Goal: Task Accomplishment & Management: Manage account settings

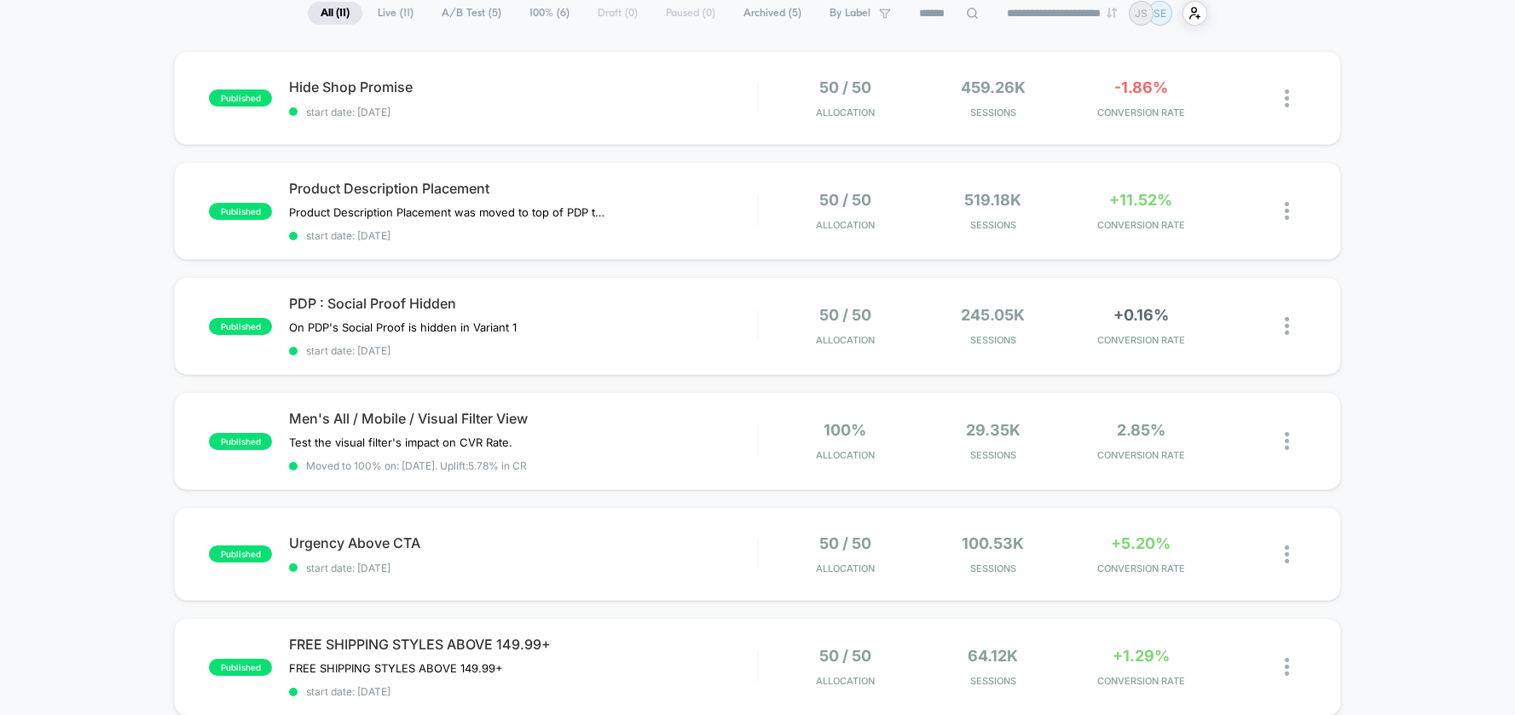
scroll to position [135, 0]
click at [1399, 145] on div "published Hide Shop Promise start date: 8/13/2025 50 / 50 Allocation 459.26k Se…" at bounding box center [757, 712] width 1515 height 1322
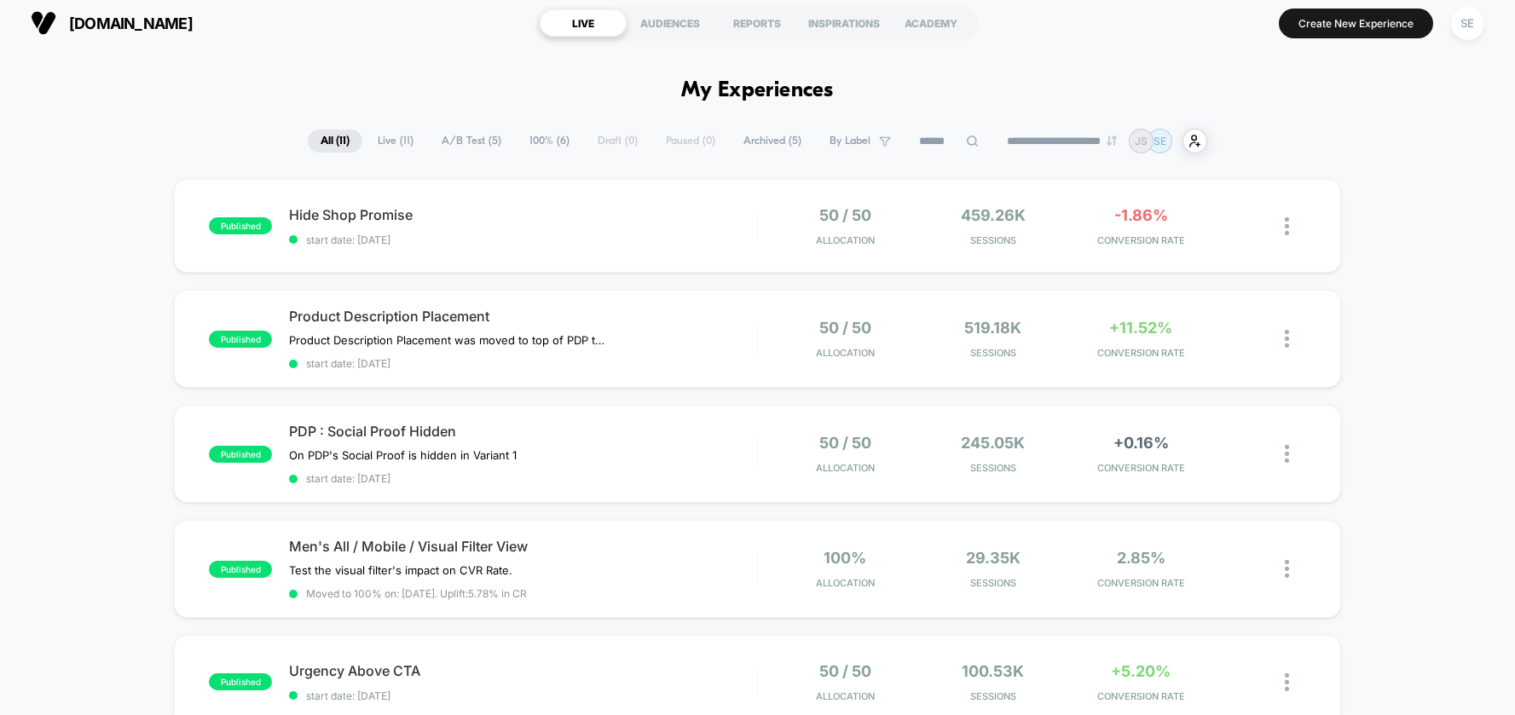
scroll to position [0, 0]
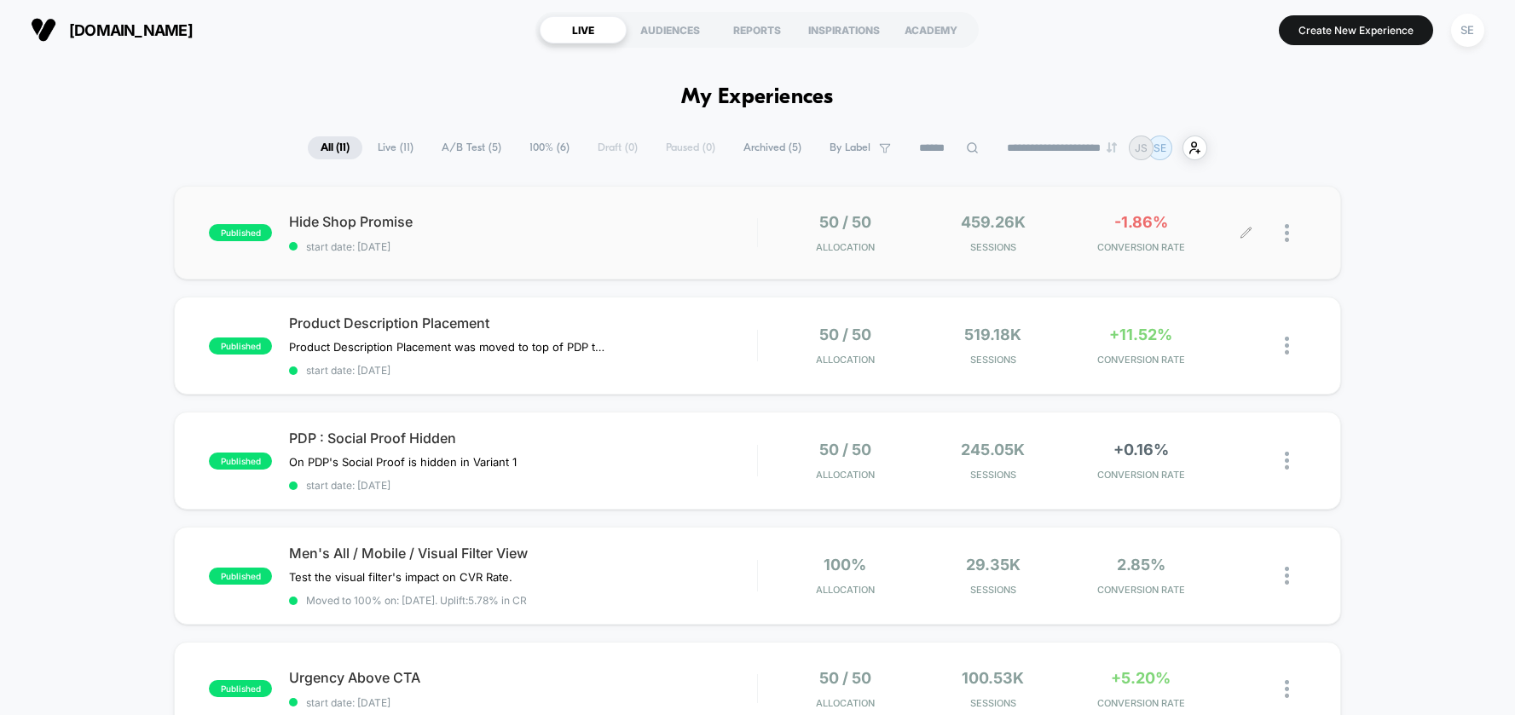
click at [1290, 244] on div at bounding box center [1295, 233] width 21 height 40
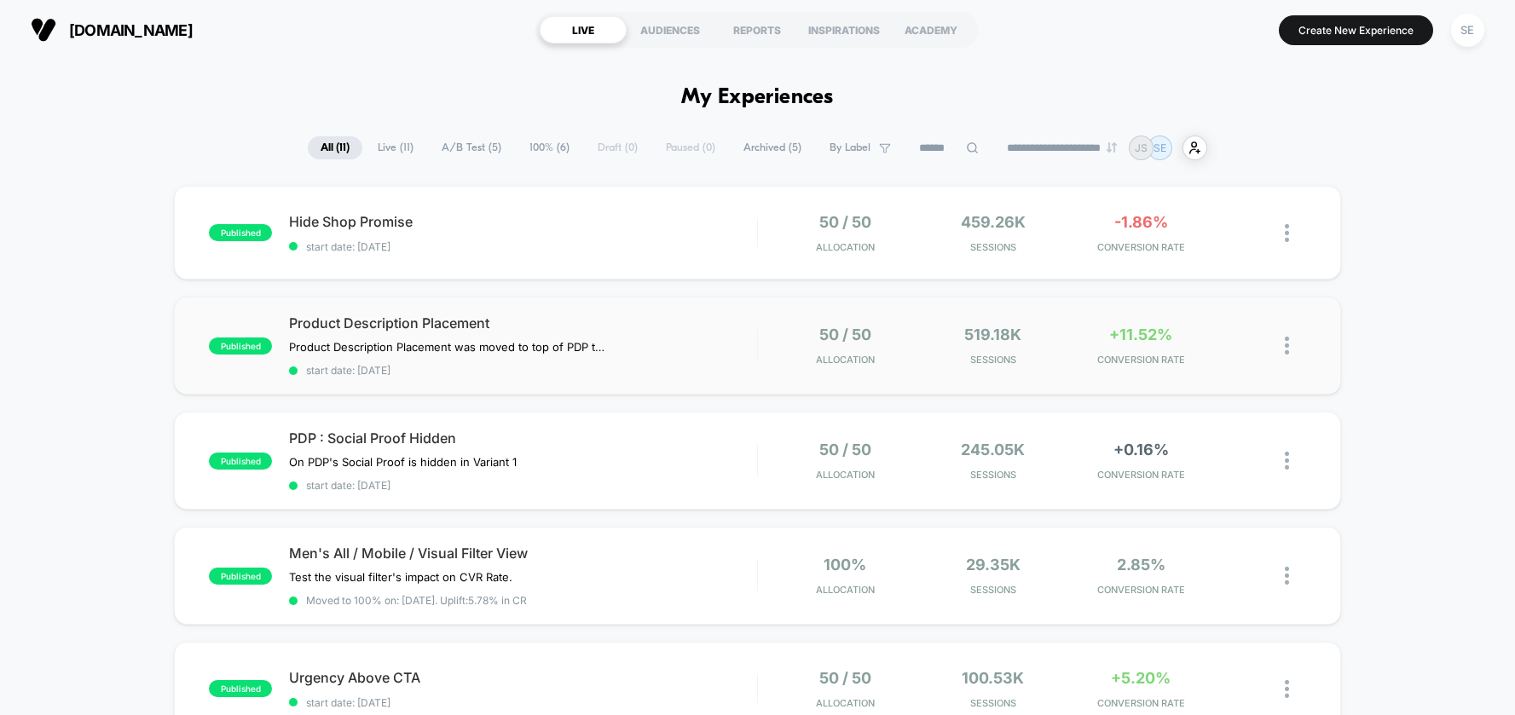
click at [1287, 351] on img at bounding box center [1287, 346] width 4 height 18
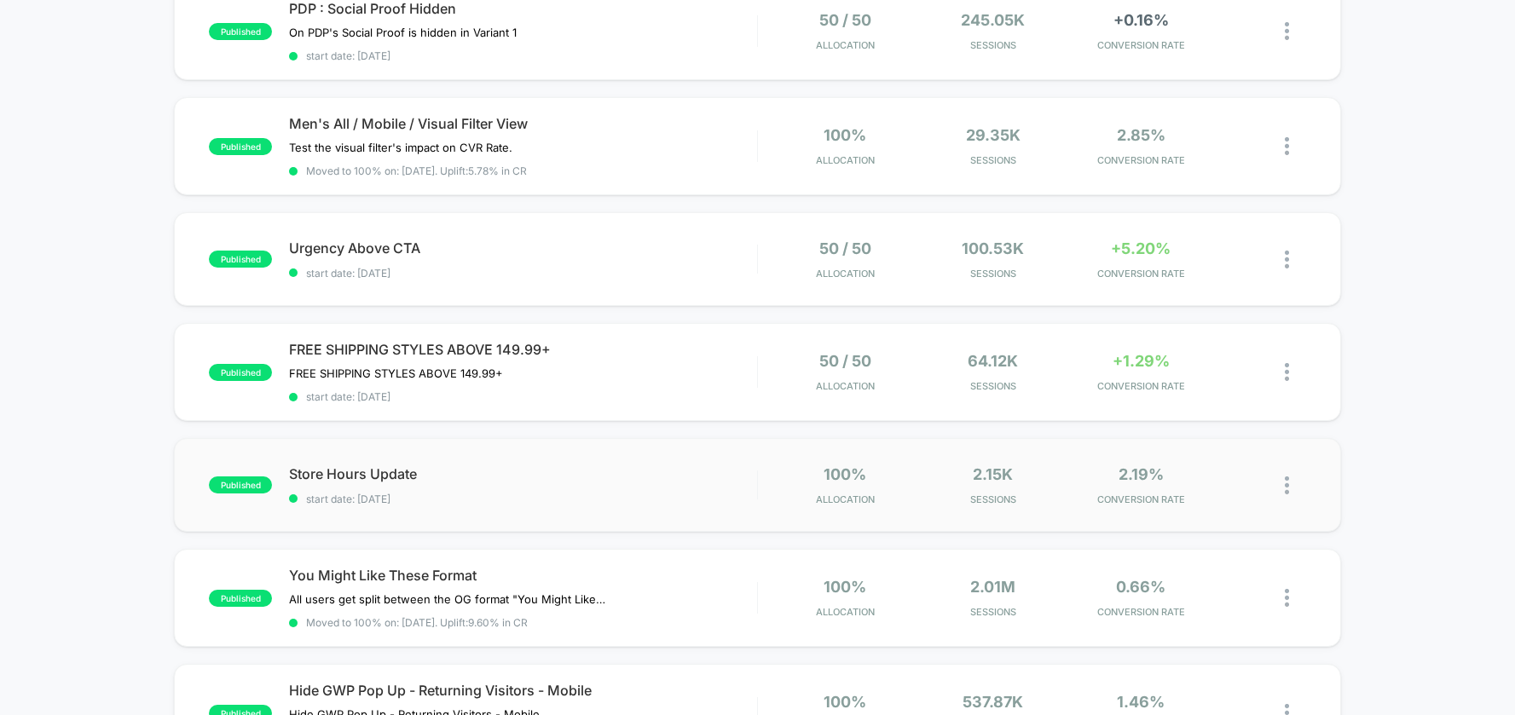
scroll to position [446, 0]
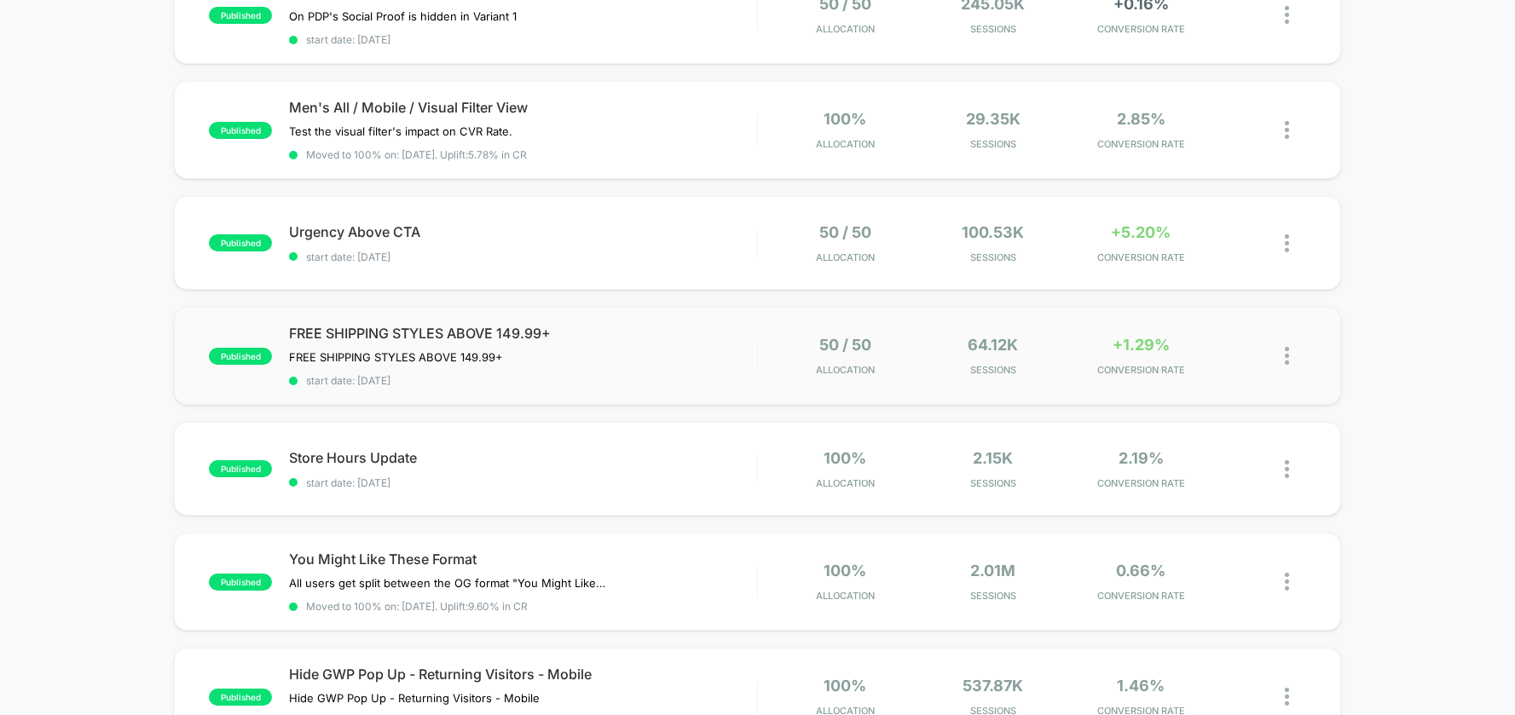
click at [923, 386] on div "published FREE SHIPPING STYLES ABOVE 149.99+ FREE SHIPPING STYLES ABOVE 149.99+…" at bounding box center [757, 356] width 1167 height 98
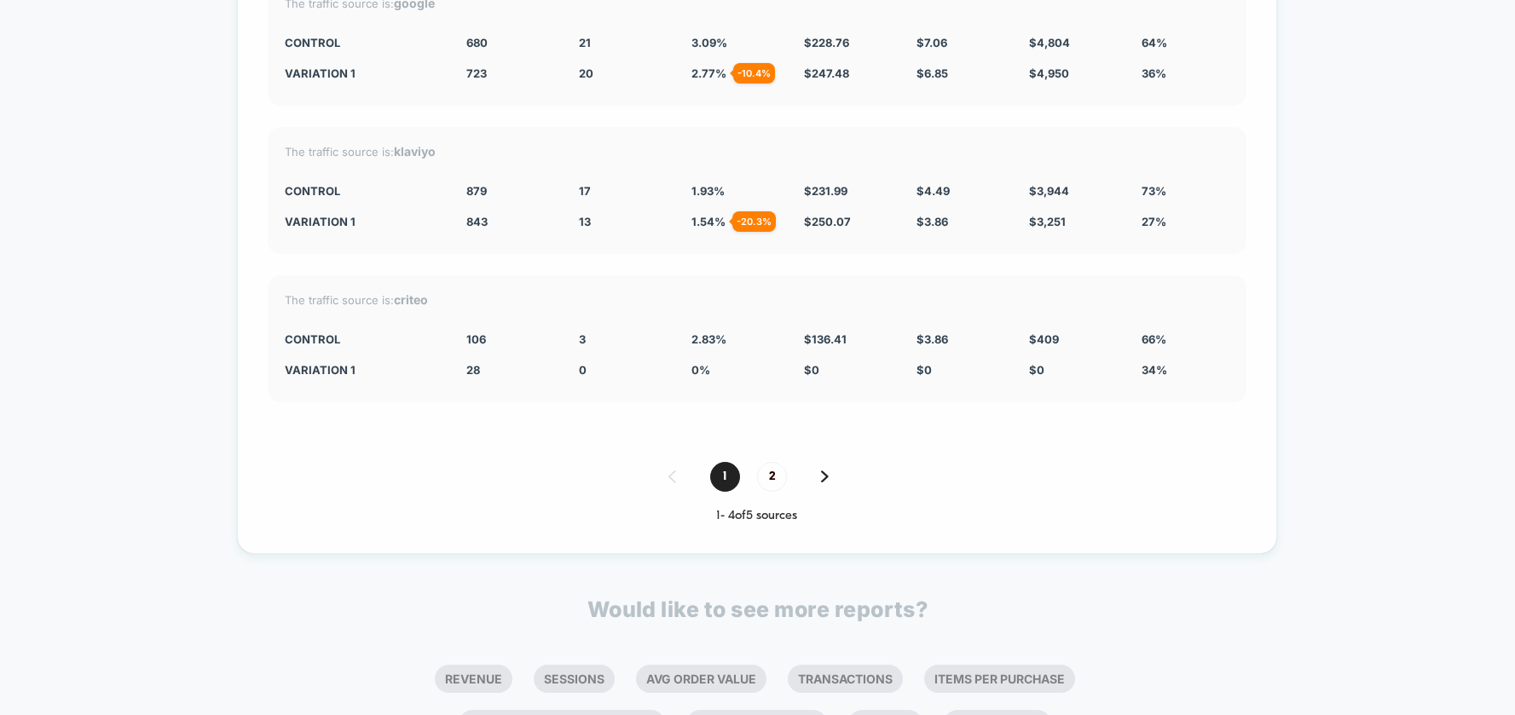
scroll to position [5055, 0]
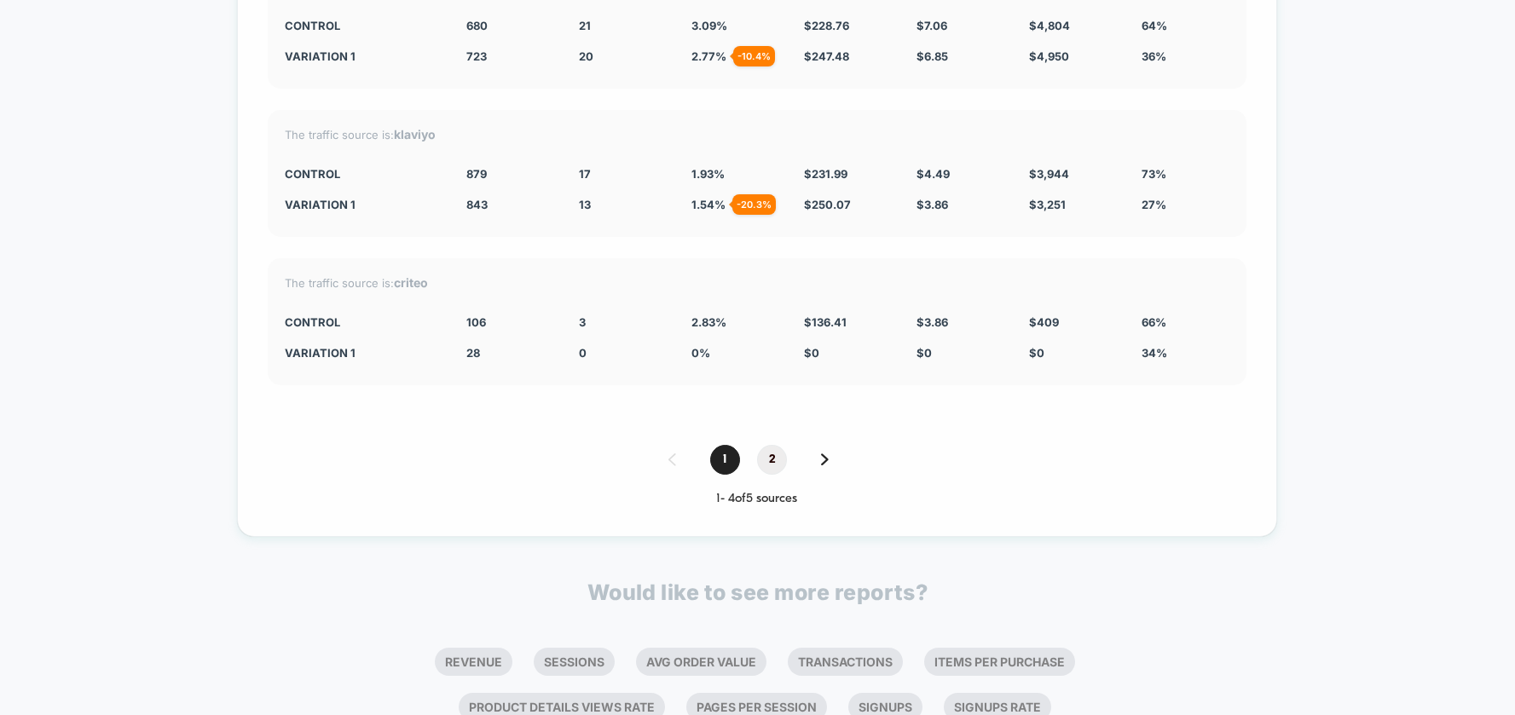
click at [764, 445] on span "2" at bounding box center [772, 460] width 30 height 30
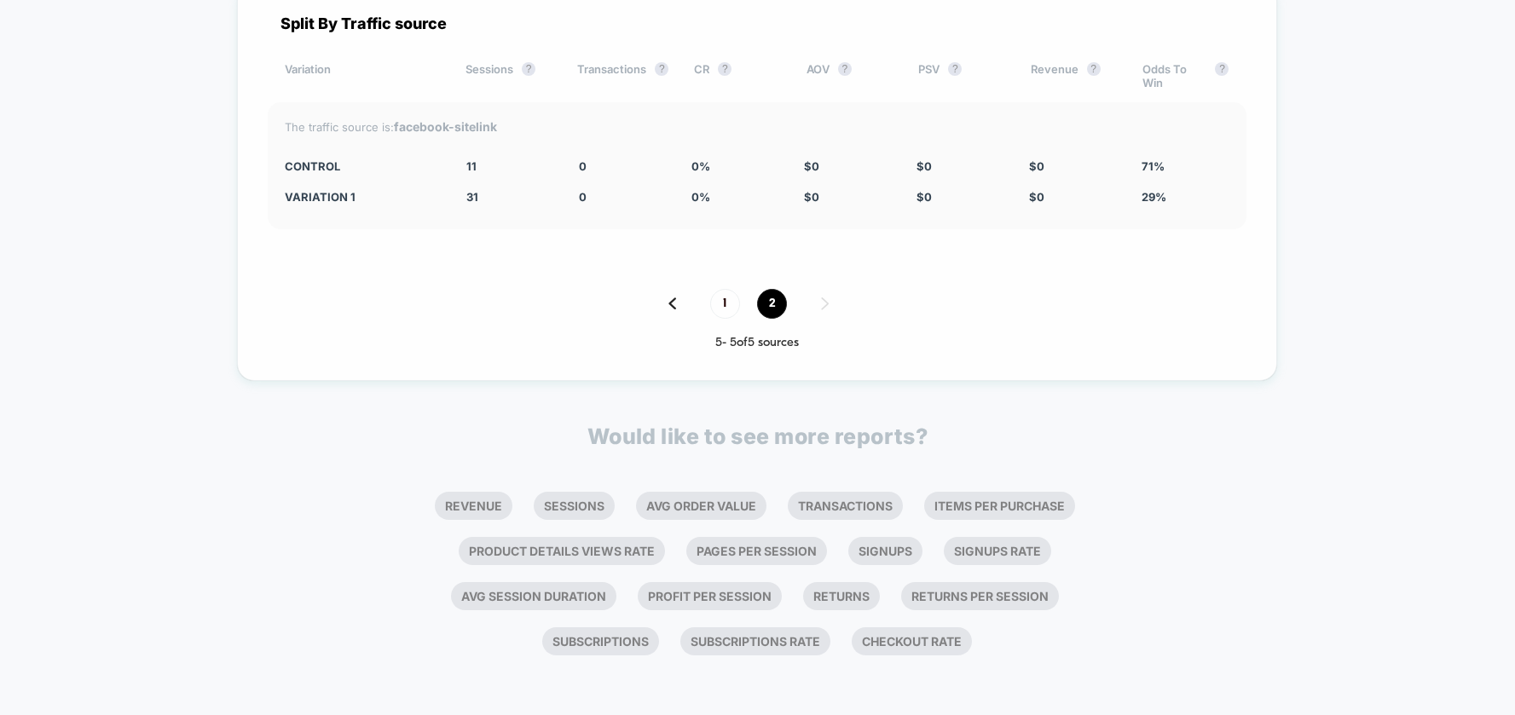
scroll to position [4610, 0]
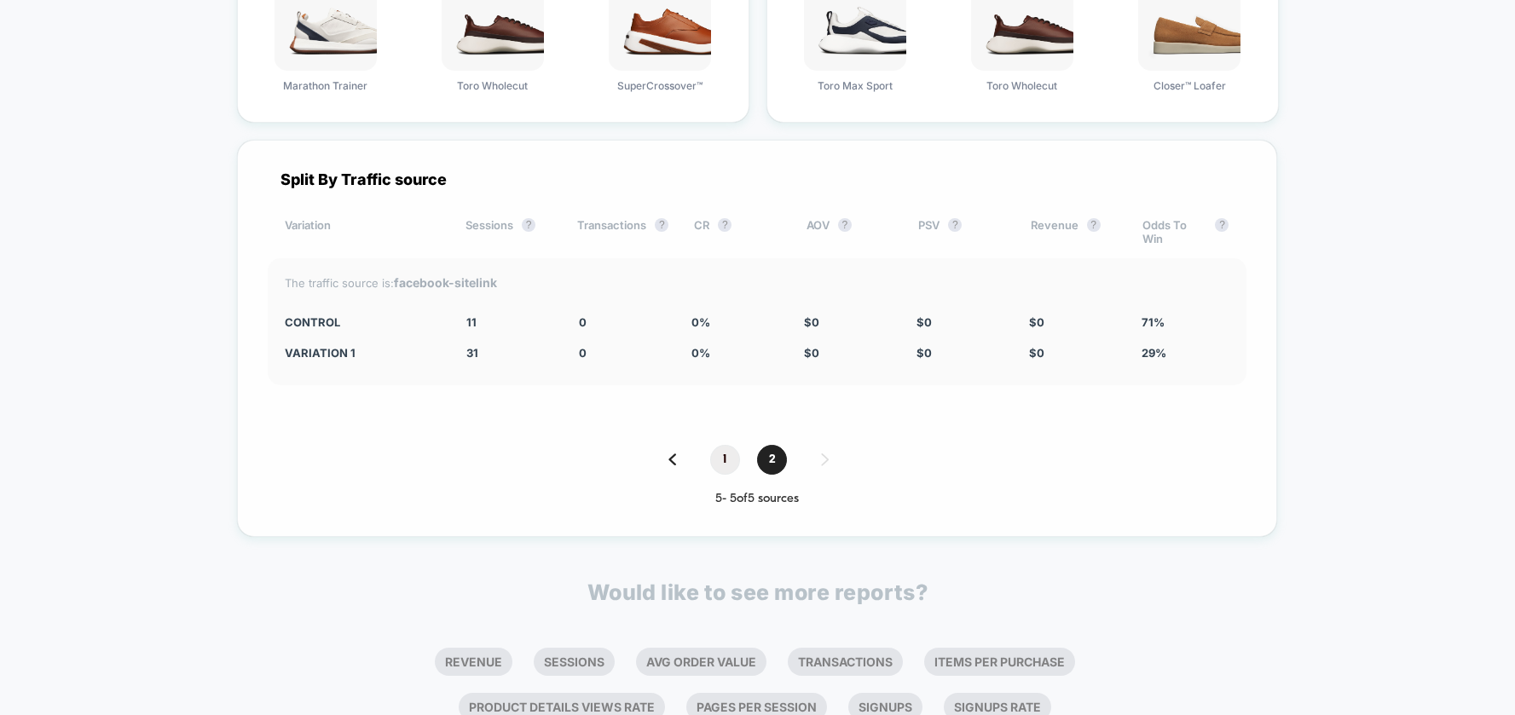
click at [727, 445] on span "1" at bounding box center [725, 460] width 30 height 30
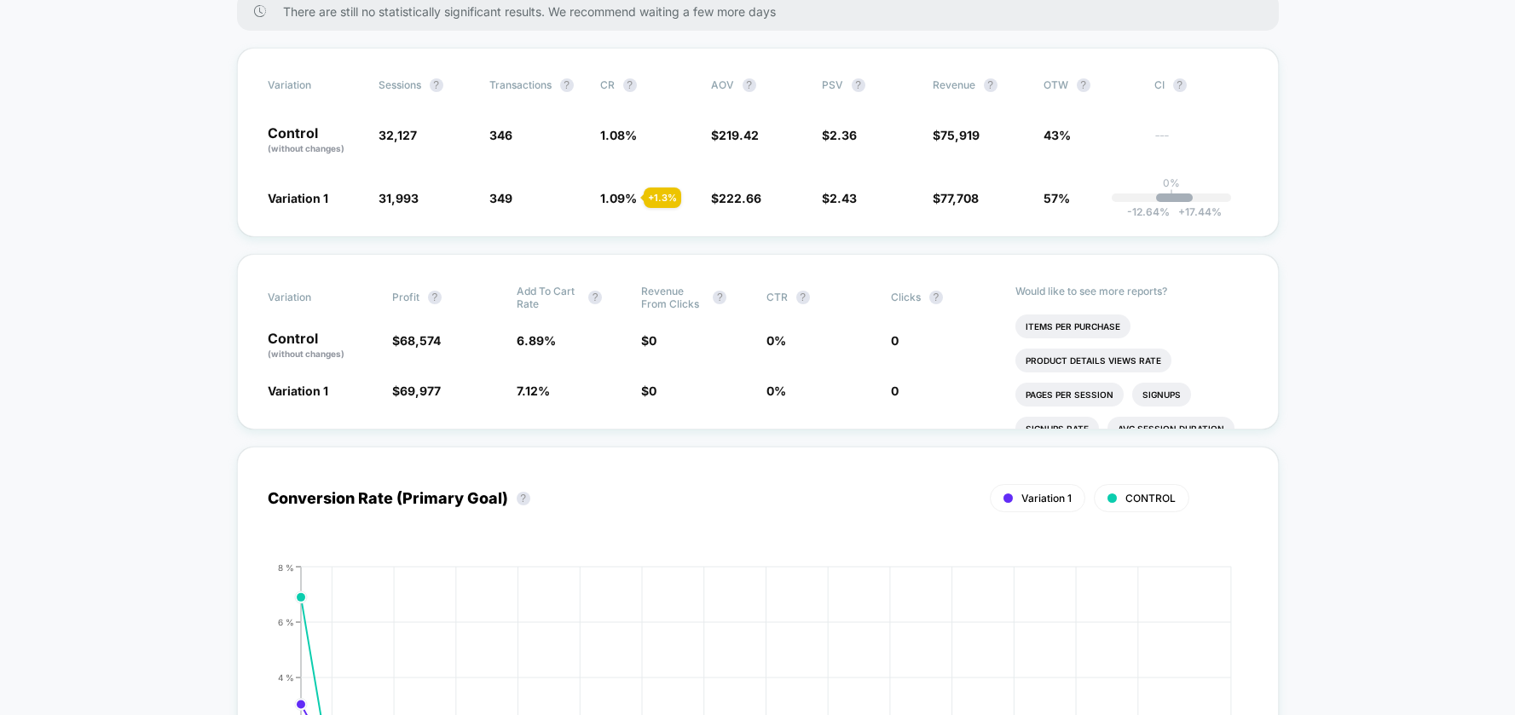
scroll to position [0, 0]
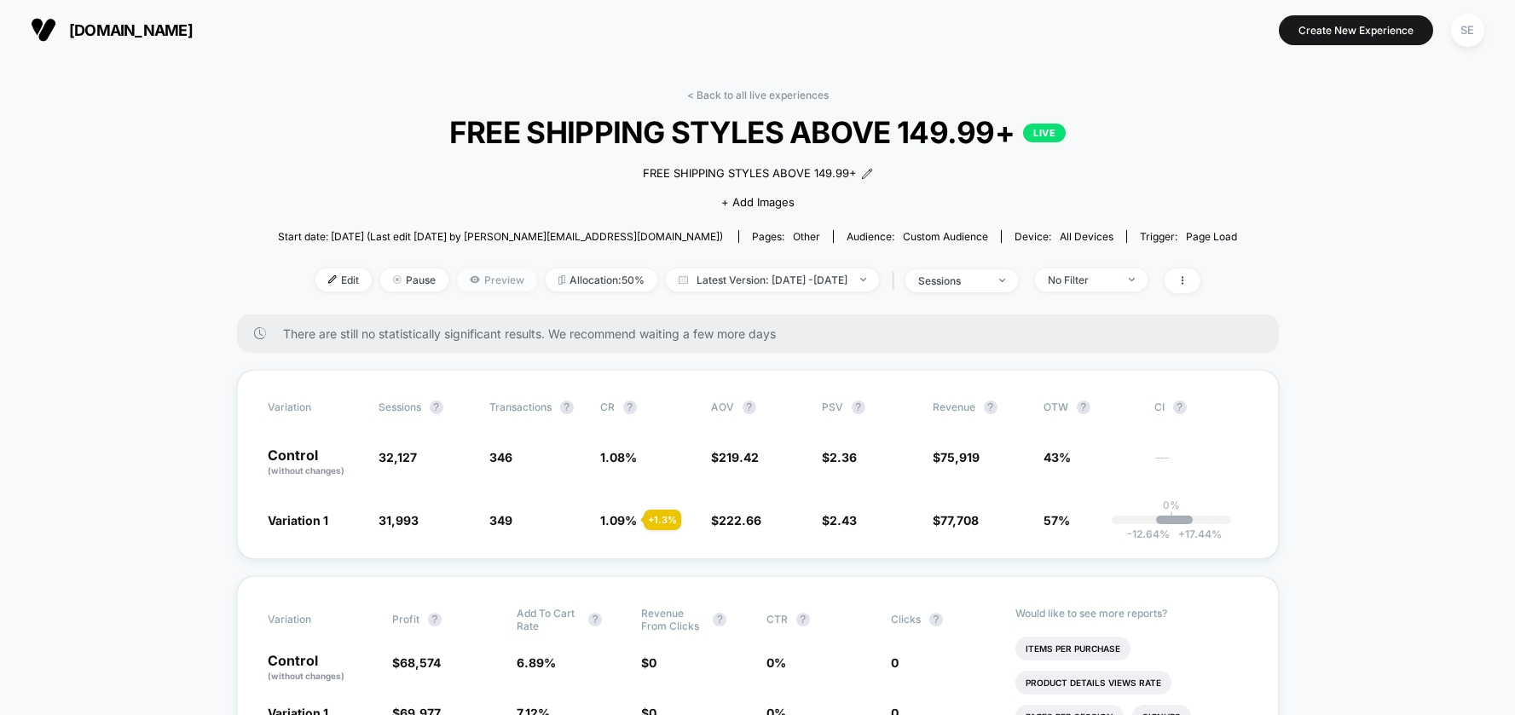
click at [466, 284] on span "Preview" at bounding box center [497, 280] width 80 height 23
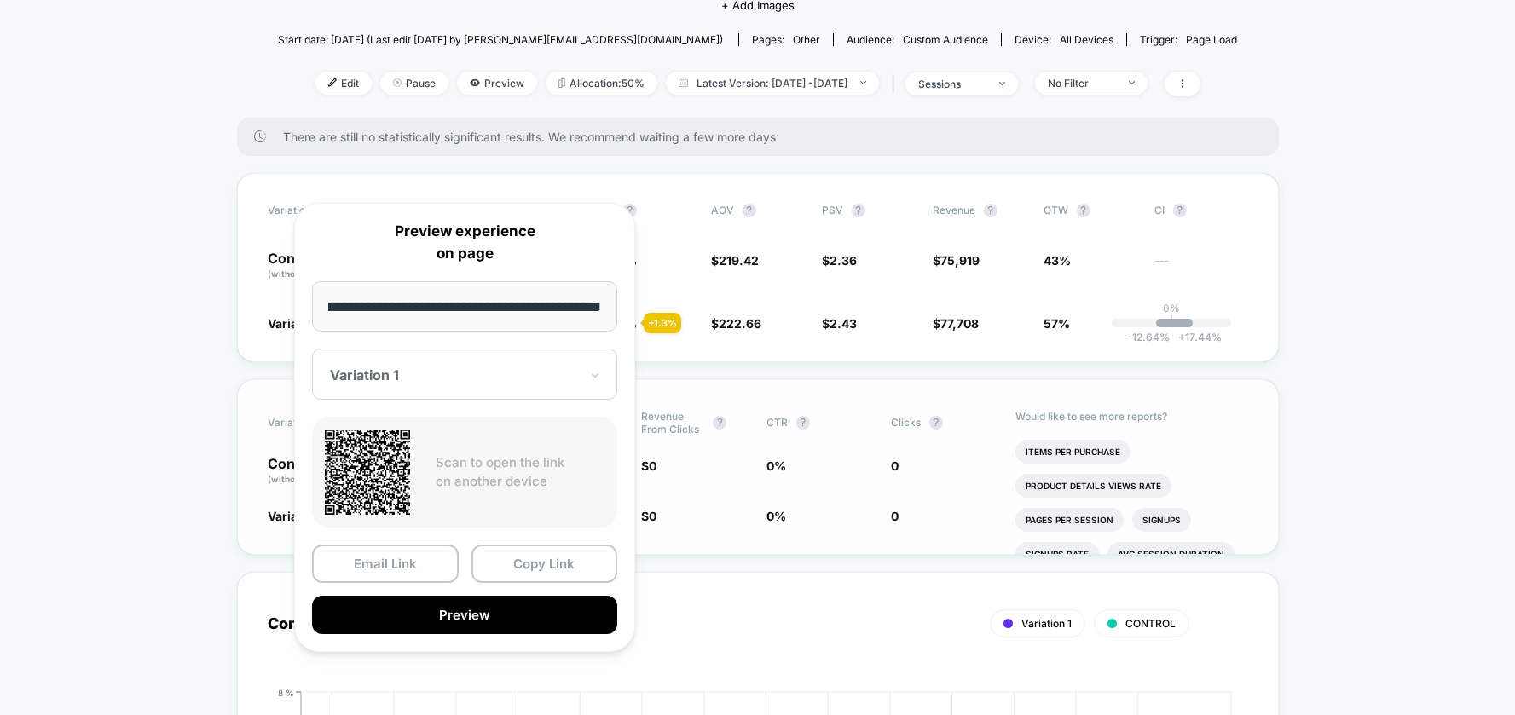
scroll to position [297, 0]
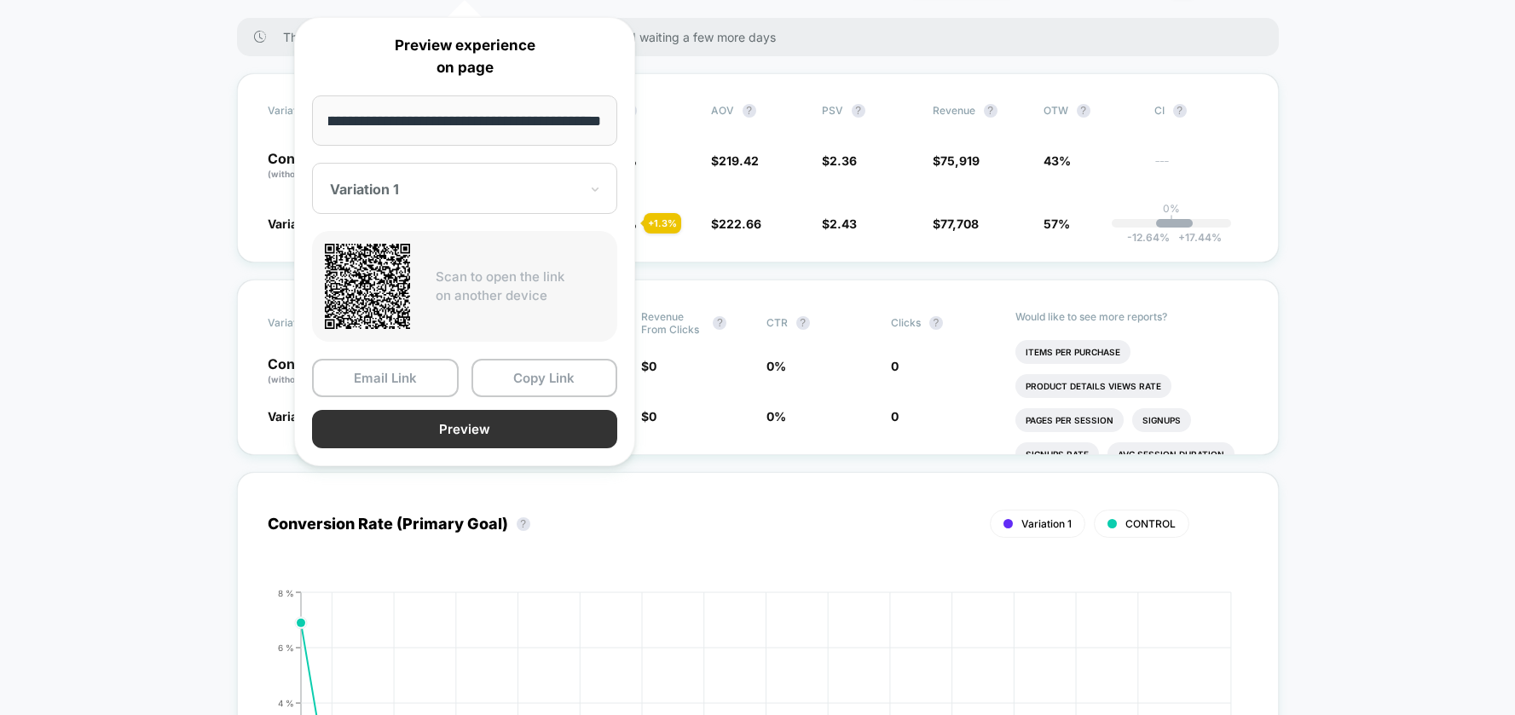
click at [557, 423] on button "Preview" at bounding box center [464, 429] width 305 height 38
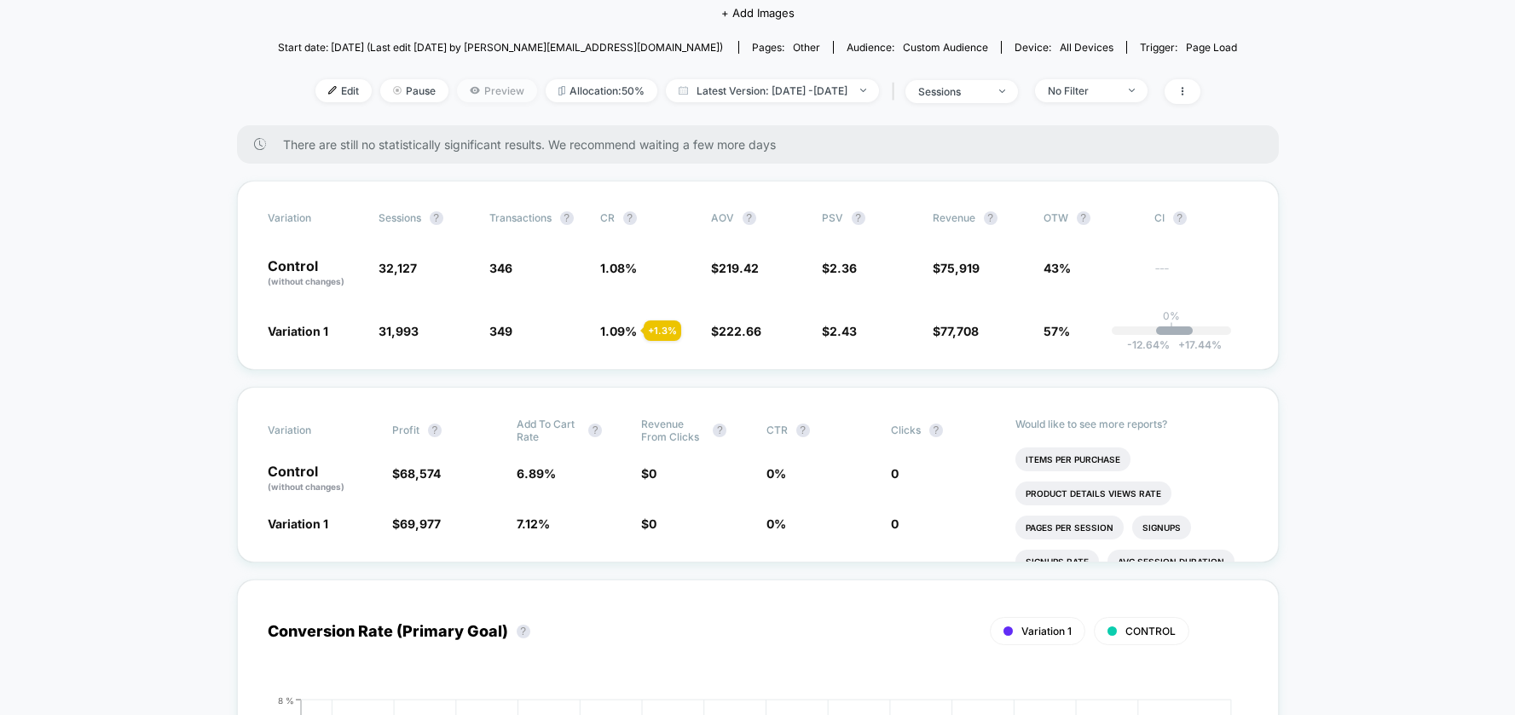
scroll to position [0, 0]
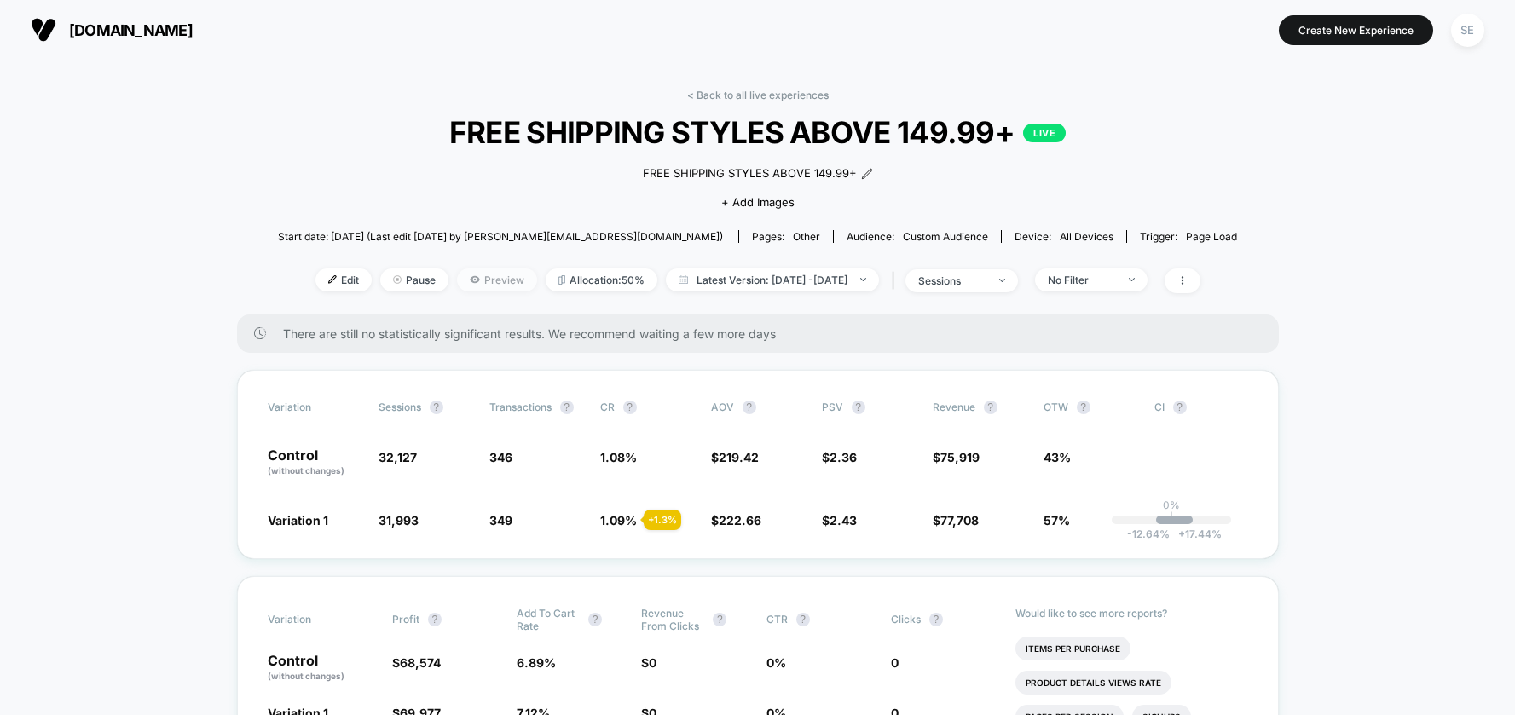
click at [483, 283] on span "Preview" at bounding box center [497, 280] width 80 height 23
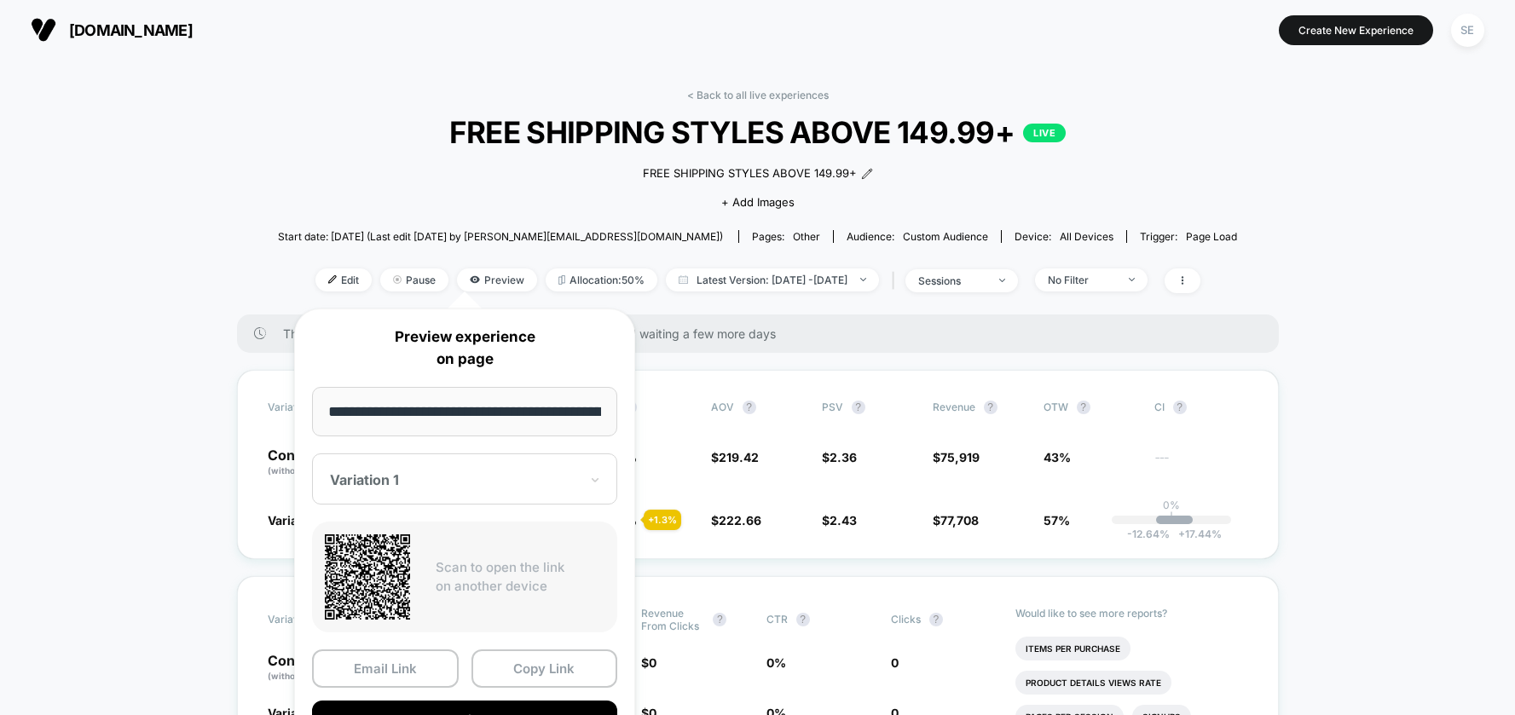
scroll to position [0, 124]
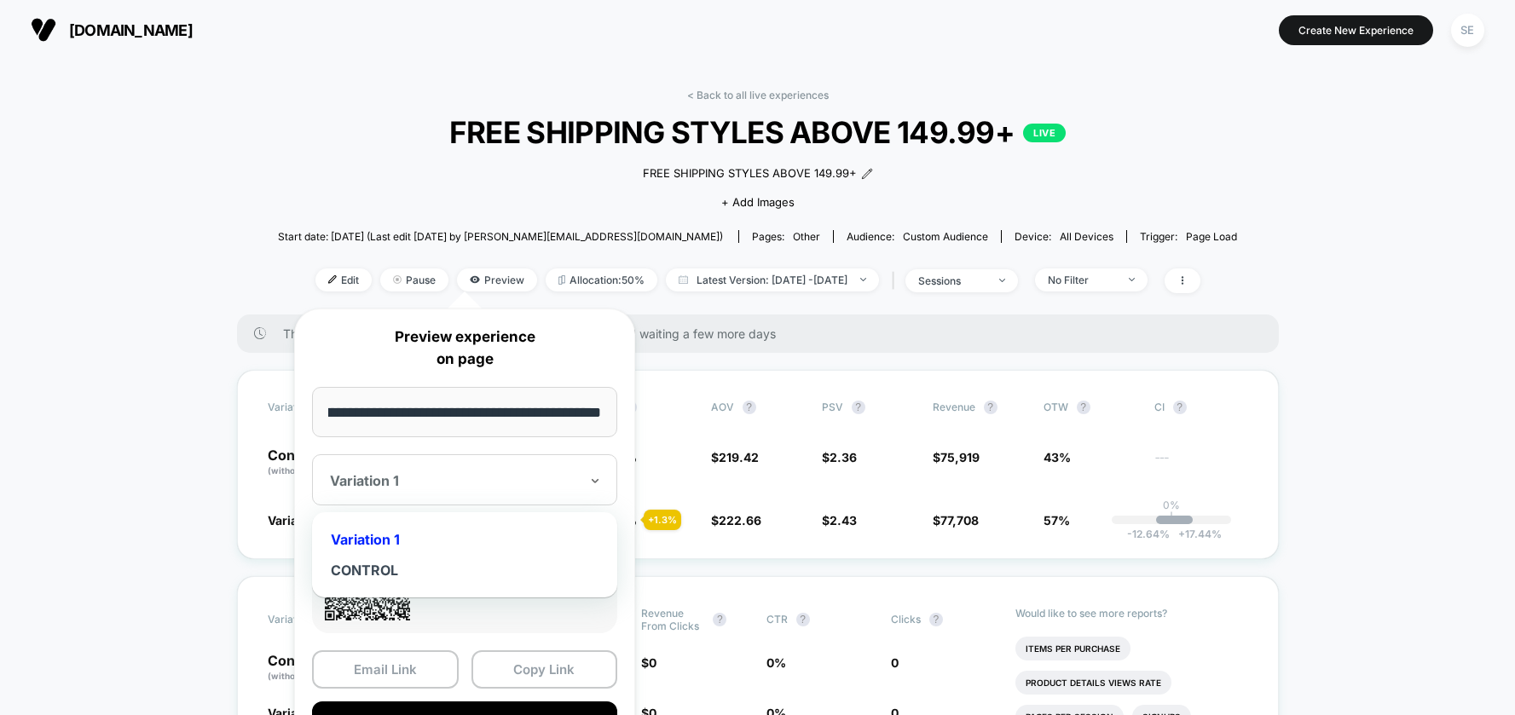
click at [514, 480] on div at bounding box center [454, 480] width 249 height 17
click at [455, 567] on div "CONTROL" at bounding box center [465, 570] width 288 height 31
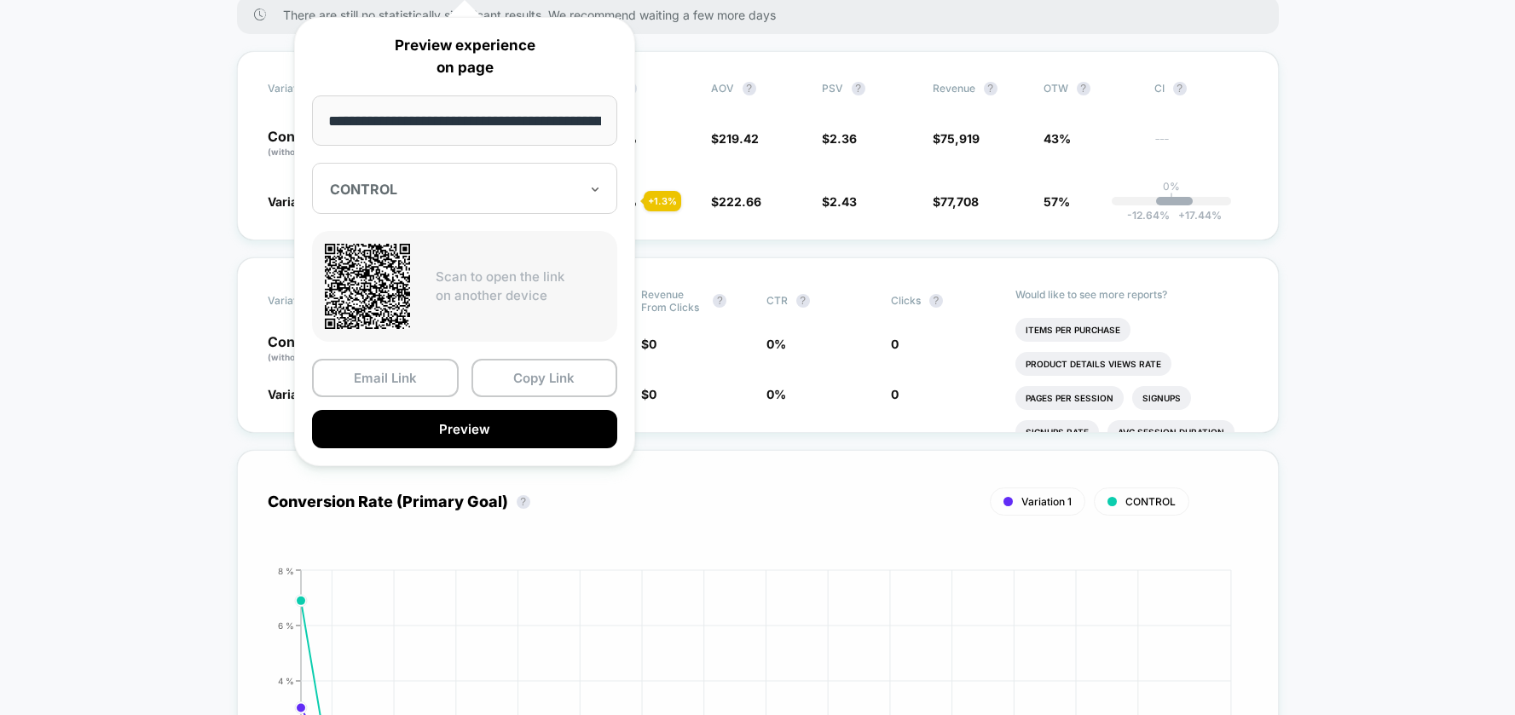
scroll to position [390, 0]
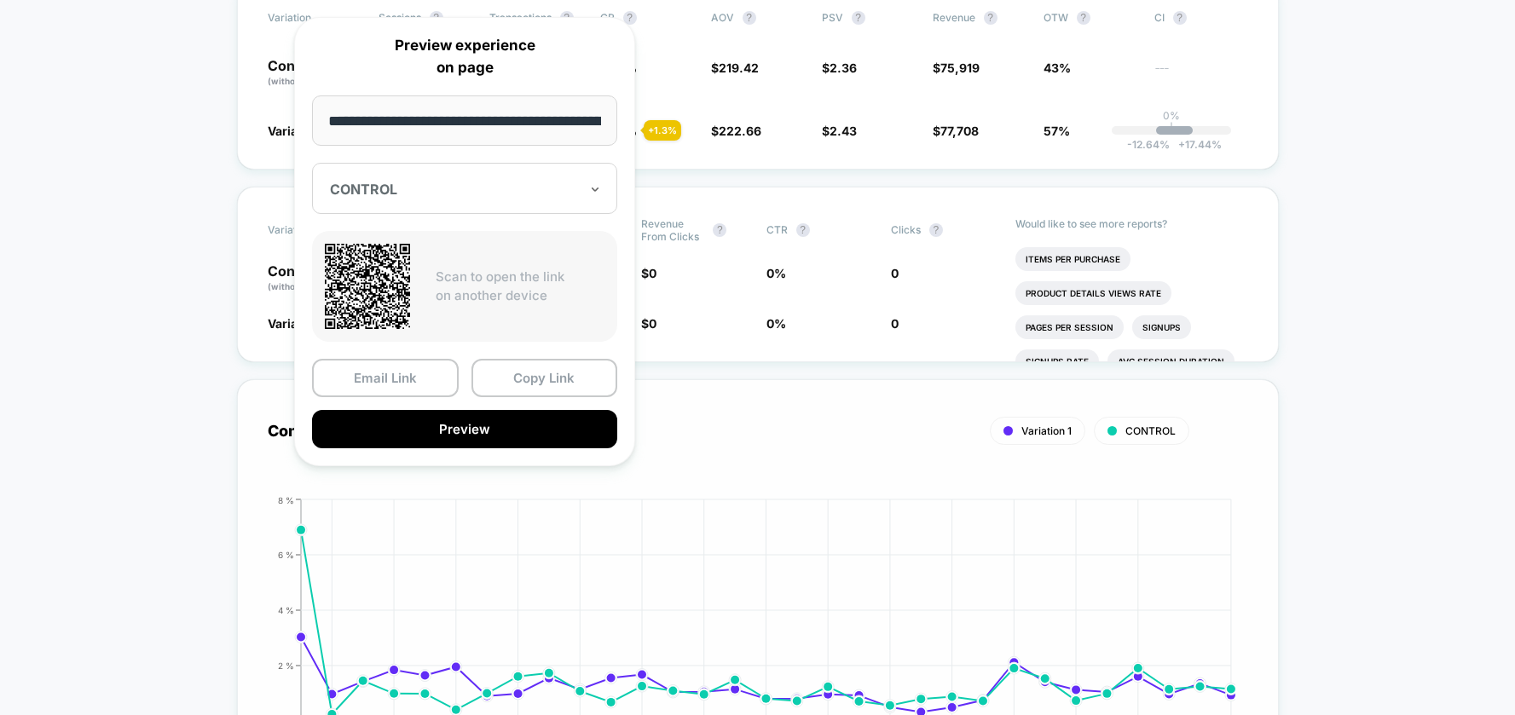
click at [509, 440] on button "Preview" at bounding box center [464, 429] width 305 height 38
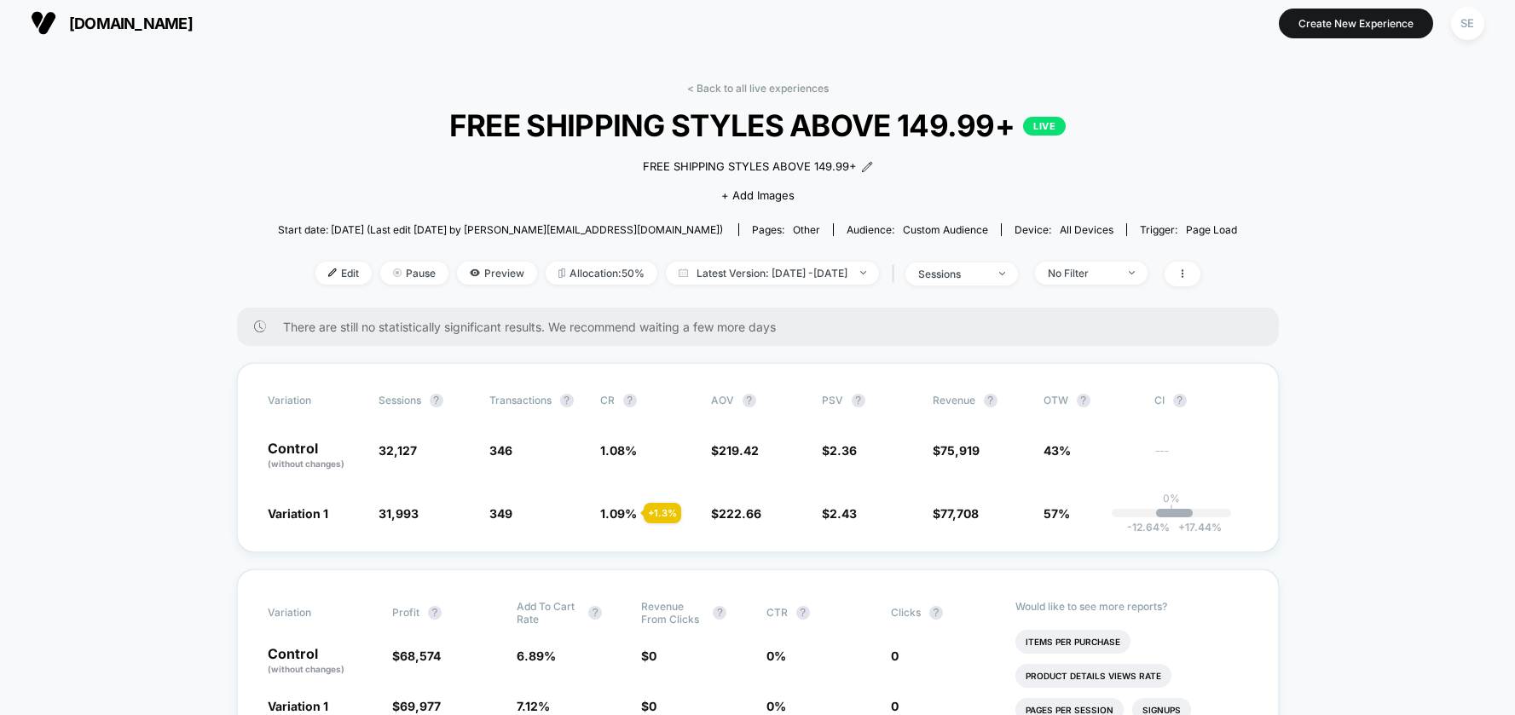
scroll to position [0, 0]
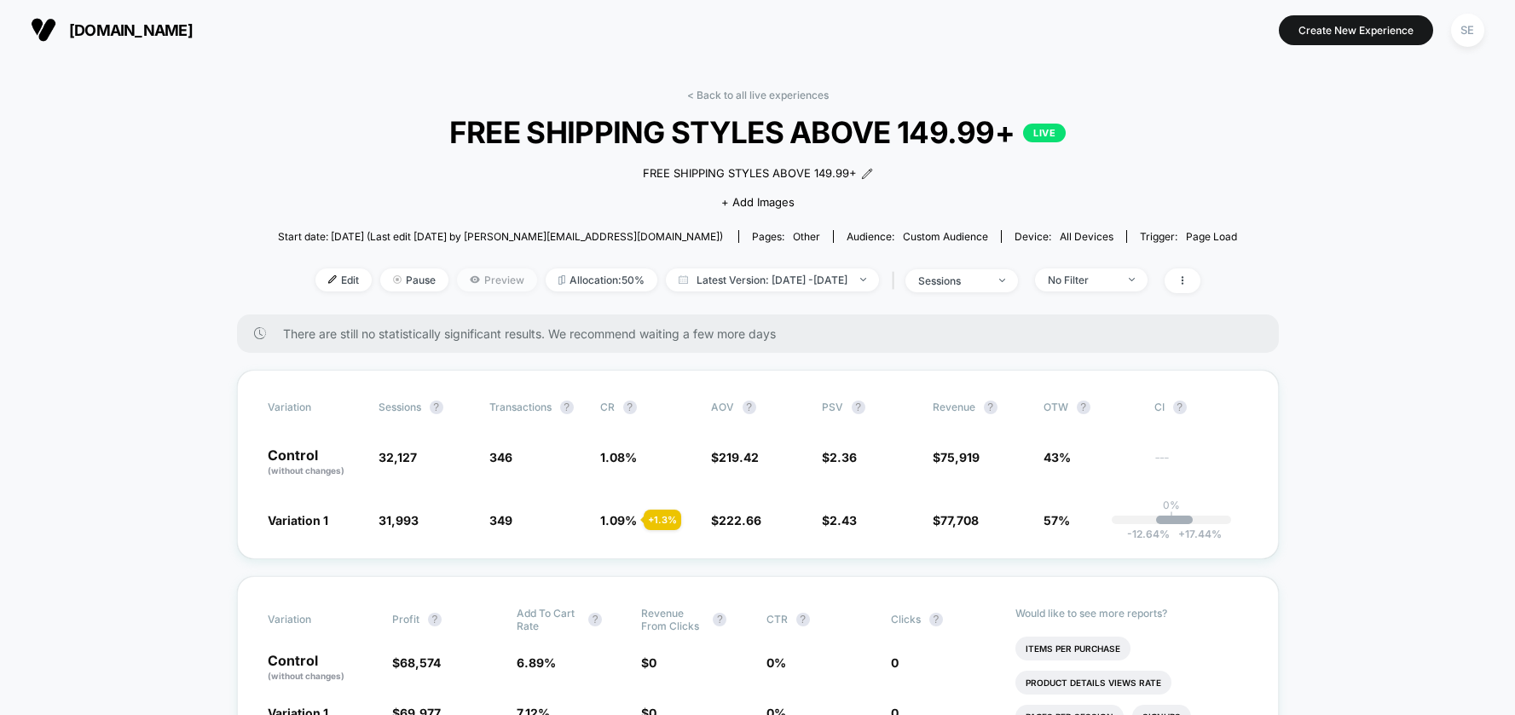
click at [464, 280] on span "Preview" at bounding box center [497, 280] width 80 height 23
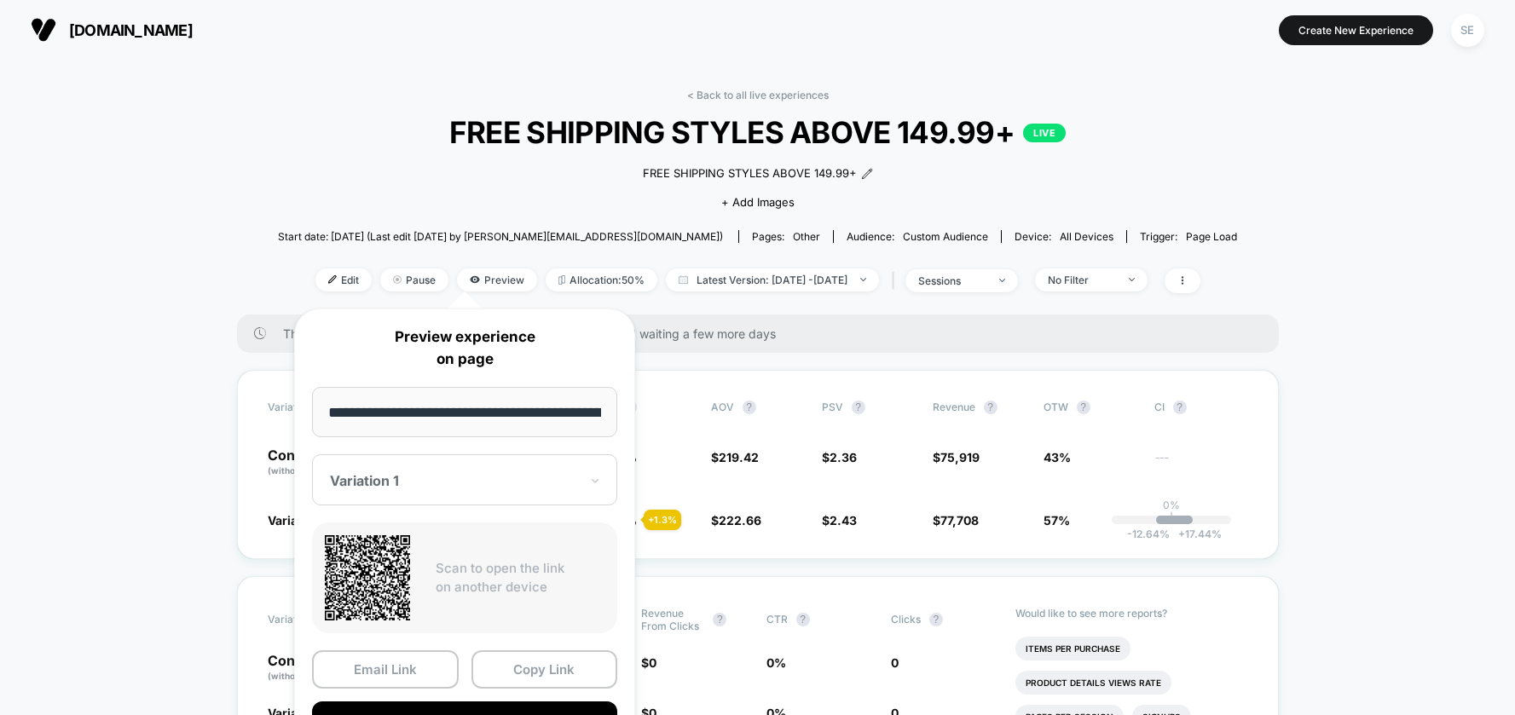
click at [493, 473] on div at bounding box center [454, 480] width 249 height 17
click at [385, 561] on div "CONTROL" at bounding box center [465, 570] width 288 height 31
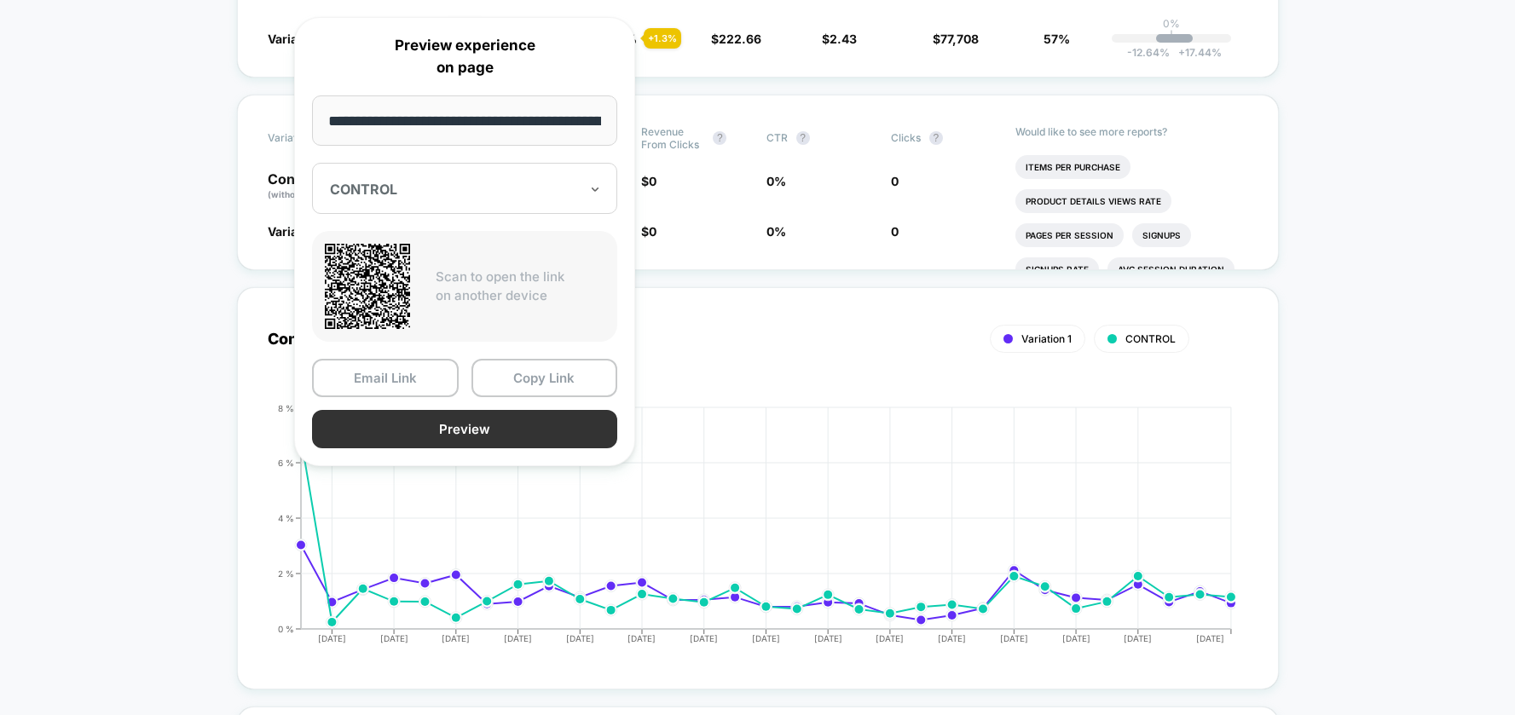
click at [534, 431] on button "Preview" at bounding box center [464, 429] width 305 height 38
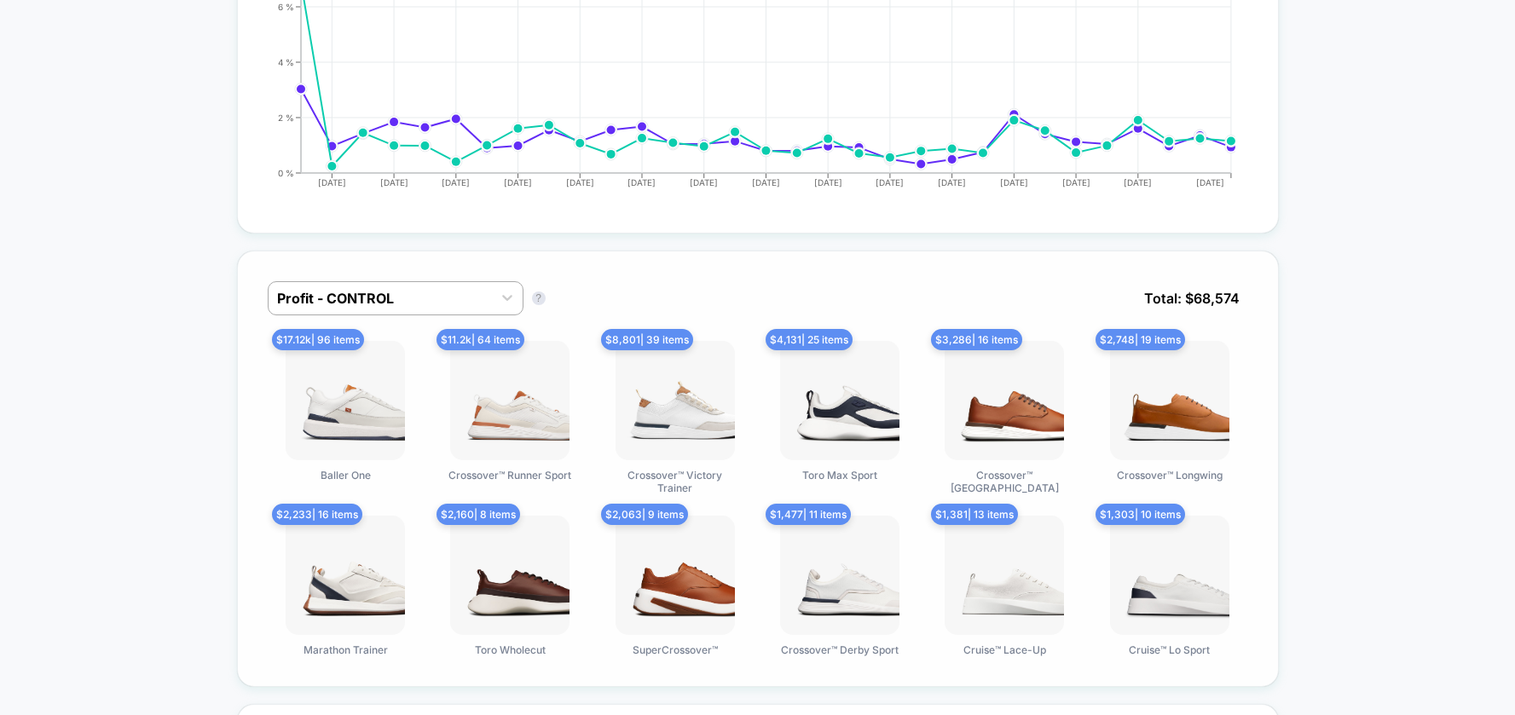
scroll to position [0, 0]
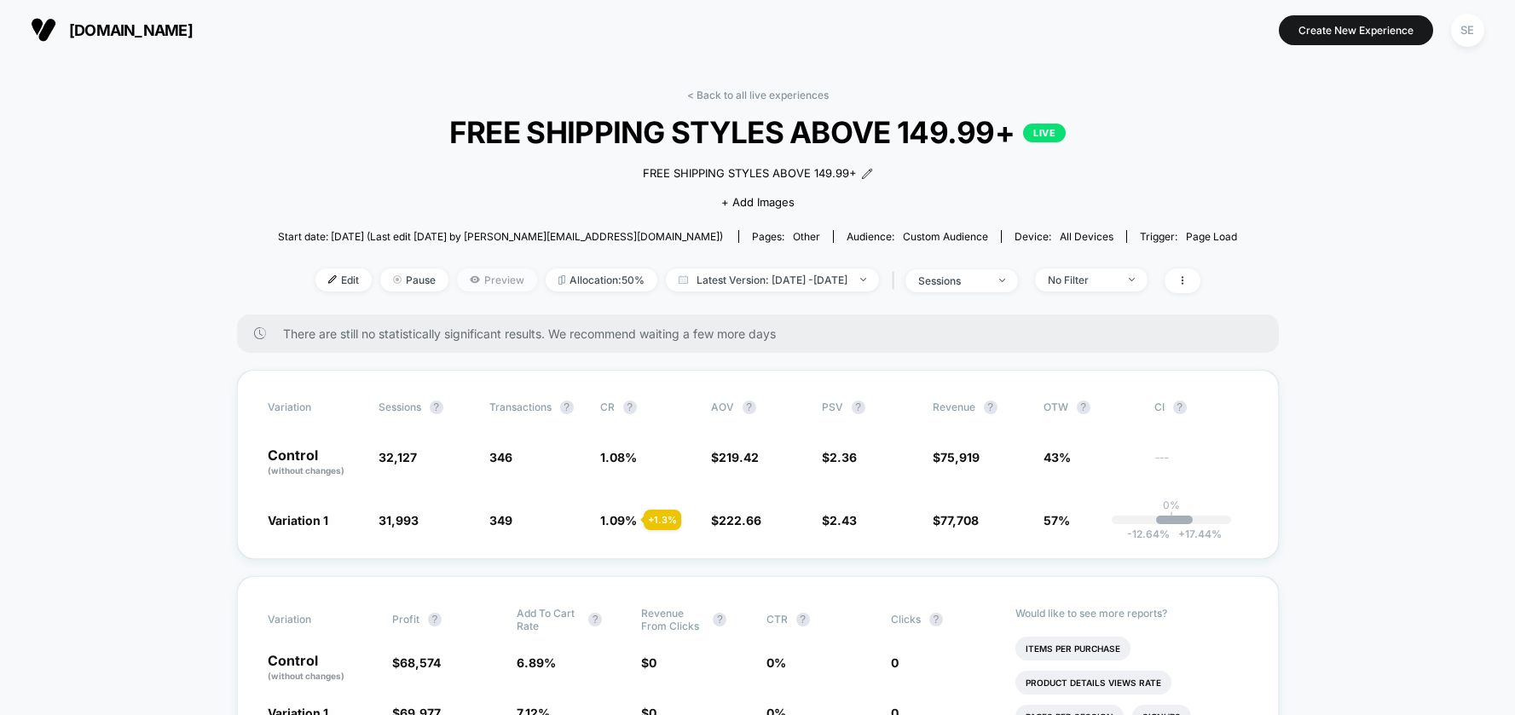
click at [457, 282] on span "Preview" at bounding box center [497, 280] width 80 height 23
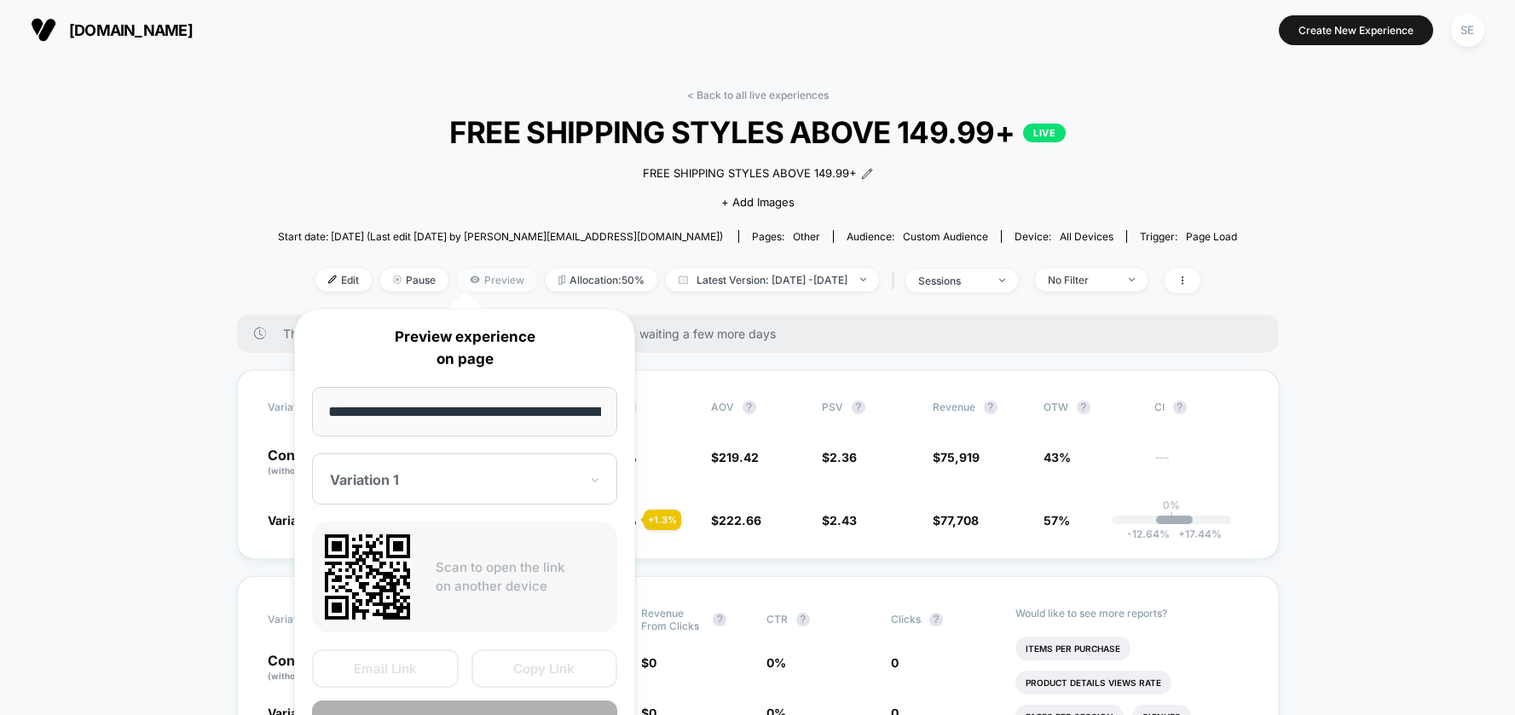
scroll to position [0, 124]
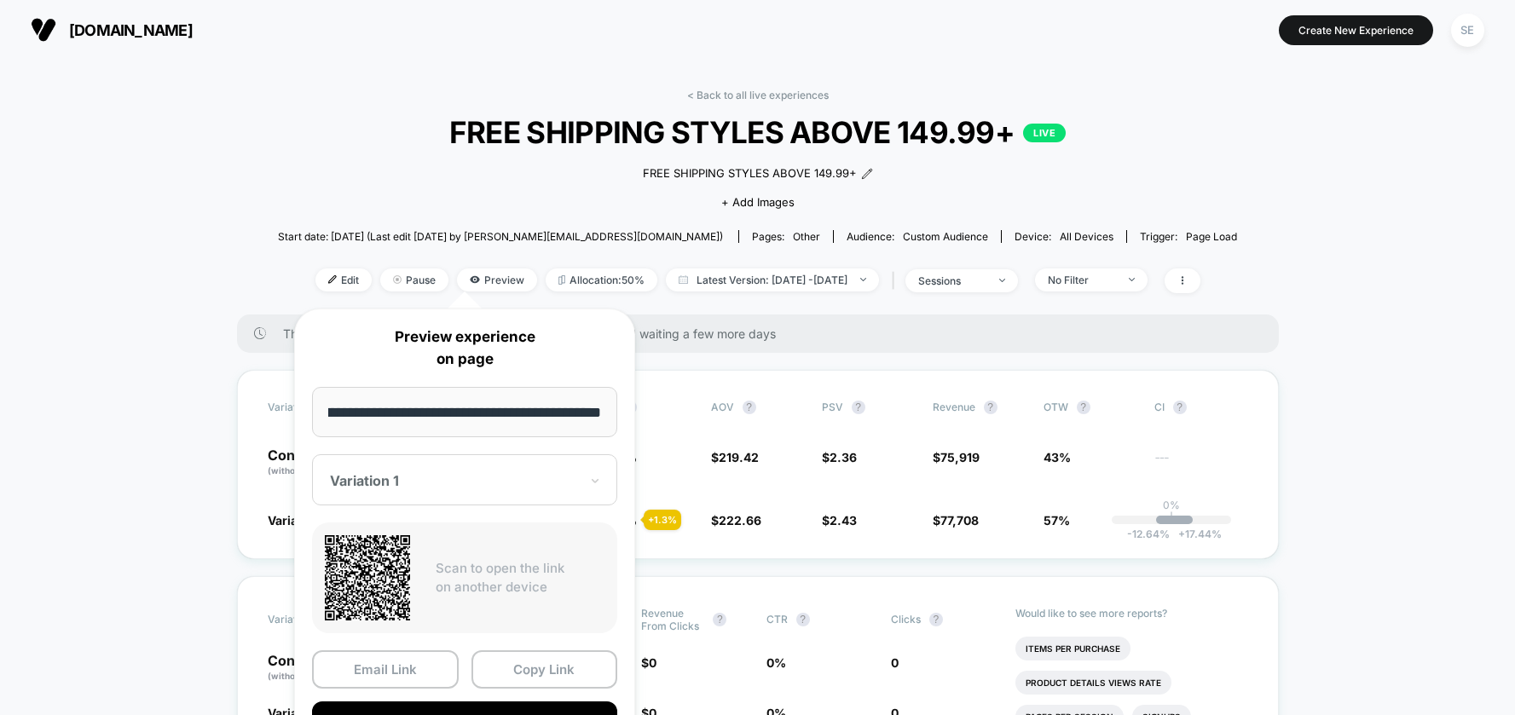
click at [494, 485] on div at bounding box center [454, 480] width 249 height 17
click at [392, 579] on div "CONTROL" at bounding box center [465, 570] width 288 height 31
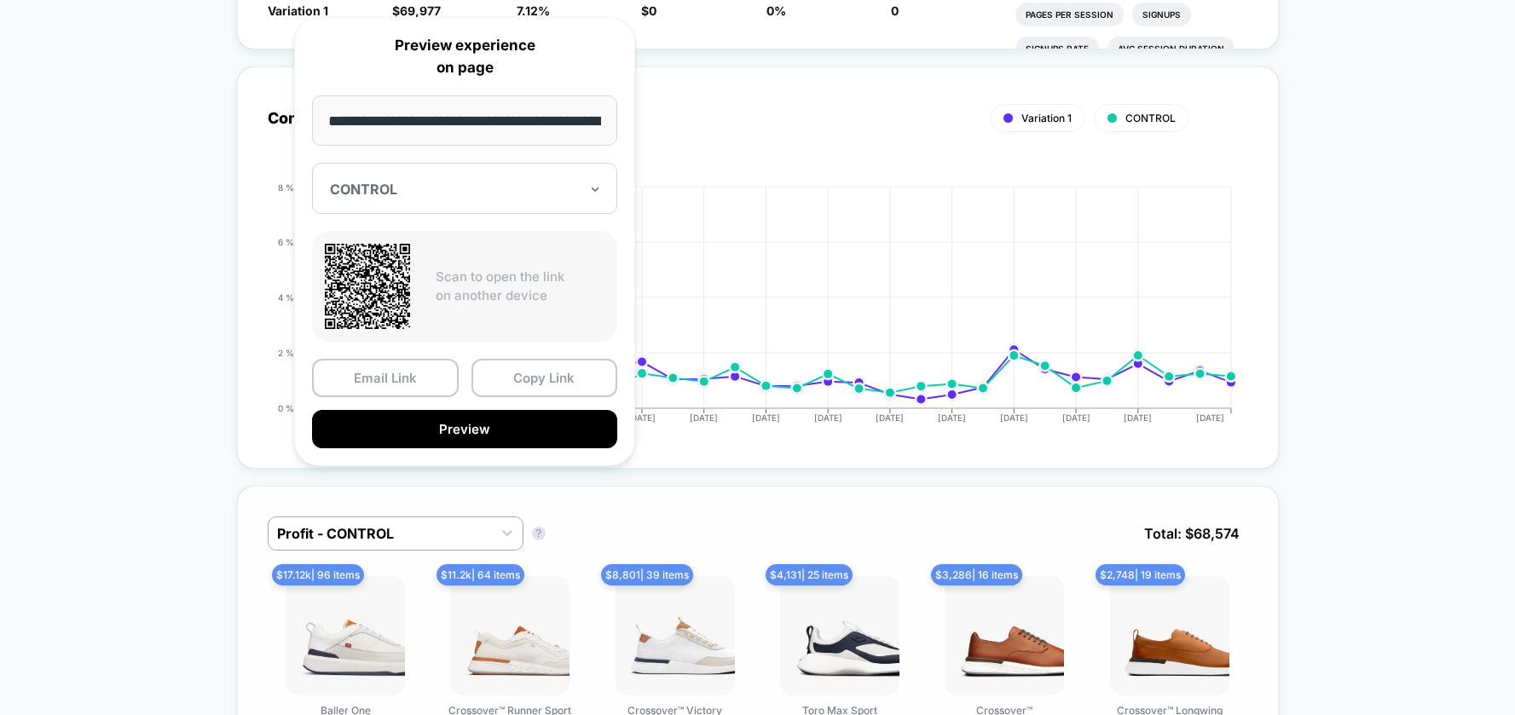
scroll to position [787, 0]
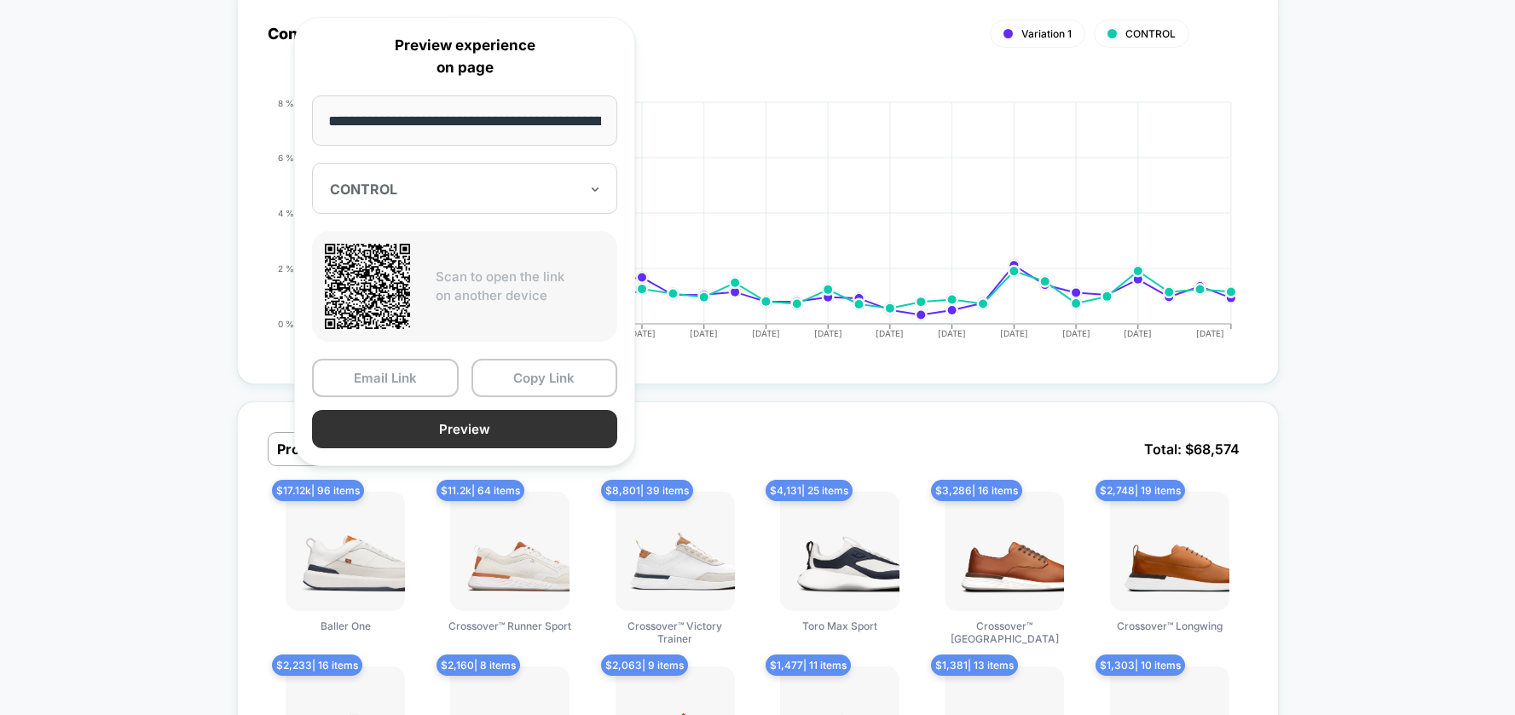
click at [517, 423] on button "Preview" at bounding box center [464, 429] width 305 height 38
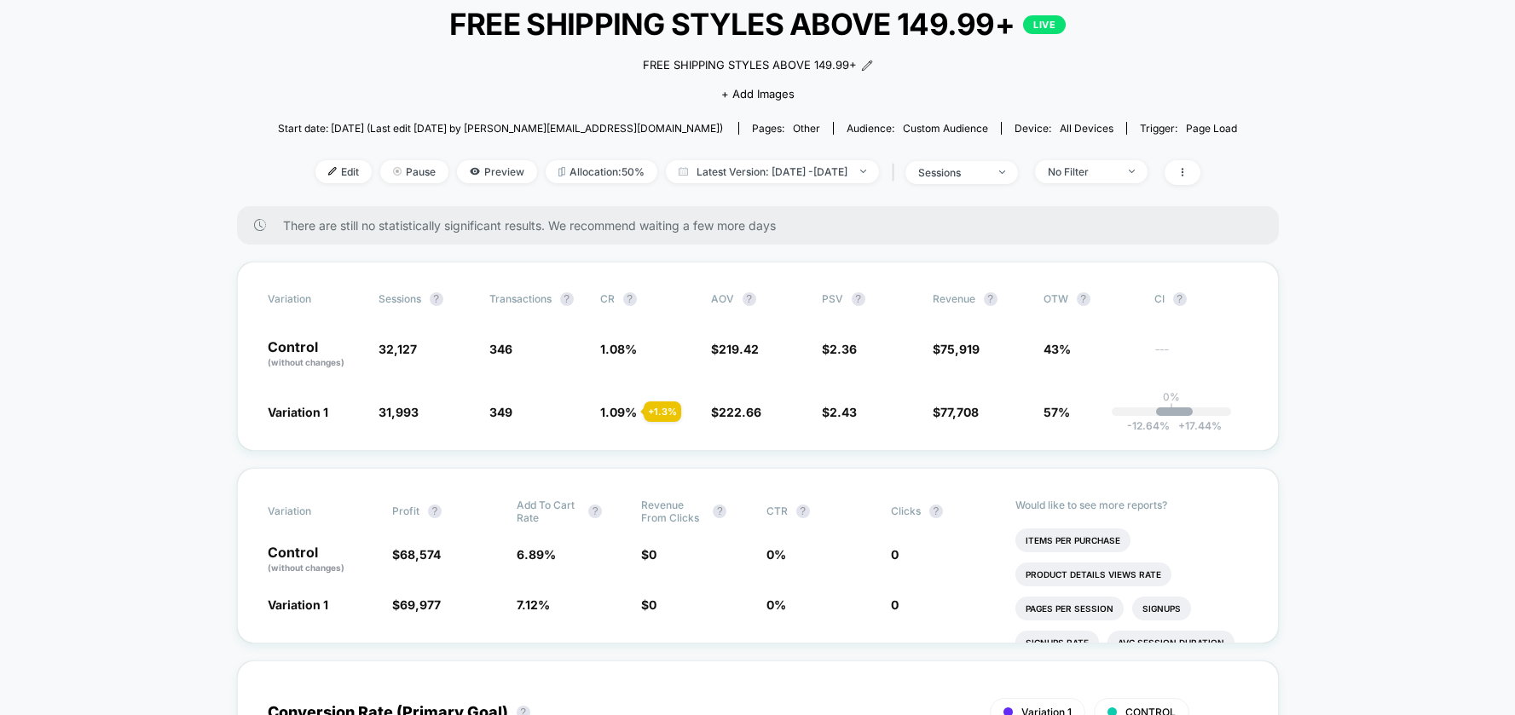
scroll to position [0, 0]
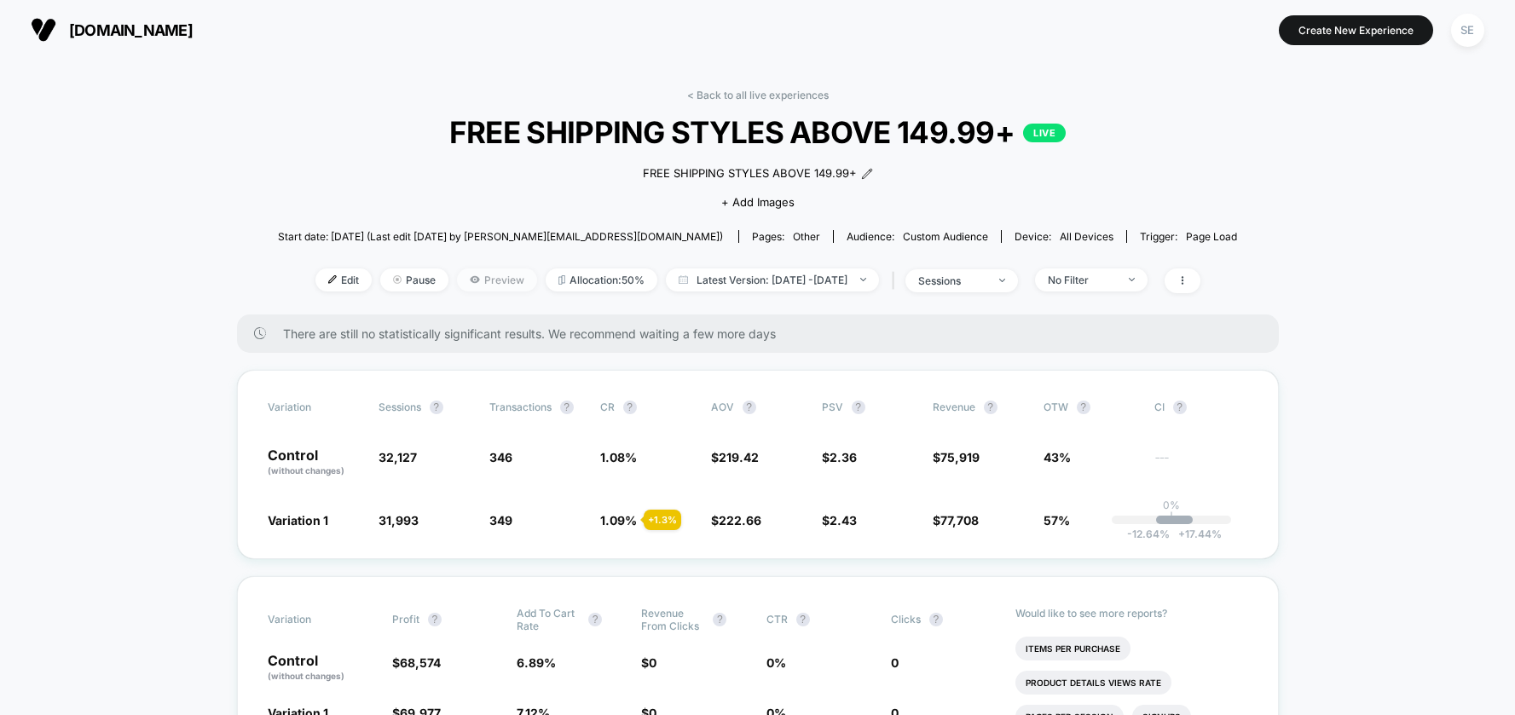
click at [462, 276] on span "Preview" at bounding box center [497, 280] width 80 height 23
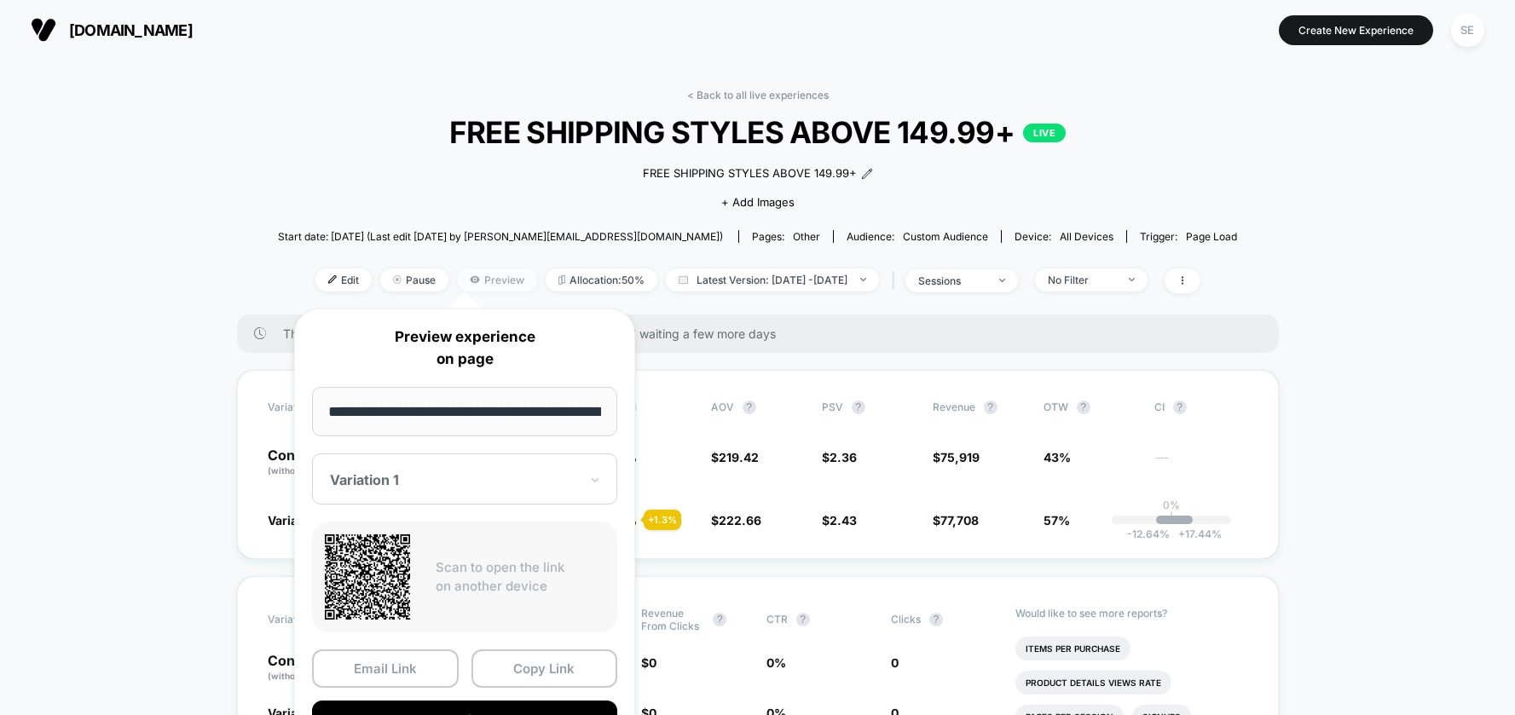
scroll to position [0, 124]
click at [575, 464] on div "Variation 1" at bounding box center [464, 479] width 305 height 51
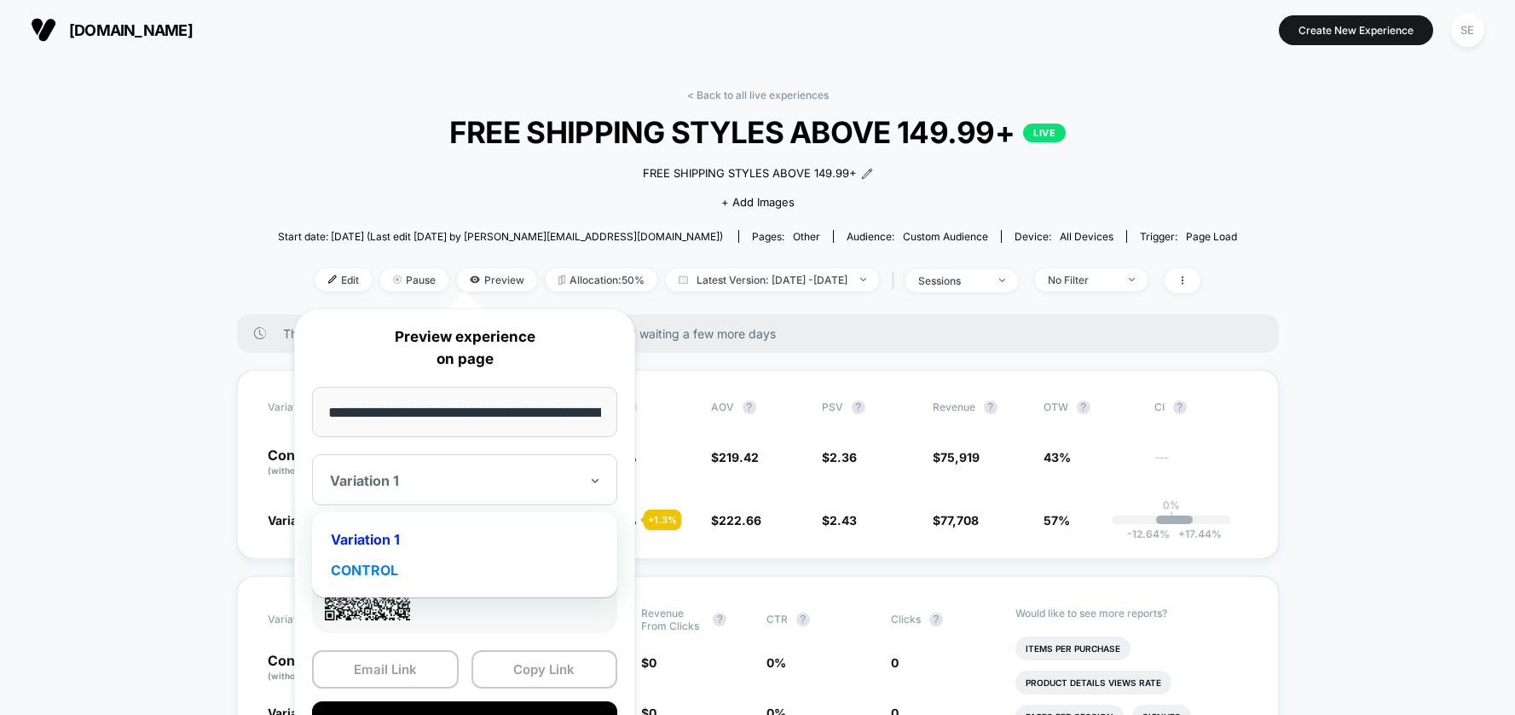
click at [390, 573] on div "CONTROL" at bounding box center [465, 570] width 288 height 31
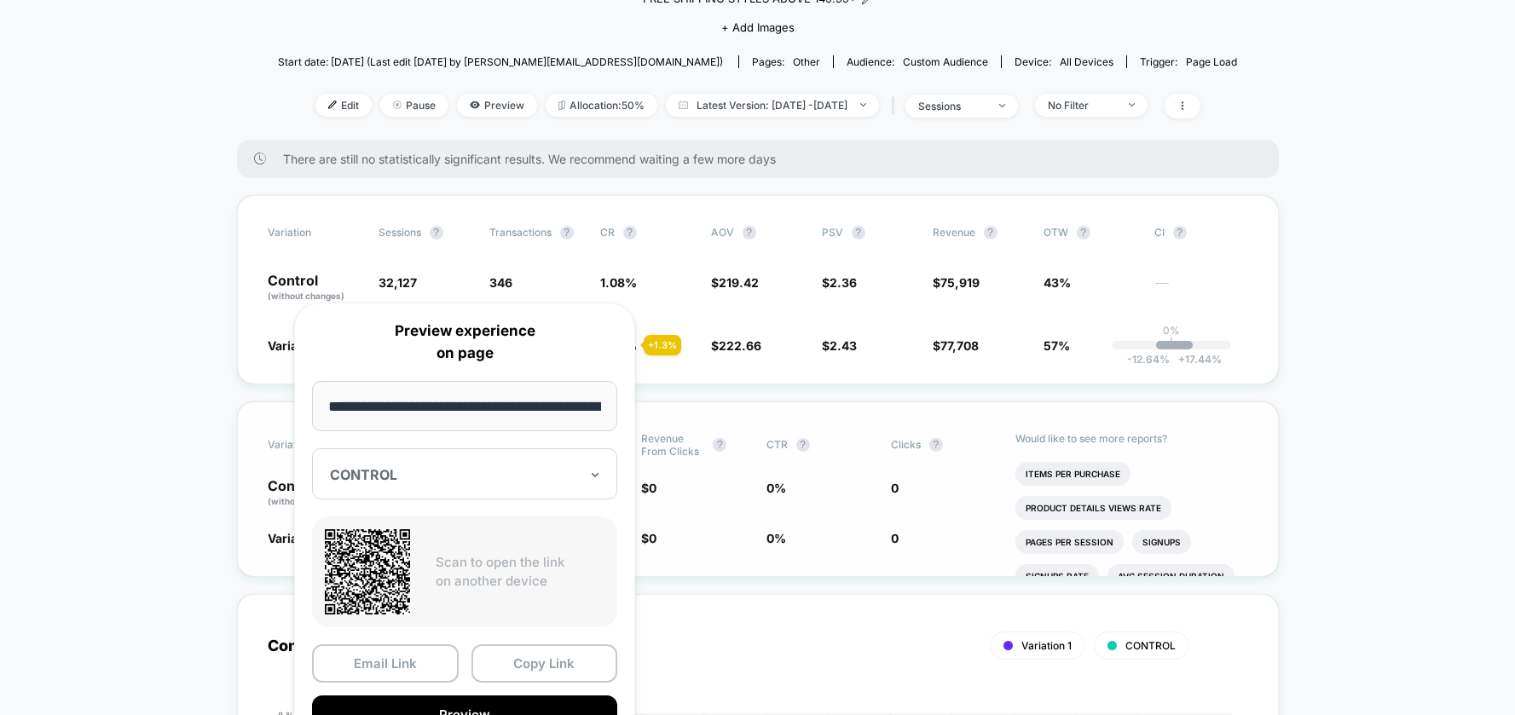
scroll to position [272, 0]
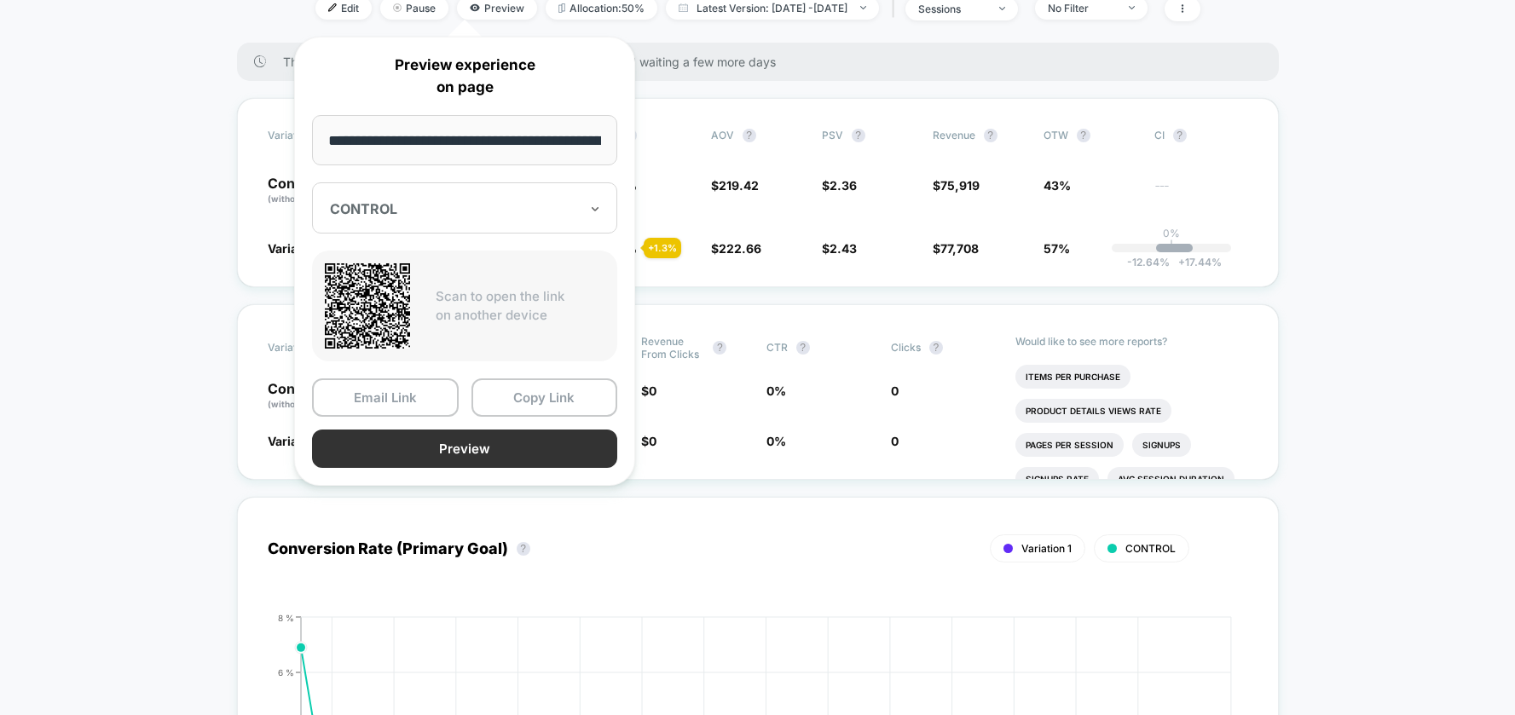
click at [437, 457] on button "Preview" at bounding box center [464, 449] width 305 height 38
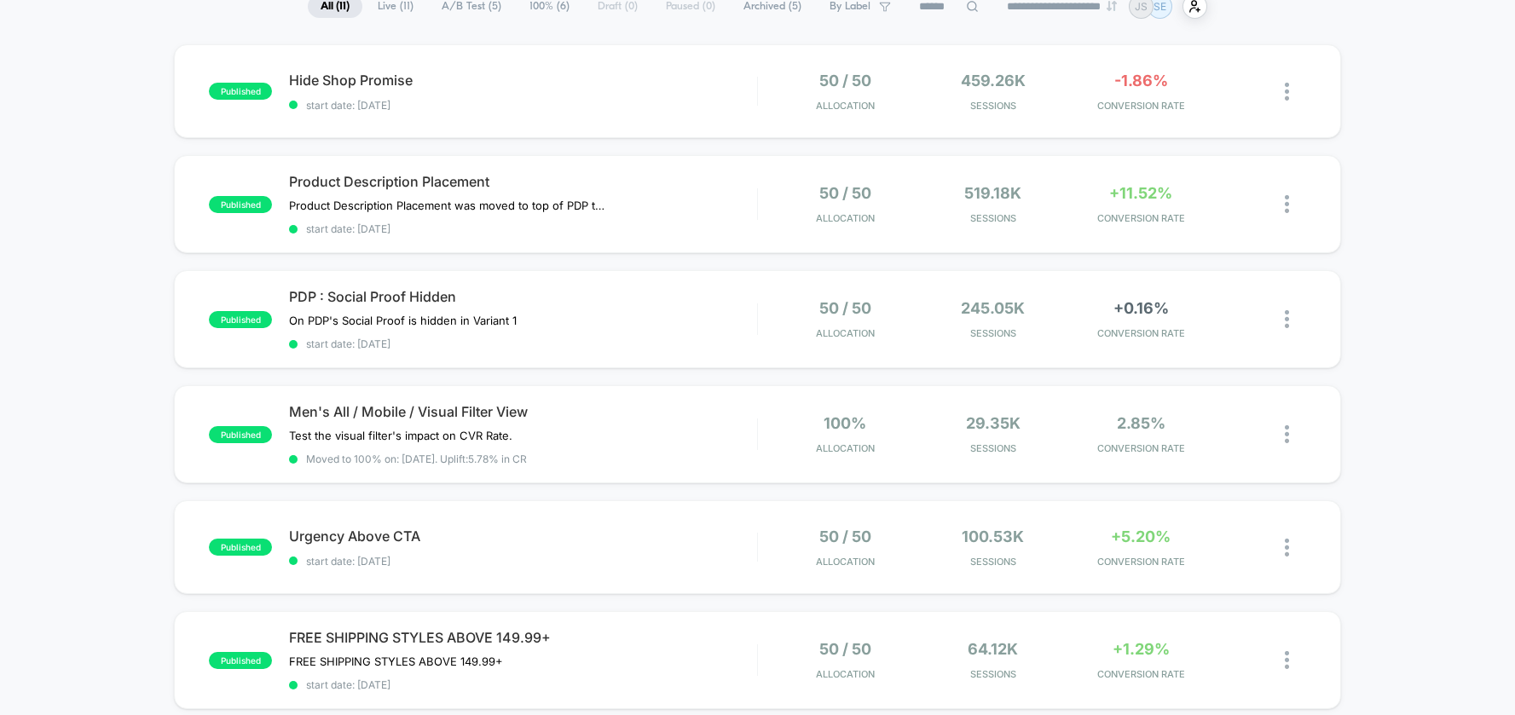
scroll to position [141, 0]
click at [712, 335] on div "PDP : Social Proof Hidden On PDP's Social Proof is hidden in Variant 1﻿ Click t…" at bounding box center [522, 320] width 467 height 62
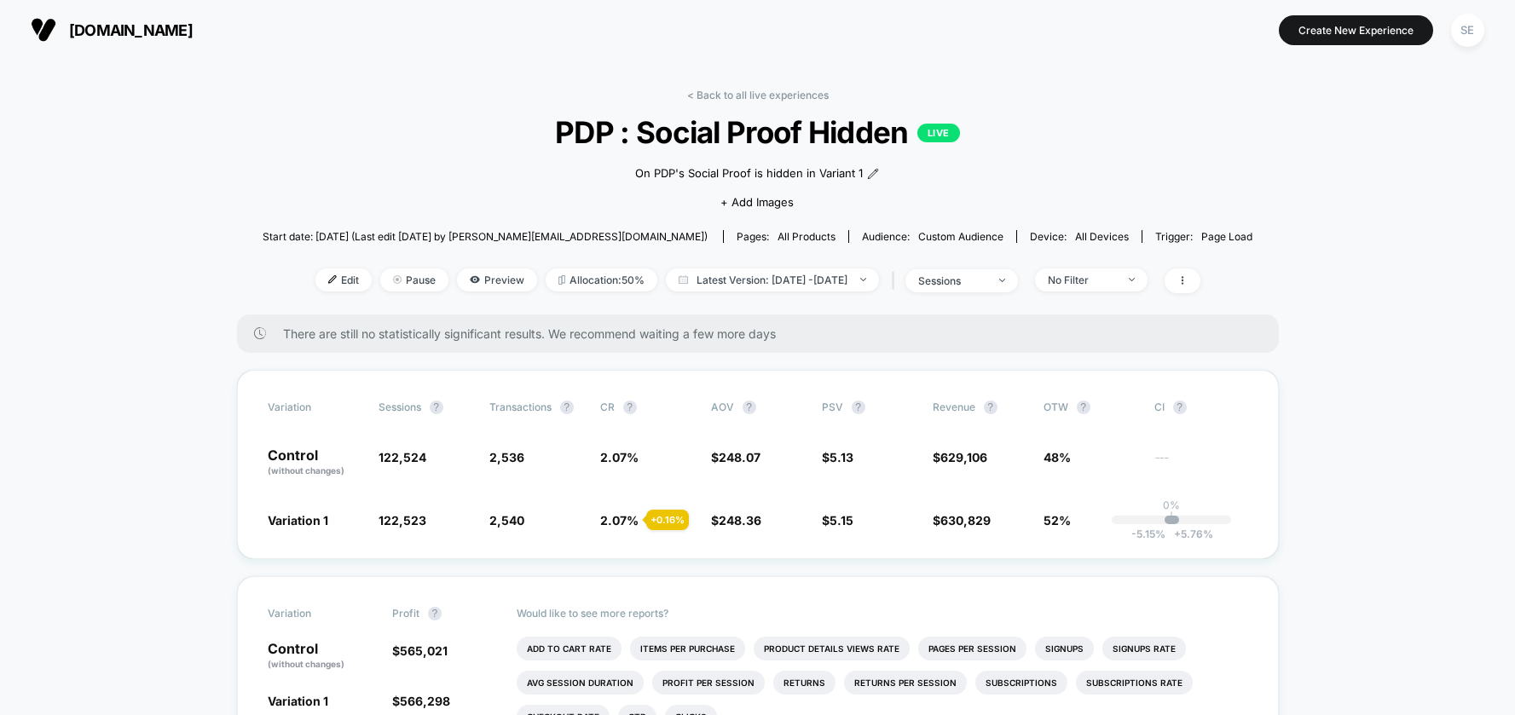
scroll to position [3, 0]
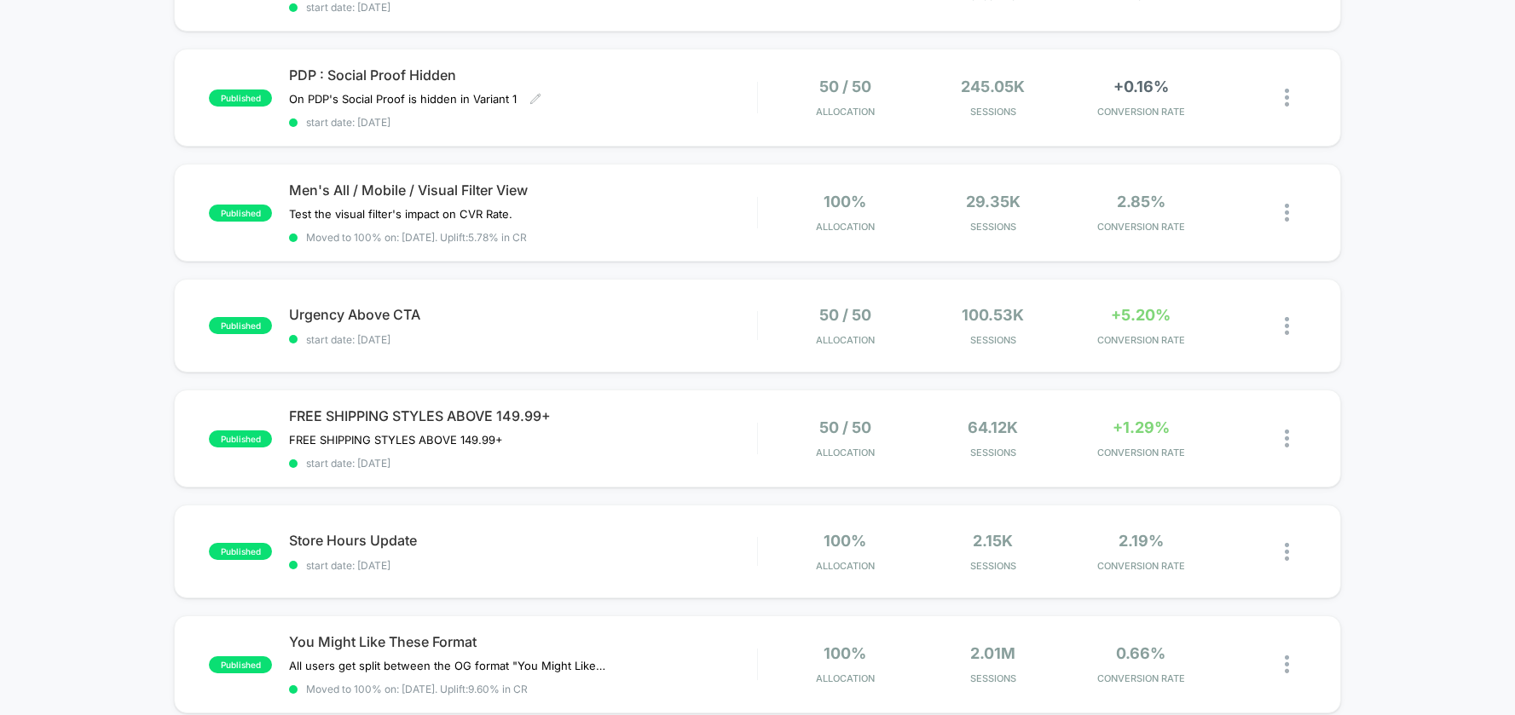
scroll to position [397, 0]
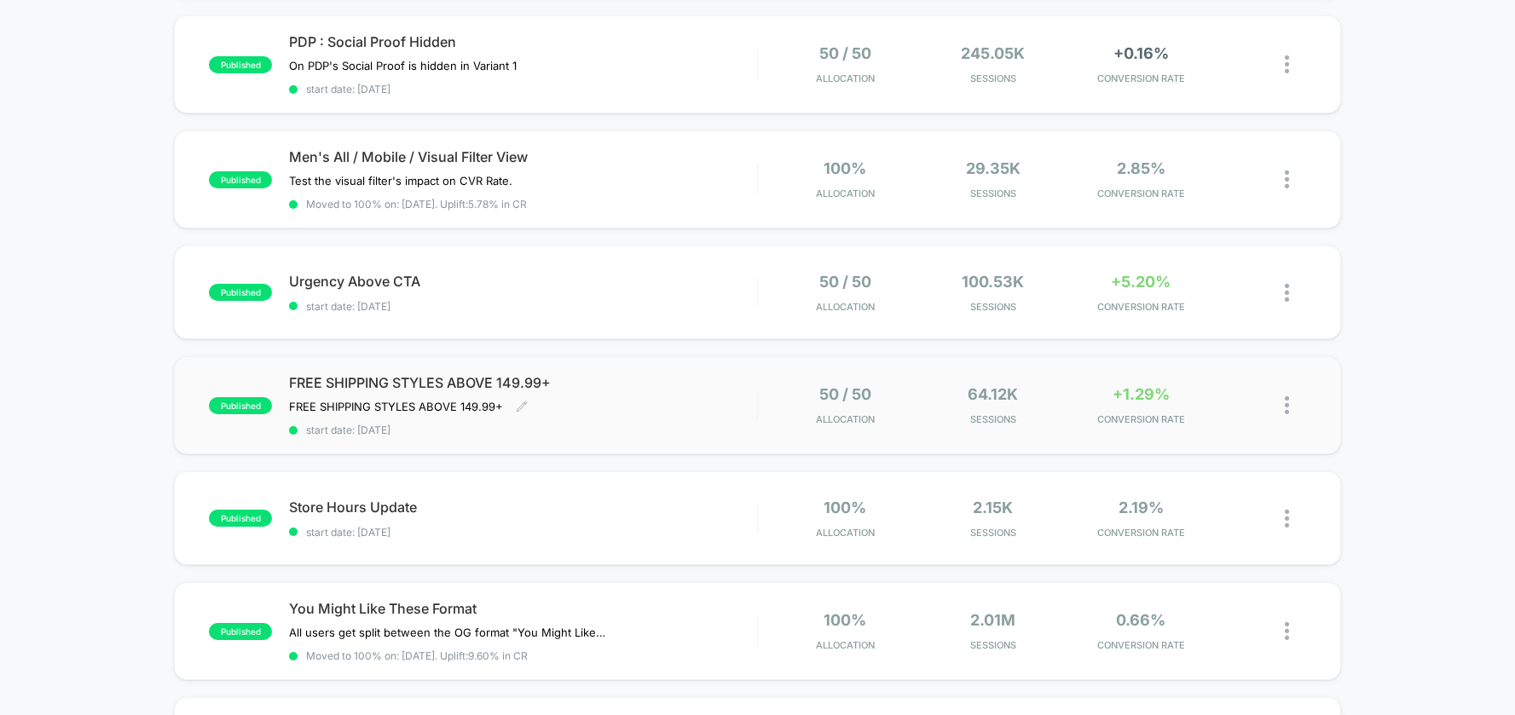
click at [655, 380] on span "FREE SHIPPING STYLES ABOVE 149.99+" at bounding box center [522, 382] width 467 height 17
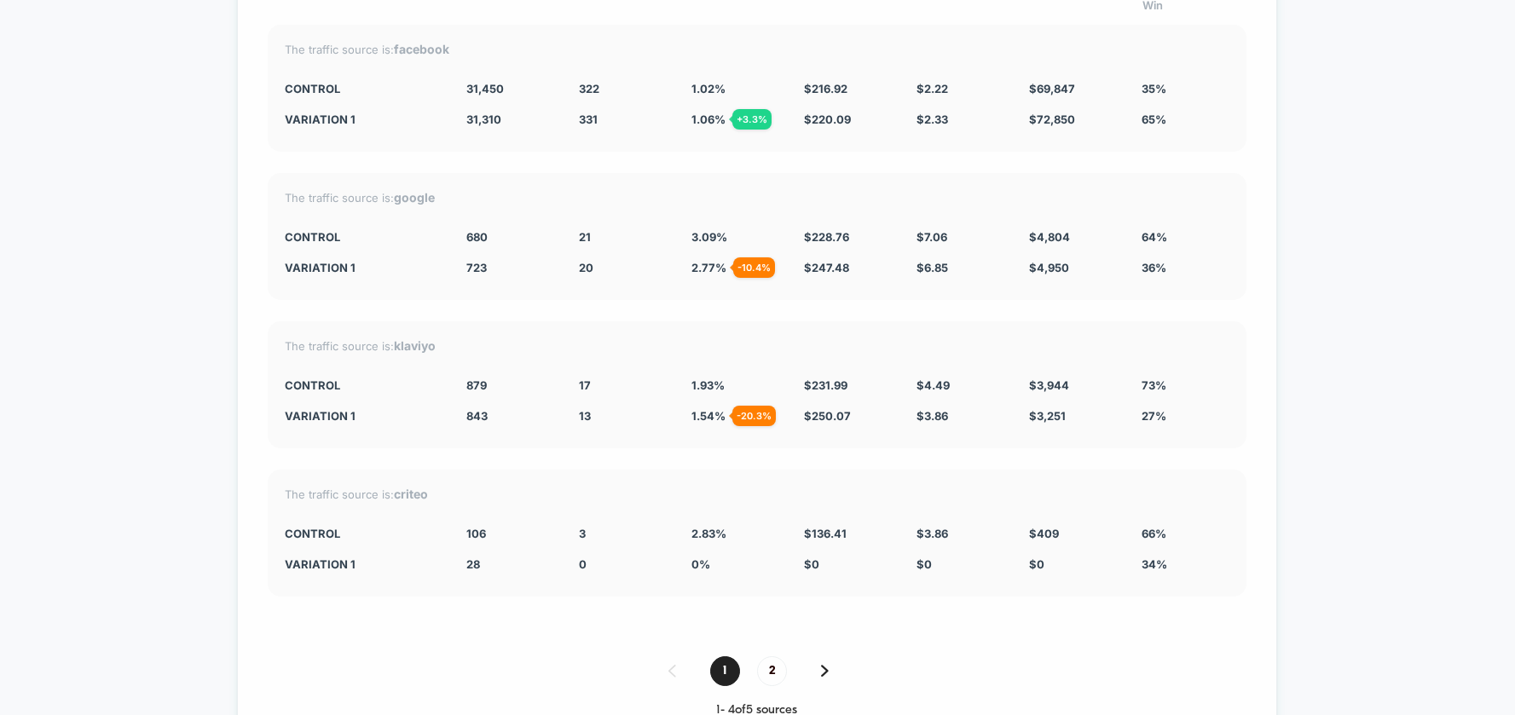
scroll to position [4843, 0]
drag, startPoint x: 723, startPoint y: 77, endPoint x: 690, endPoint y: 78, distance: 33.3
click at [690, 83] on div "CONTROL 31,450 322 1.02 % $ 216.92 $ 2.22 $ 69,847 35%" at bounding box center [757, 90] width 945 height 14
drag, startPoint x: 727, startPoint y: 223, endPoint x: 693, endPoint y: 223, distance: 34.1
click at [693, 231] on div "3.09 %" at bounding box center [735, 238] width 87 height 14
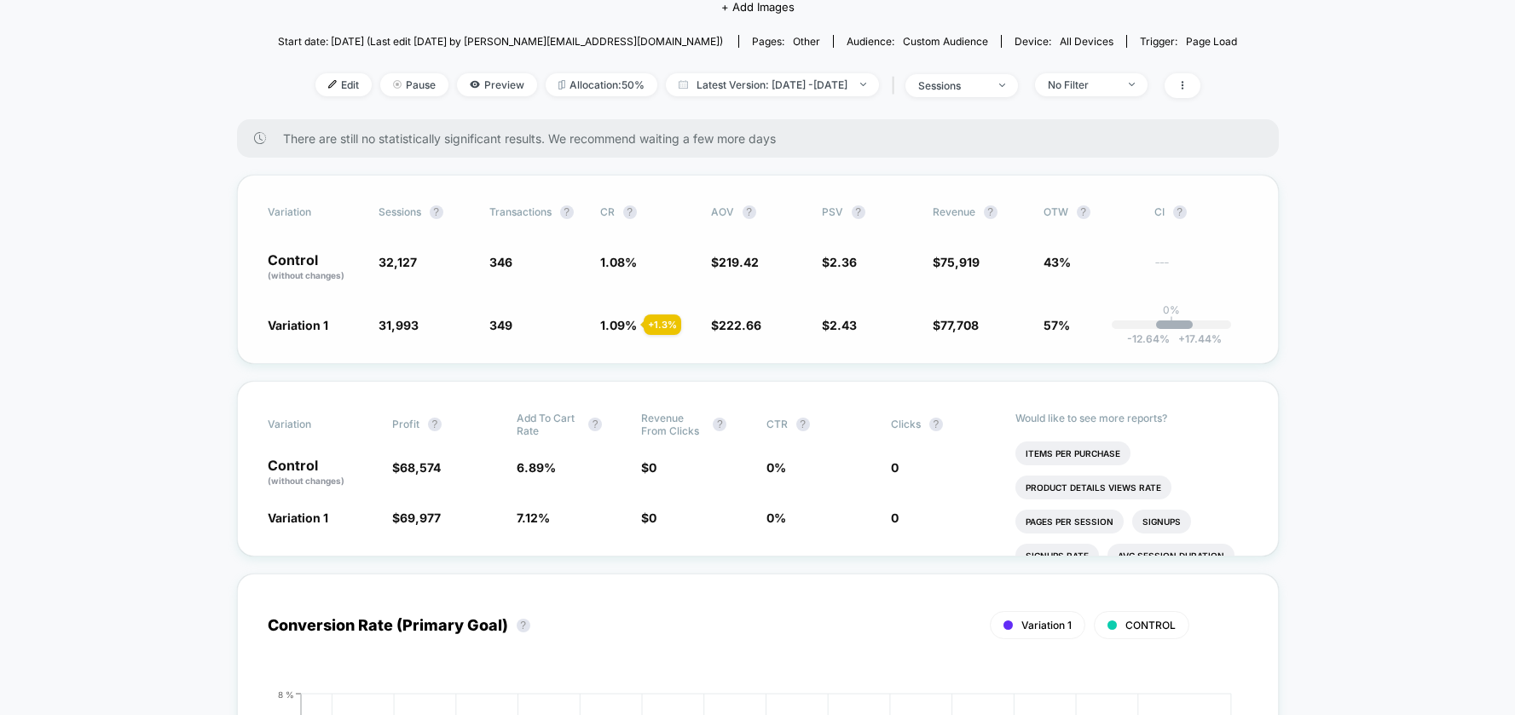
scroll to position [0, 0]
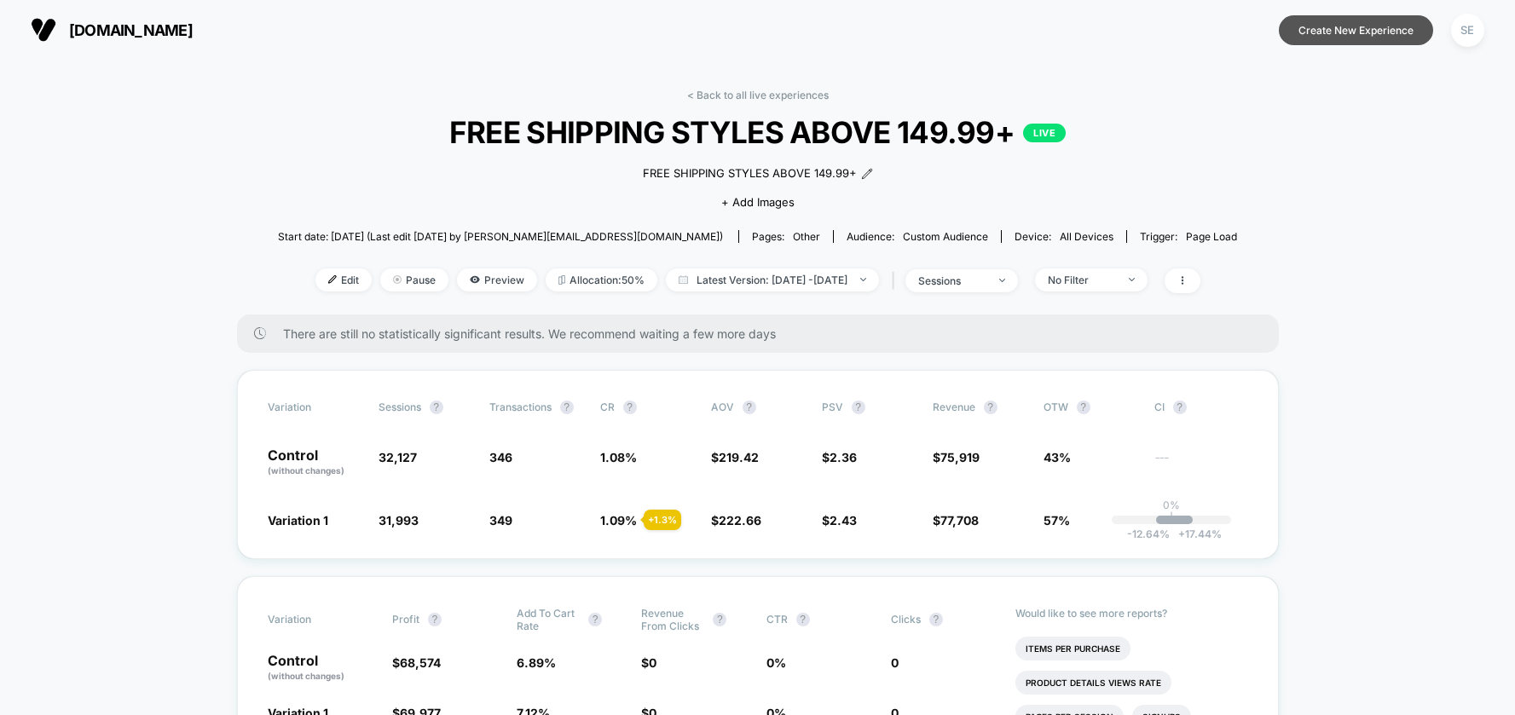
click at [1356, 35] on button "Create New Experience" at bounding box center [1356, 30] width 154 height 30
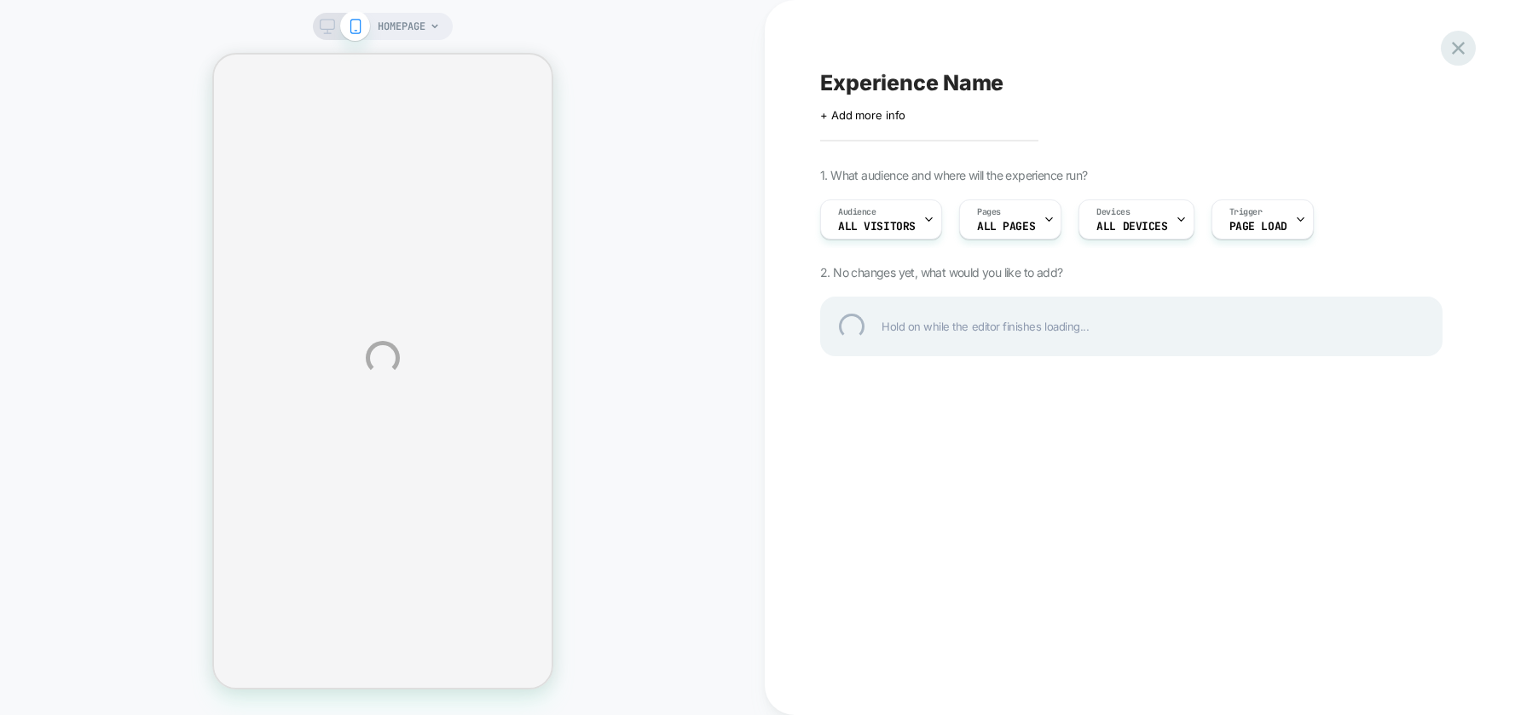
click at [1469, 46] on div at bounding box center [1458, 48] width 35 height 35
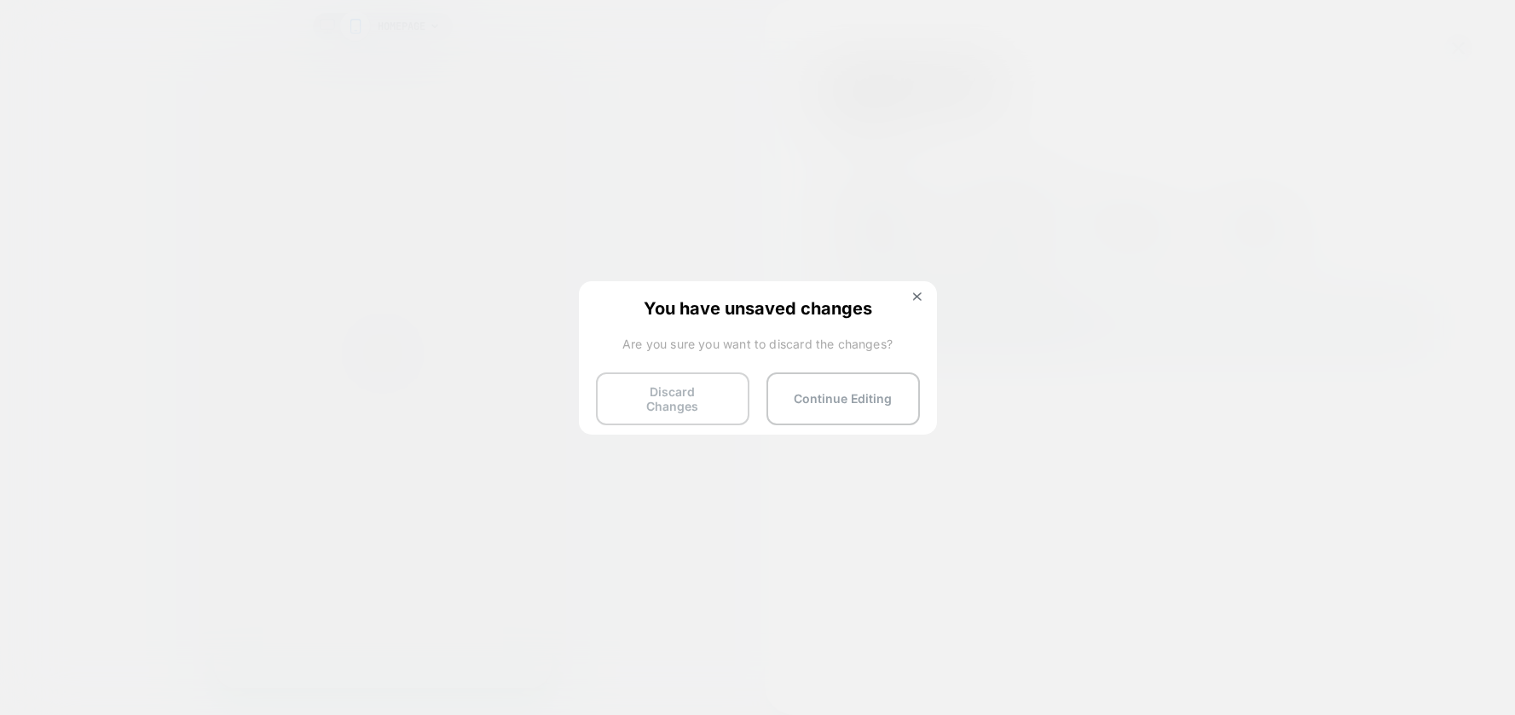
click at [696, 395] on button "Discard Changes" at bounding box center [672, 399] width 153 height 53
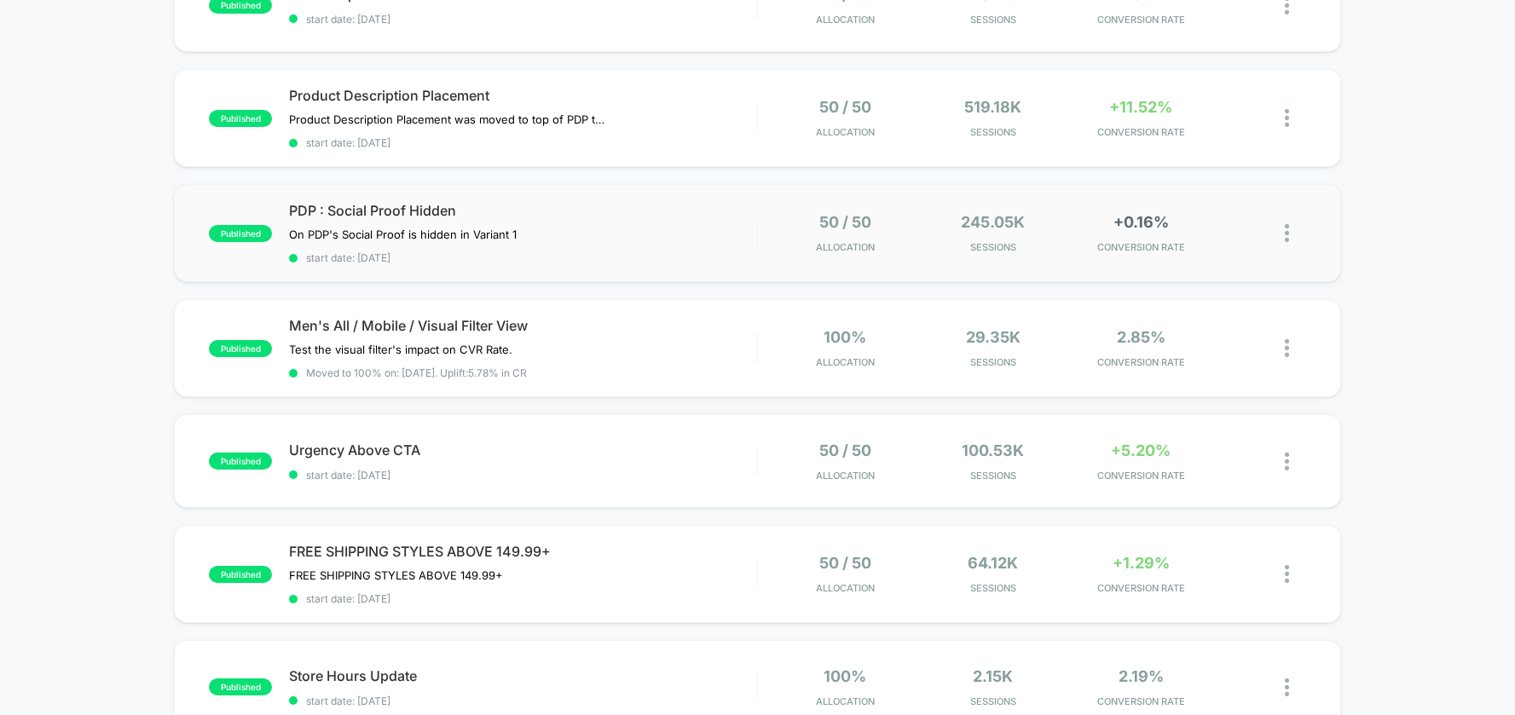
scroll to position [271, 0]
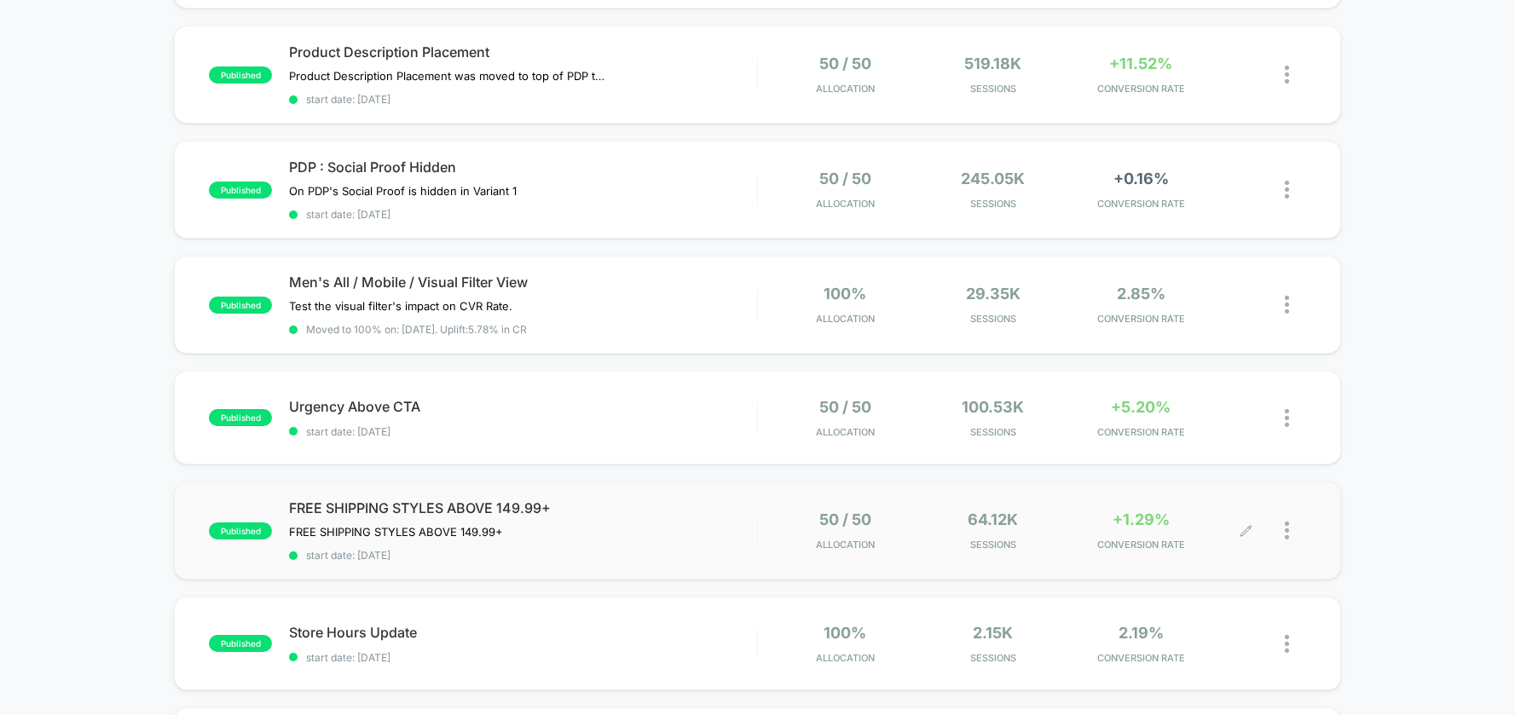
click at [1290, 527] on div at bounding box center [1295, 531] width 21 height 40
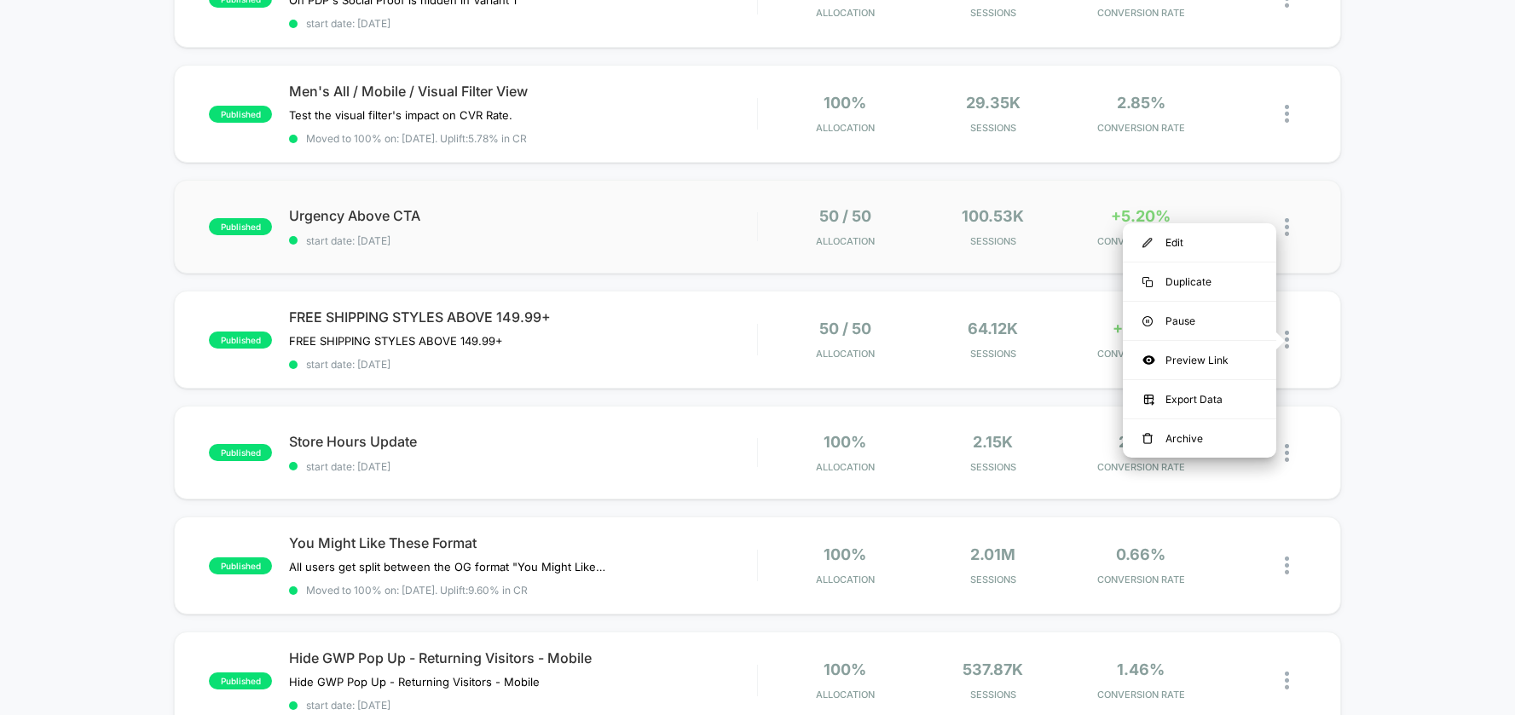
scroll to position [450, 0]
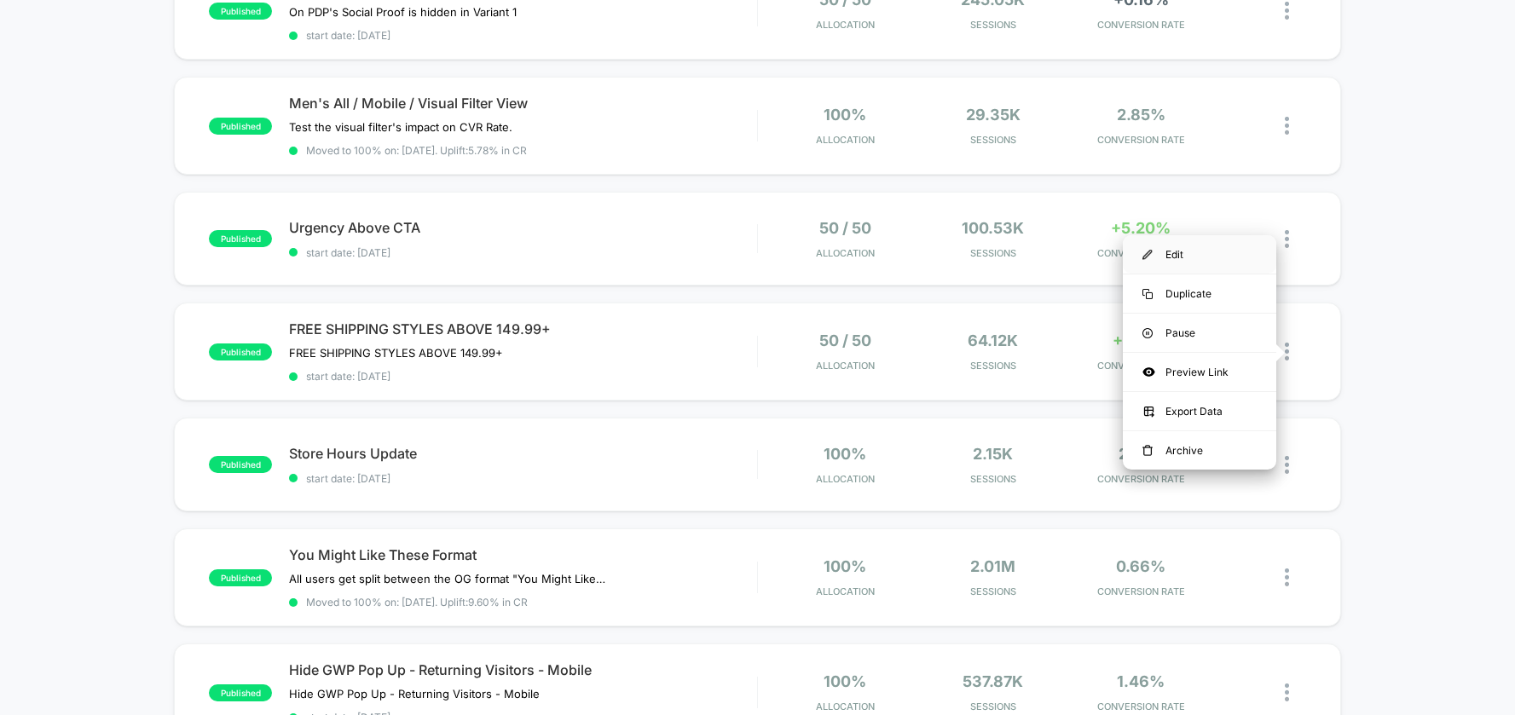
click at [1201, 246] on div "Edit" at bounding box center [1199, 254] width 153 height 38
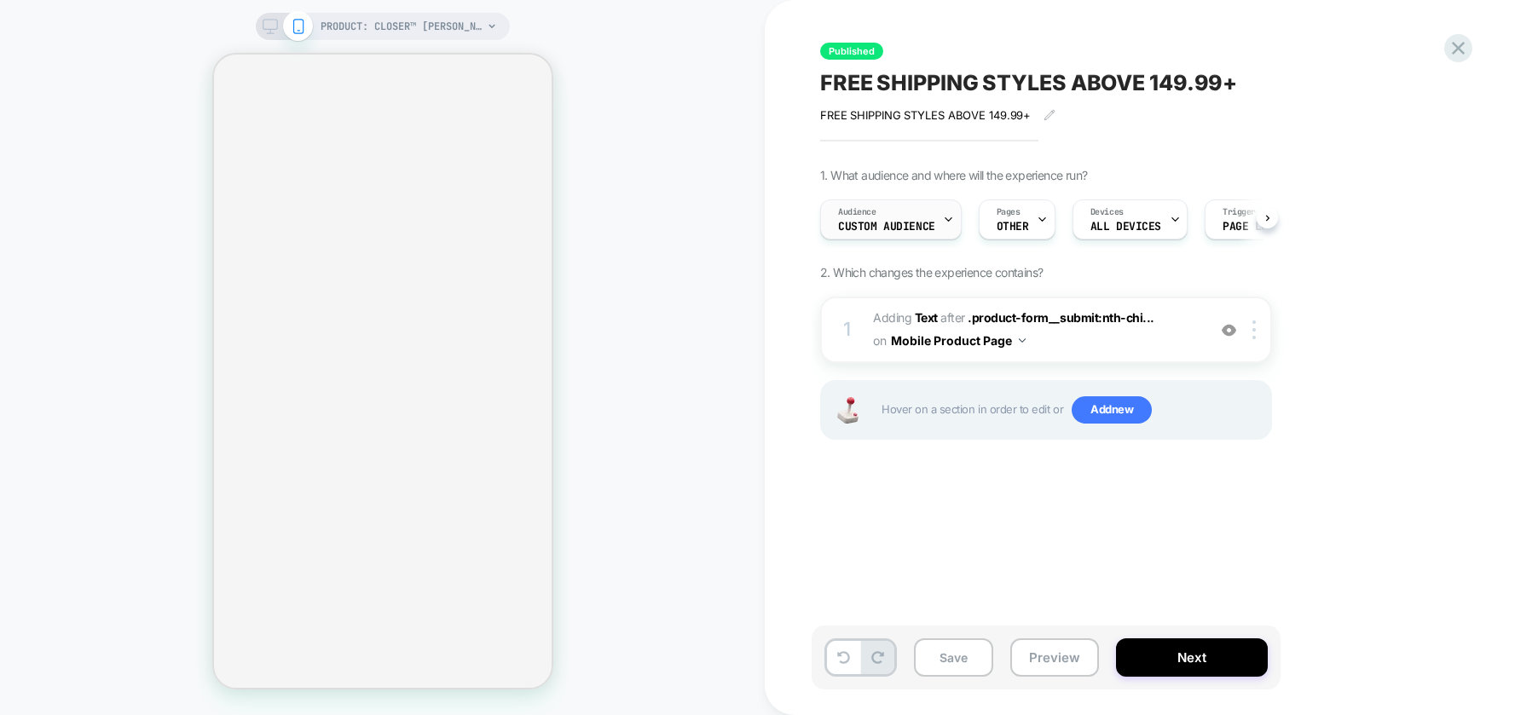
scroll to position [0, 1]
click at [942, 232] on div at bounding box center [947, 219] width 11 height 38
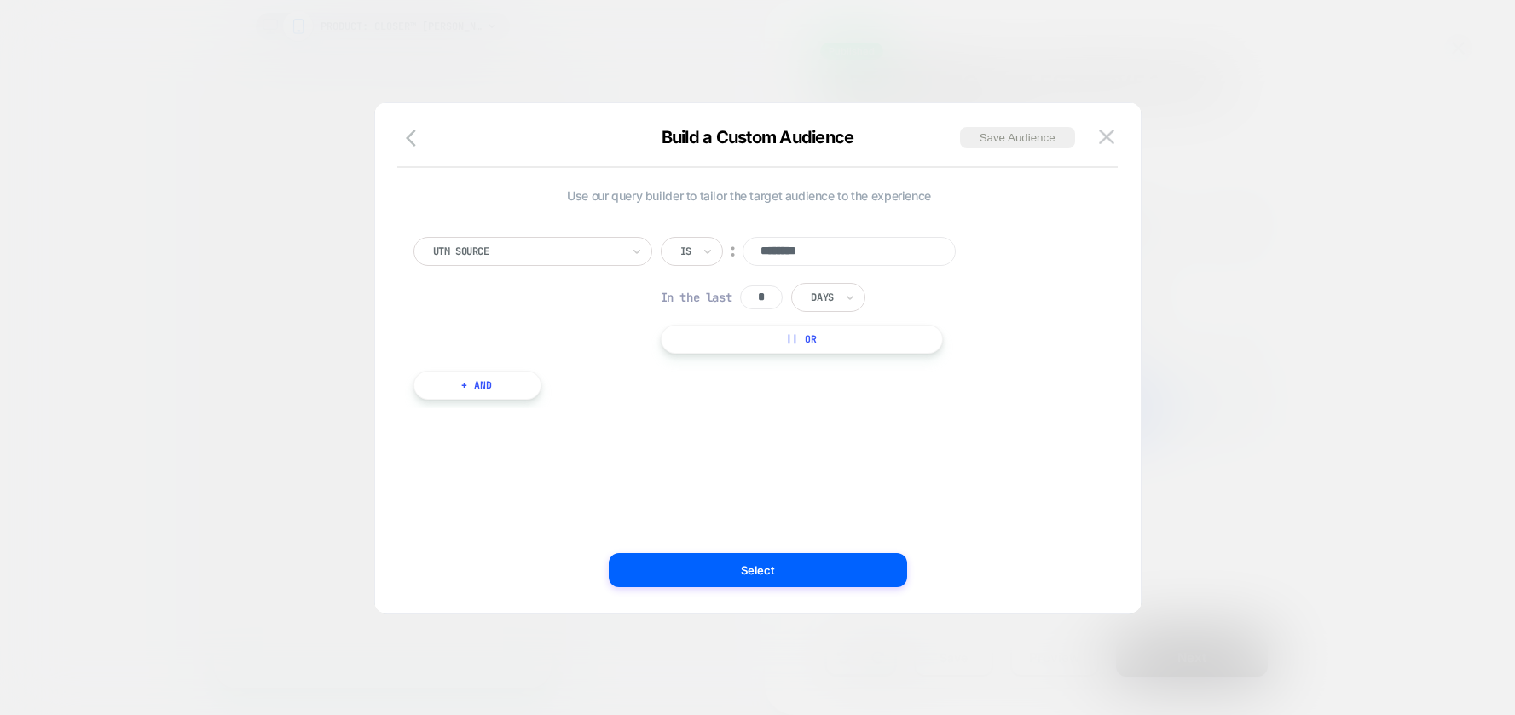
click at [767, 301] on input "*" at bounding box center [761, 298] width 43 height 24
type input "*"
click at [841, 298] on div "Days" at bounding box center [827, 297] width 73 height 29
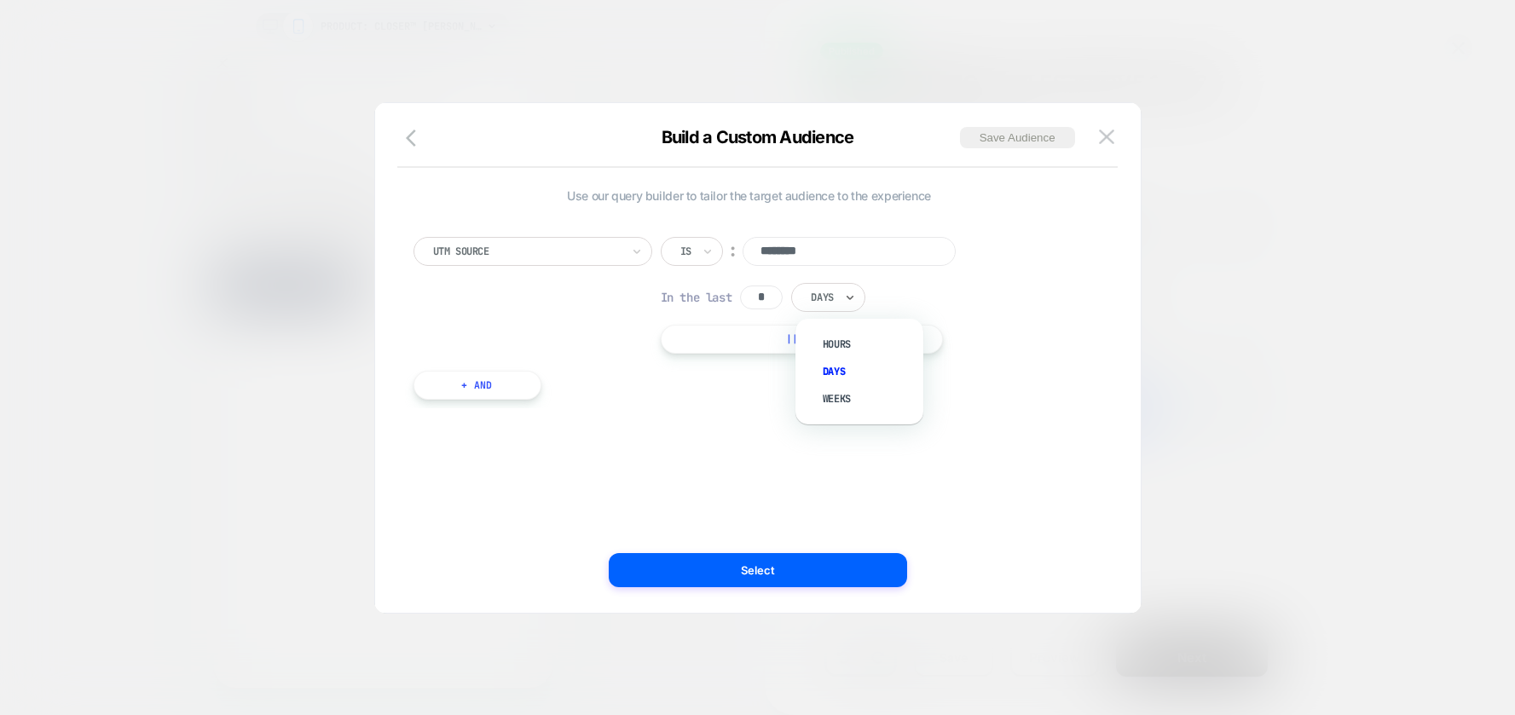
click at [850, 374] on div "Days" at bounding box center [868, 371] width 111 height 27
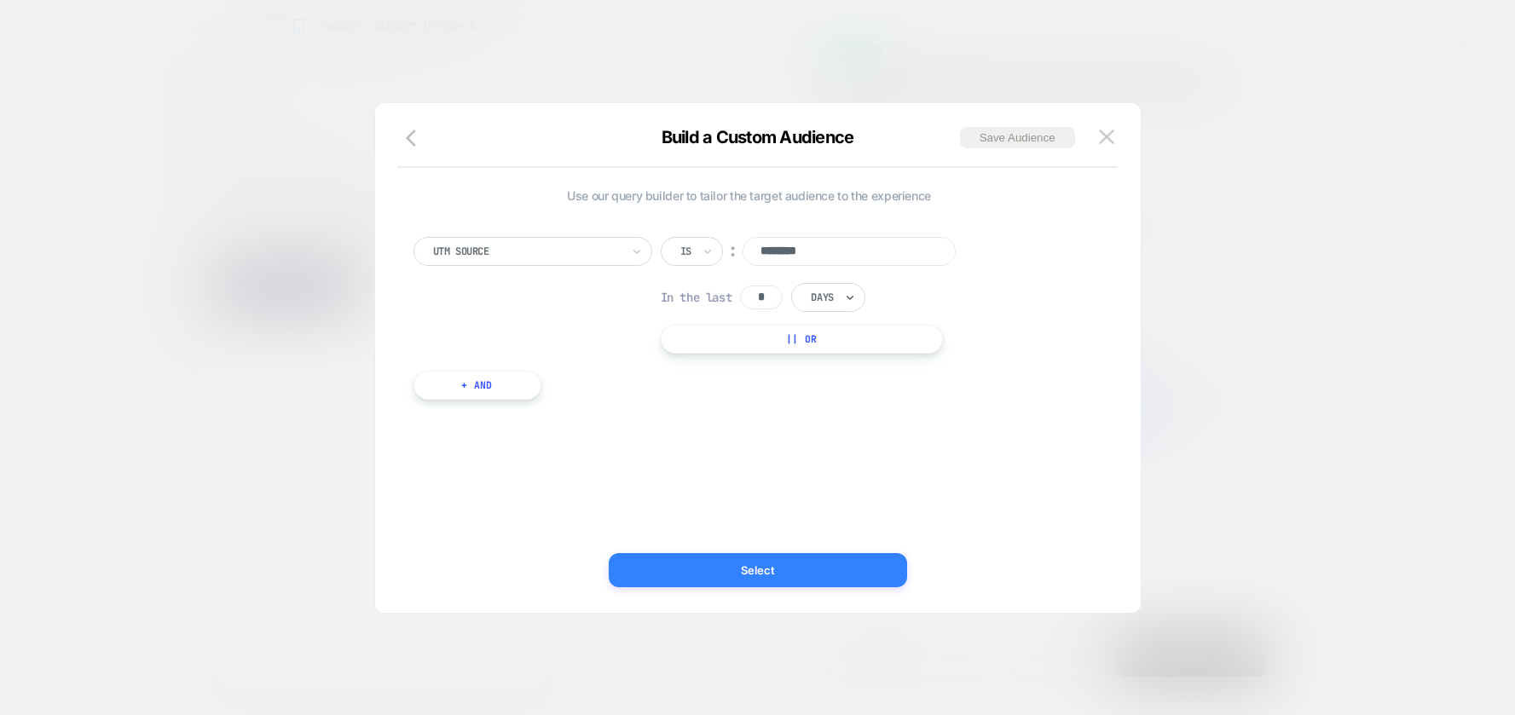
click at [788, 573] on button "Select" at bounding box center [758, 570] width 298 height 34
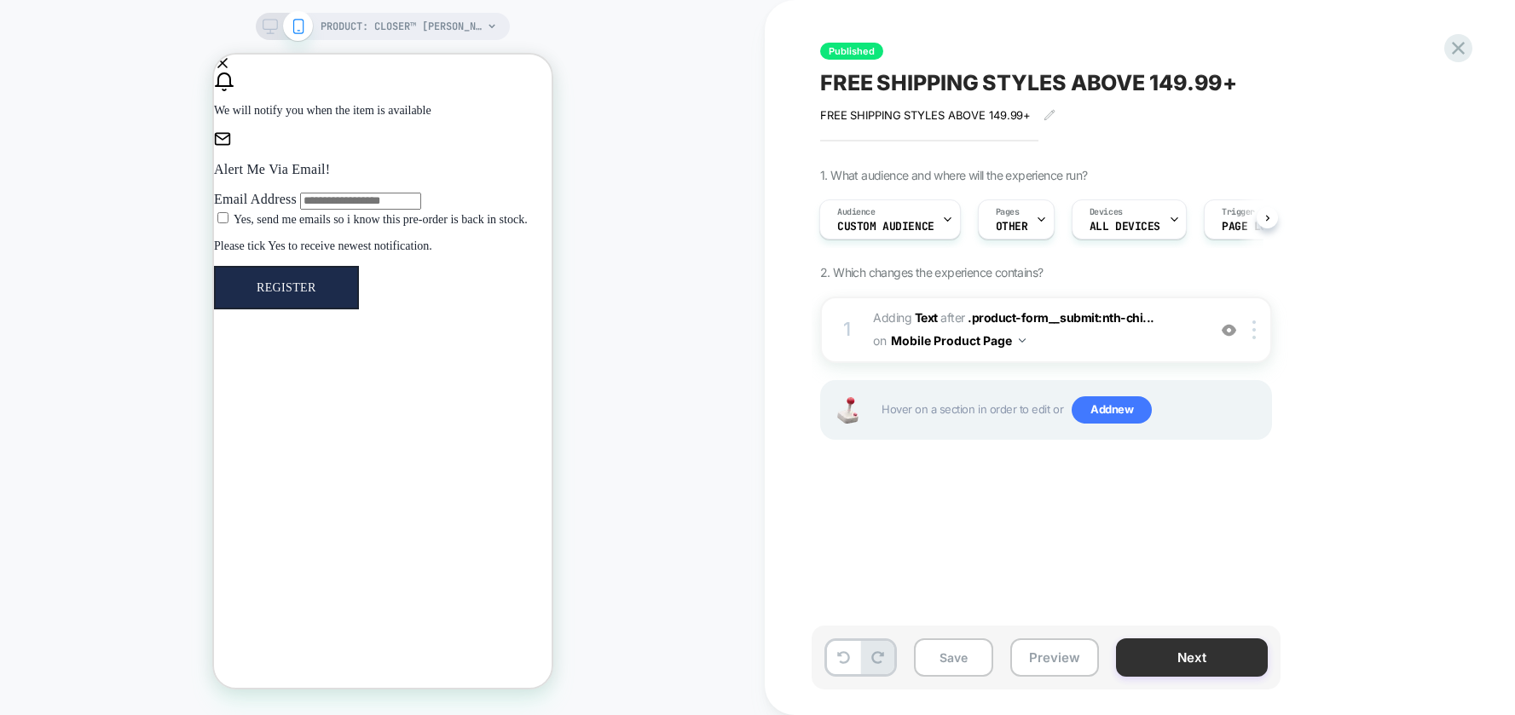
click at [1217, 650] on button "Next" at bounding box center [1192, 658] width 152 height 38
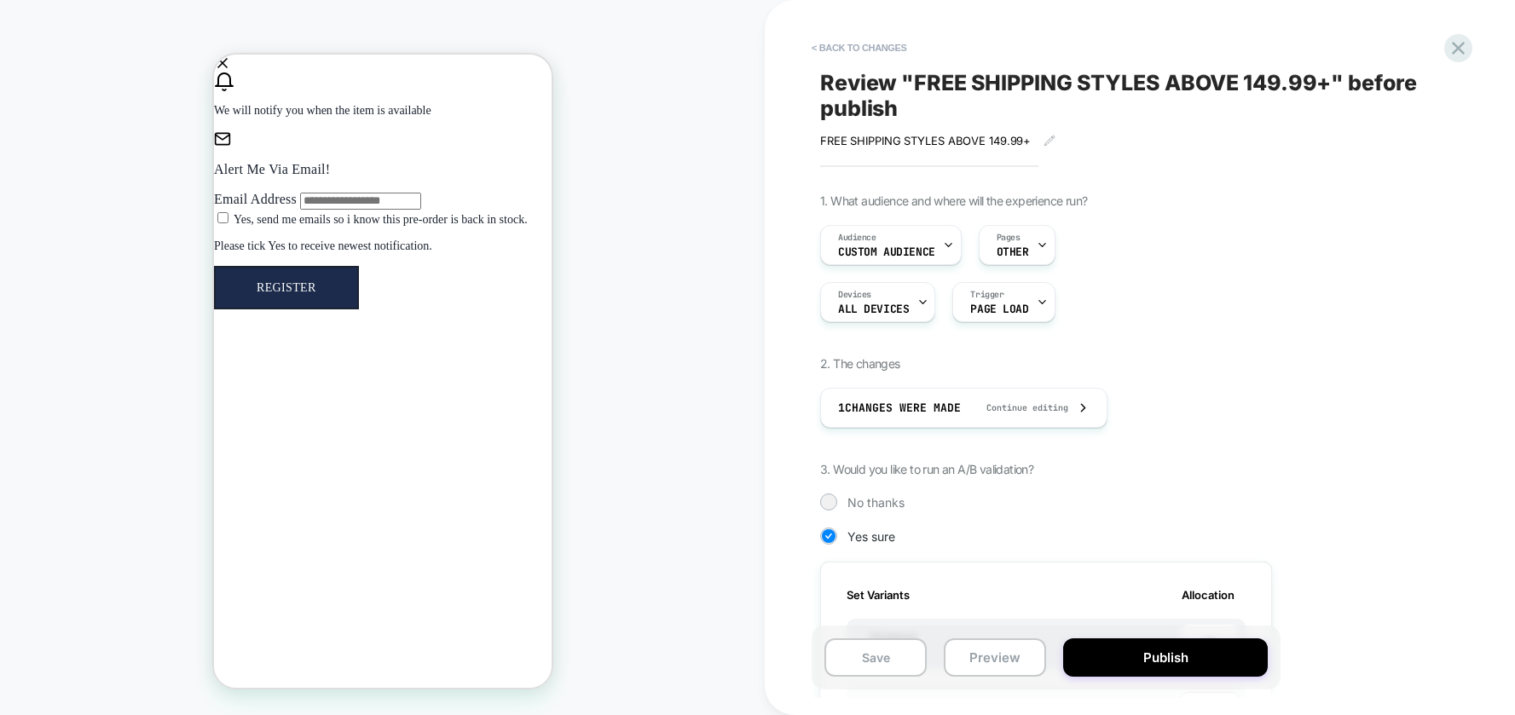
scroll to position [0, 2]
click at [1196, 652] on button "Publish" at bounding box center [1165, 658] width 205 height 38
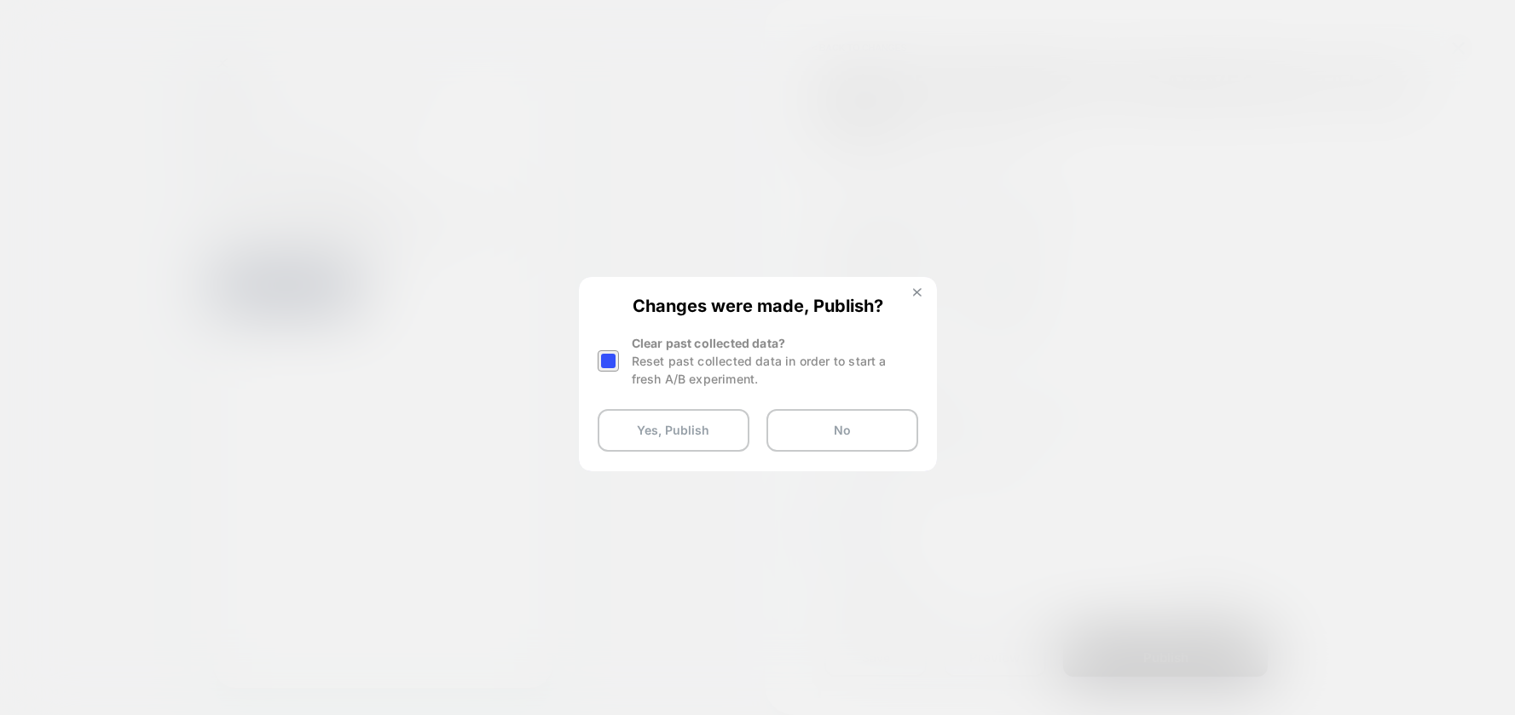
click at [918, 292] on img at bounding box center [917, 292] width 9 height 9
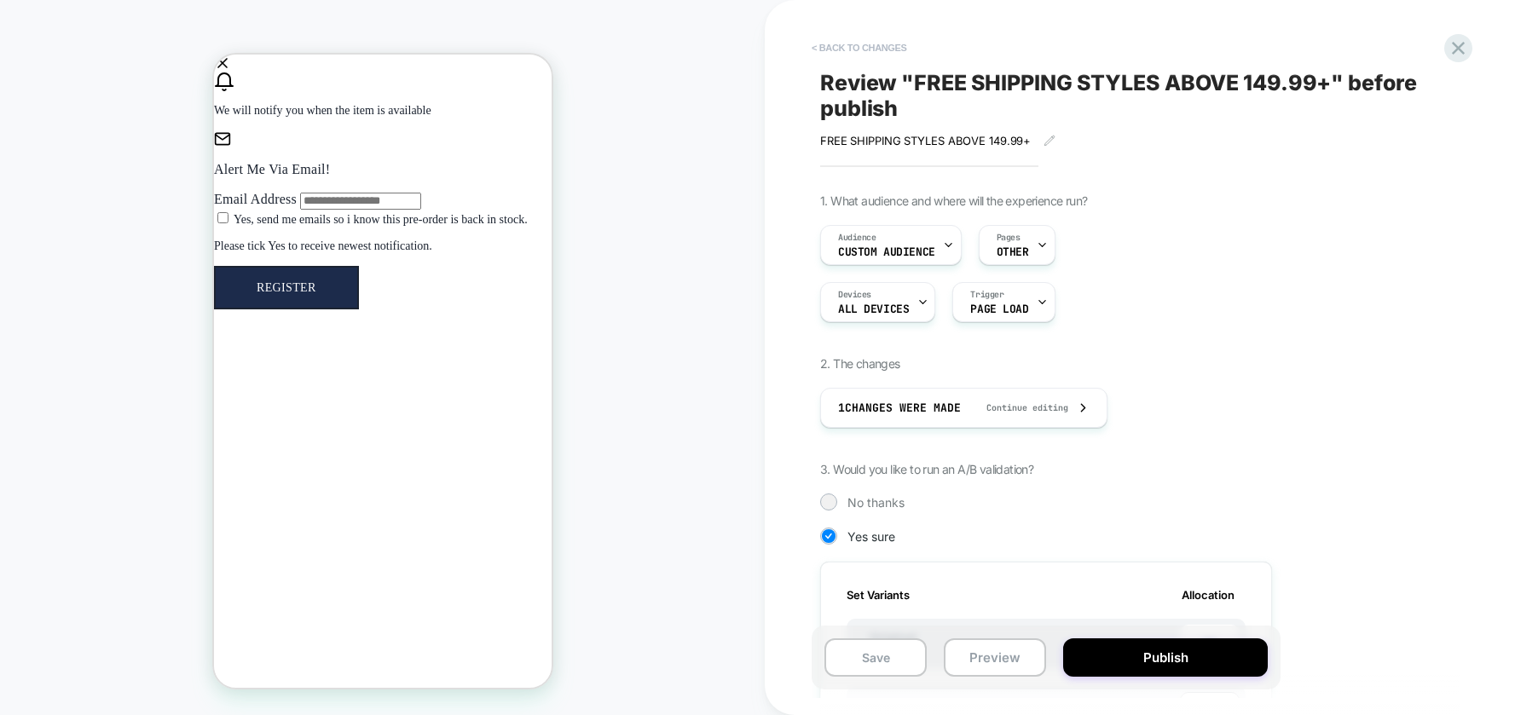
click at [816, 51] on button "< Back to changes" at bounding box center [859, 47] width 113 height 27
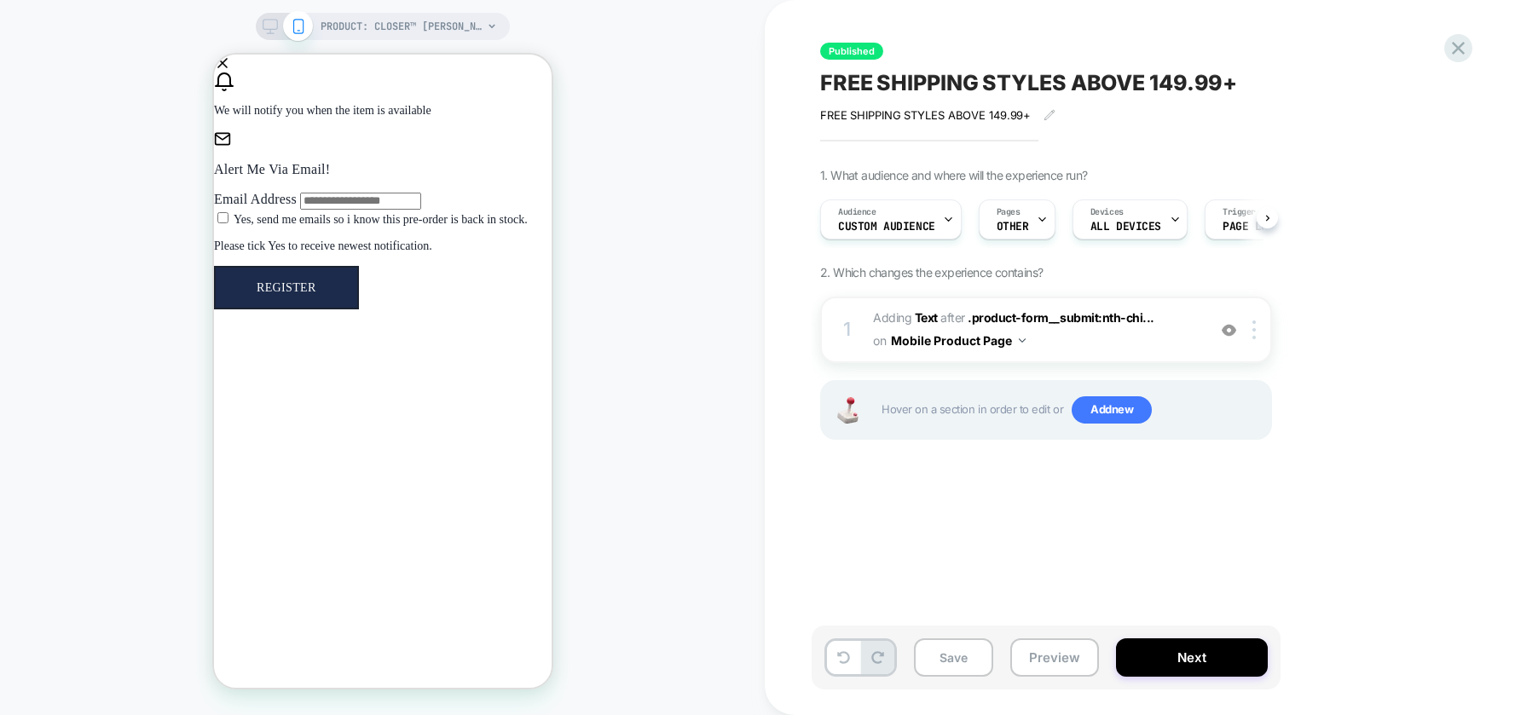
scroll to position [0, 1]
click at [1456, 37] on icon at bounding box center [1458, 48] width 23 height 23
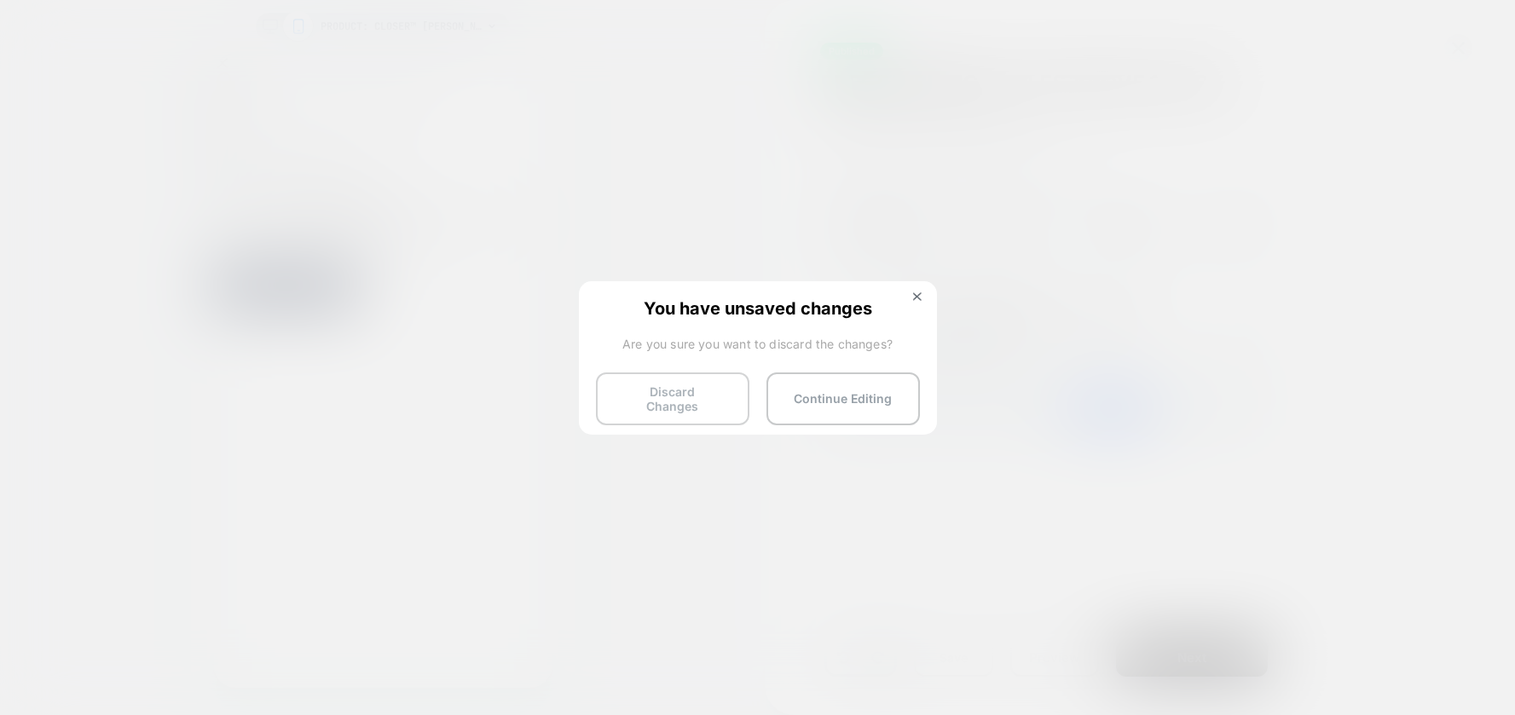
click at [714, 397] on button "Discard Changes" at bounding box center [672, 399] width 153 height 53
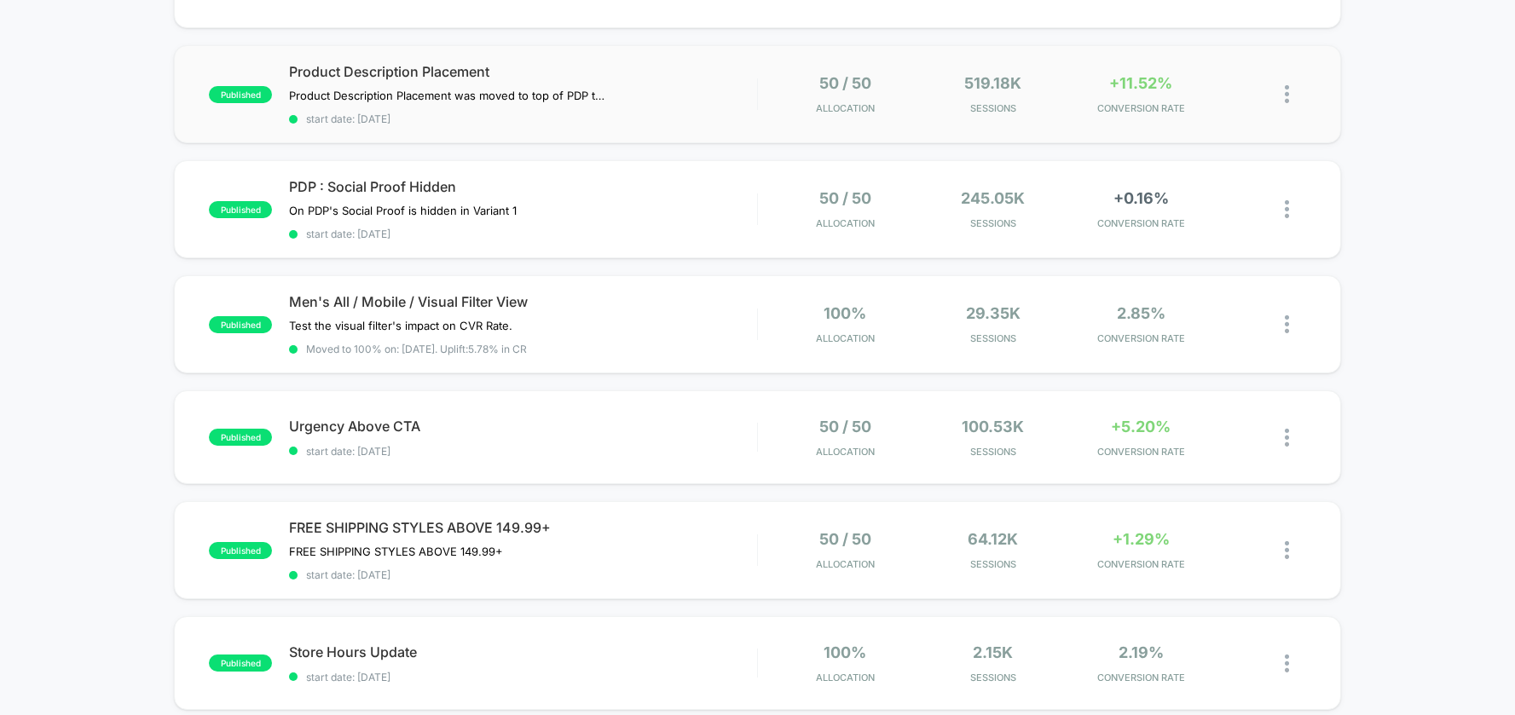
scroll to position [255, 0]
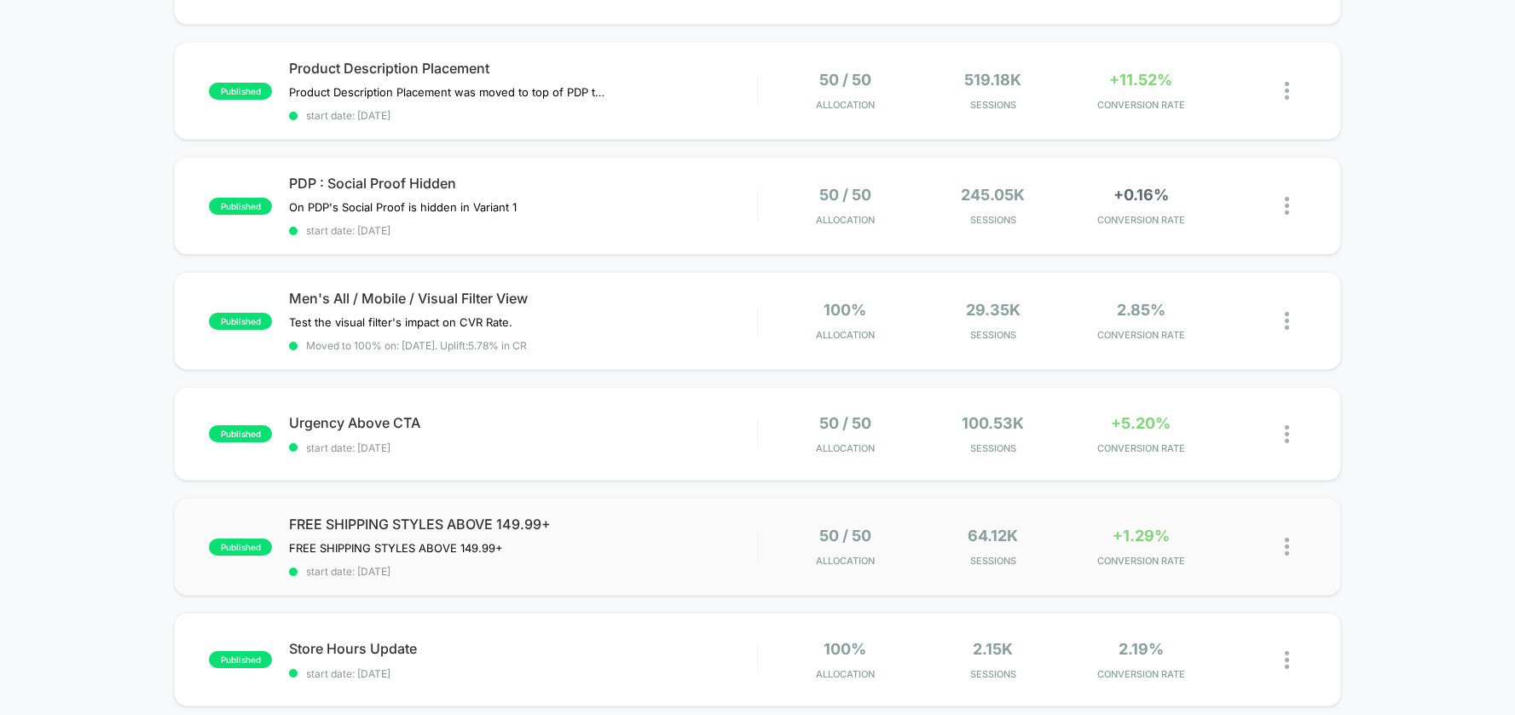
click at [1285, 551] on img at bounding box center [1287, 547] width 4 height 18
click at [1464, 500] on div "published Hide Shop Promise start date: 8/13/2025 50 / 50 Allocation 459.26k Se…" at bounding box center [757, 592] width 1515 height 1322
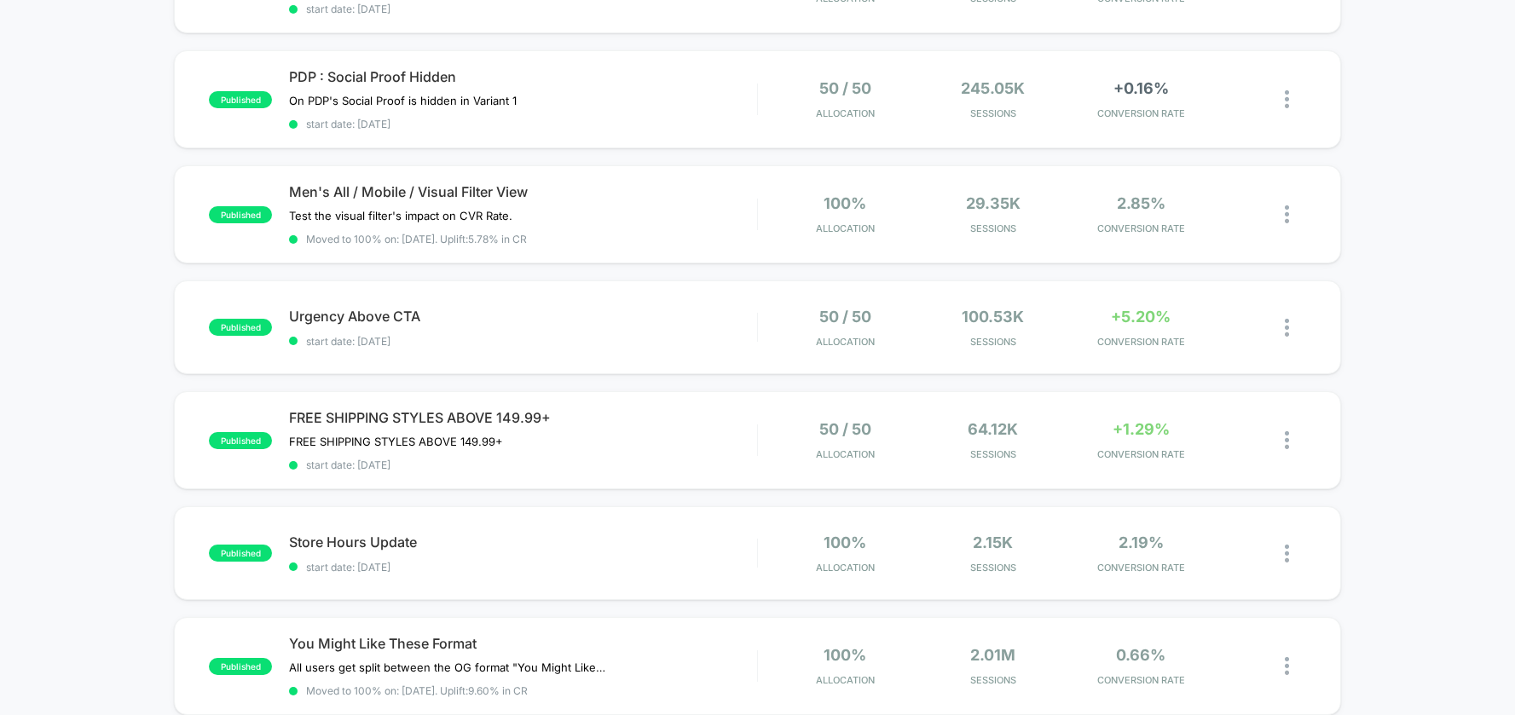
scroll to position [364, 0]
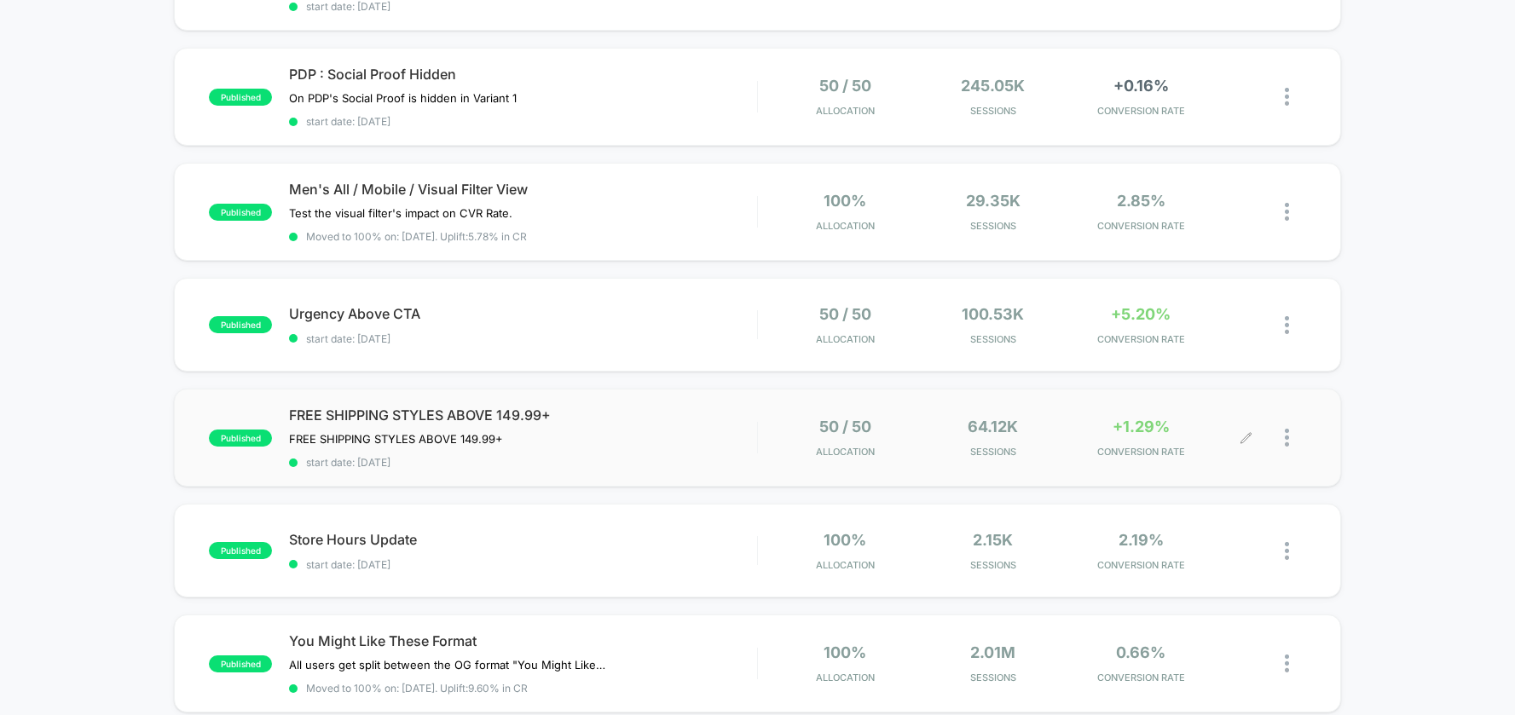
click at [1286, 439] on img at bounding box center [1287, 438] width 4 height 18
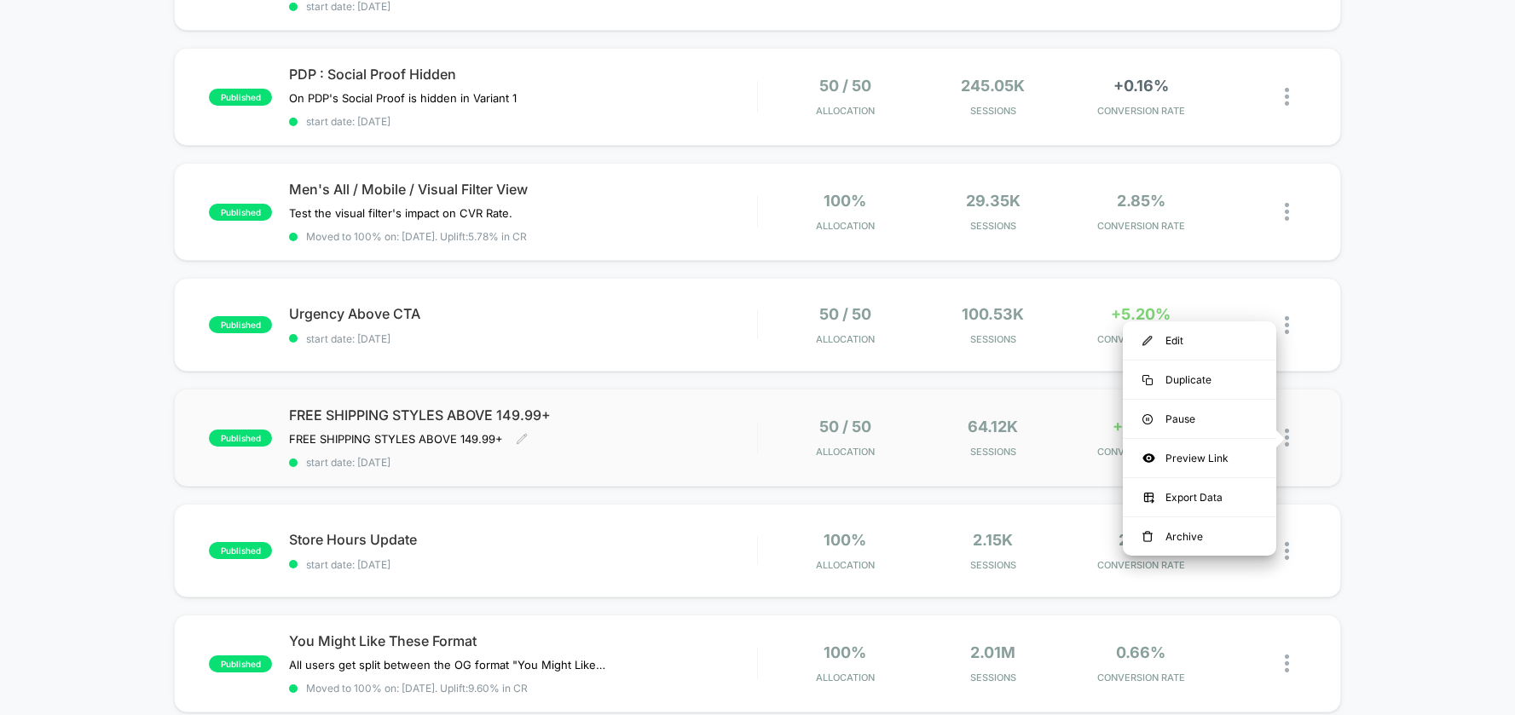
click at [517, 417] on span "FREE SHIPPING STYLES ABOVE 149.99+" at bounding box center [522, 415] width 467 height 17
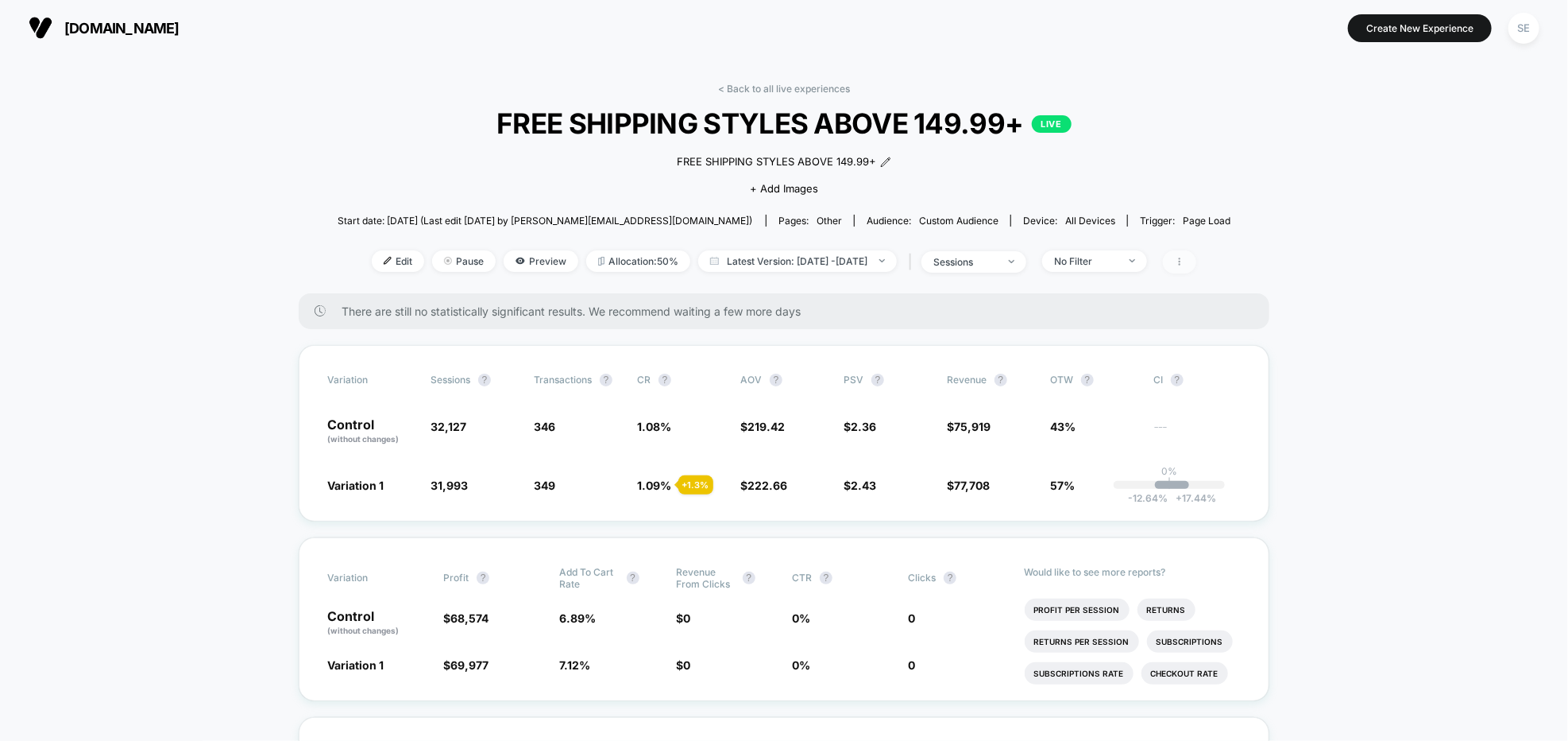
click at [1184, 264] on icon at bounding box center [1179, 261] width 9 height 9
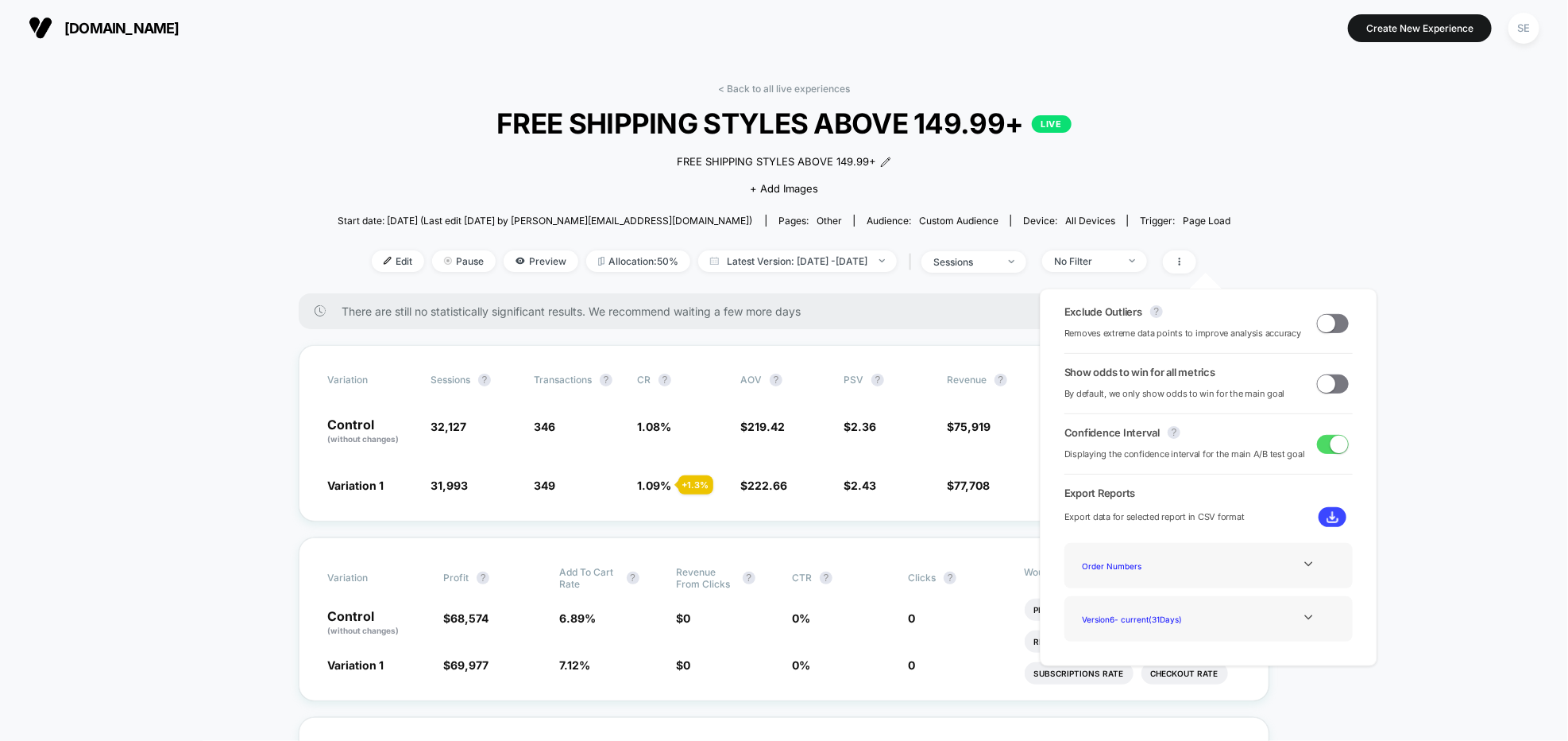
click at [1330, 322] on span at bounding box center [1333, 323] width 32 height 19
click at [1335, 326] on span at bounding box center [1339, 322] width 18 height 18
click at [1333, 326] on span at bounding box center [1333, 323] width 32 height 19
click at [1330, 326] on span at bounding box center [1339, 322] width 18 height 18
click at [1318, 322] on span at bounding box center [1327, 322] width 18 height 18
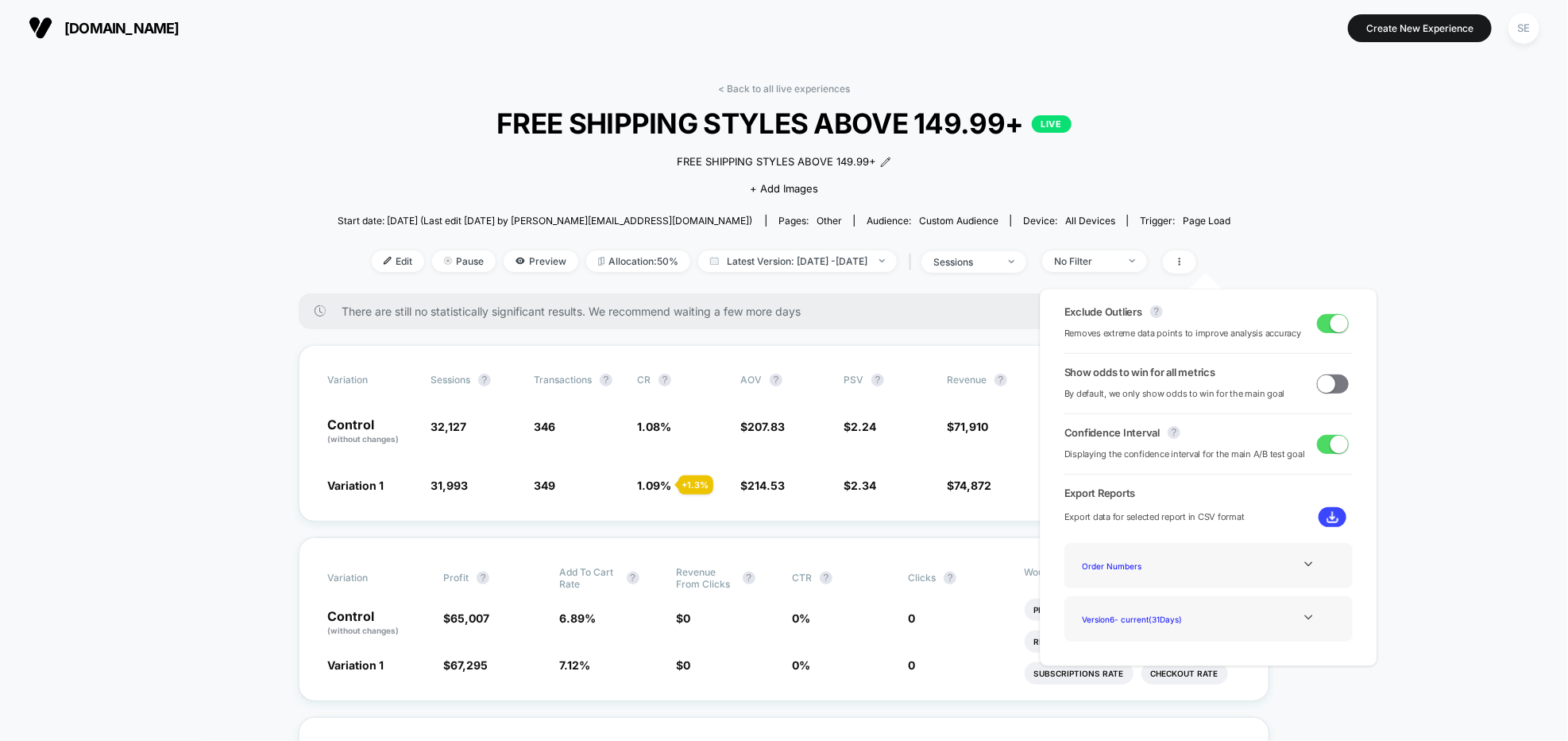
click at [1330, 326] on span at bounding box center [1339, 322] width 18 height 18
click at [1325, 326] on span at bounding box center [1327, 322] width 18 height 18
click at [1330, 322] on span at bounding box center [1339, 322] width 18 height 18
click at [1180, 264] on icon at bounding box center [1179, 261] width 2 height 8
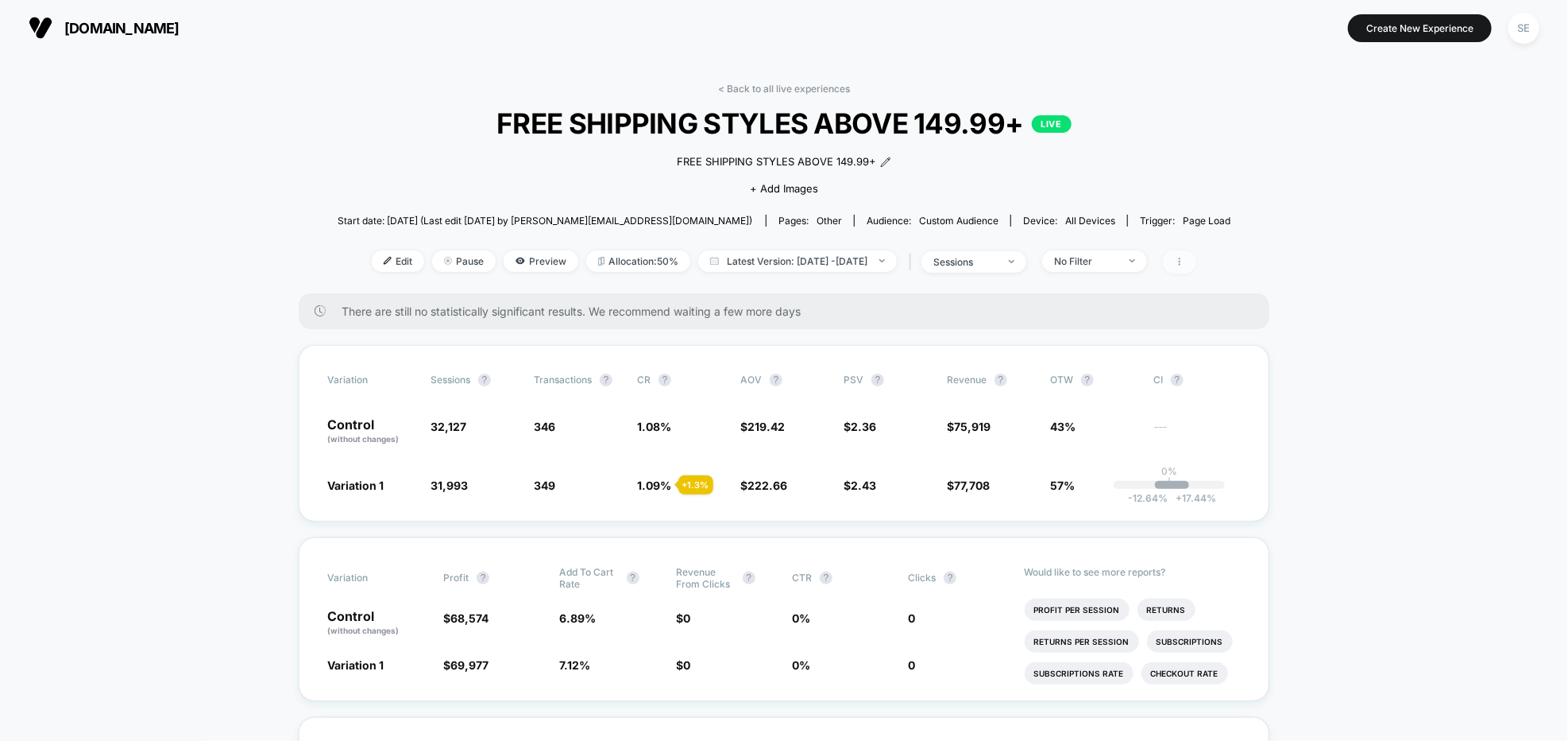
click at [1196, 267] on span at bounding box center [1179, 262] width 34 height 23
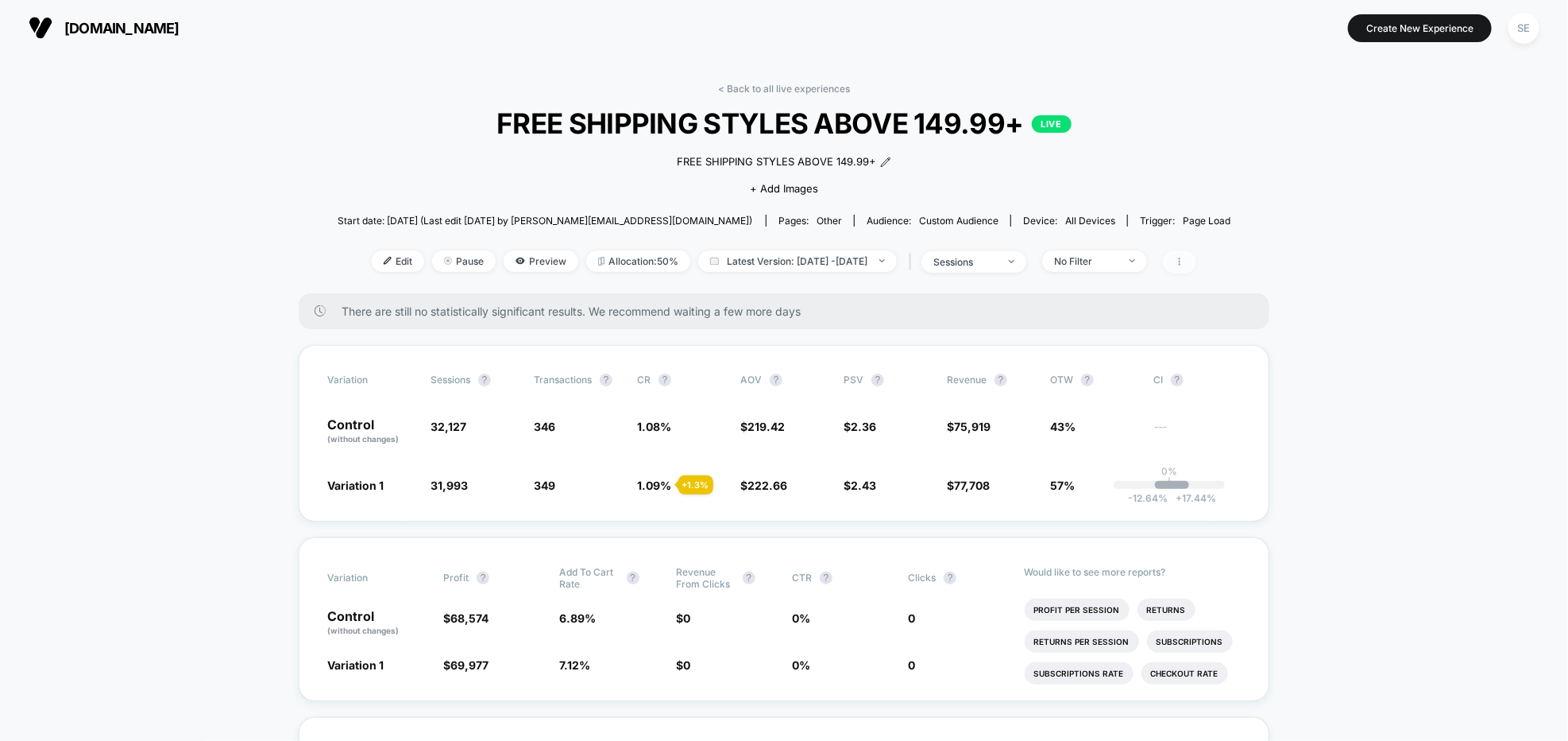
click at [1184, 264] on icon at bounding box center [1179, 261] width 9 height 9
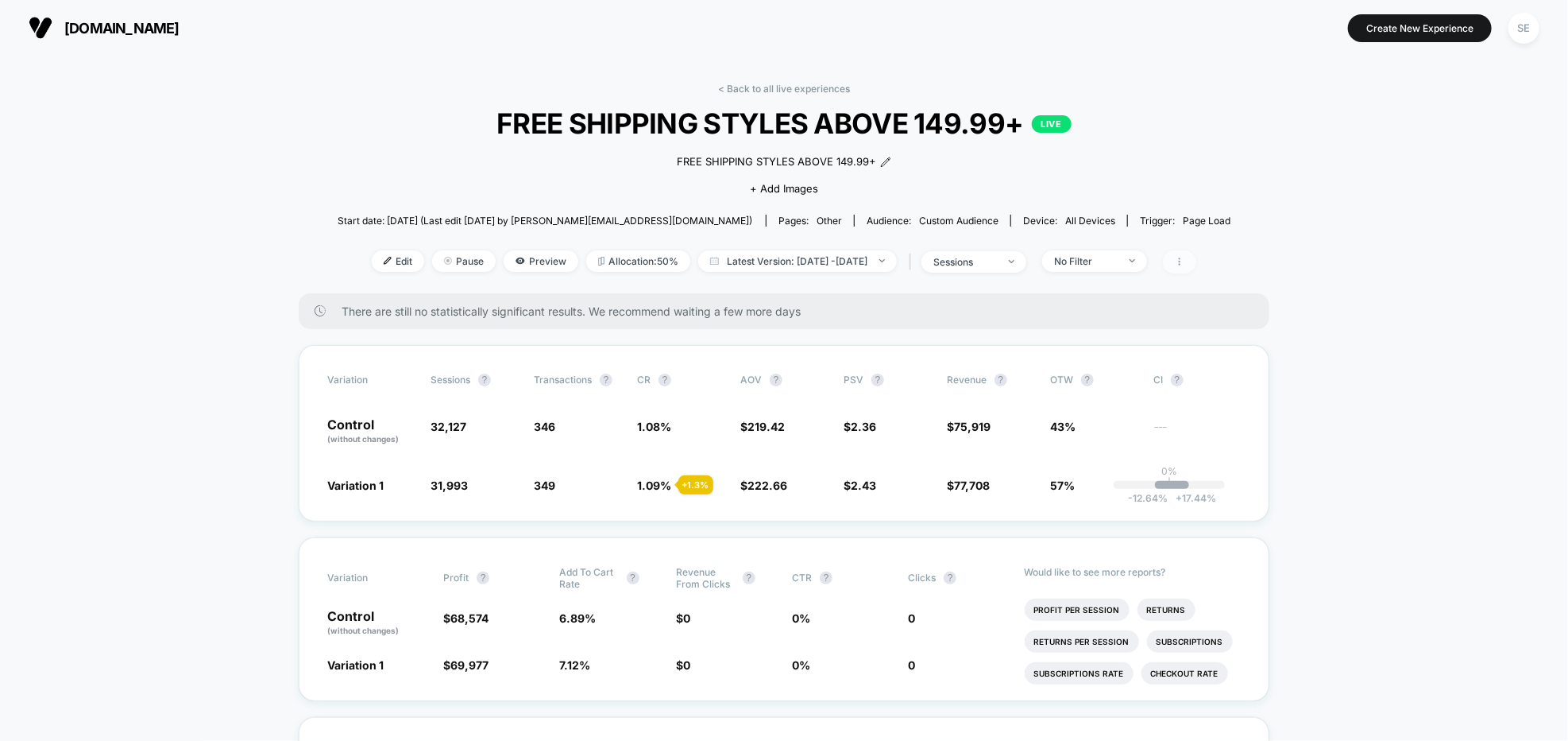
click at [1180, 262] on icon at bounding box center [1179, 261] width 2 height 8
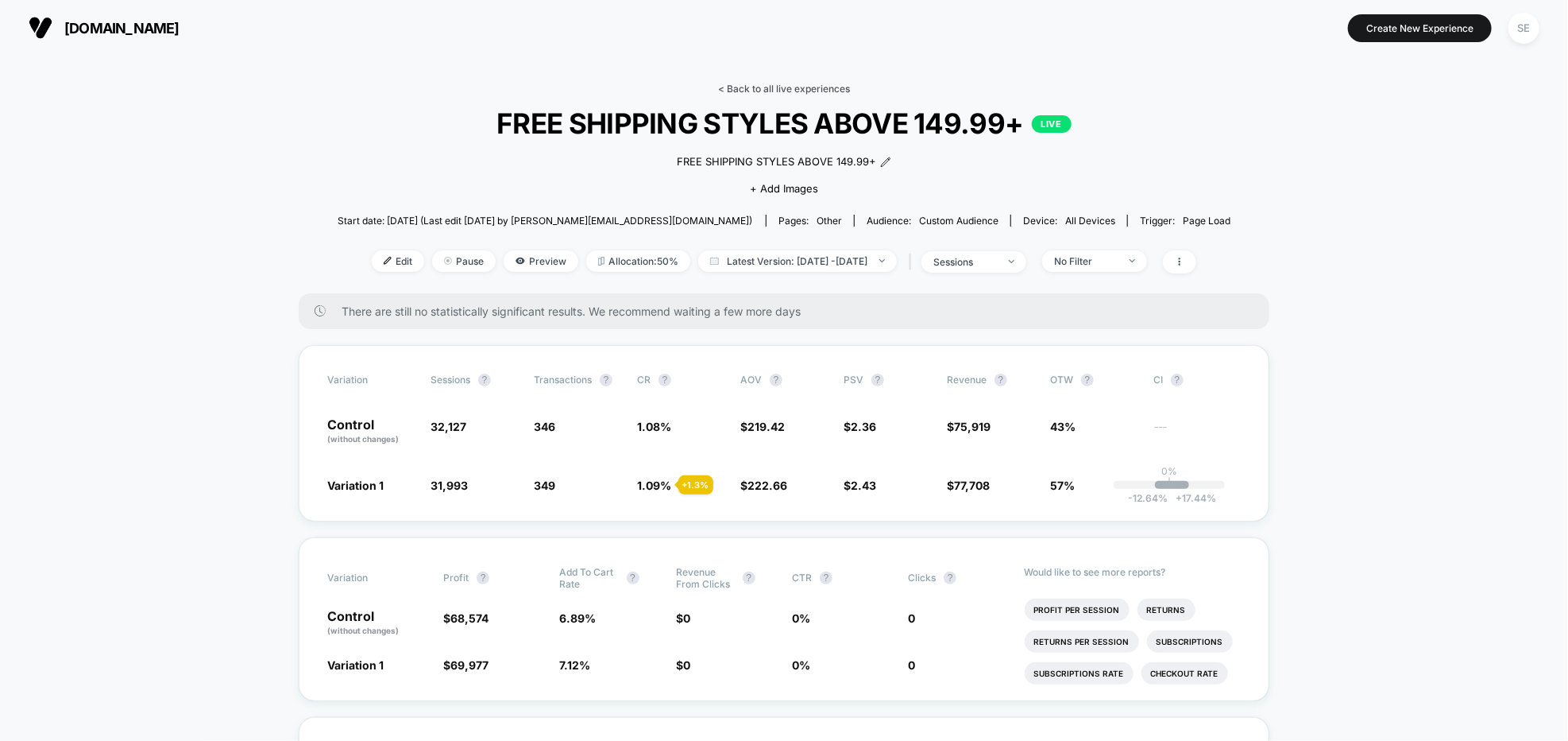
click at [718, 87] on link "< Back to all live experiences" at bounding box center [784, 89] width 132 height 12
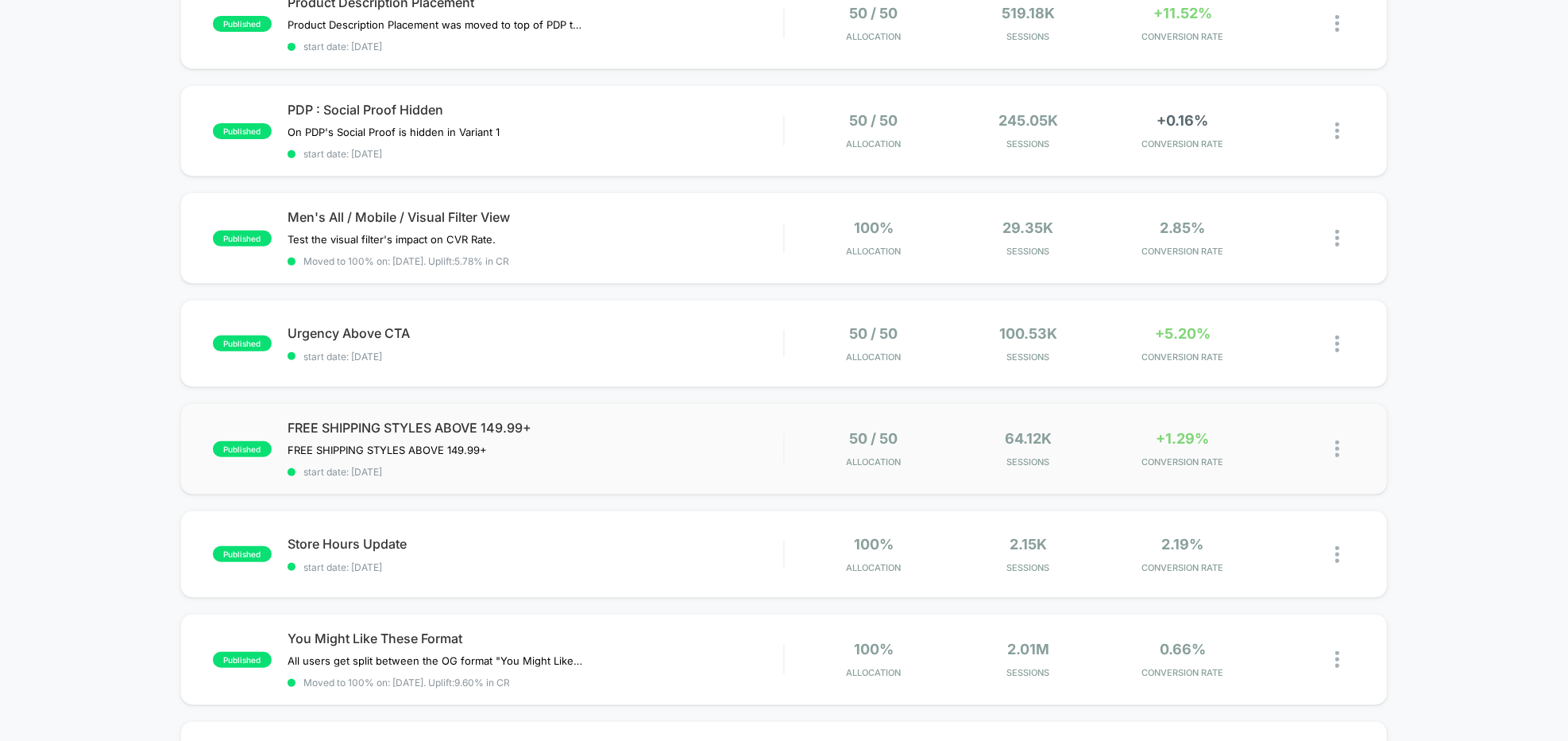
scroll to position [299, 0]
click at [1336, 432] on div at bounding box center [1344, 447] width 20 height 37
click at [1286, 385] on div "Duplicate" at bounding box center [1255, 388] width 143 height 35
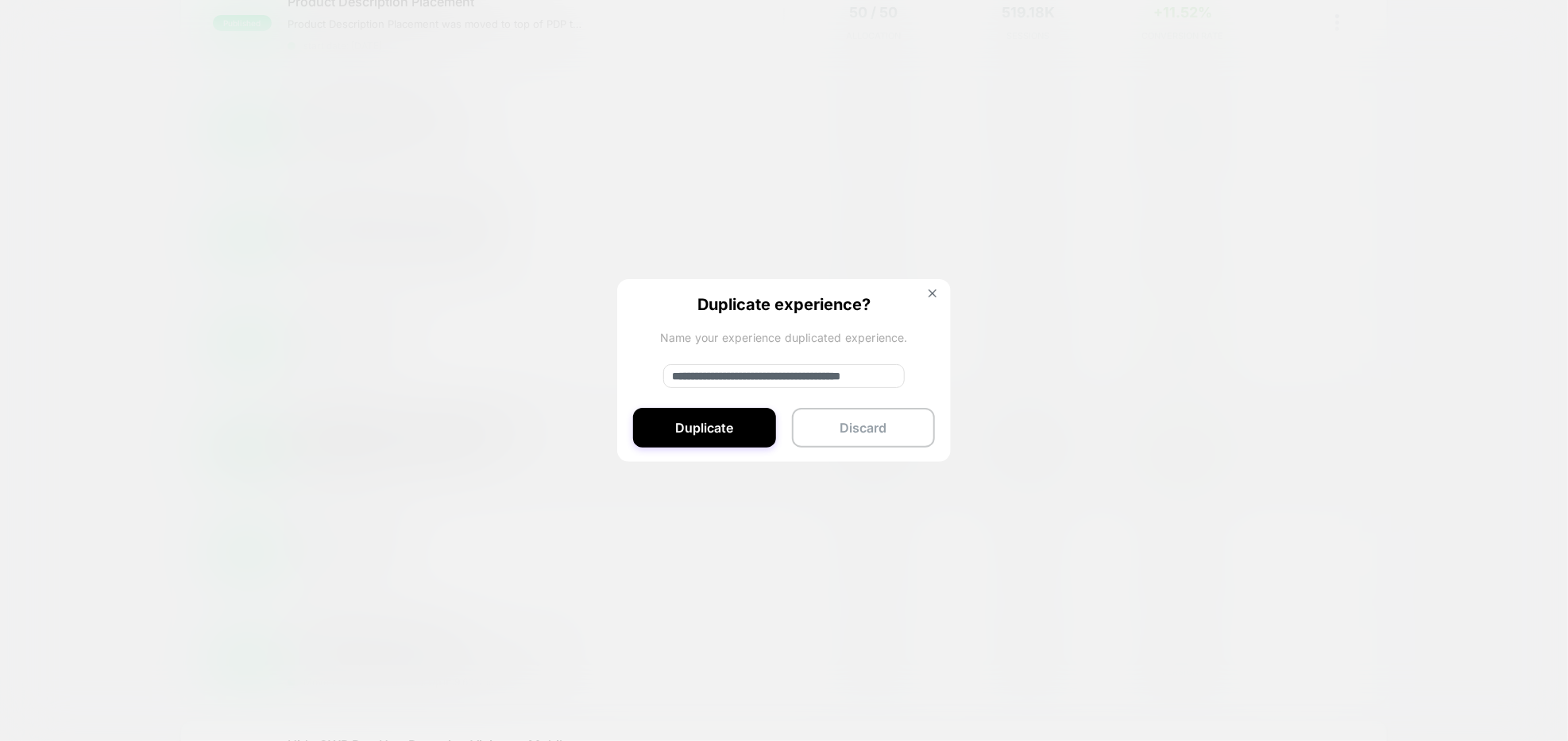
click at [724, 376] on input "**********" at bounding box center [784, 377] width 241 height 24
drag, startPoint x: 722, startPoint y: 376, endPoint x: 665, endPoint y: 375, distance: 57.0
click at [666, 376] on input "**********" at bounding box center [784, 377] width 241 height 24
type input "**********"
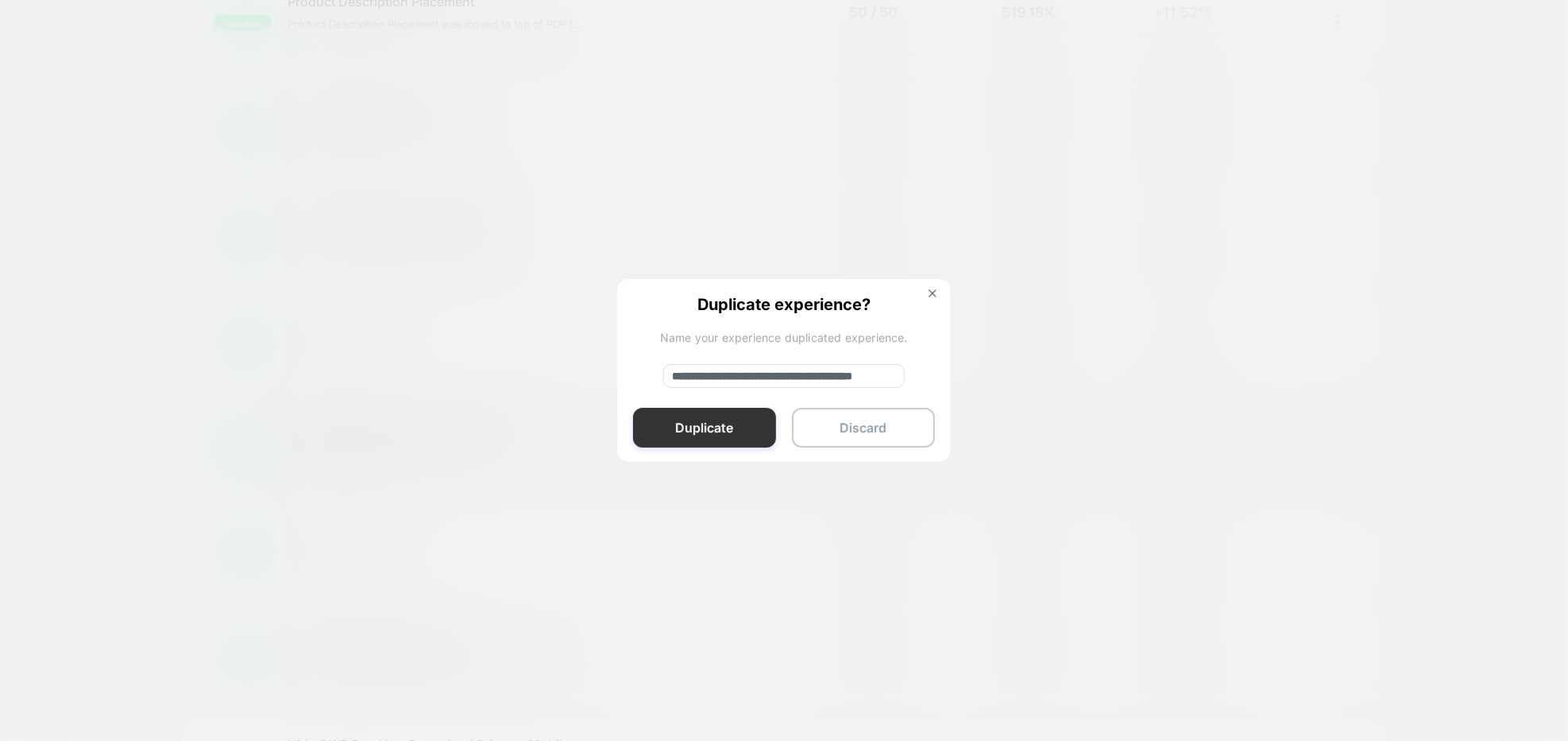
click at [709, 429] on button "Duplicate" at bounding box center [704, 427] width 143 height 40
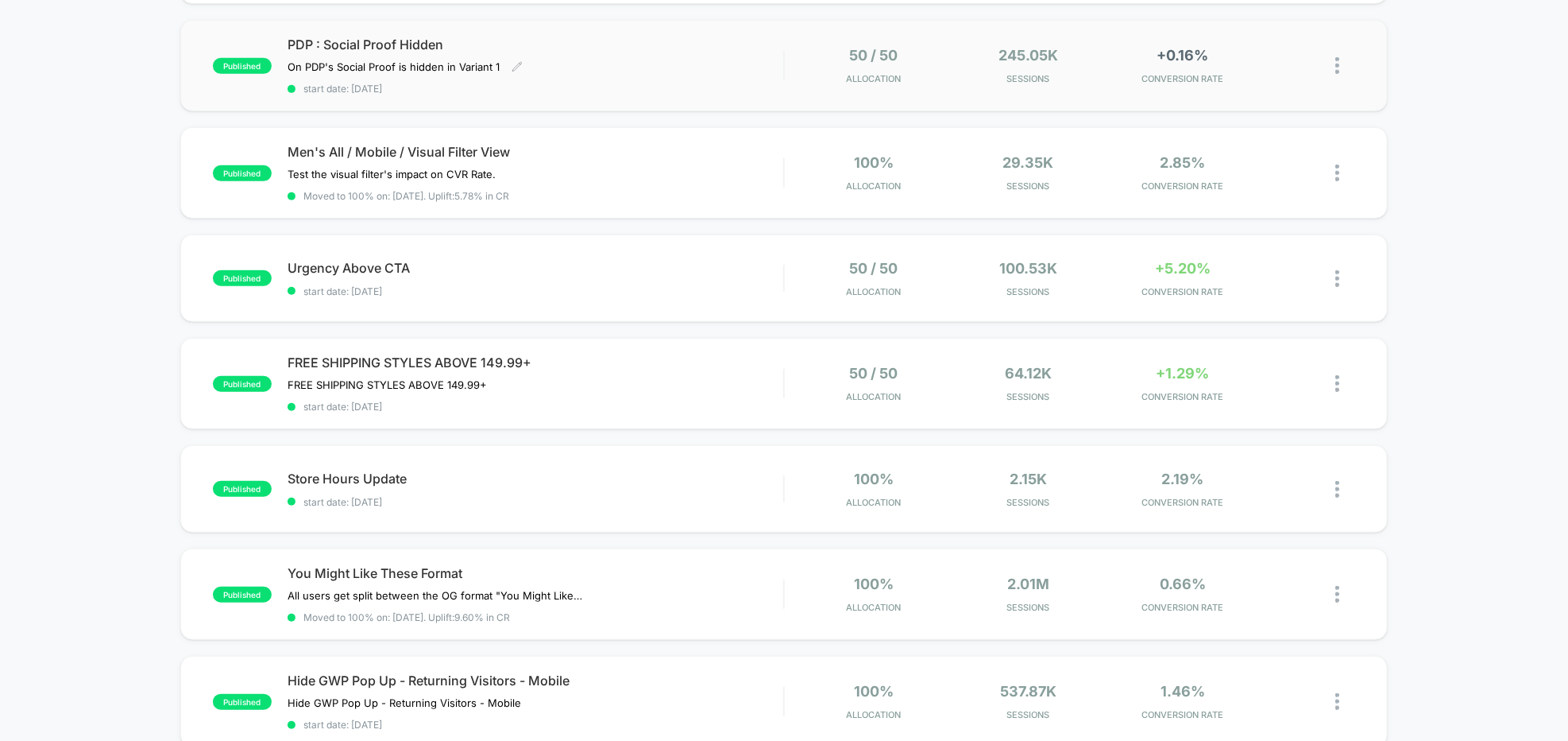
scroll to position [526, 0]
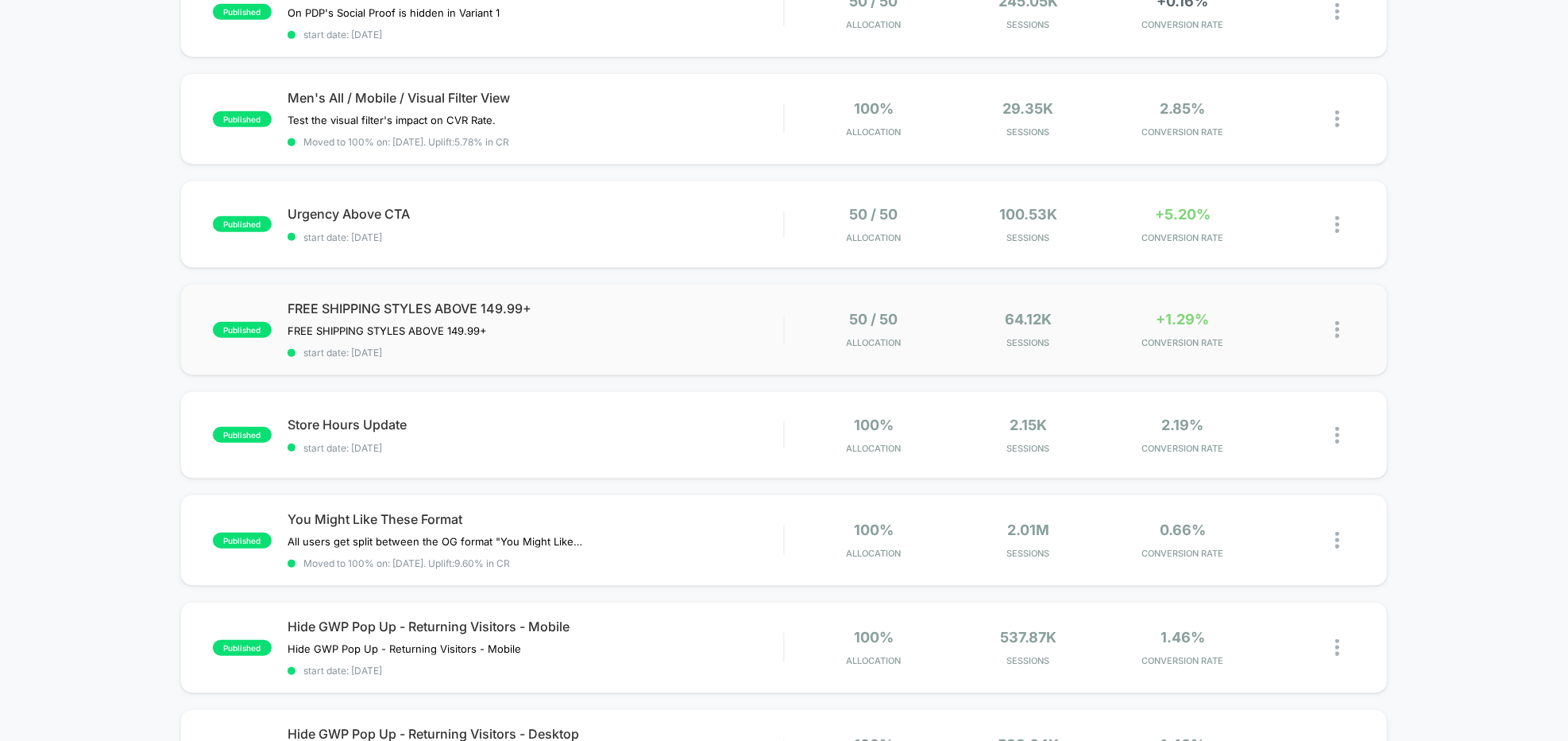
click at [1336, 321] on img at bounding box center [1337, 329] width 4 height 17
click at [807, 336] on div "50 / 50 Allocation" at bounding box center [875, 329] width 147 height 37
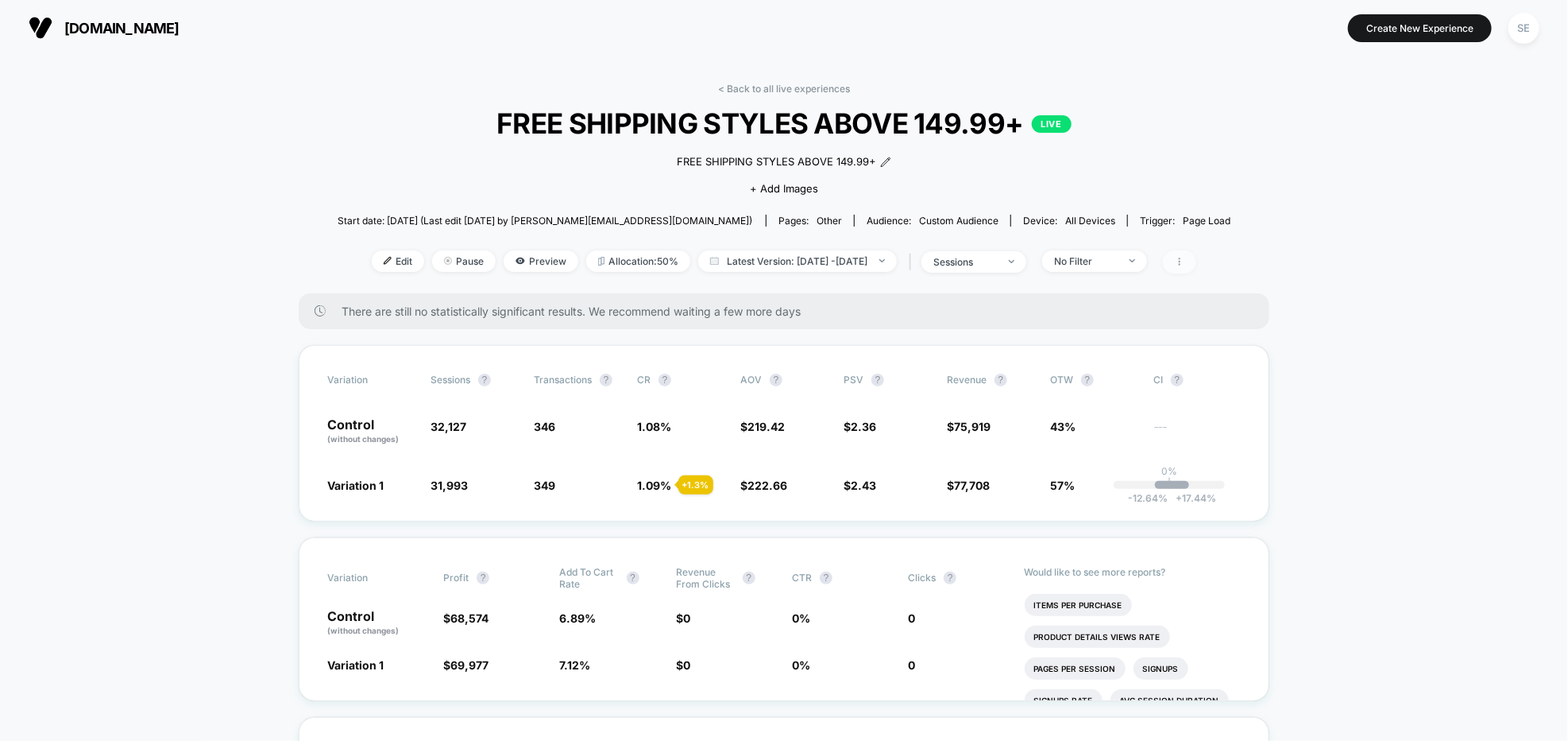
click at [1196, 258] on span at bounding box center [1179, 262] width 34 height 23
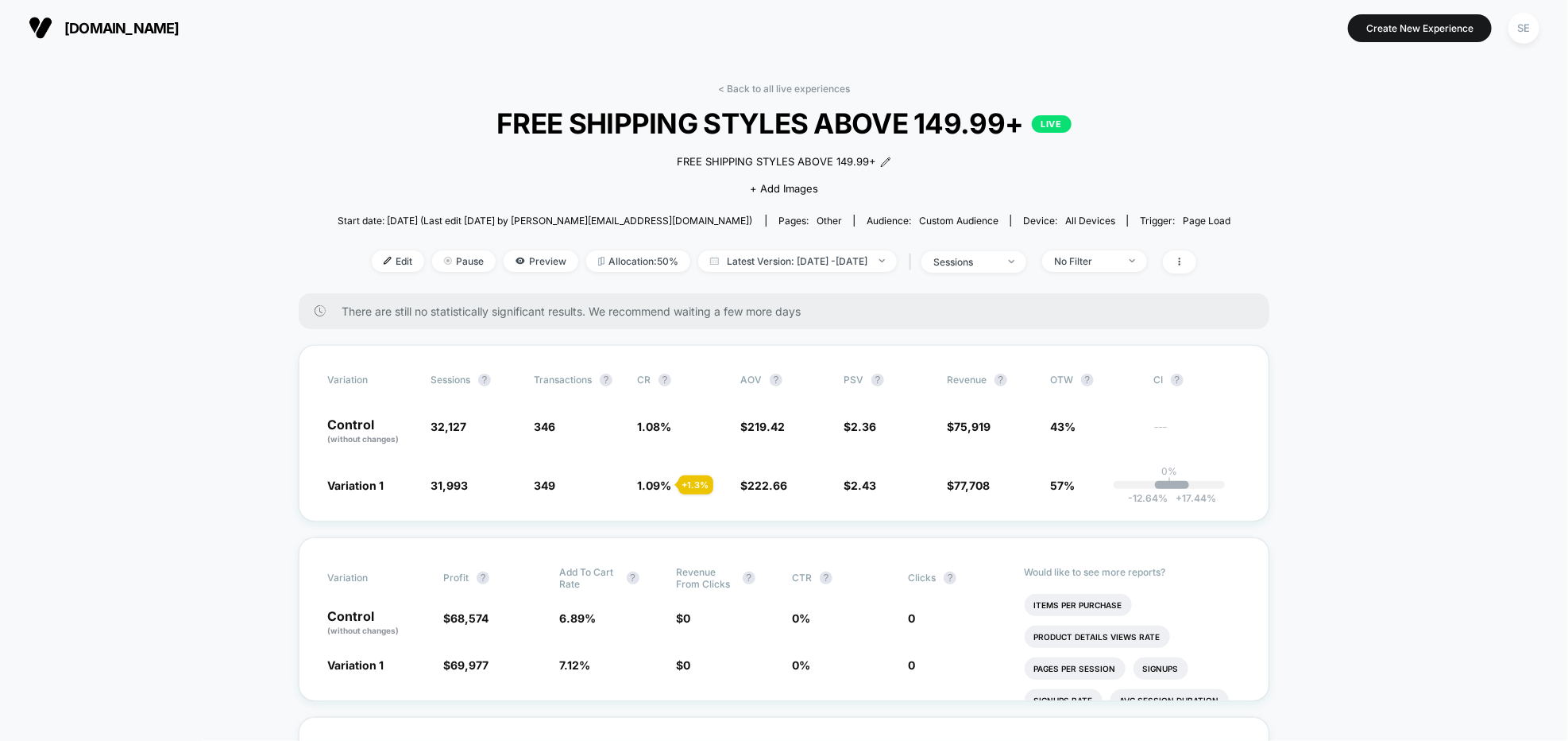
click at [714, 83] on div "< Back to all live experiences FREE SHIPPING STYLES ABOVE 149.99+ LIVE FREE SHI…" at bounding box center [784, 188] width 893 height 211
click at [719, 85] on link "< Back to all live experiences" at bounding box center [784, 89] width 132 height 12
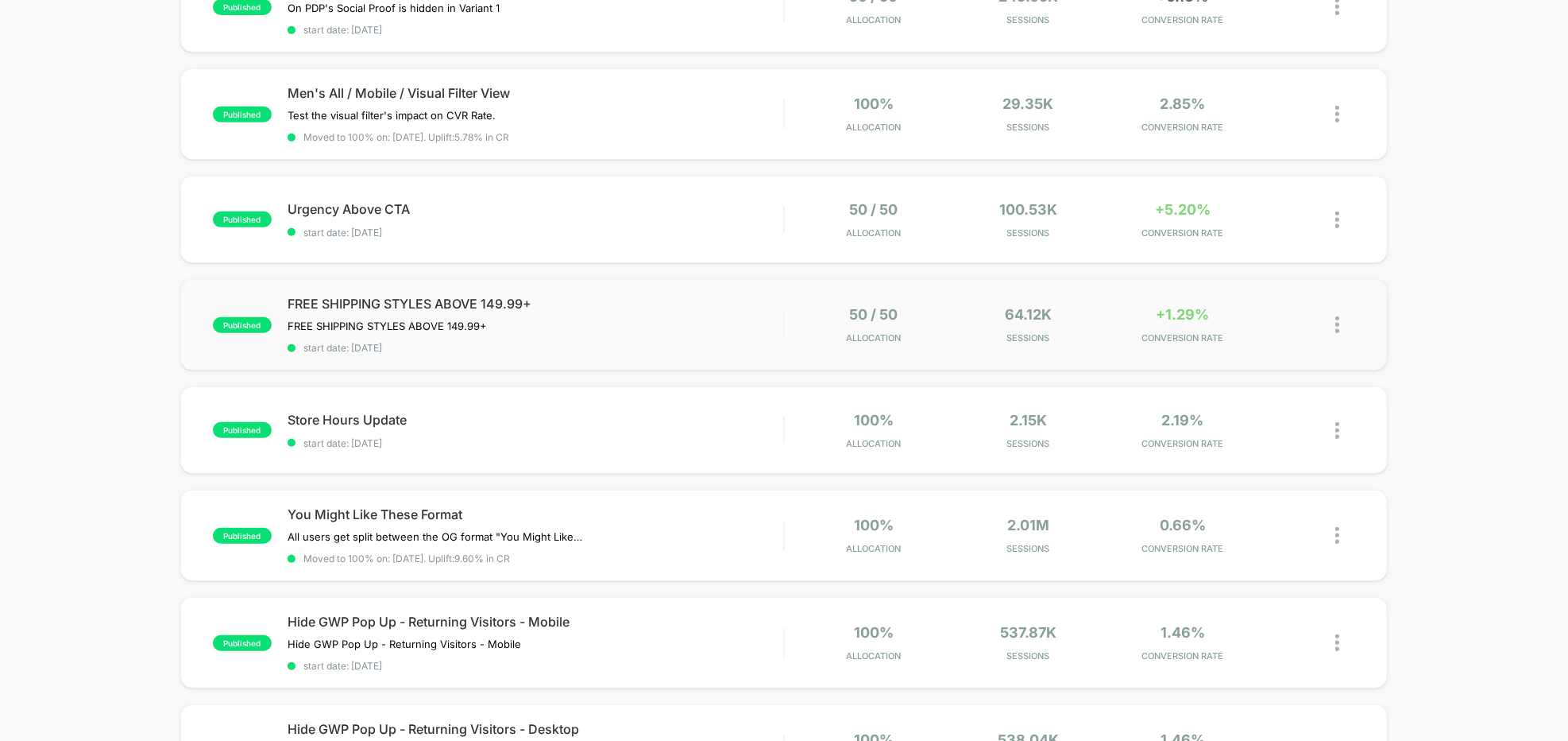
scroll to position [424, 0]
click at [1338, 315] on img at bounding box center [1337, 323] width 4 height 17
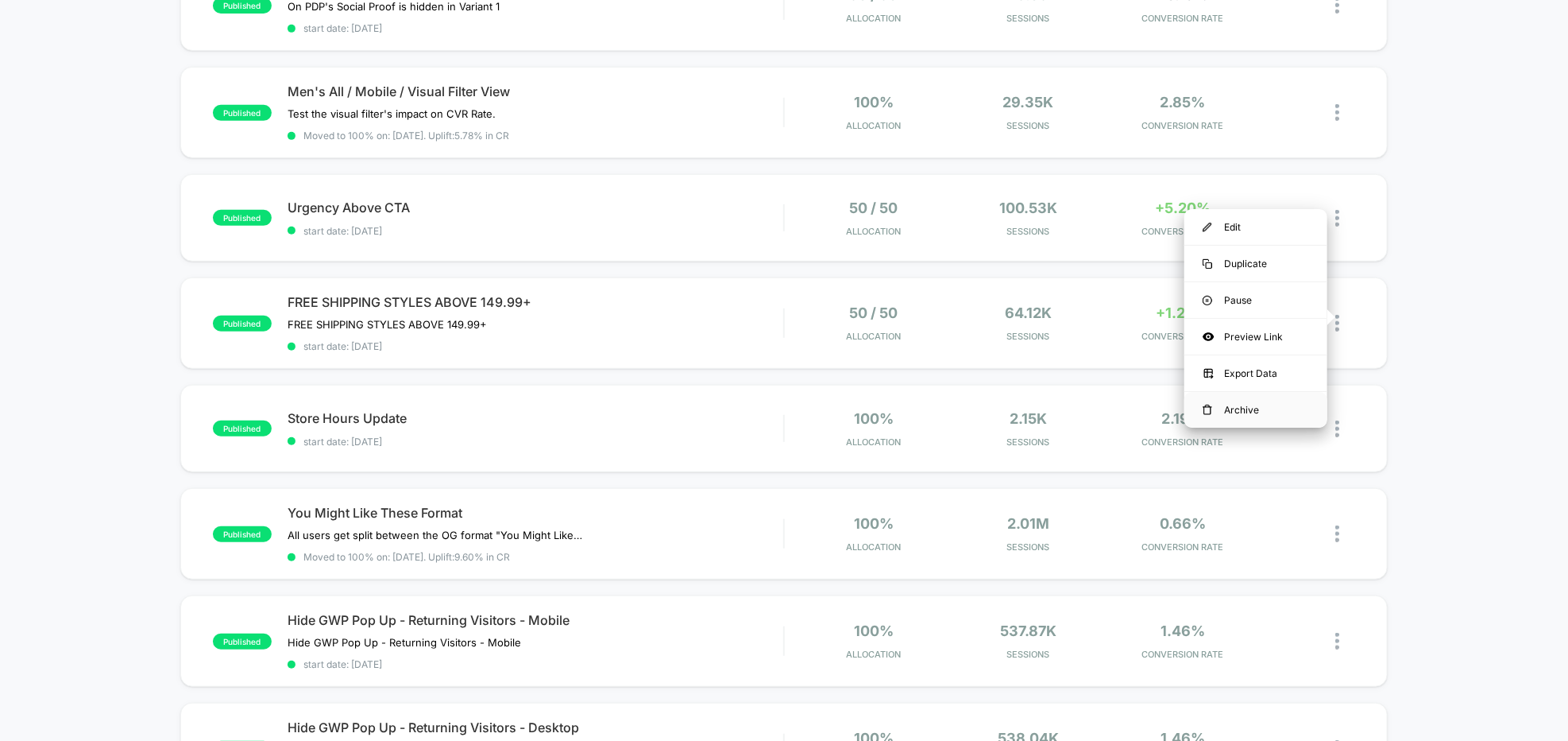
click at [1238, 409] on div "Archive" at bounding box center [1255, 409] width 143 height 35
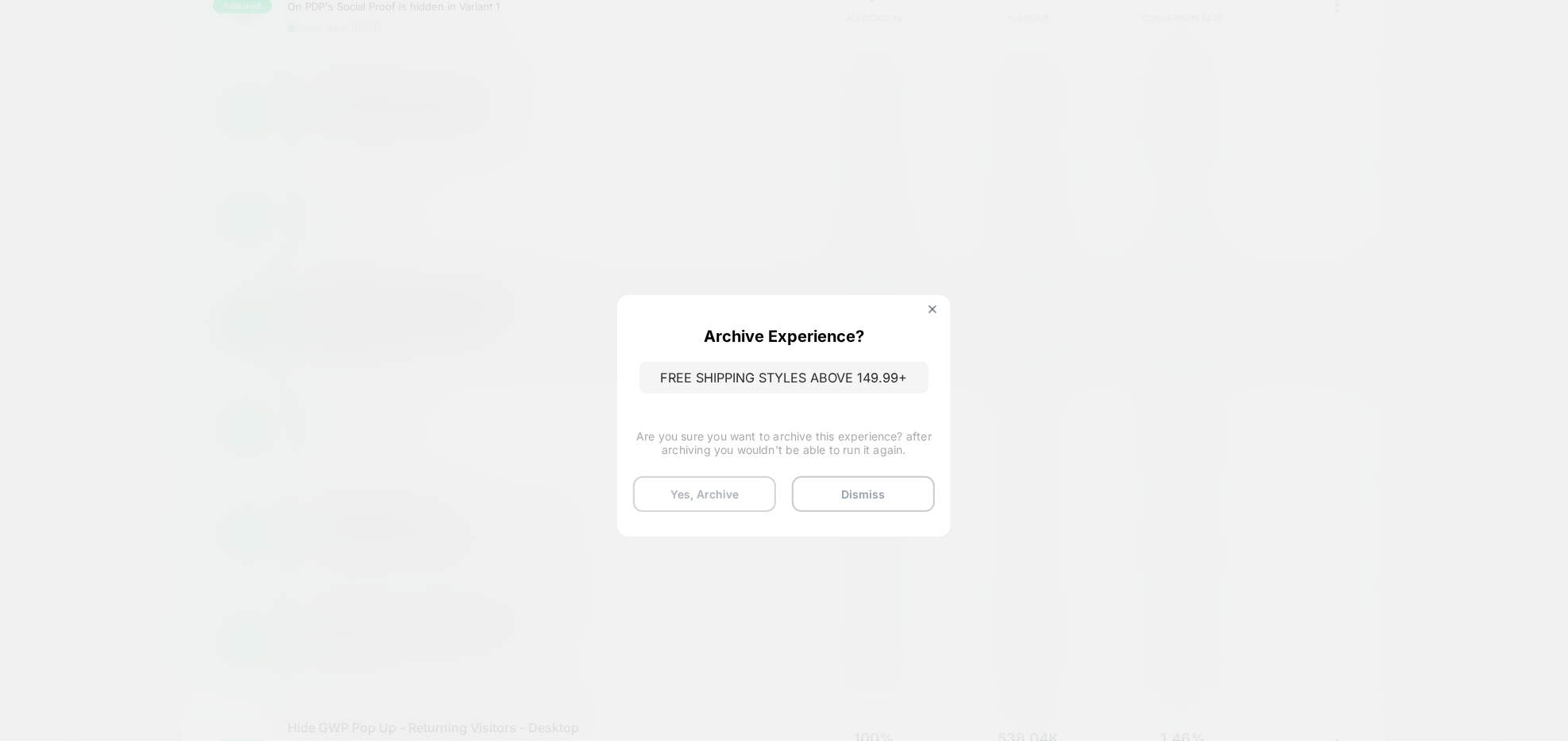
click at [726, 491] on button "Yes, Archive" at bounding box center [704, 494] width 143 height 35
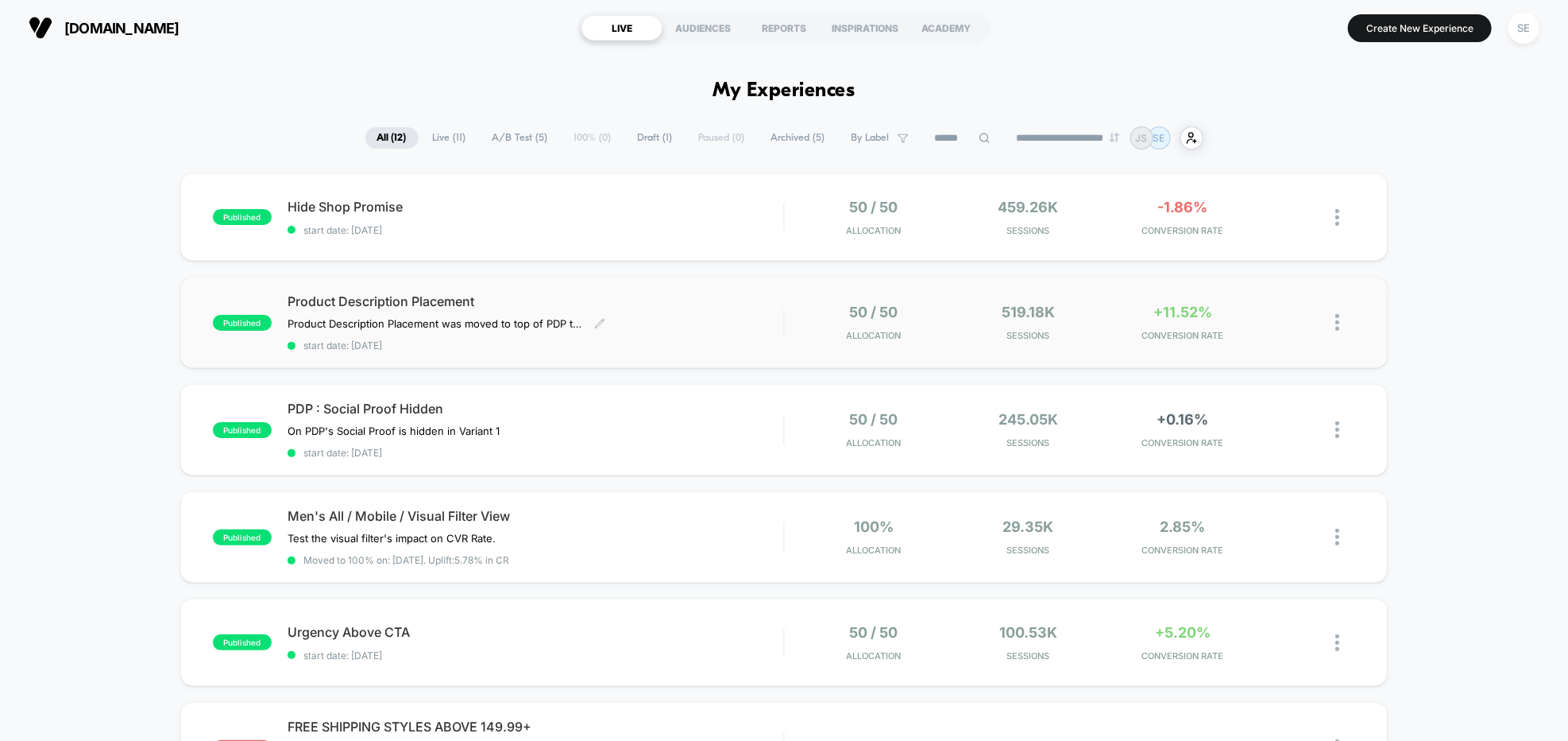
scroll to position [983, 0]
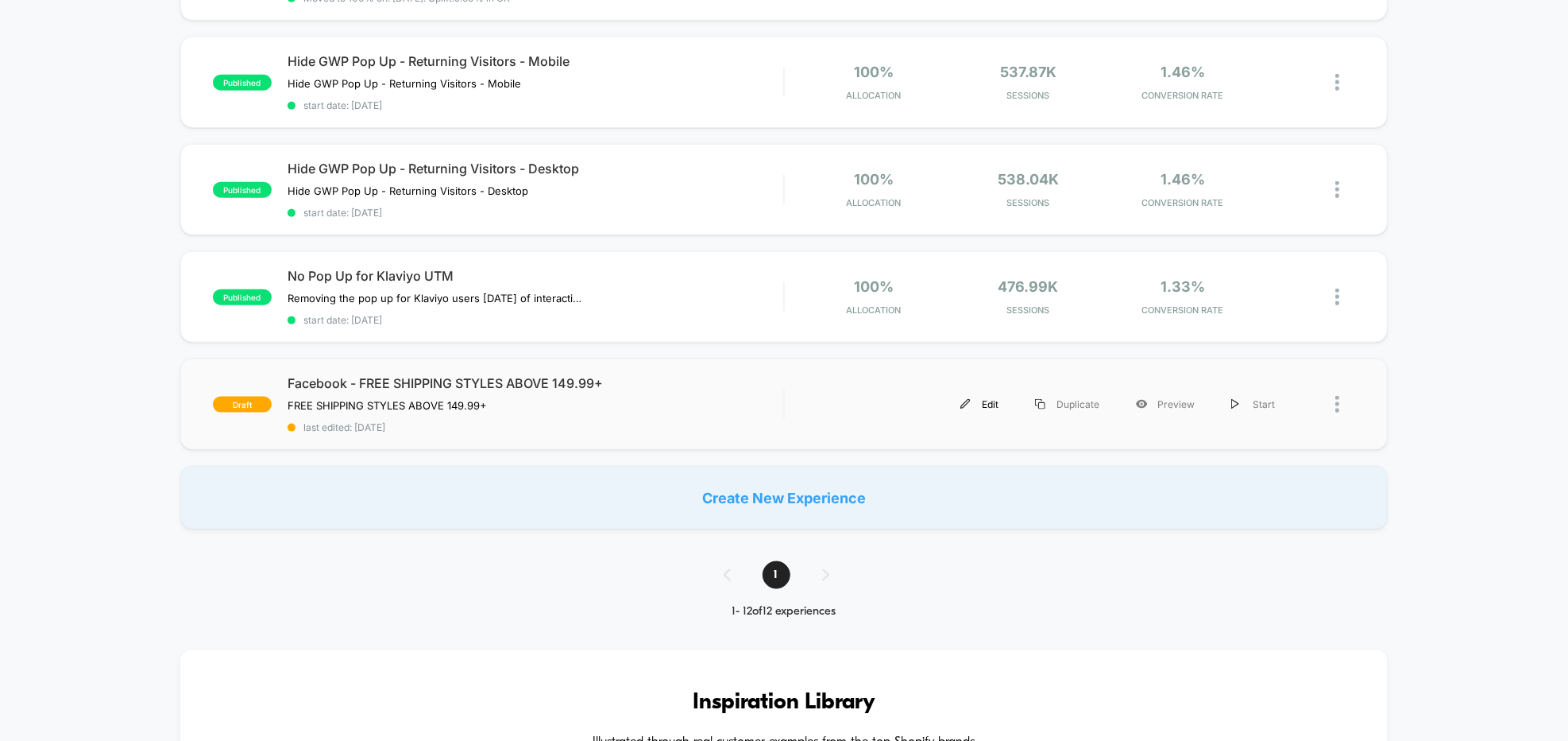
click at [986, 390] on div "Edit" at bounding box center [979, 404] width 75 height 35
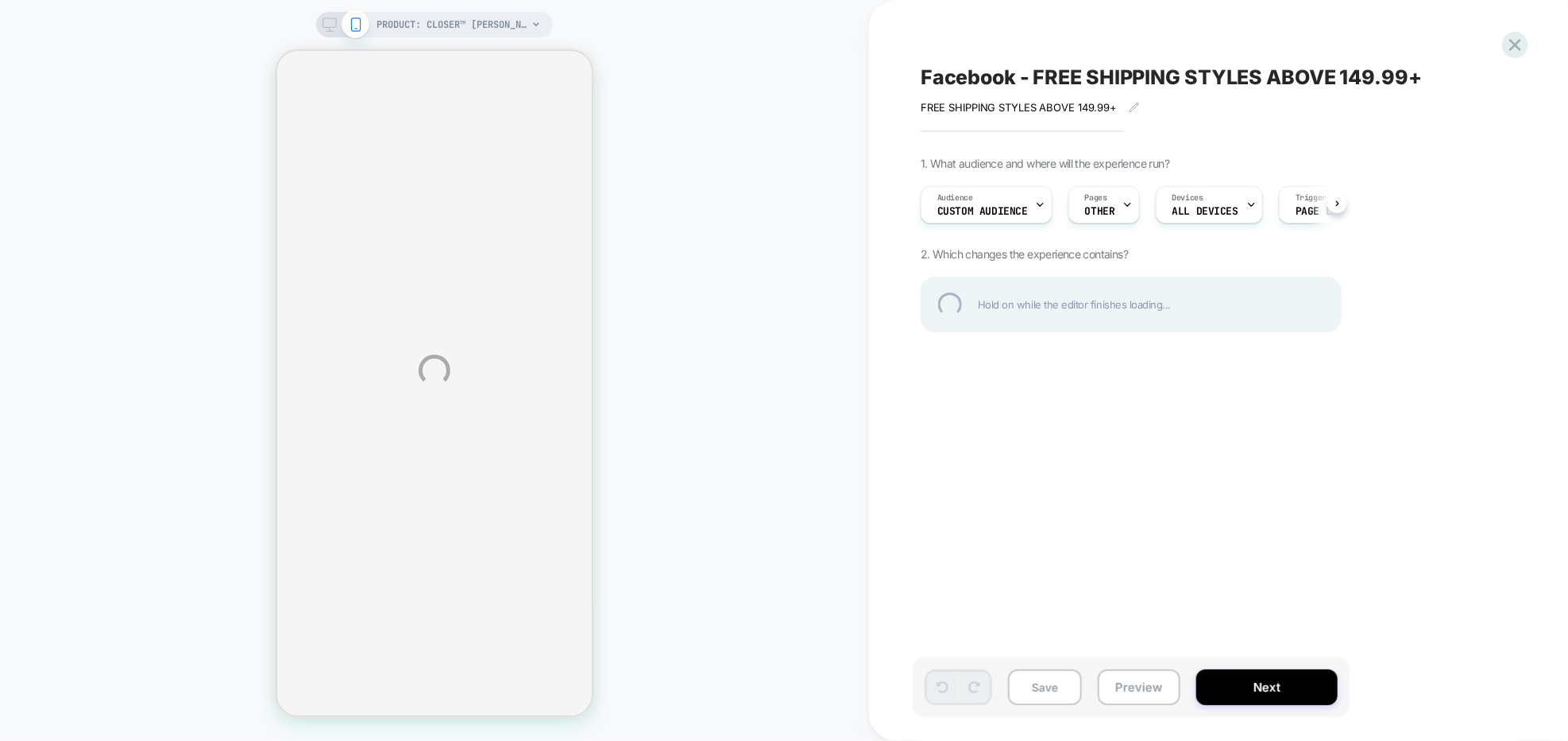
click at [1031, 207] on div "PRODUCT: Closer™ Chelsea Boot PRODUCT: Closer™ Chelsea Boot Facebook - FREE SHI…" at bounding box center [784, 370] width 1568 height 741
click at [1032, 207] on div "PRODUCT: Closer™ Chelsea Boot PRODUCT: Closer™ Chelsea Boot Facebook - FREE SHI…" at bounding box center [784, 370] width 1568 height 741
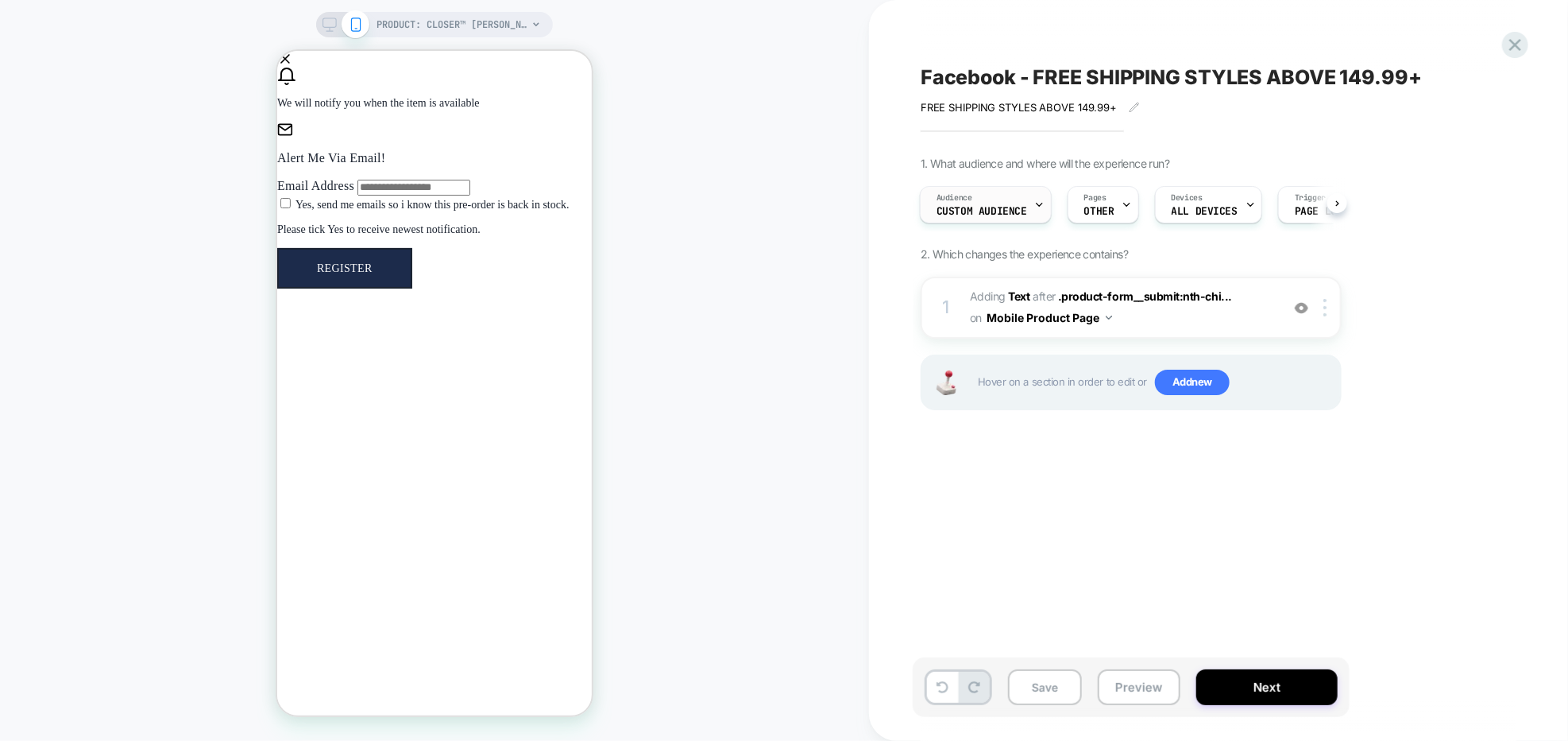
click at [1018, 200] on div "Audience Custom Audience" at bounding box center [981, 204] width 122 height 35
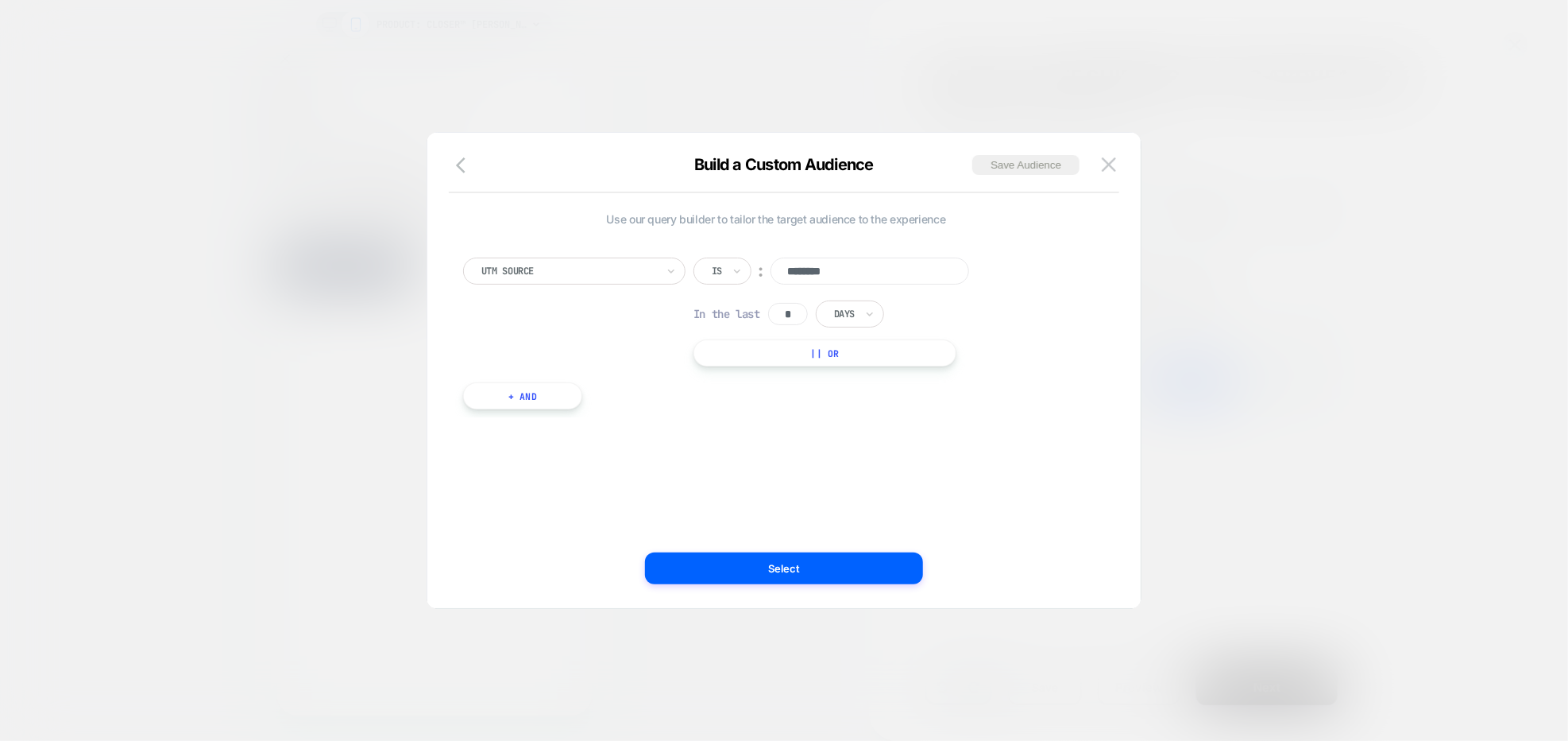
click at [789, 319] on input "*" at bounding box center [788, 314] width 40 height 22
type input "*"
click at [835, 569] on button "Select" at bounding box center [784, 569] width 278 height 32
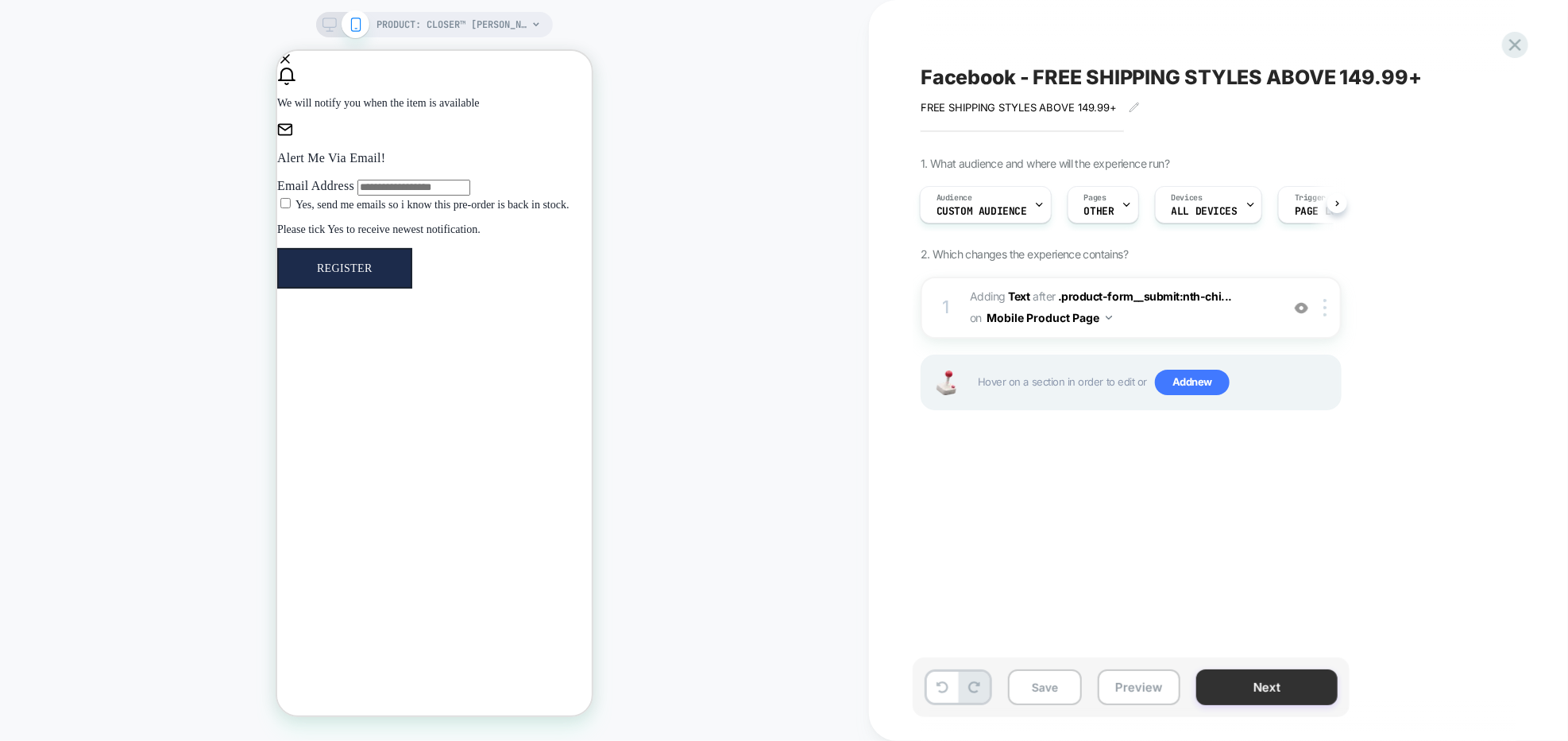
click at [1277, 666] on button "Next" at bounding box center [1267, 687] width 142 height 35
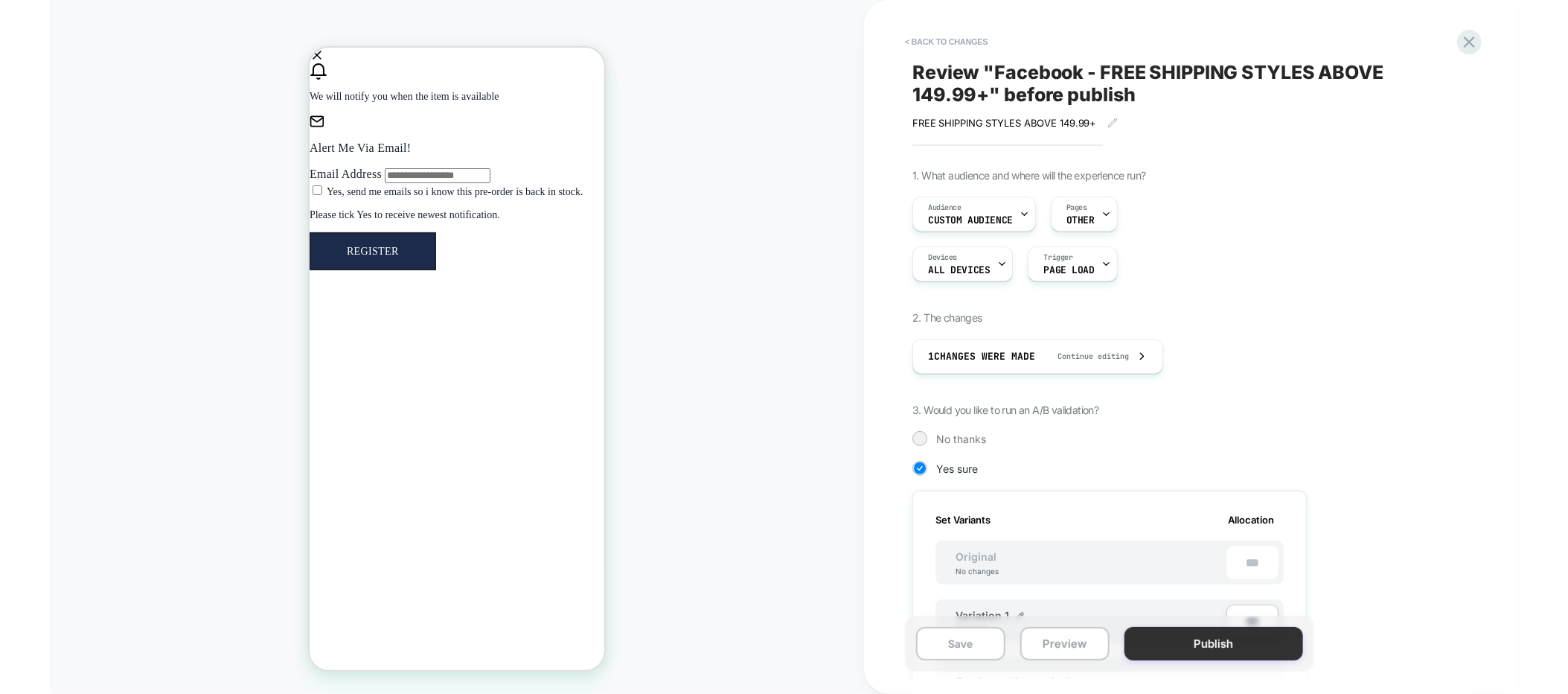
scroll to position [0, 2]
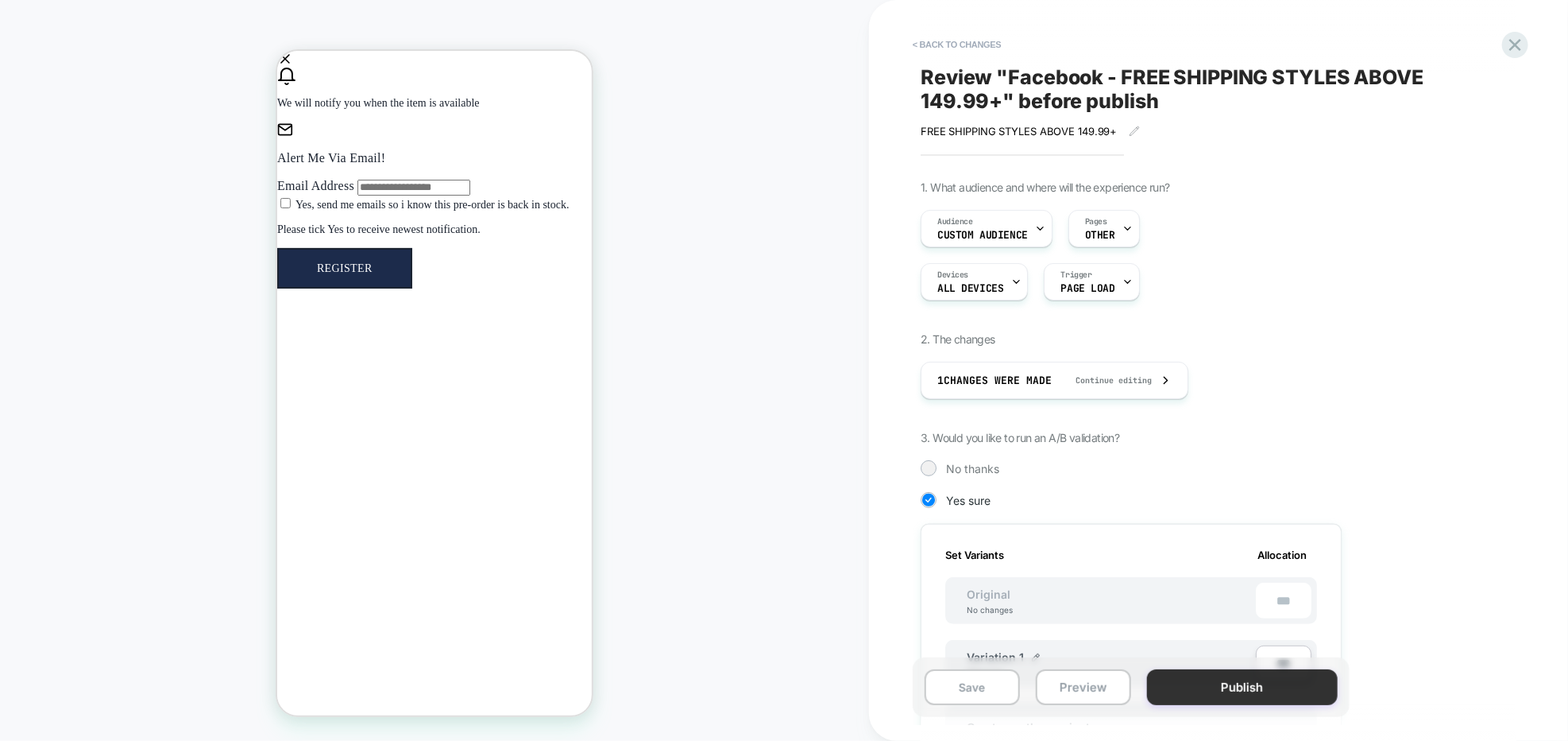
click at [1275, 666] on button "Publish" at bounding box center [1242, 687] width 191 height 35
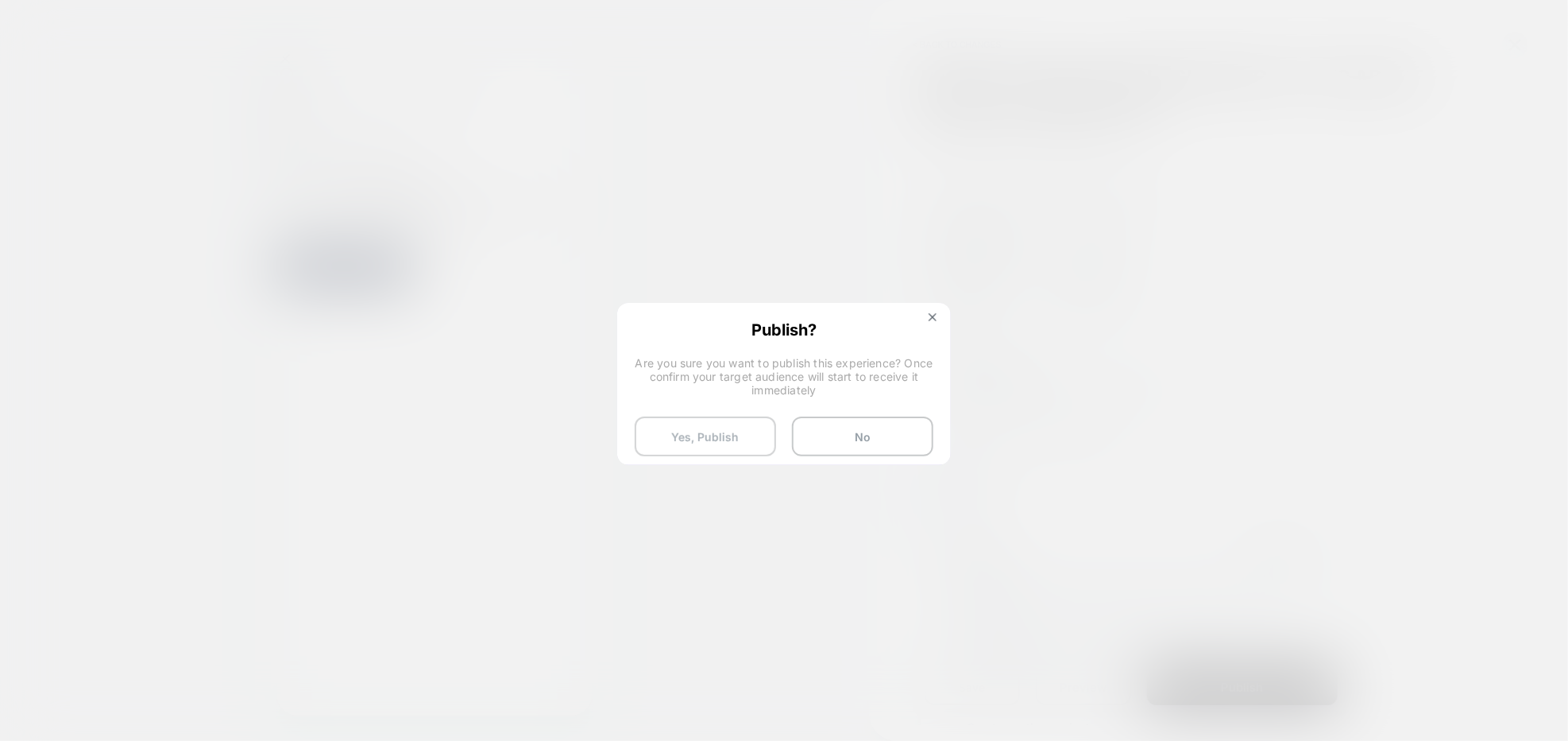
click at [716, 443] on button "Yes, Publish" at bounding box center [705, 436] width 142 height 40
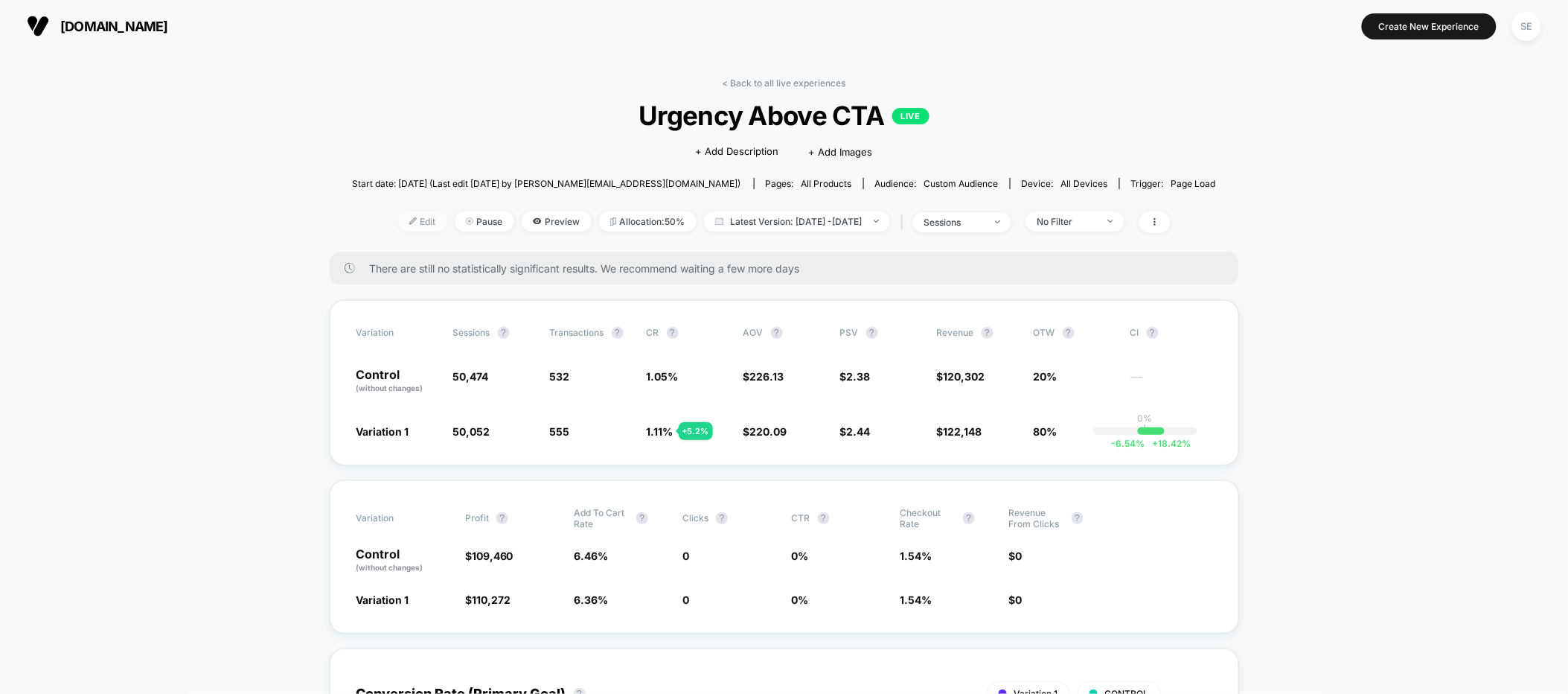
click at [409, 223] on img at bounding box center [413, 221] width 8 height 8
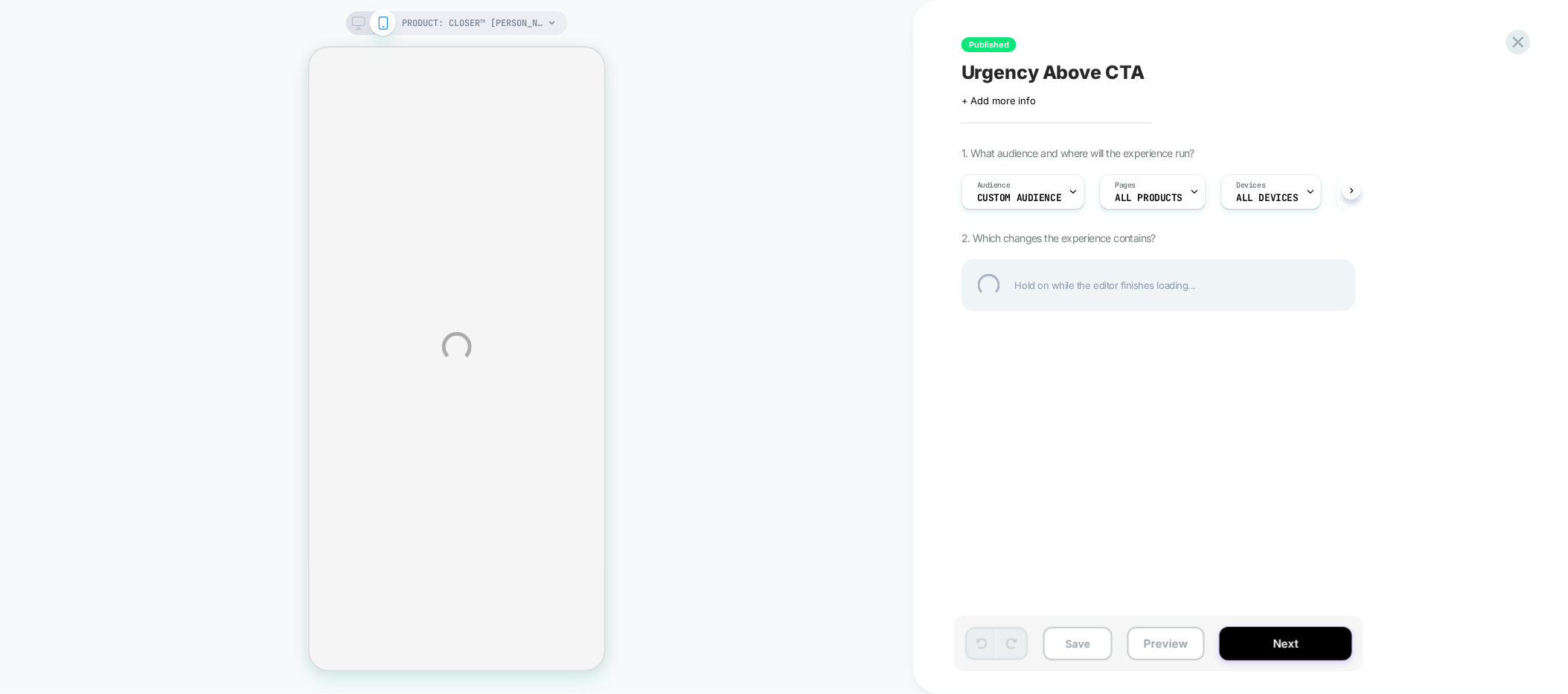
click at [1006, 184] on div "PRODUCT: Closer™ Chelsea Boot PRODUCT: Closer™ Chelsea Boot Published Urgency A…" at bounding box center [784, 347] width 1568 height 694
click at [1053, 189] on div "PRODUCT: Closer™ Chelsea Boot PRODUCT: Closer™ Chelsea Boot Published Urgency A…" at bounding box center [784, 347] width 1568 height 694
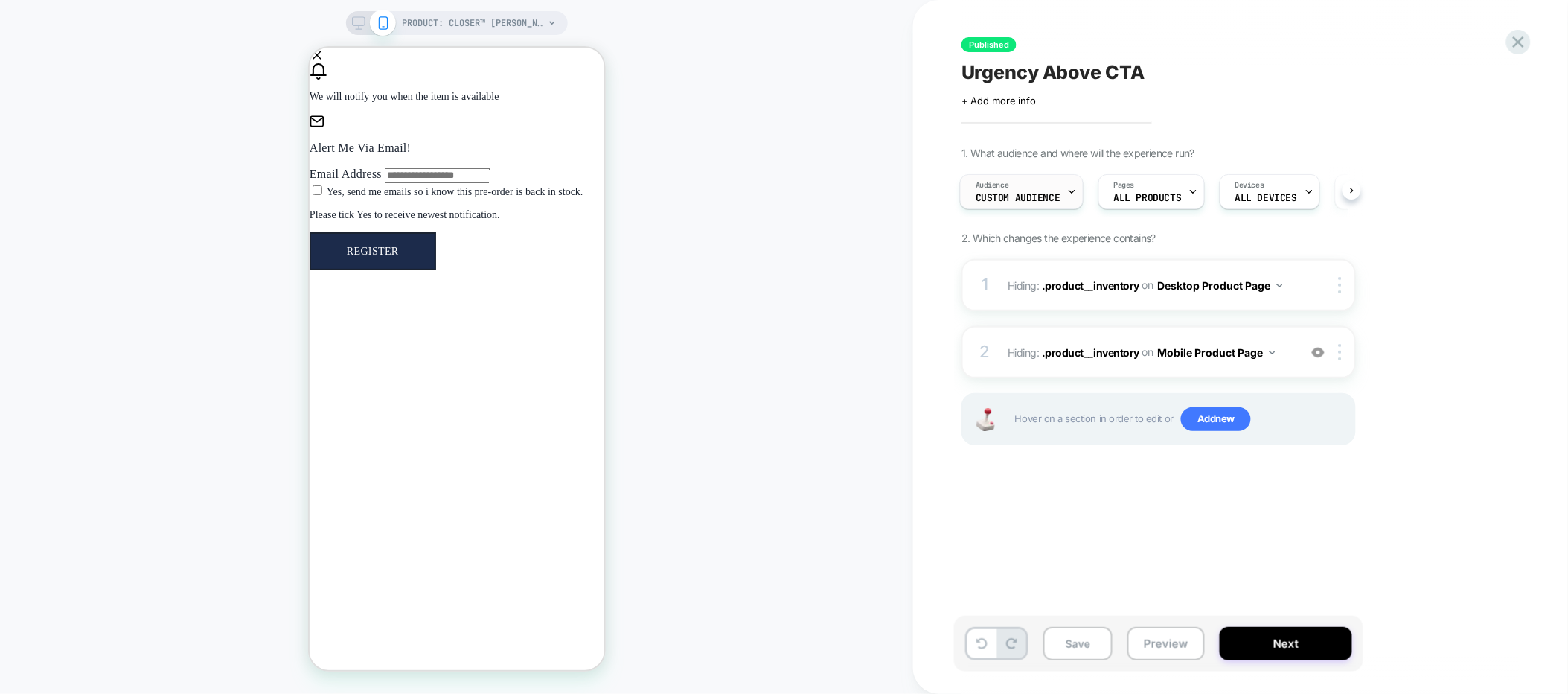
click at [1002, 189] on div "Build a Custom Audience Save Audience Use our query builder to tailor the targe…" at bounding box center [1012, 196] width 140 height 50
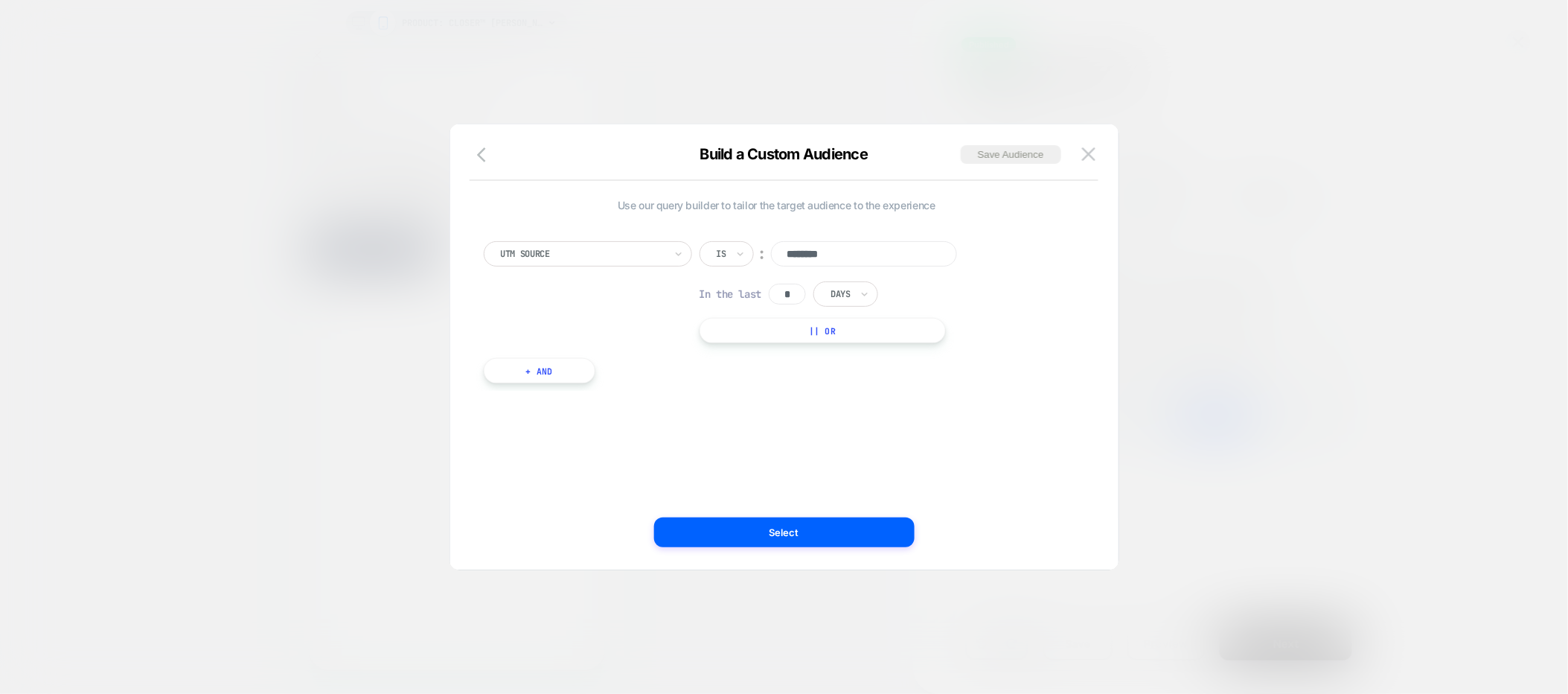
click at [1089, 154] on img at bounding box center [1088, 154] width 13 height 12
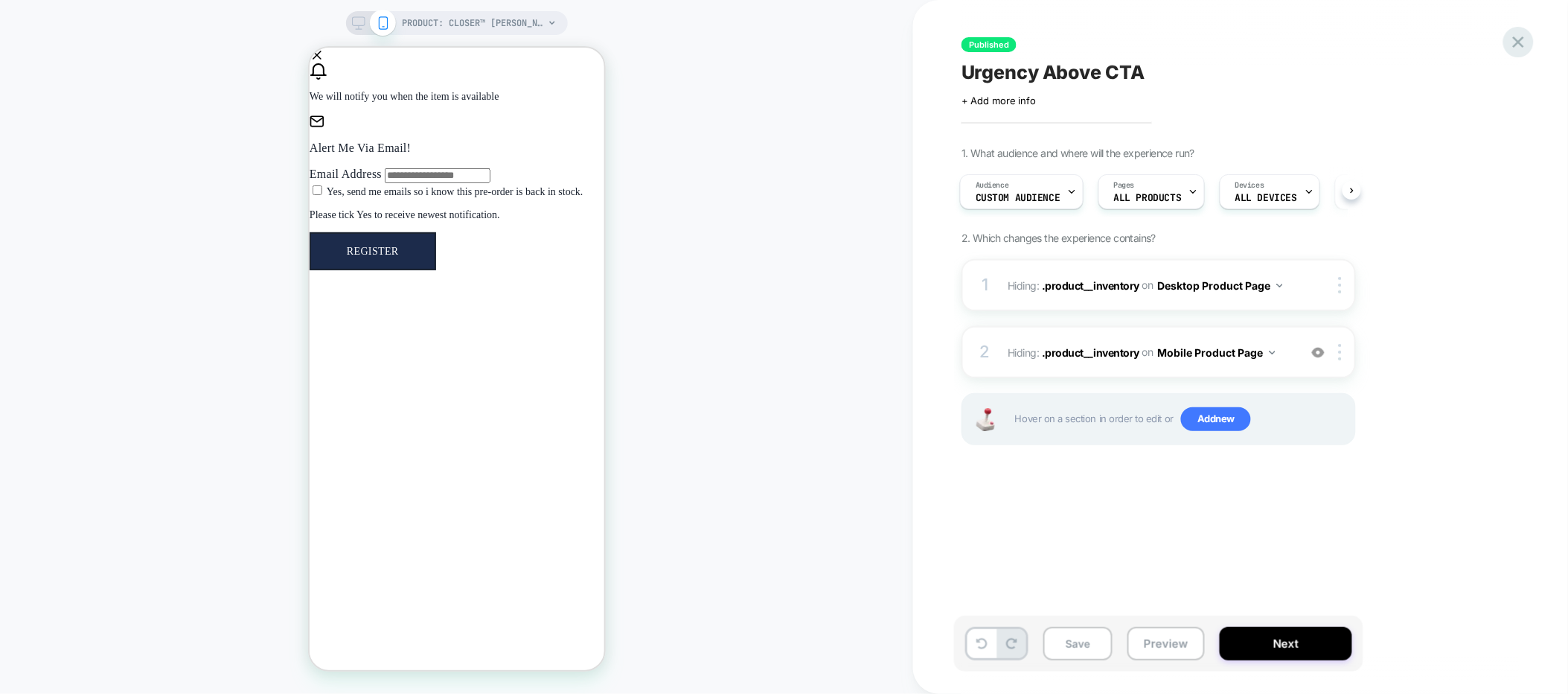
click at [1468, 38] on icon at bounding box center [1517, 42] width 20 height 20
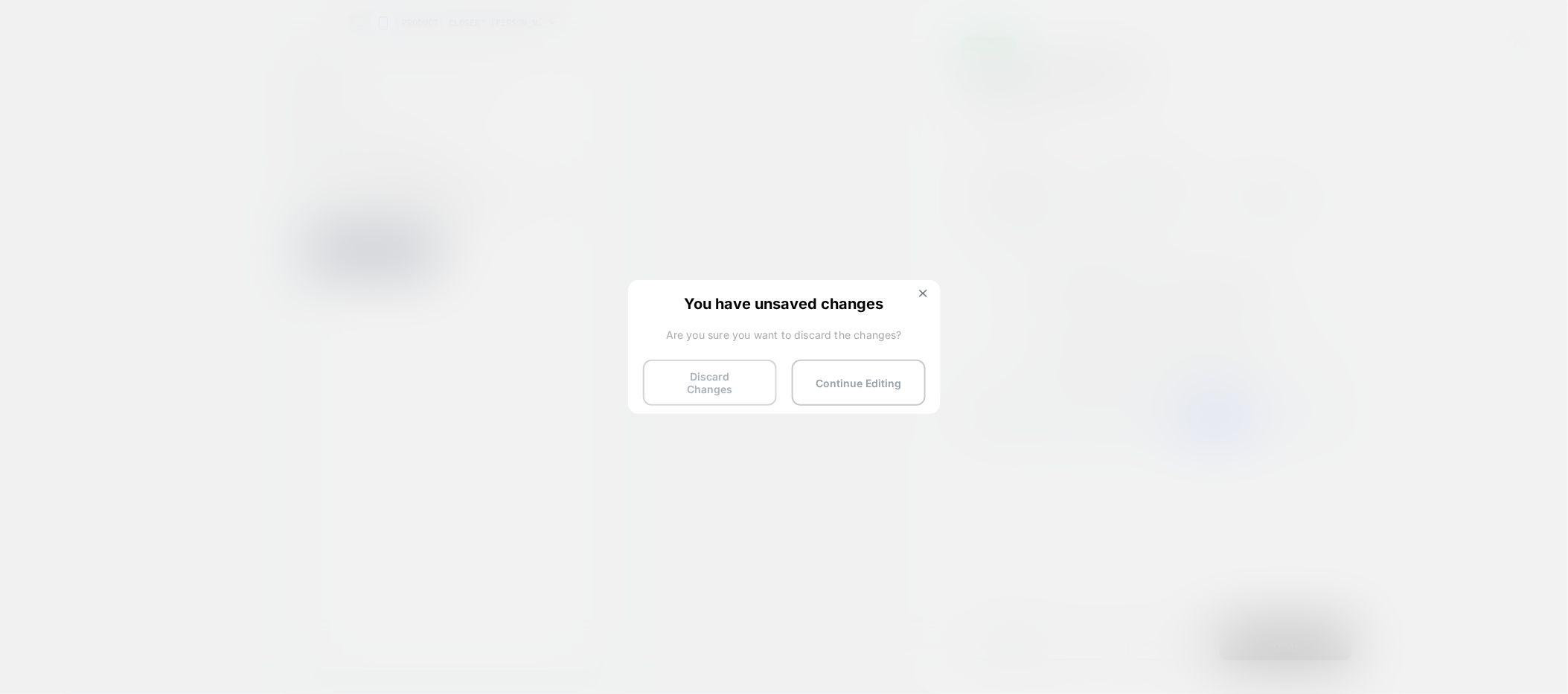
click at [754, 373] on button "Discard Changes" at bounding box center [709, 382] width 134 height 46
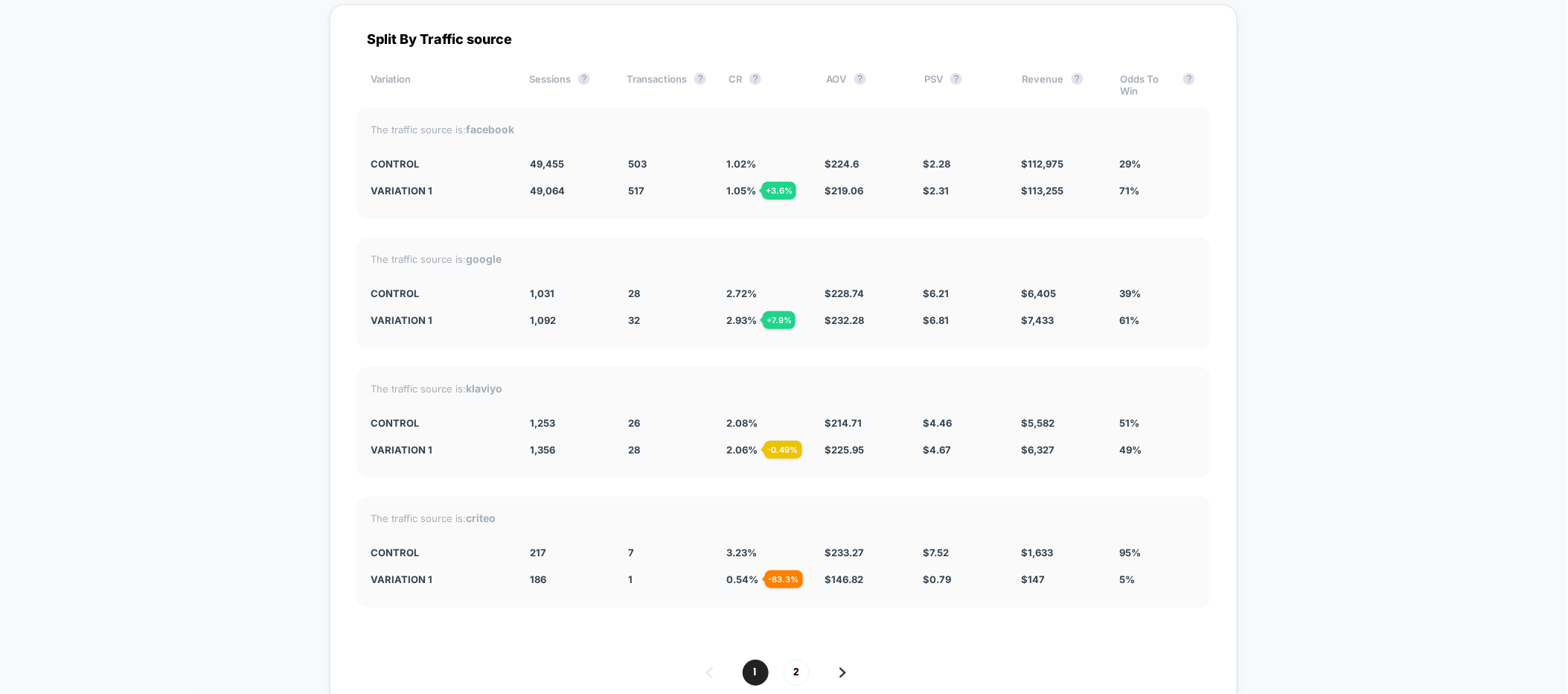
scroll to position [5226, 0]
click at [795, 443] on div "- 0.49 %" at bounding box center [783, 452] width 38 height 17
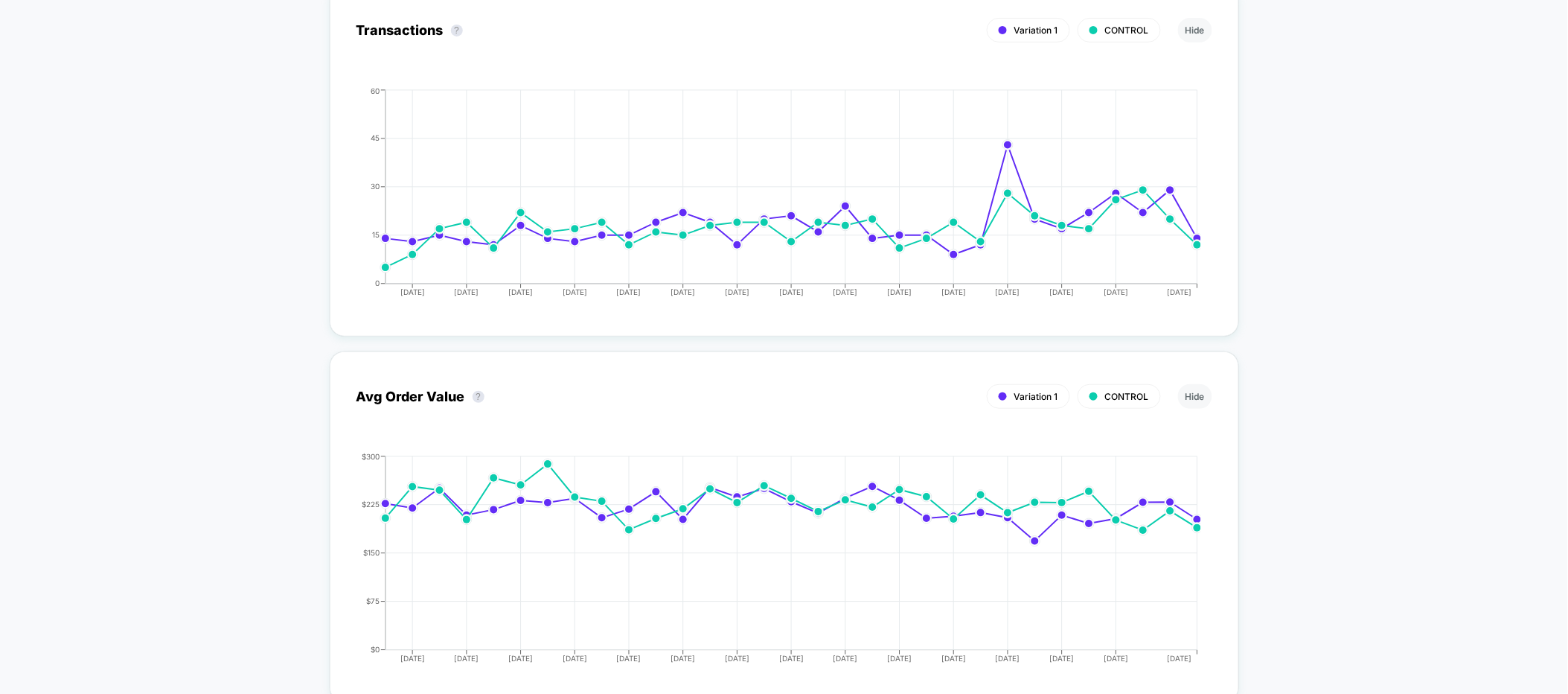
scroll to position [0, 0]
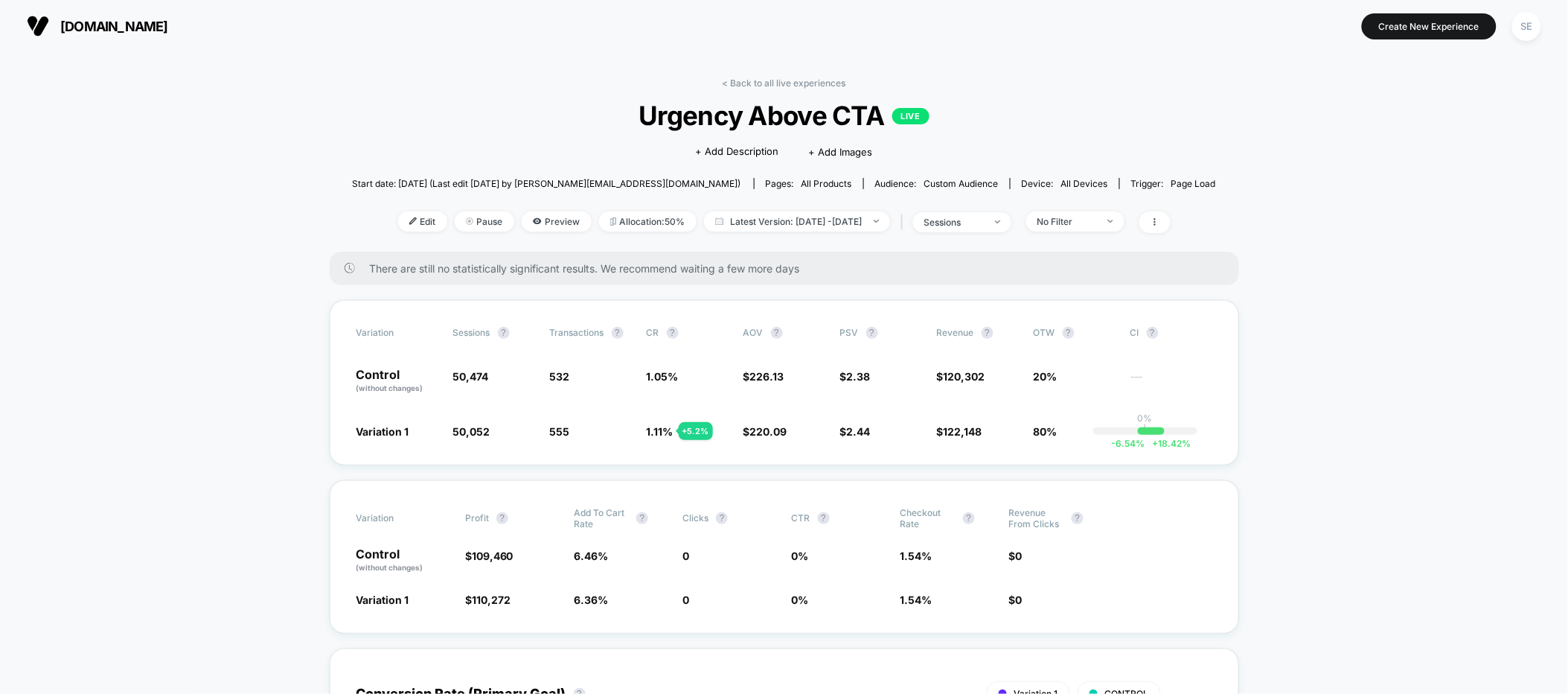
click at [720, 81] on div "< Back to all live experiences Urgency Above CTA LIVE Click to edit experience …" at bounding box center [784, 165] width 864 height 175
click at [1170, 218] on span at bounding box center [1155, 222] width 31 height 22
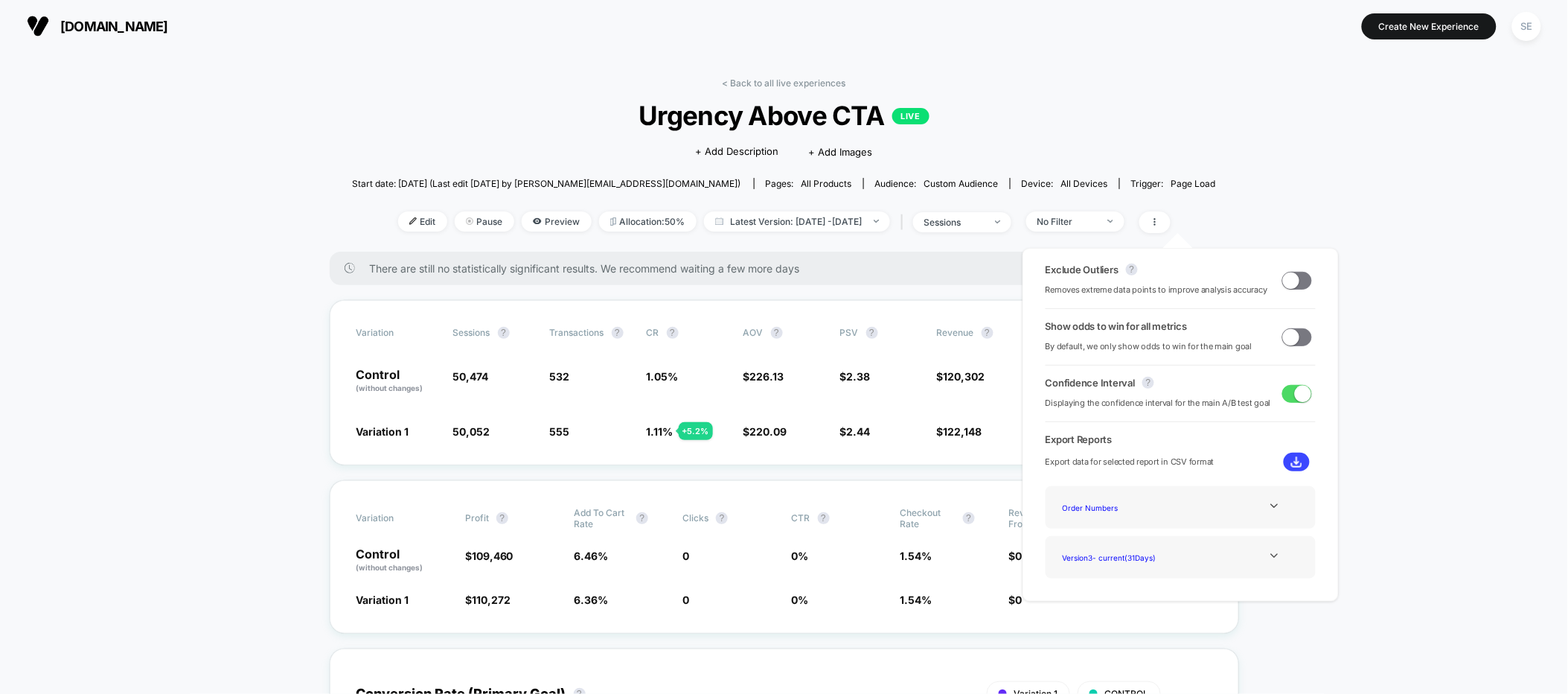
click at [850, 139] on div "Click to edit experience details + Add Description + Add Images" at bounding box center [783, 150] width 517 height 39
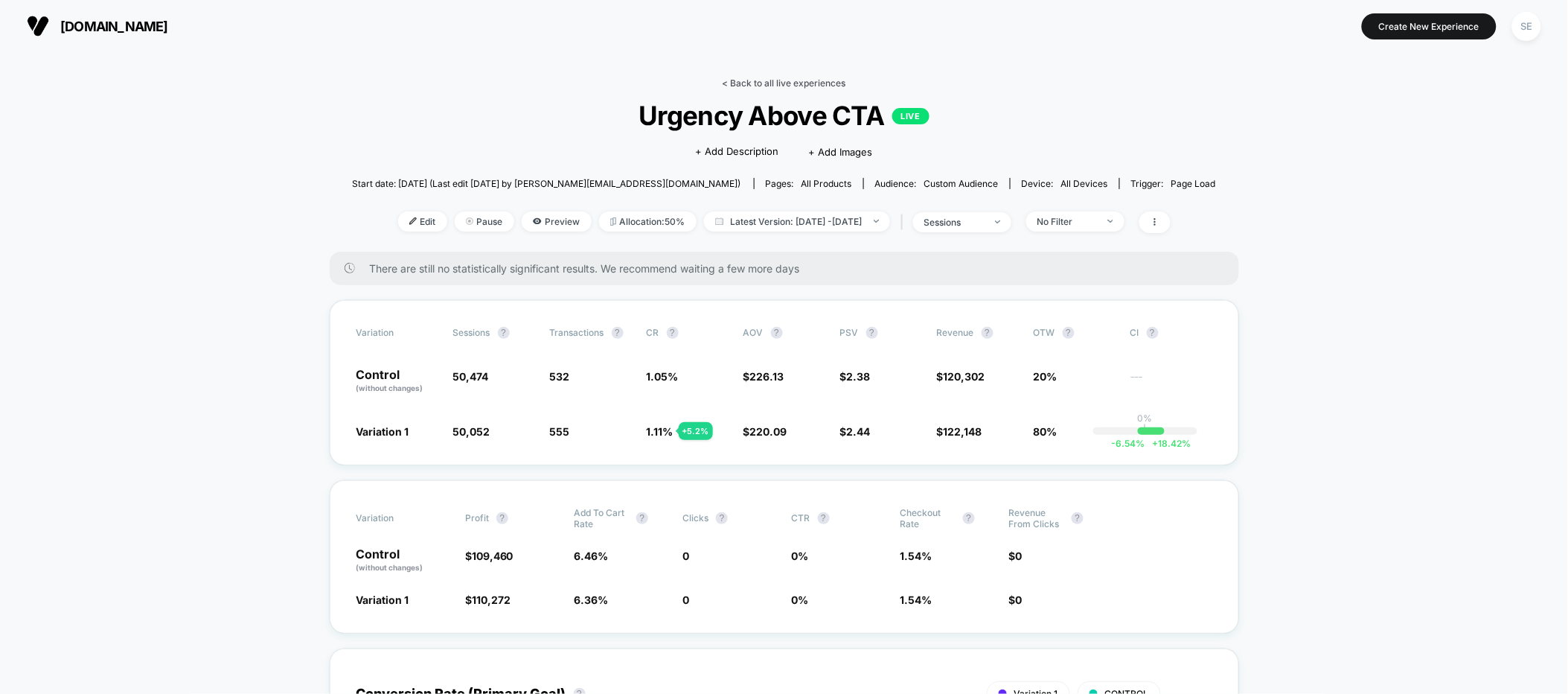
click at [729, 79] on link "< Back to all live experiences" at bounding box center [784, 83] width 124 height 11
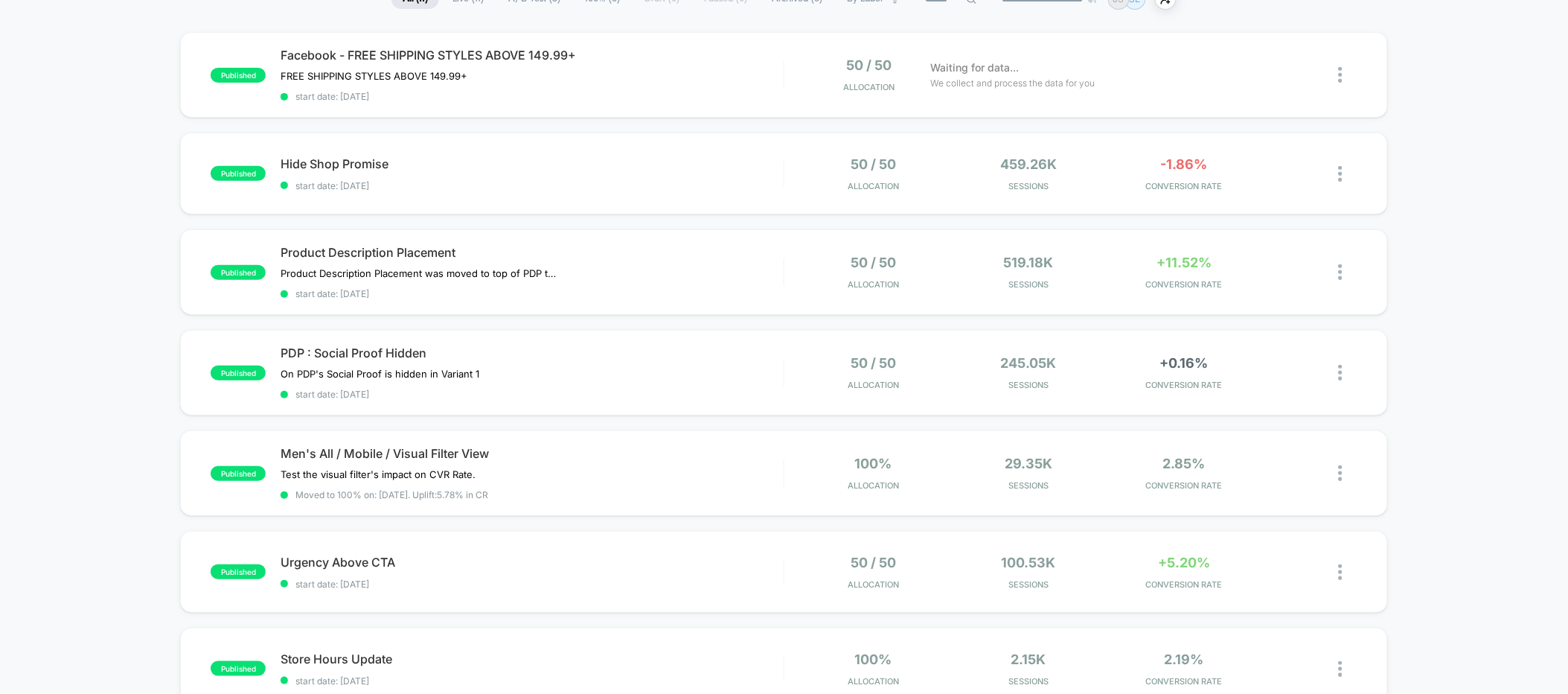
scroll to position [240, 0]
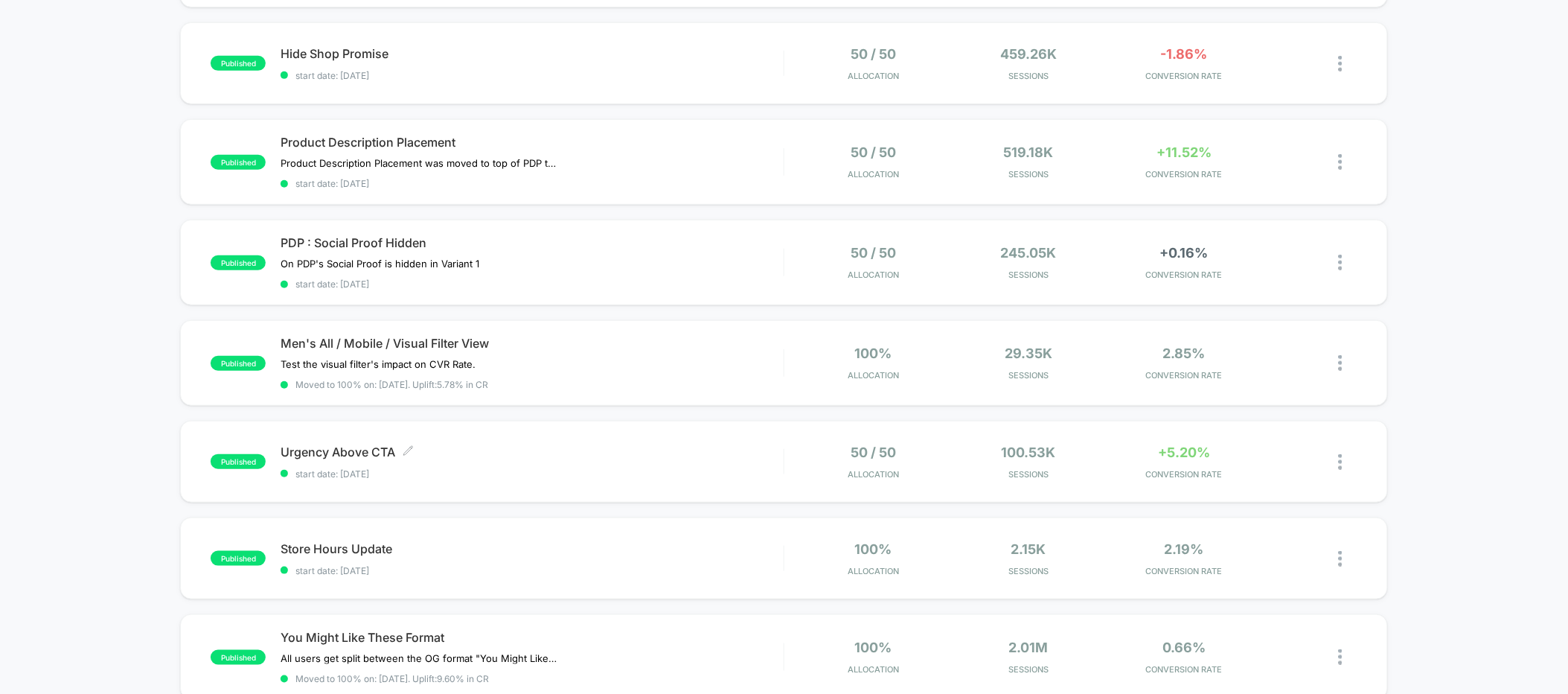
click at [364, 447] on span "Urgency Above CTA Click to edit experience details" at bounding box center [531, 451] width 503 height 15
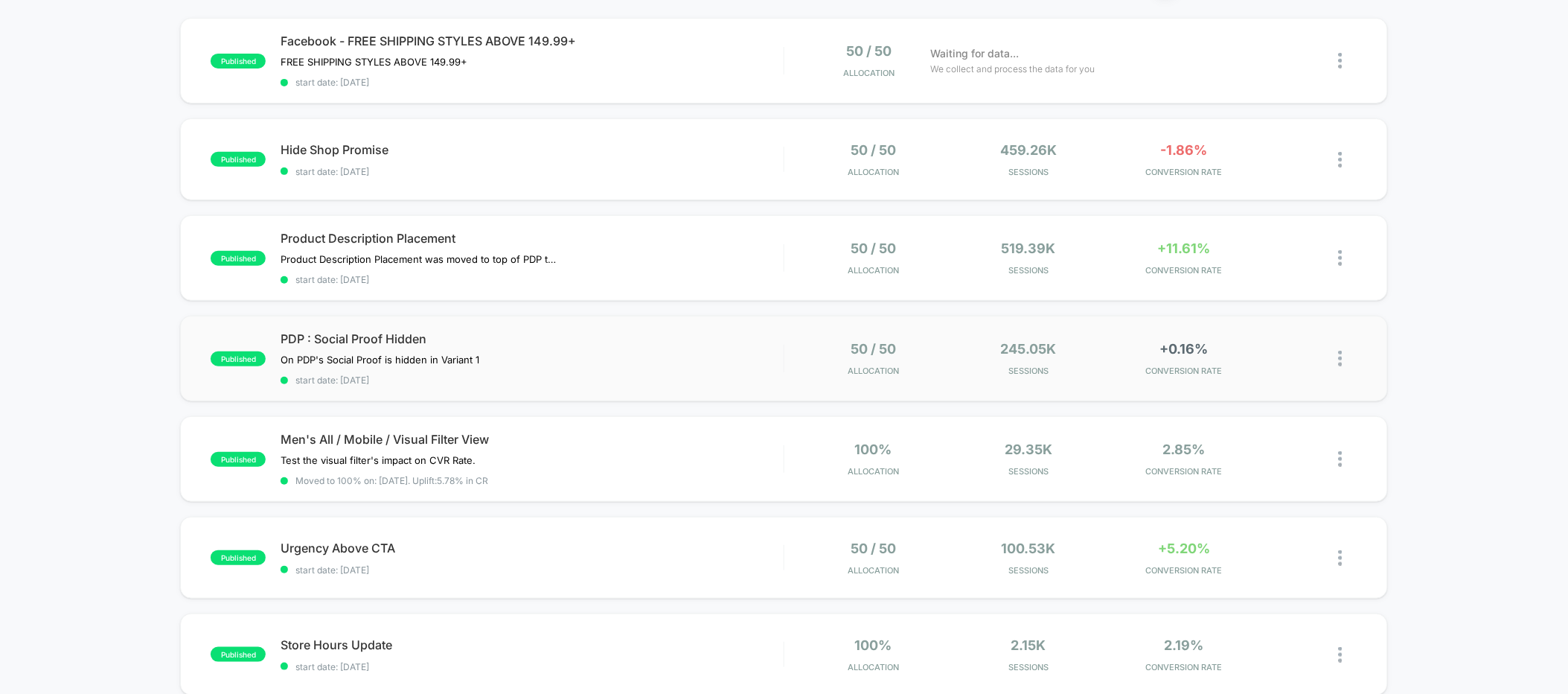
scroll to position [149, 0]
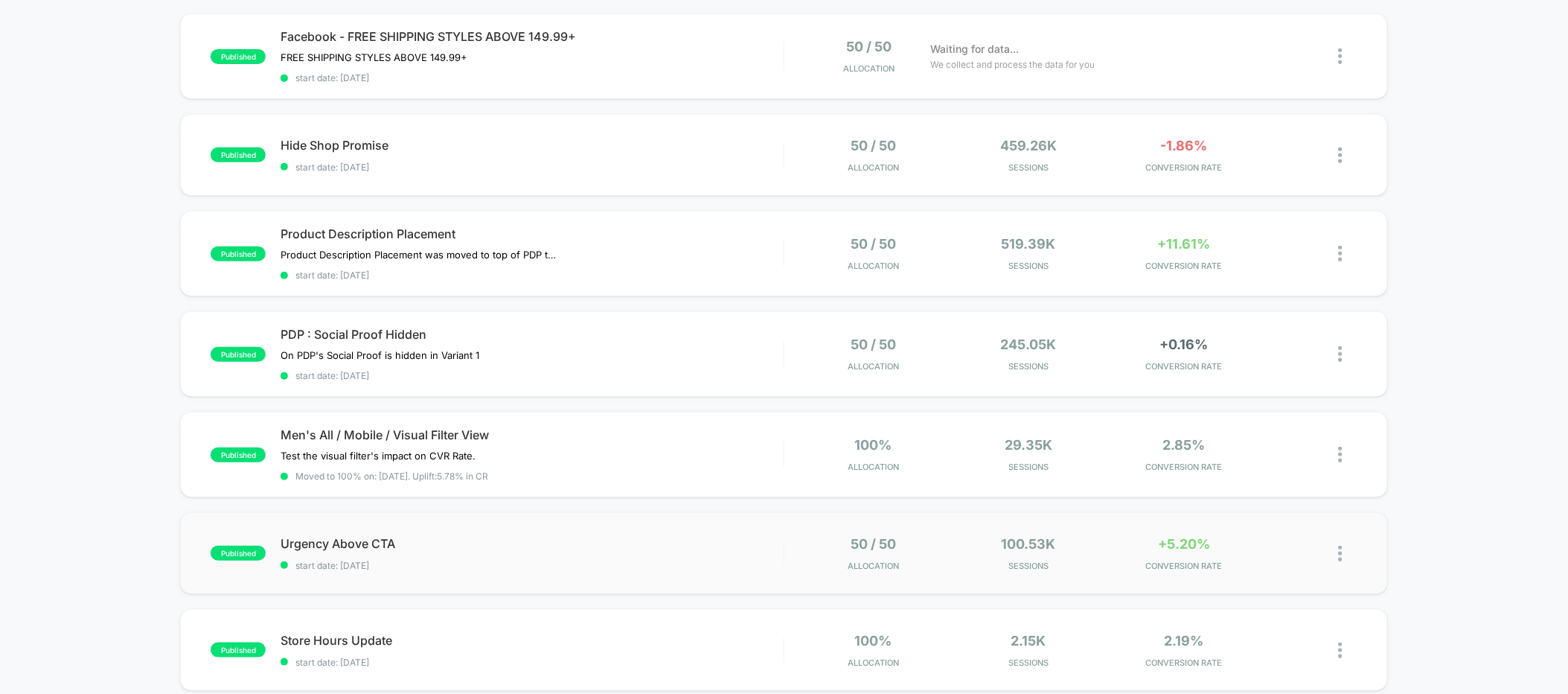
click at [1339, 546] on img at bounding box center [1340, 553] width 3 height 16
click at [1289, 491] on div "Duplicate" at bounding box center [1263, 497] width 134 height 33
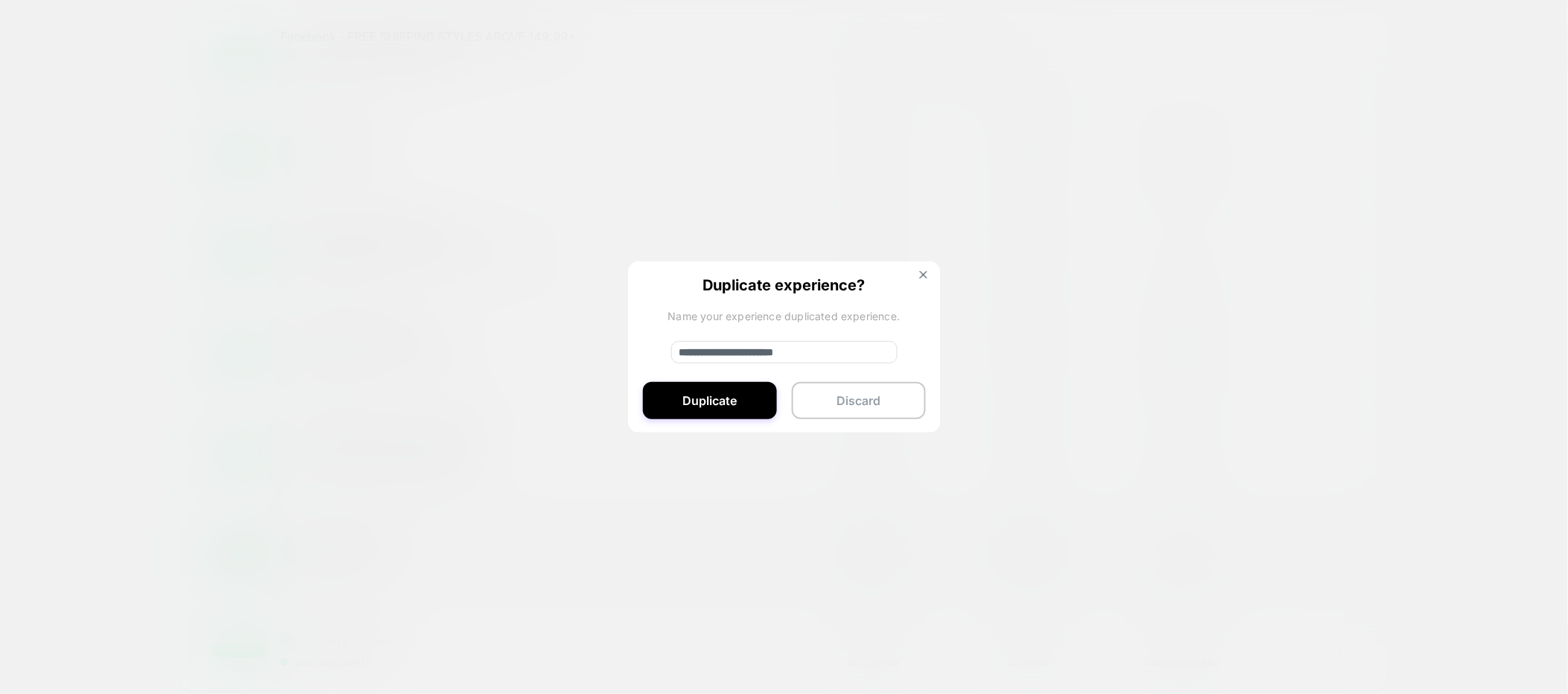
drag, startPoint x: 723, startPoint y: 351, endPoint x: 674, endPoint y: 344, distance: 49.5
click at [674, 344] on input "**********" at bounding box center [784, 353] width 226 height 23
type input "**********"
click at [710, 381] on button "Duplicate" at bounding box center [709, 400] width 134 height 38
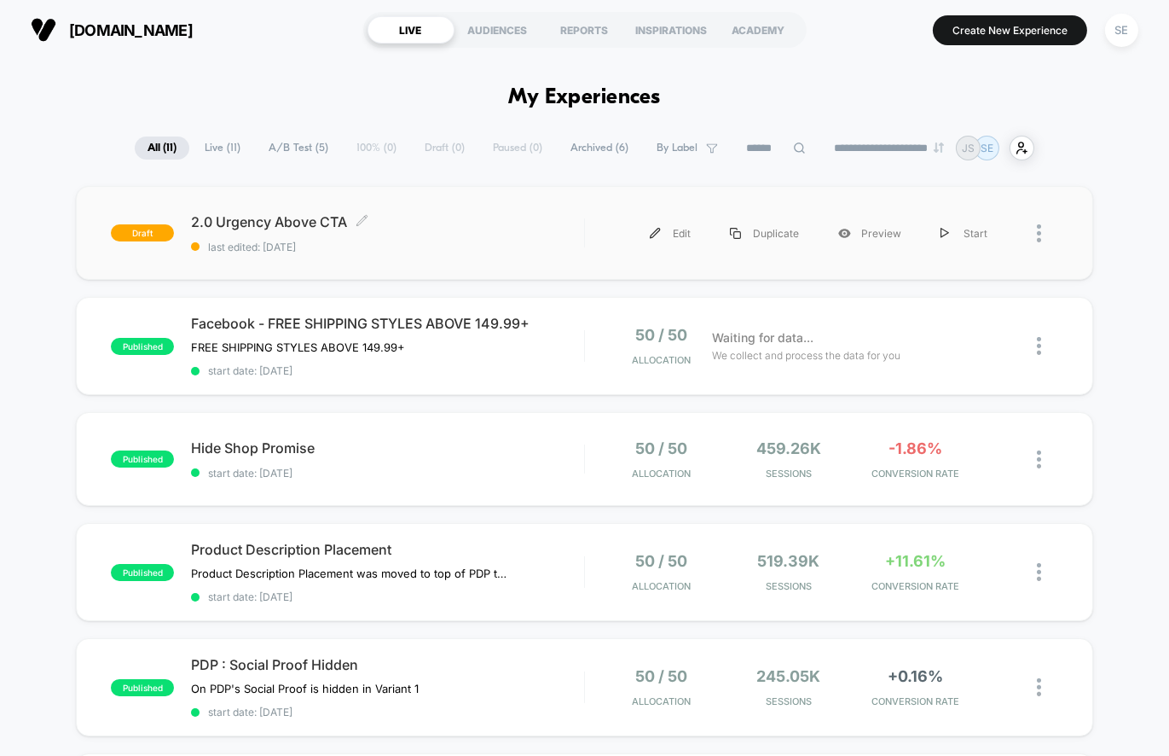
scroll to position [519, 0]
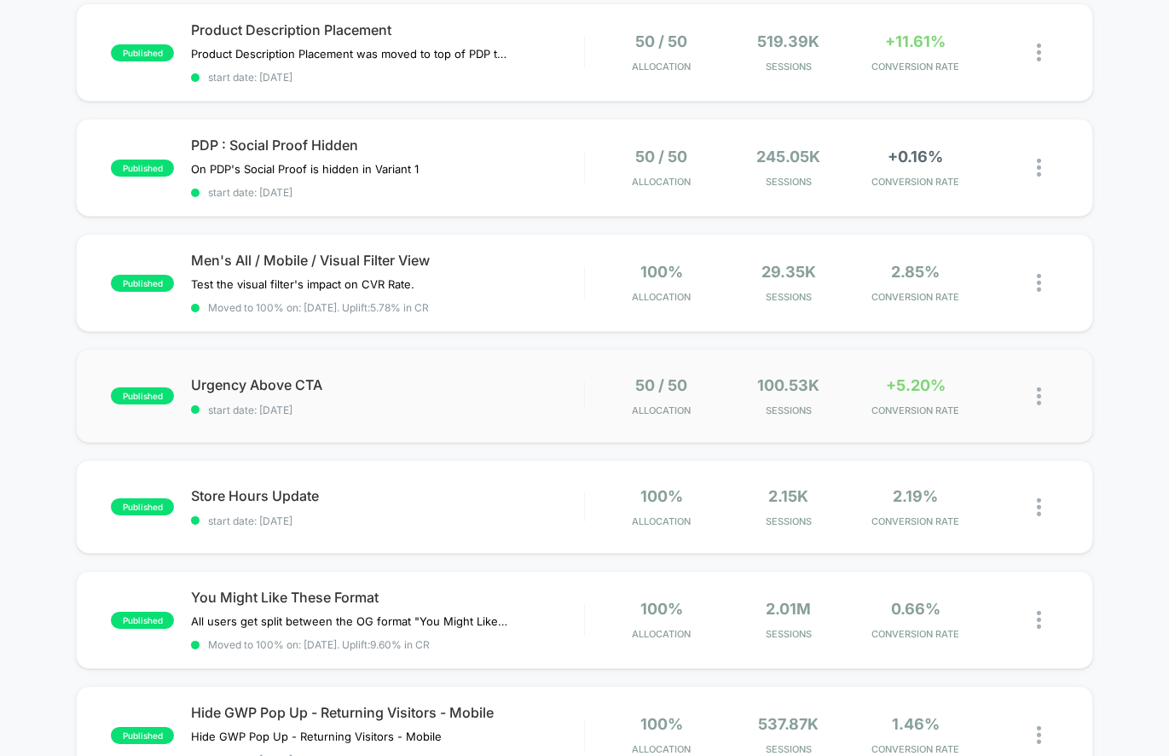
click at [1039, 391] on img at bounding box center [1039, 396] width 4 height 18
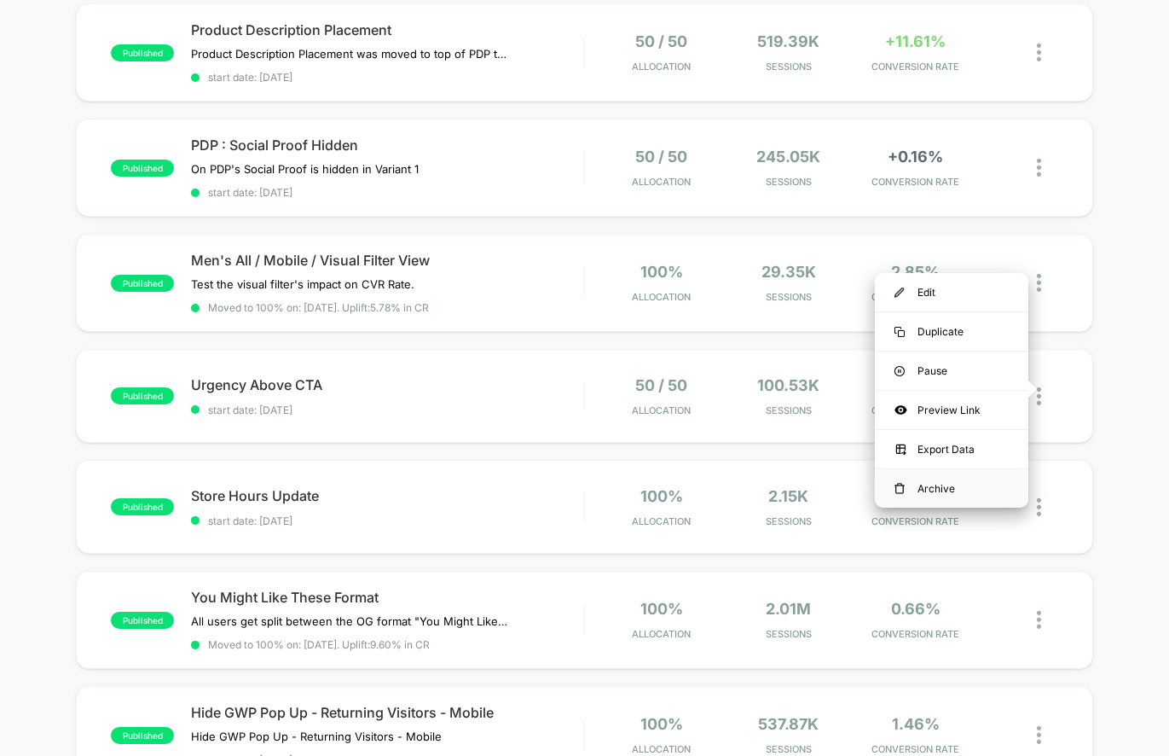
click at [953, 483] on div "Archive" at bounding box center [951, 488] width 153 height 38
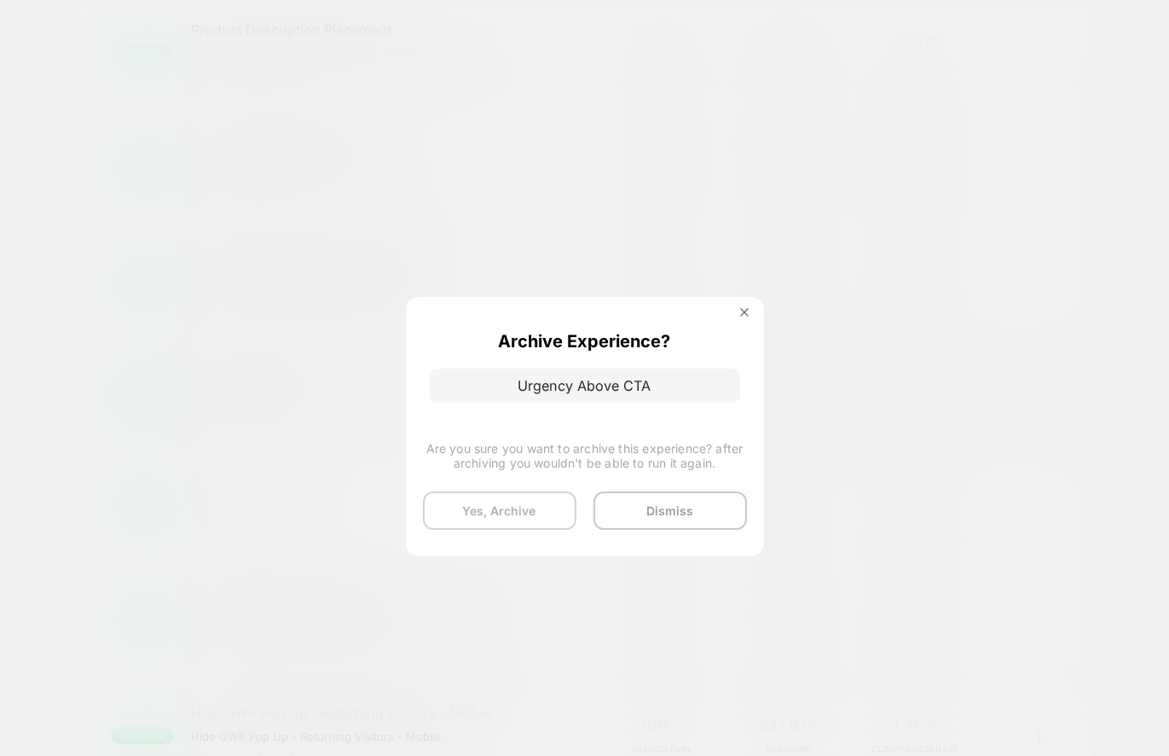
click at [556, 507] on button "Yes, Archive" at bounding box center [499, 510] width 153 height 38
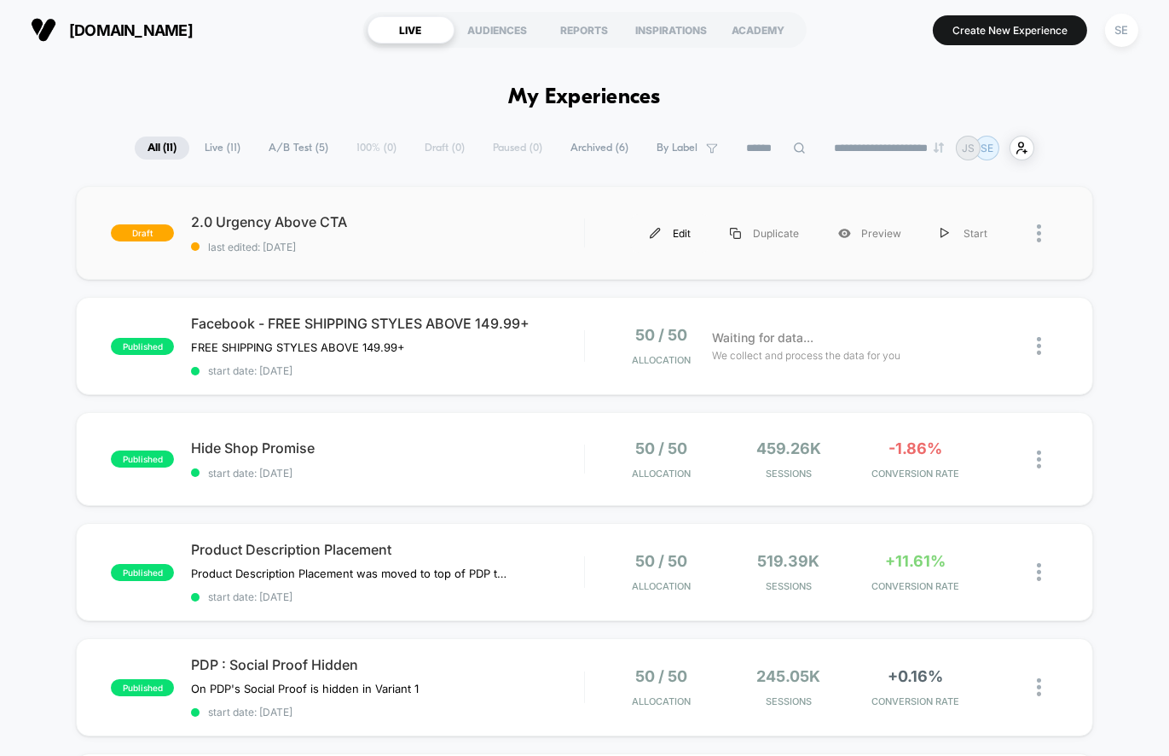
click at [660, 230] on img at bounding box center [655, 233] width 11 height 11
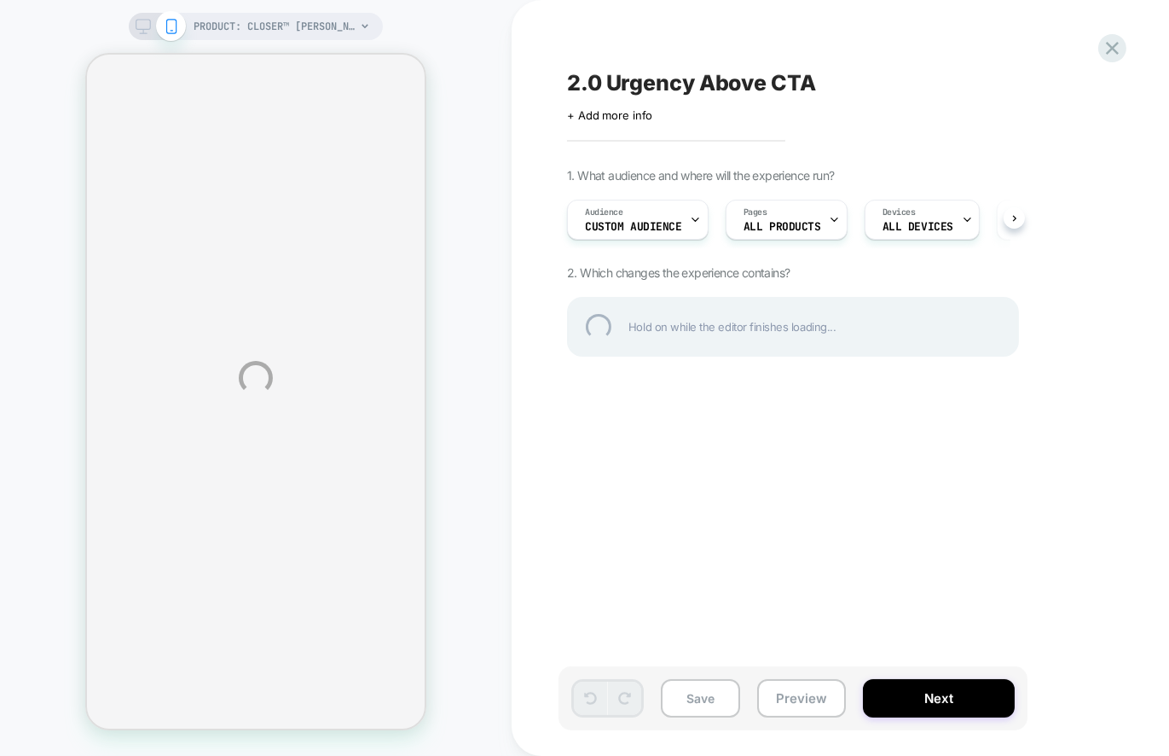
scroll to position [0, 1]
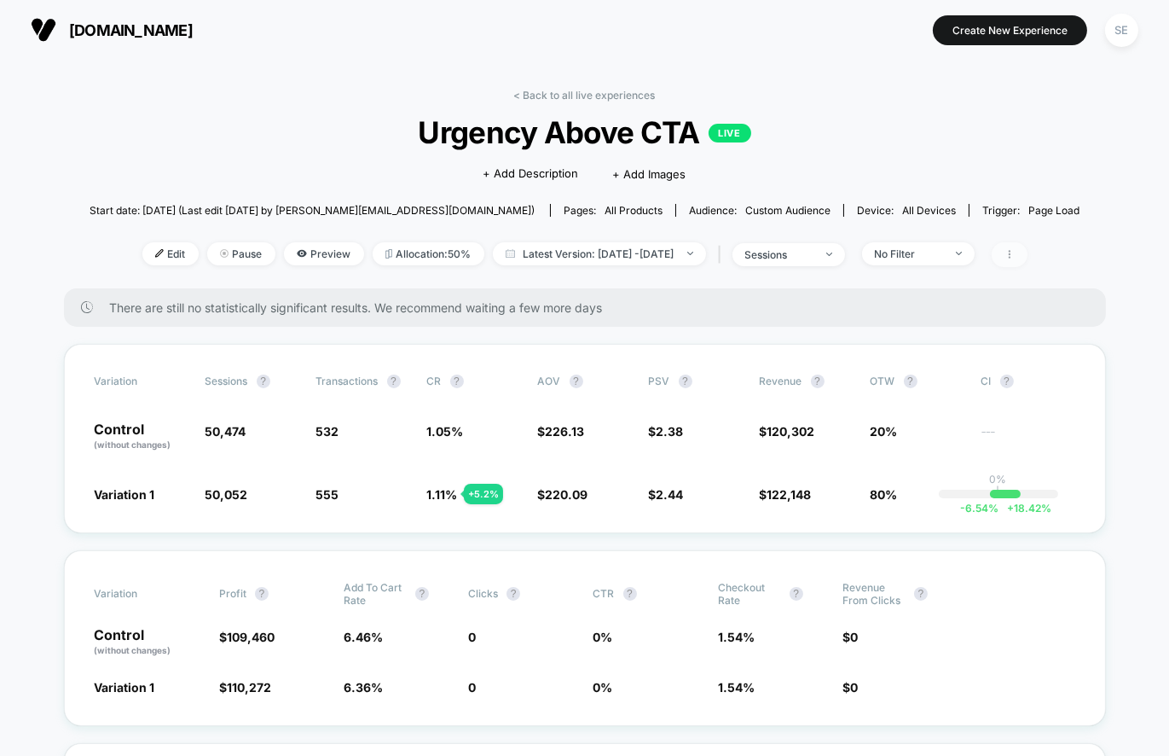
click at [1028, 260] on span at bounding box center [1010, 254] width 36 height 25
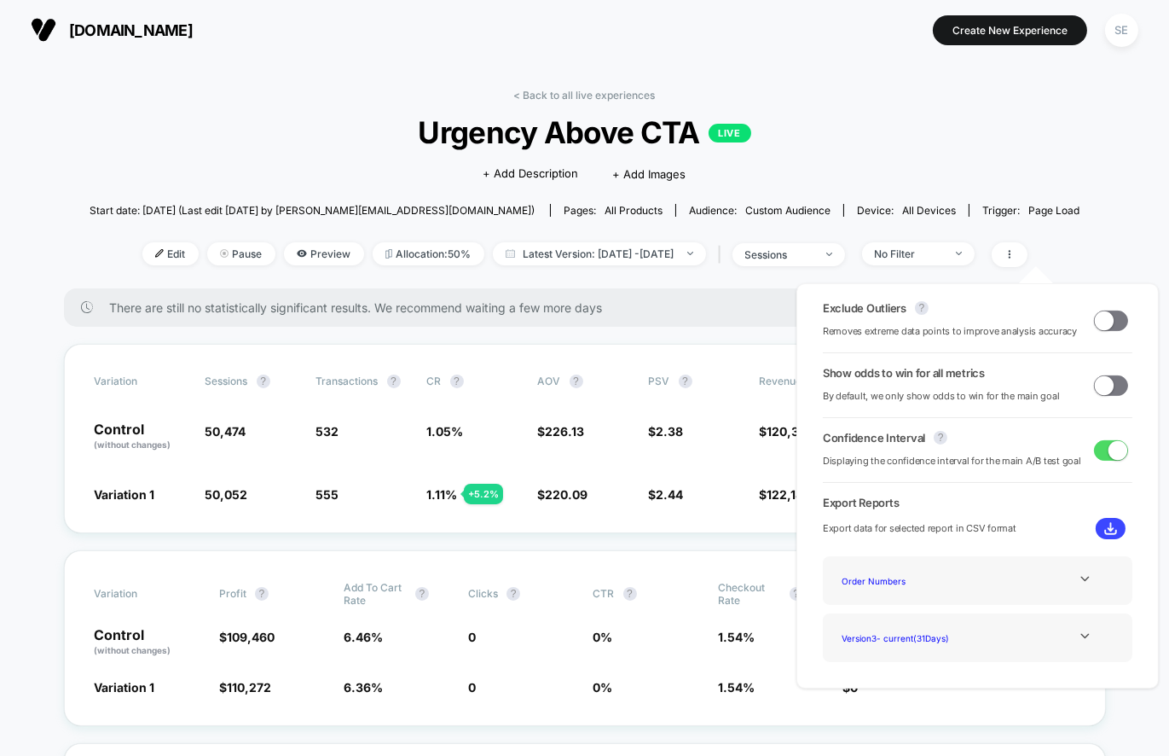
click at [1044, 198] on div "Start date: 7/29/2025 (Last edit 7/29/2025 by sarita@wolfandshepherd.com) Pages…" at bounding box center [585, 210] width 990 height 30
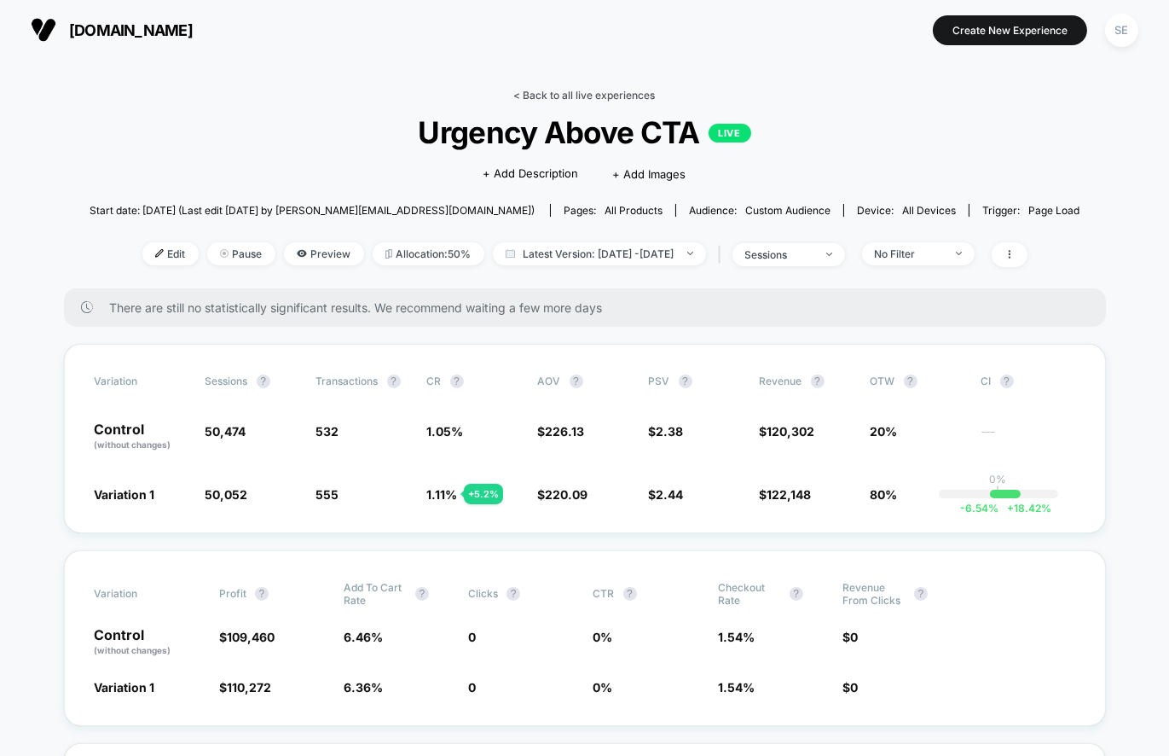
click at [514, 90] on link "< Back to all live experiences" at bounding box center [585, 95] width 142 height 13
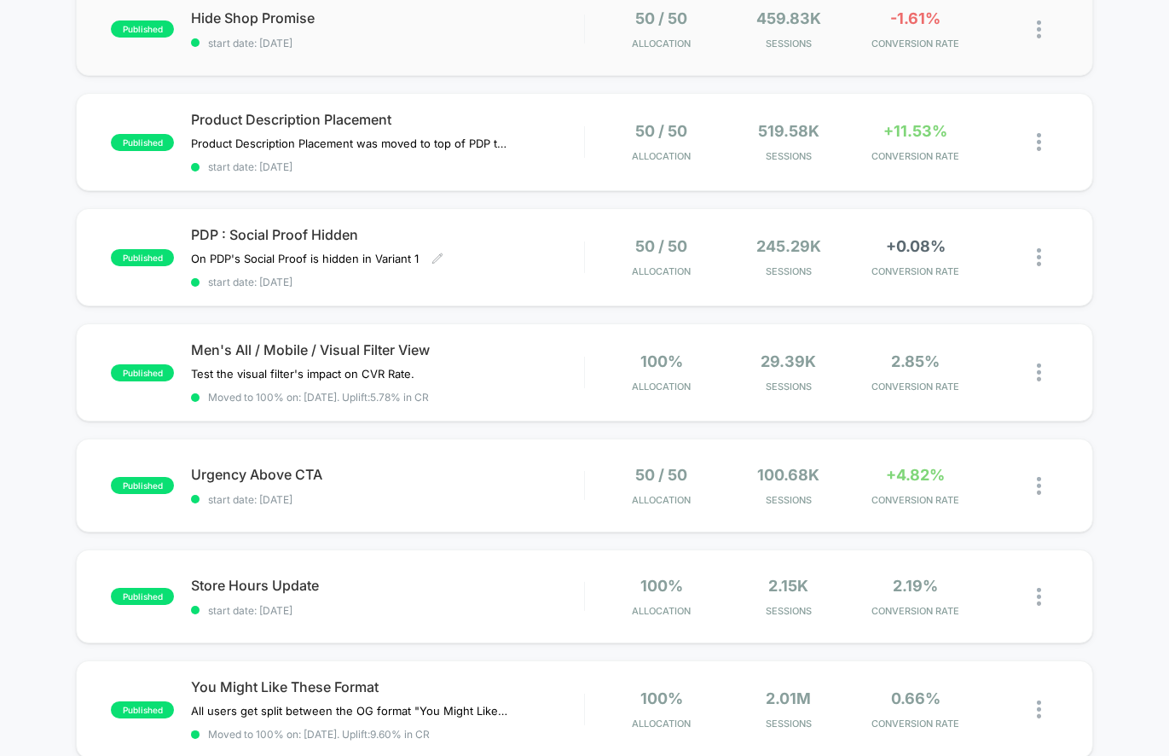
scroll to position [327, 0]
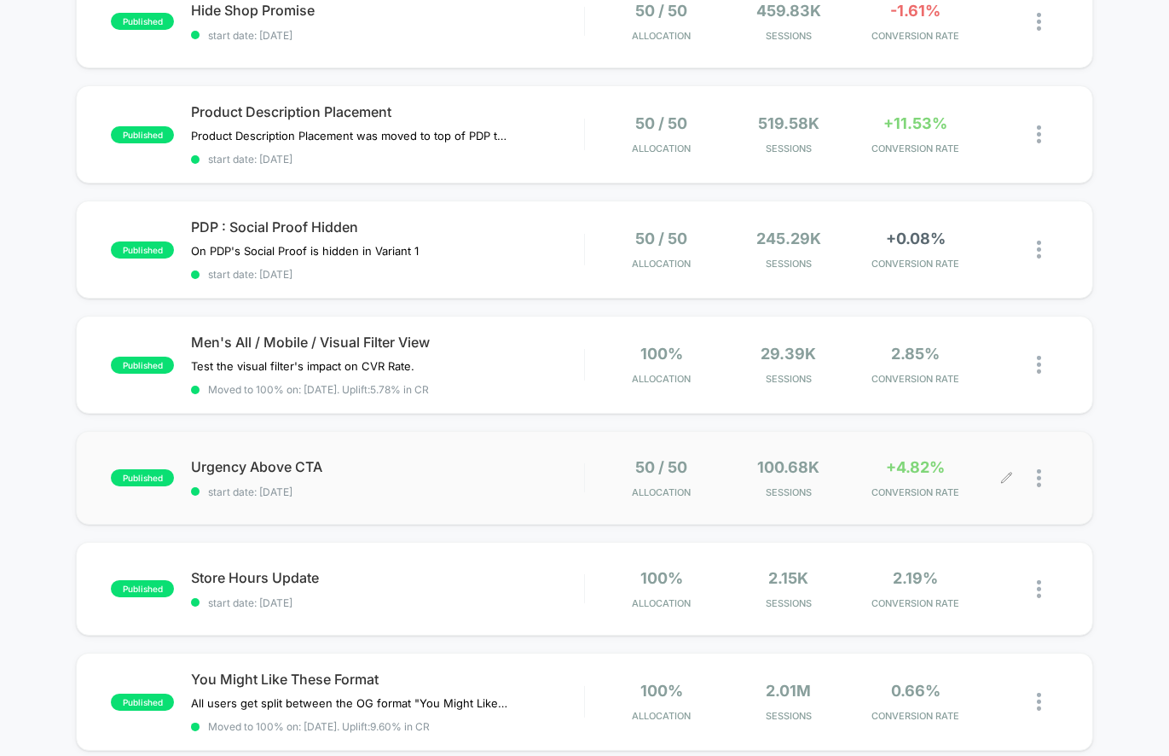
click at [1028, 475] on div at bounding box center [1032, 478] width 50 height 40
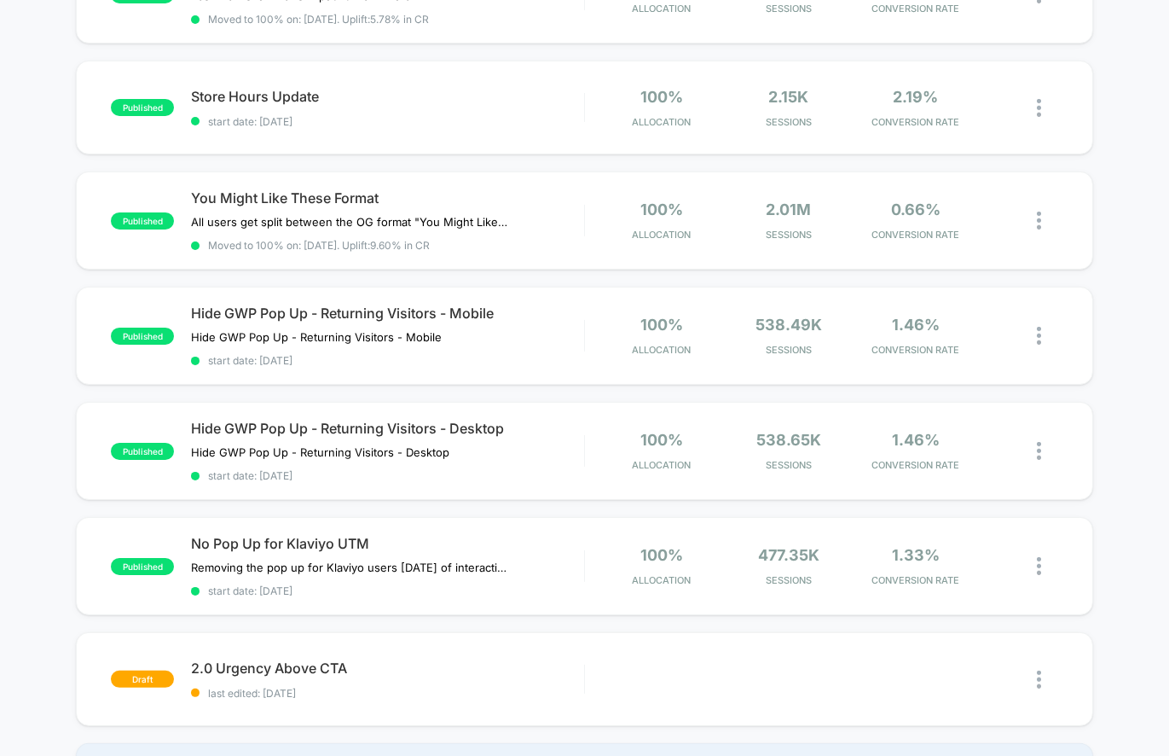
scroll to position [791, 0]
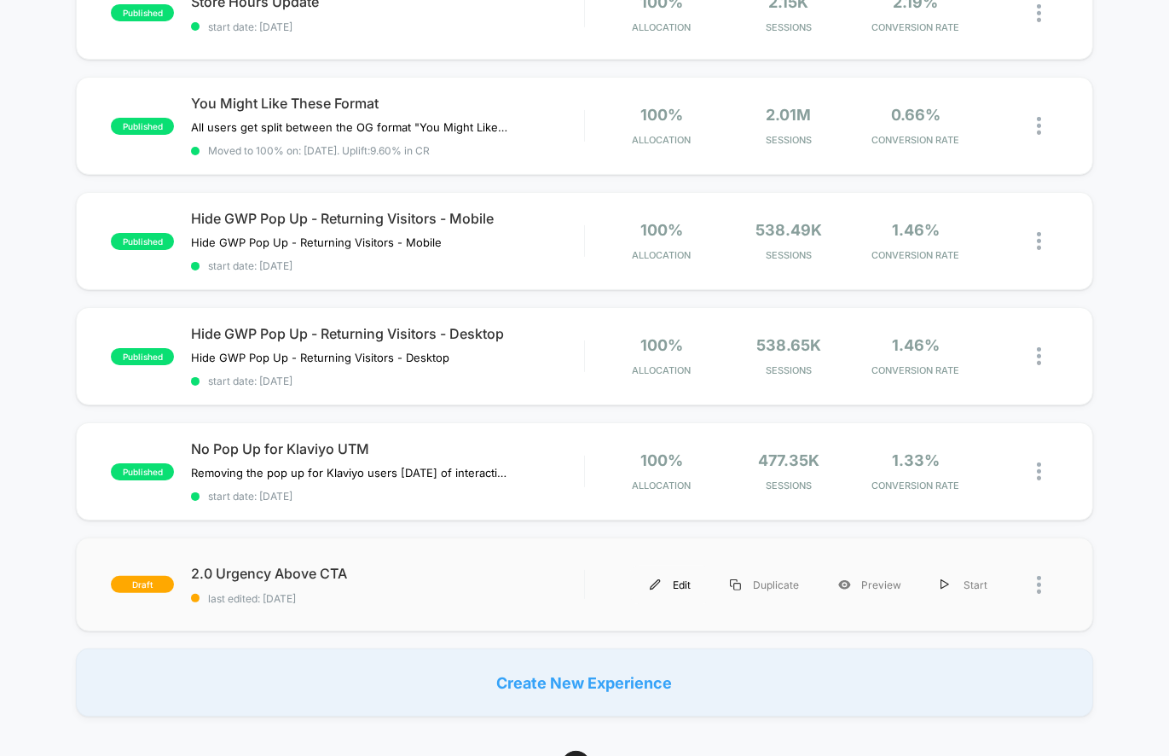
click at [661, 579] on img at bounding box center [655, 584] width 11 height 11
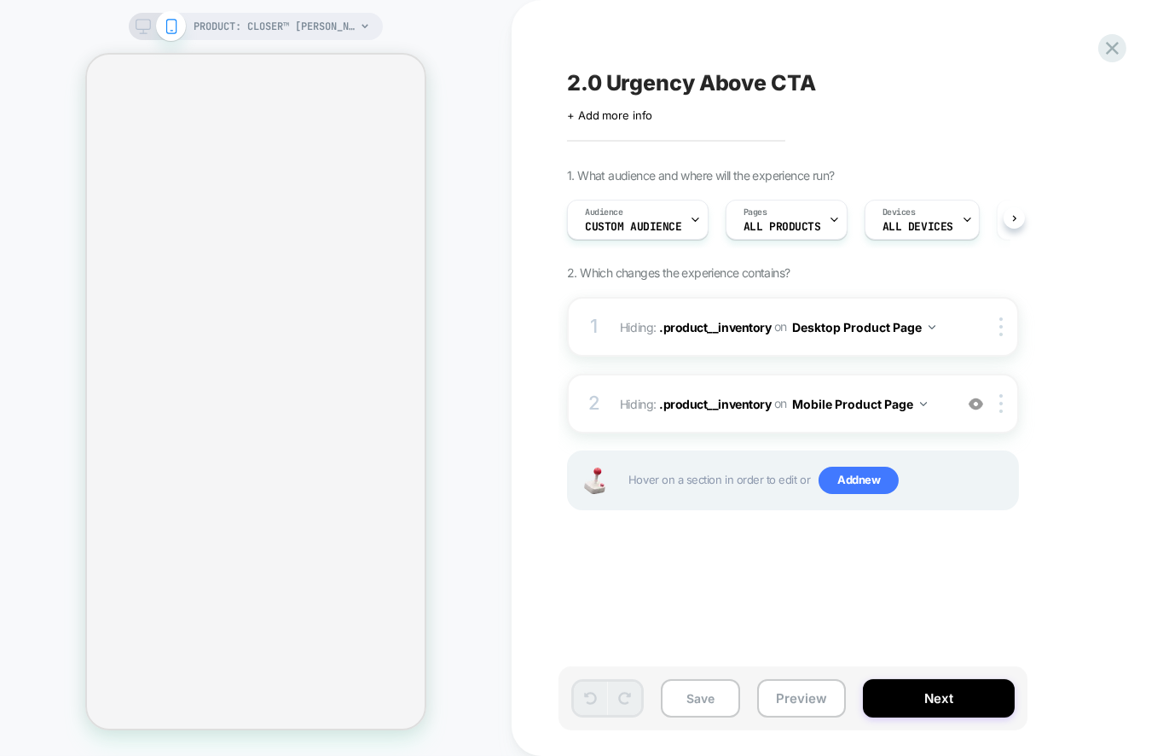
scroll to position [0, 1]
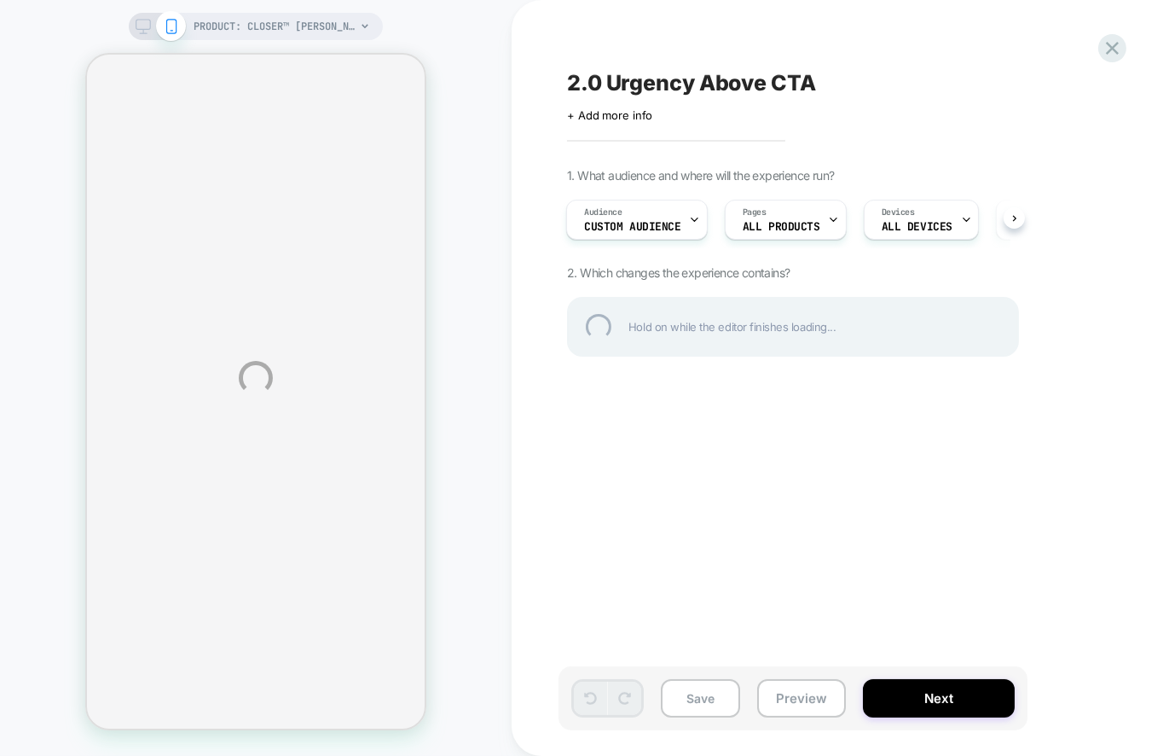
click at [665, 220] on div "PRODUCT: Closer™ Chelsea Boot PRODUCT: Closer™ Chelsea Boot 2.0 Urgency Above C…" at bounding box center [584, 378] width 1169 height 756
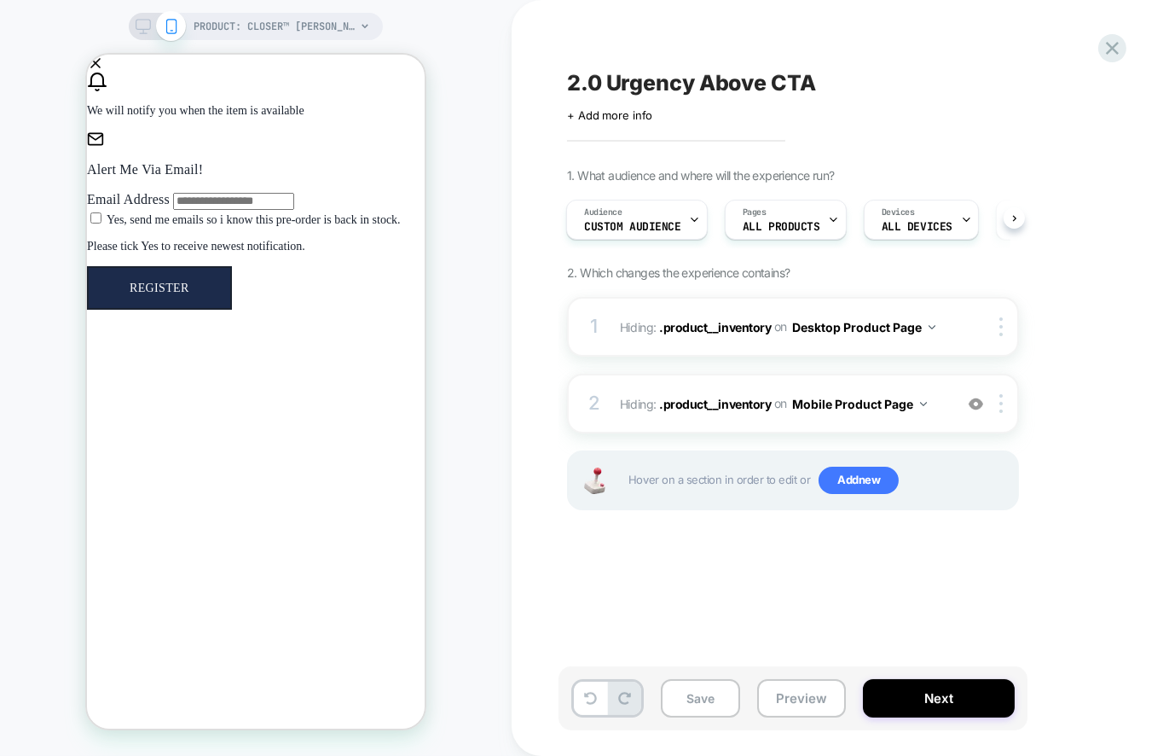
scroll to position [0, 2]
click at [0, 0] on icon at bounding box center [0, 0] width 0 height 0
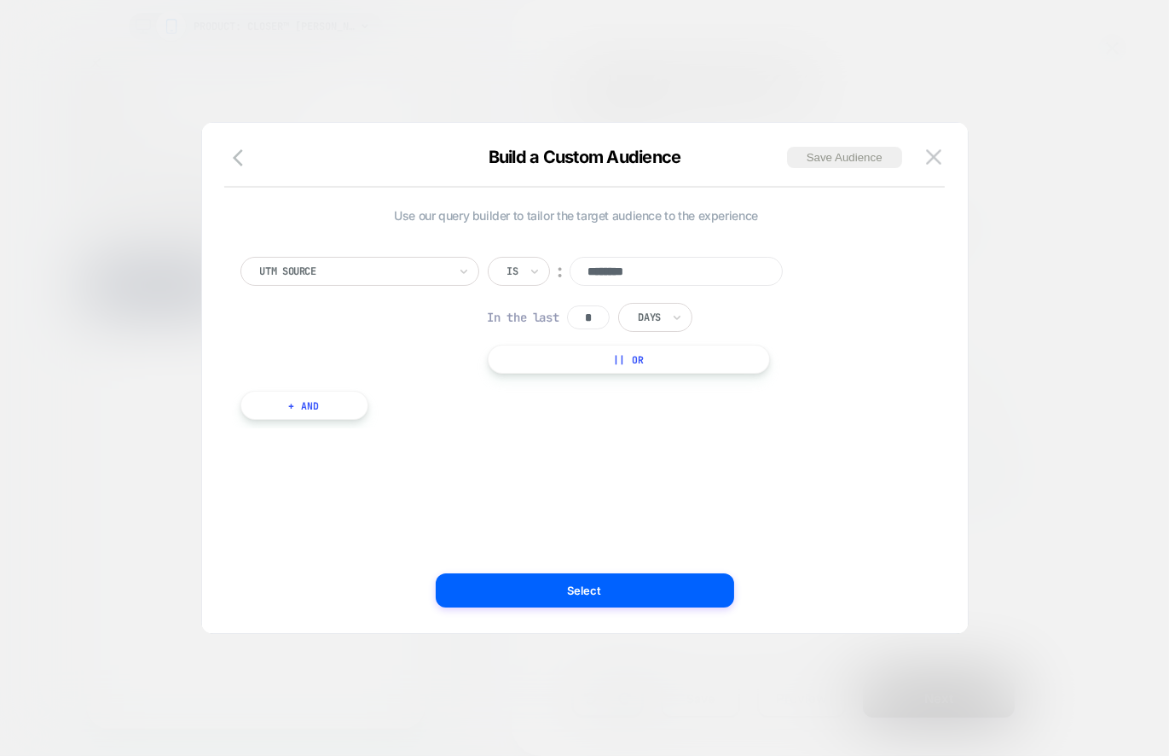
click at [590, 355] on button "|| Or" at bounding box center [629, 358] width 282 height 29
type input "*"
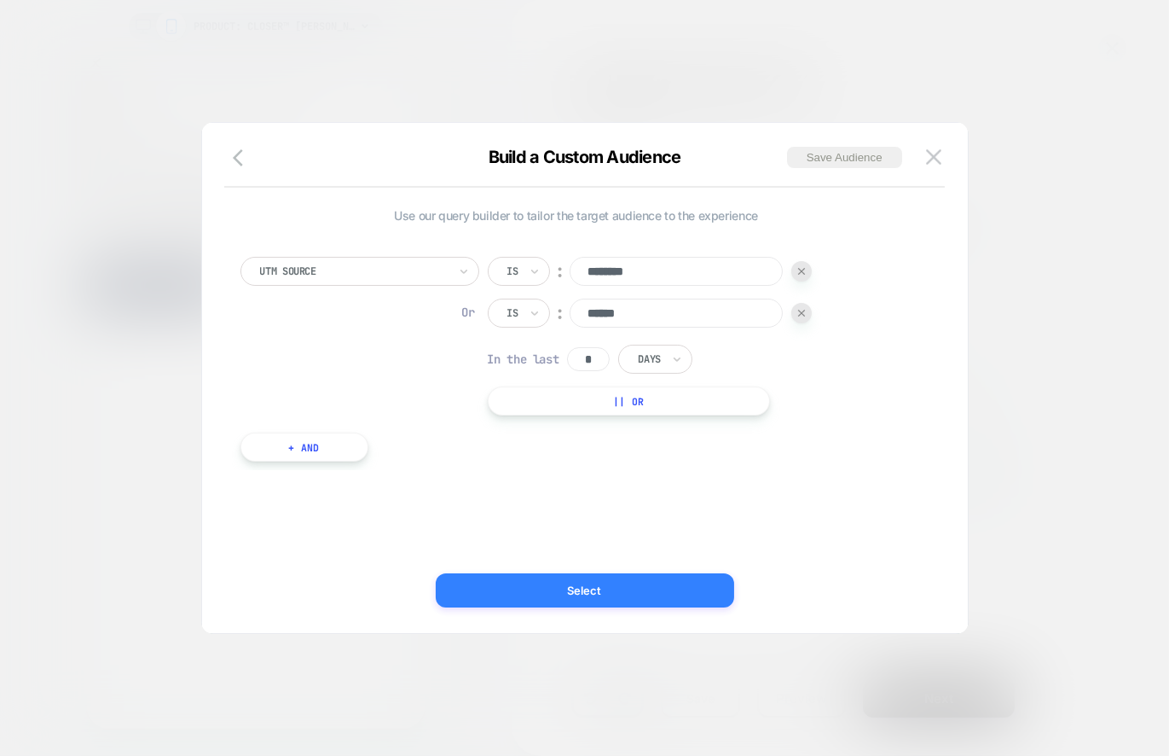
type input "******"
click at [517, 594] on button "Select" at bounding box center [585, 590] width 298 height 34
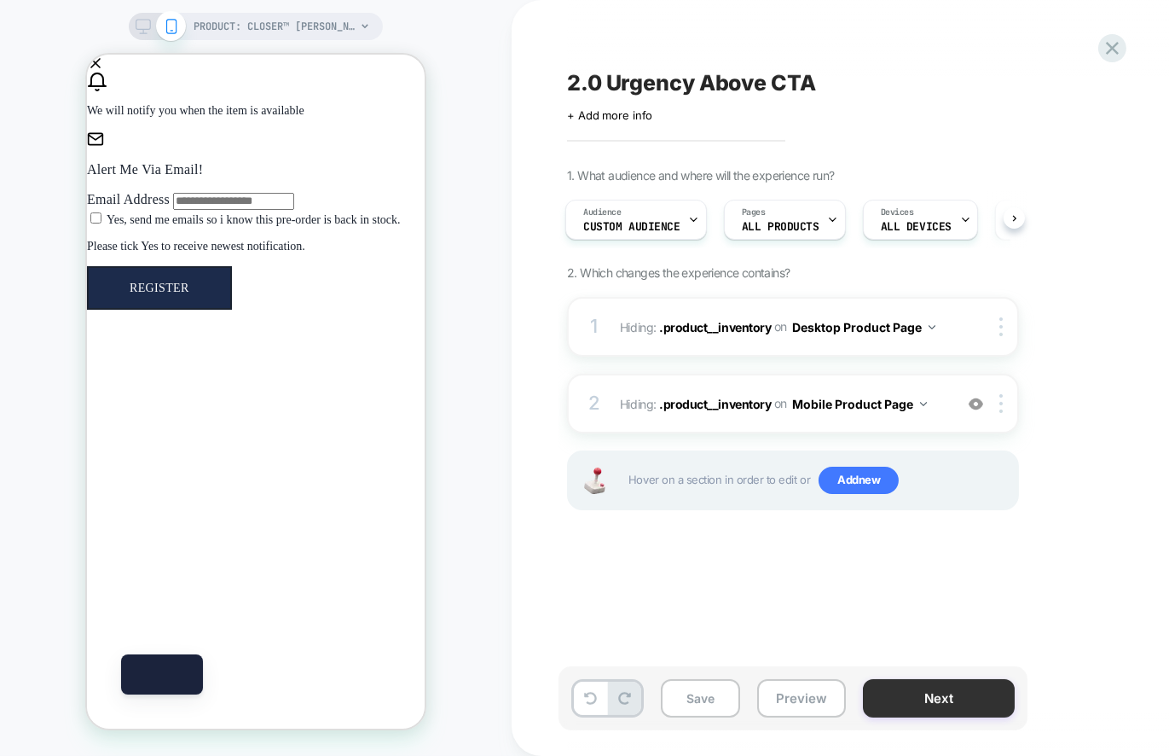
click at [929, 699] on button "Next" at bounding box center [939, 698] width 152 height 38
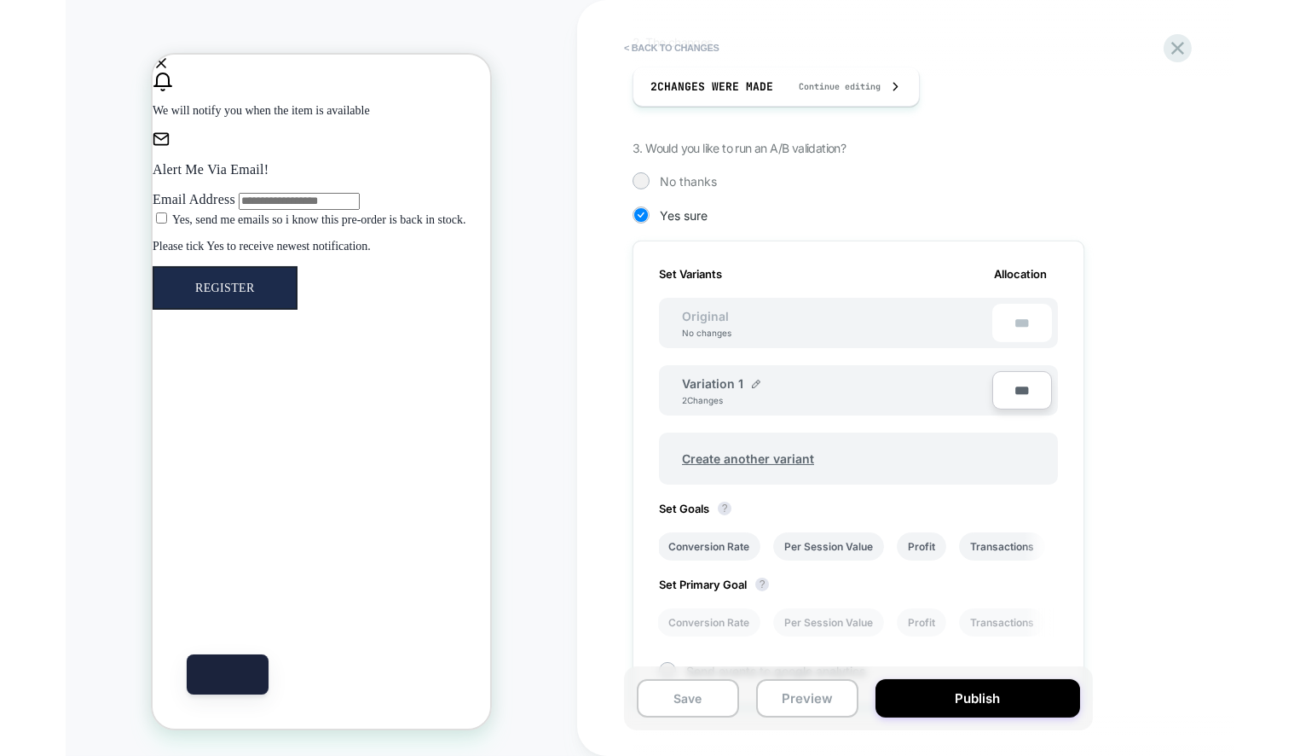
scroll to position [0, 0]
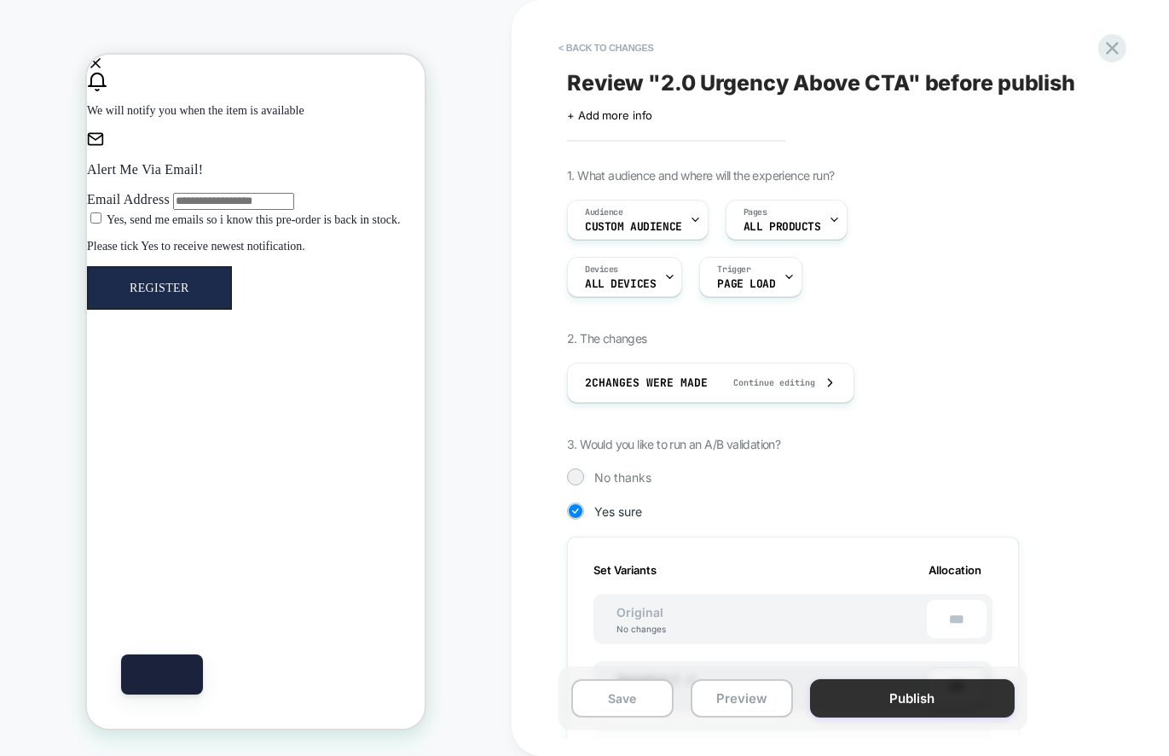
click at [882, 697] on button "Publish" at bounding box center [912, 698] width 205 height 38
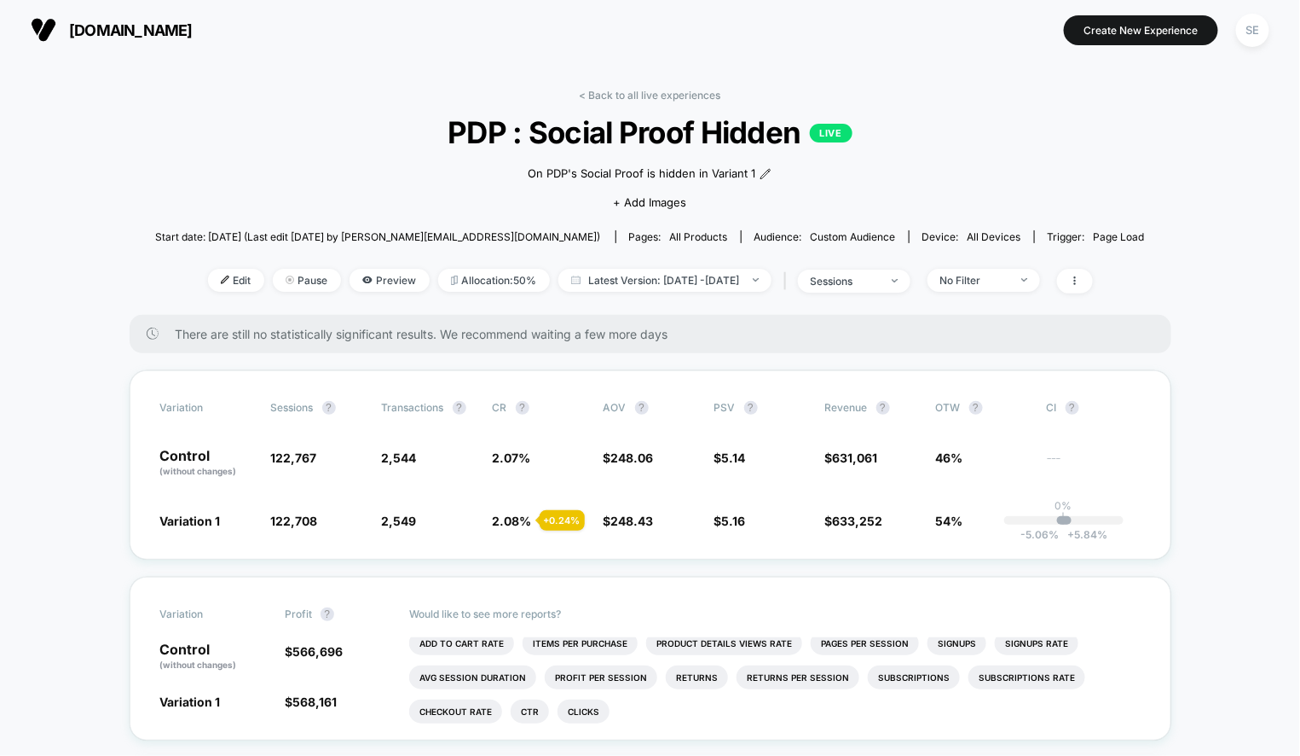
click at [1077, 175] on div "< Back to all live experiences PDP : Social Proof Hidden LIVE On PDP's Social P…" at bounding box center [650, 202] width 990 height 226
click at [1080, 279] on icon at bounding box center [1075, 280] width 10 height 10
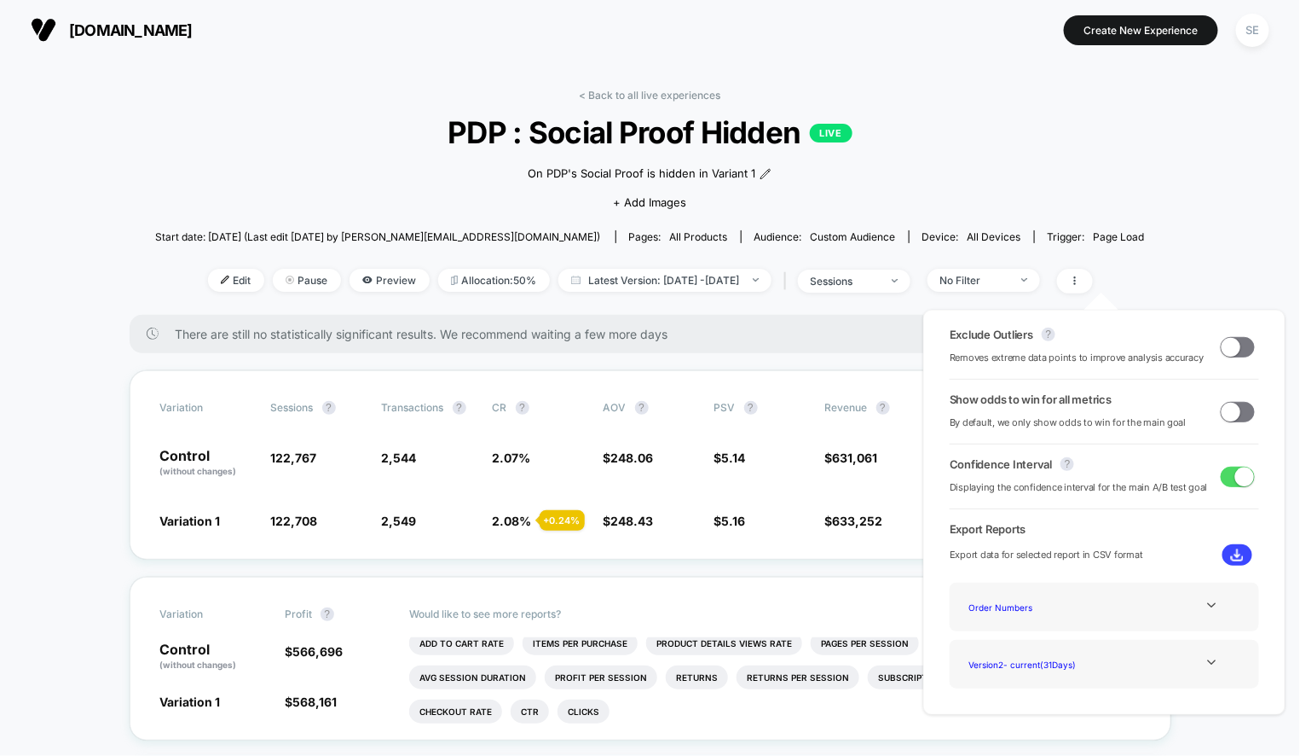
click at [1043, 120] on span "PDP : Social Proof Hidden LIVE" at bounding box center [650, 132] width 890 height 36
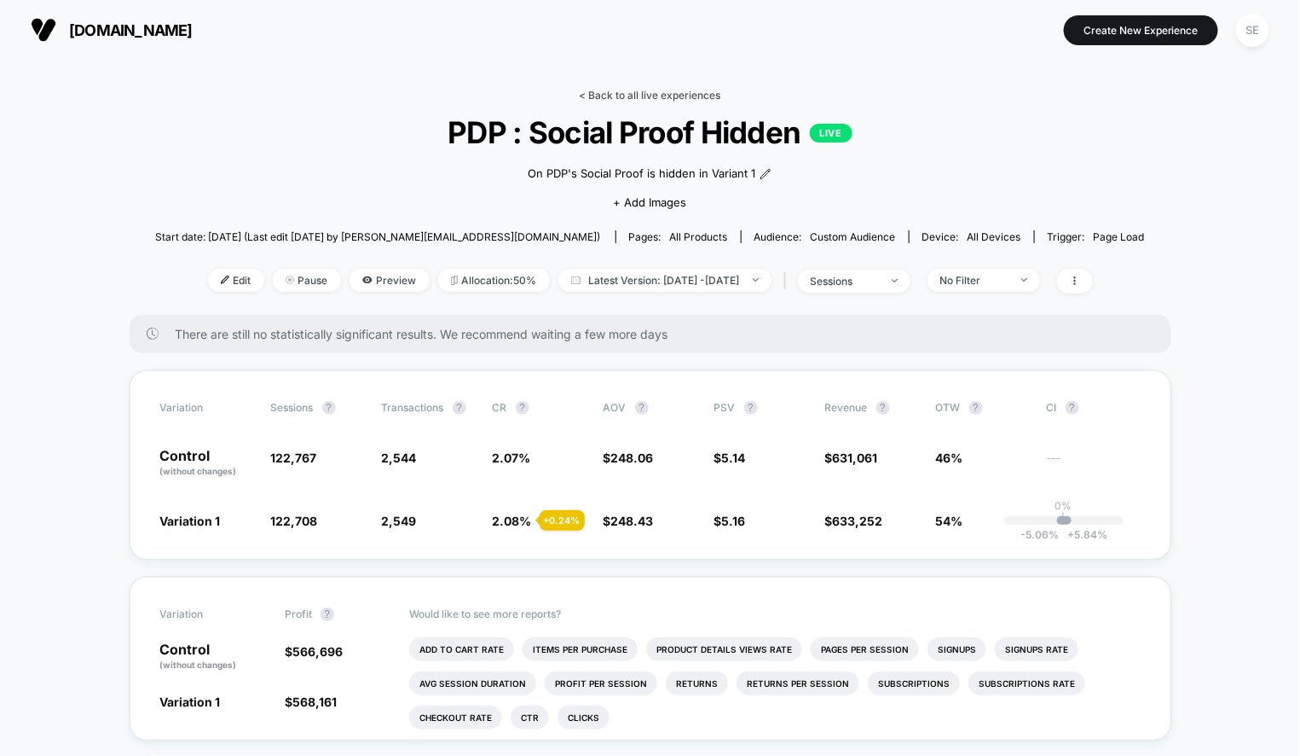
click at [580, 95] on link "< Back to all live experiences" at bounding box center [651, 95] width 142 height 13
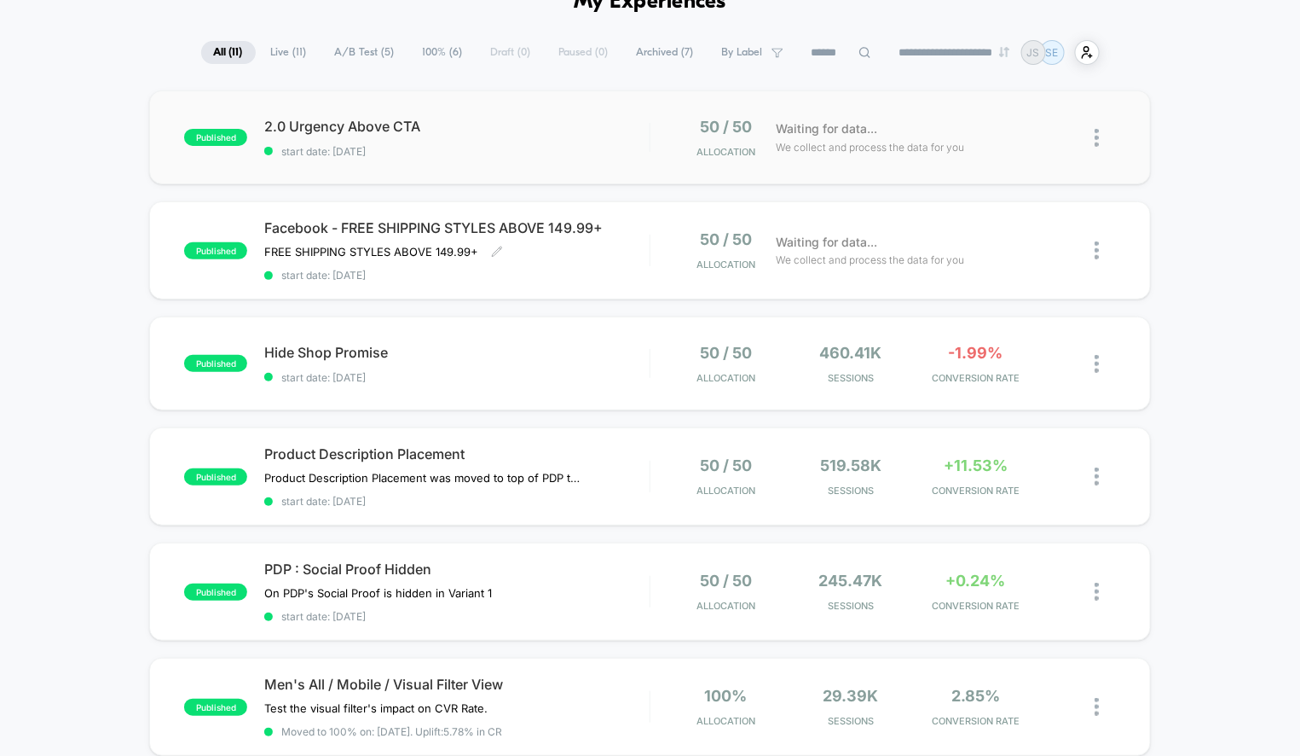
scroll to position [96, 0]
click at [1097, 582] on img at bounding box center [1097, 591] width 4 height 18
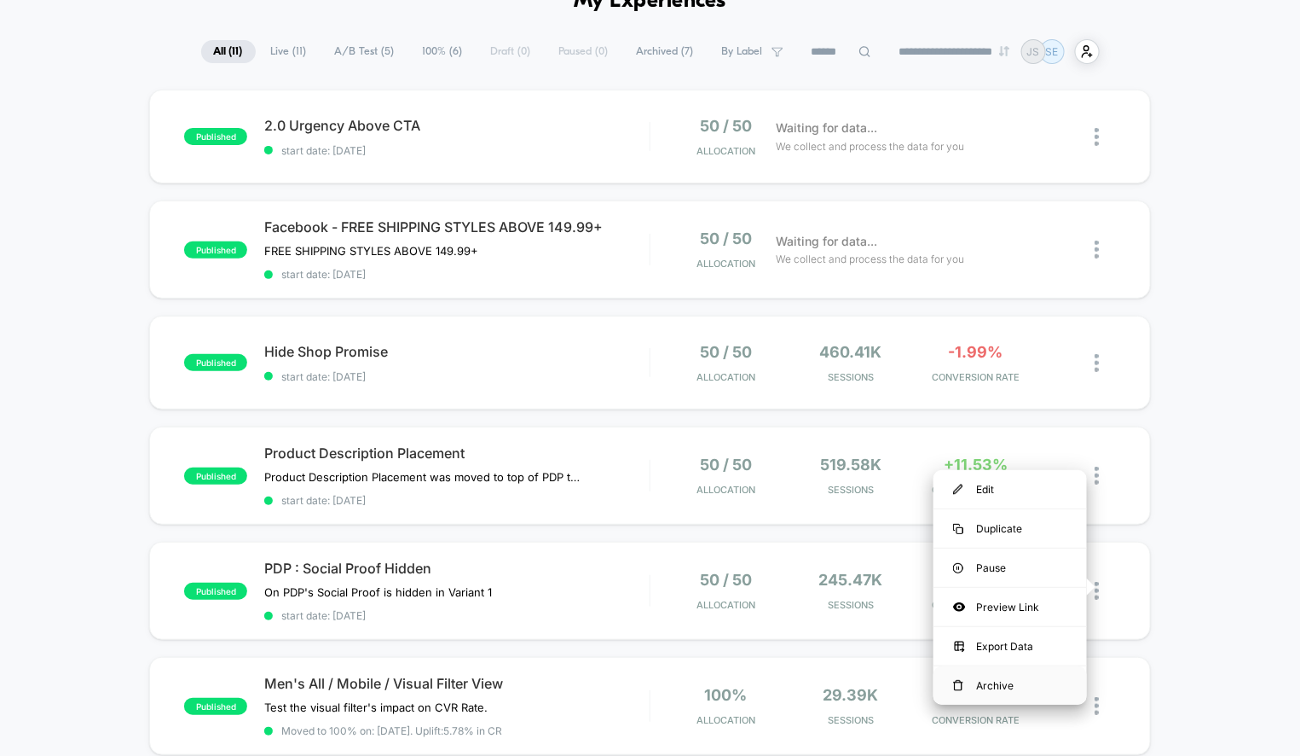
click at [964, 683] on div "Archive" at bounding box center [1010, 685] width 153 height 38
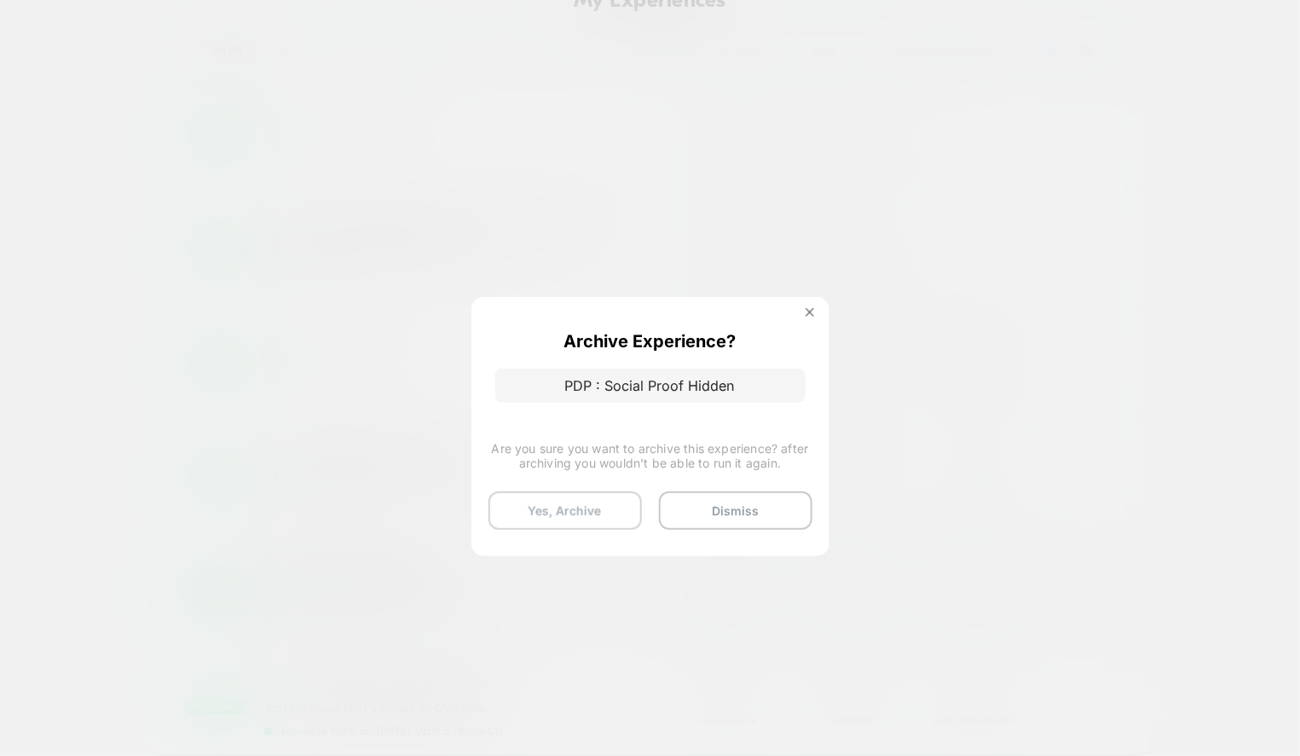
click at [599, 512] on button "Yes, Archive" at bounding box center [565, 510] width 153 height 38
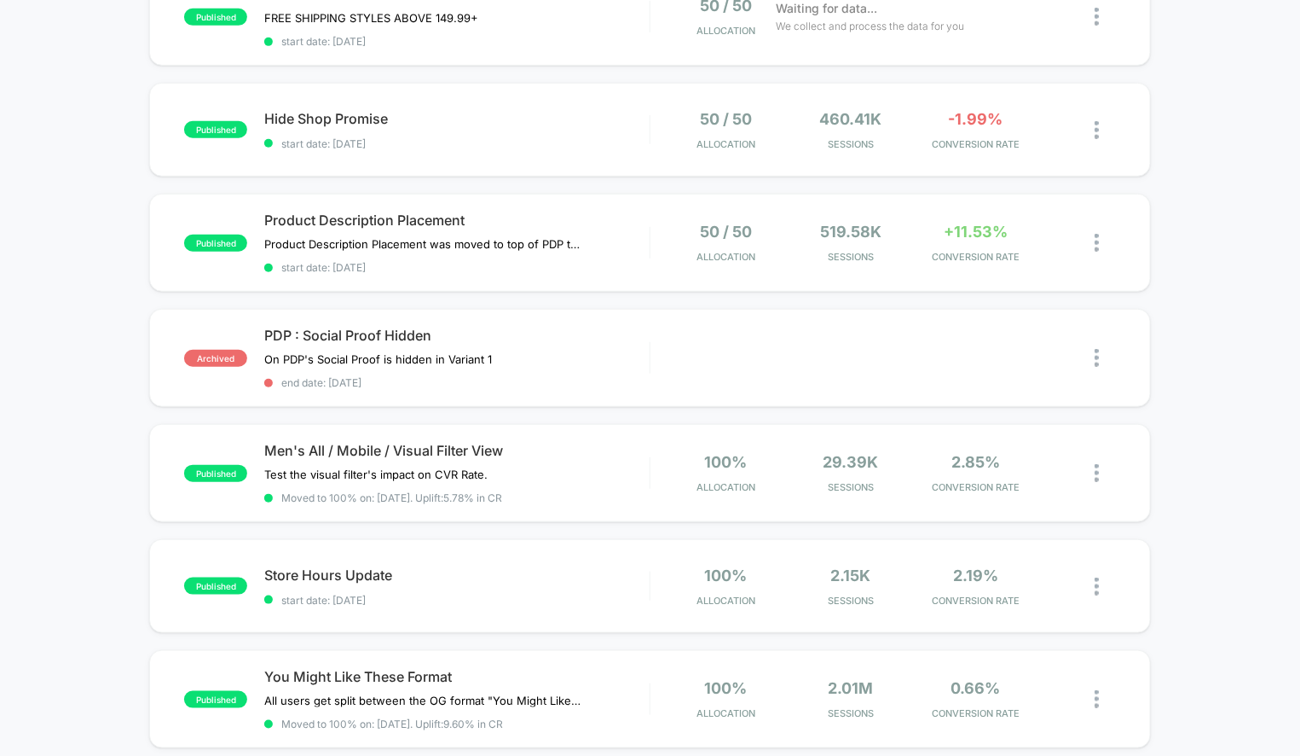
scroll to position [0, 0]
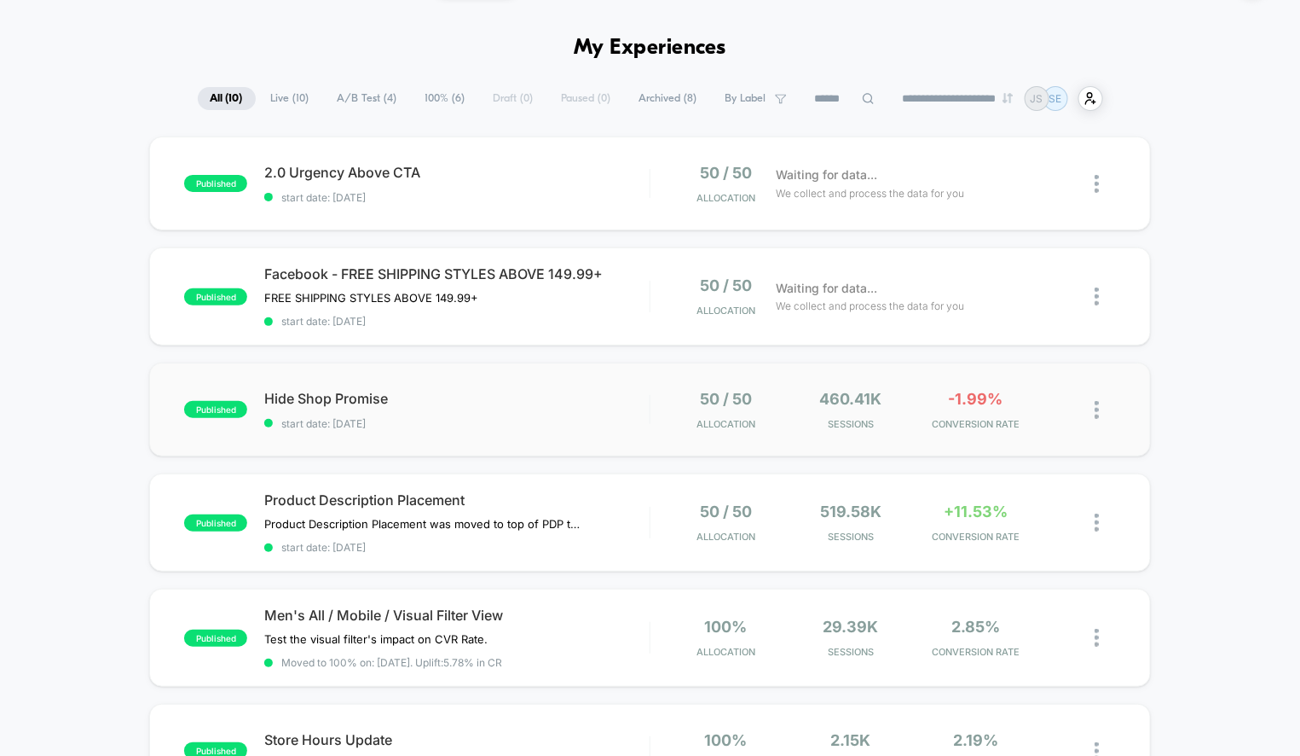
scroll to position [72, 0]
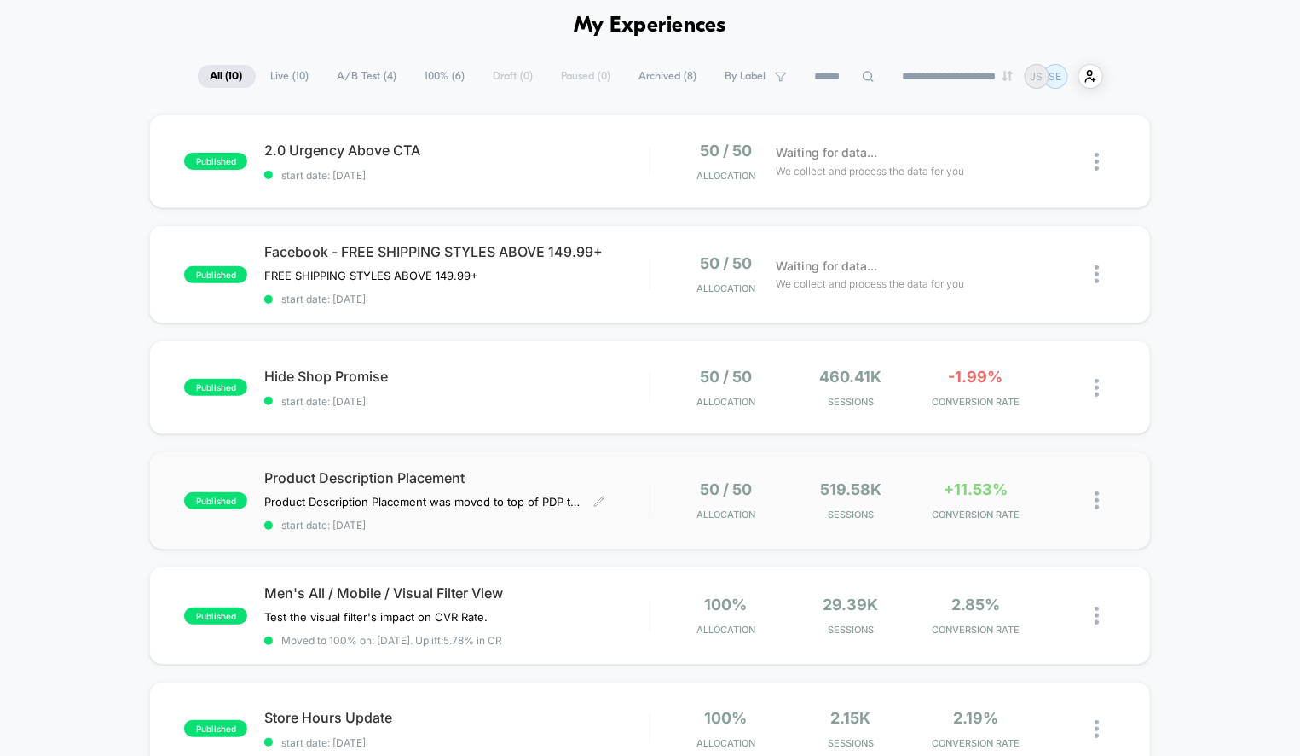
click at [640, 472] on span "Product Description Placement" at bounding box center [456, 477] width 385 height 17
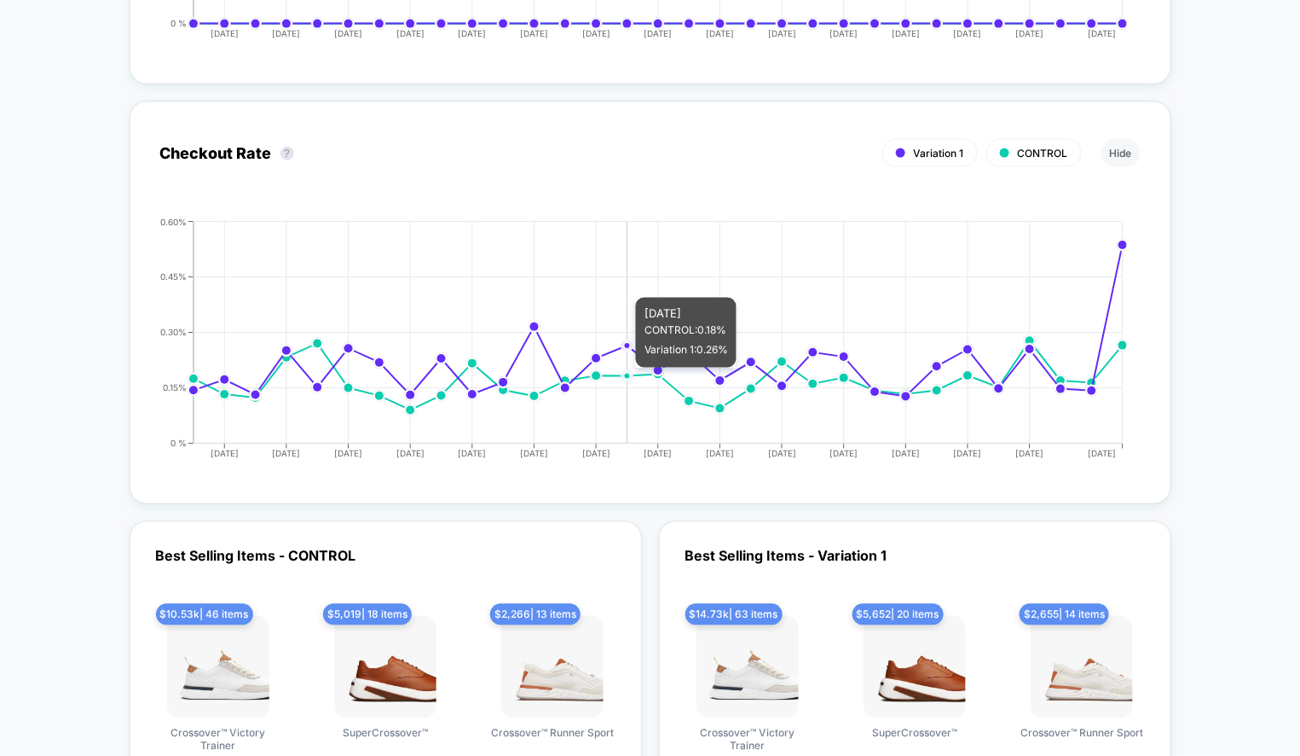
scroll to position [3207, 0]
